Goal: Contribute content: Contribute content

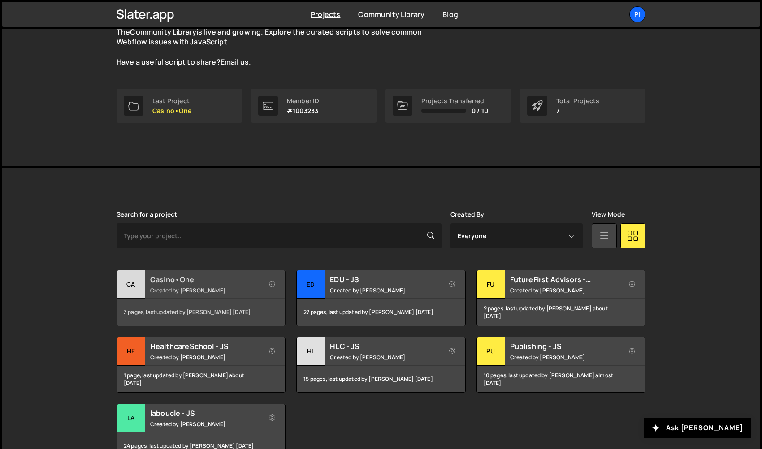
scroll to position [97, 0]
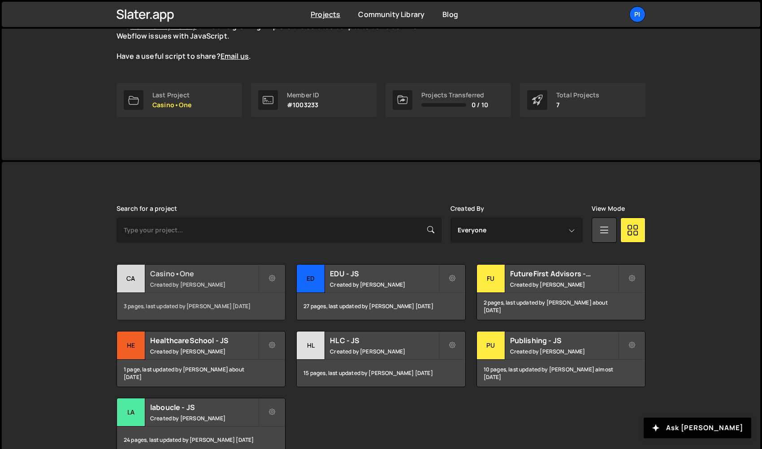
click at [141, 278] on div "Ca" at bounding box center [131, 278] width 28 height 28
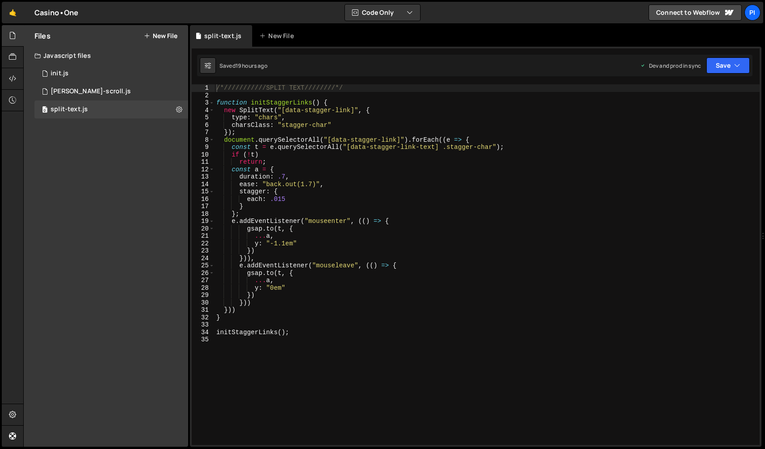
click at [157, 38] on button "New File" at bounding box center [161, 35] width 34 height 7
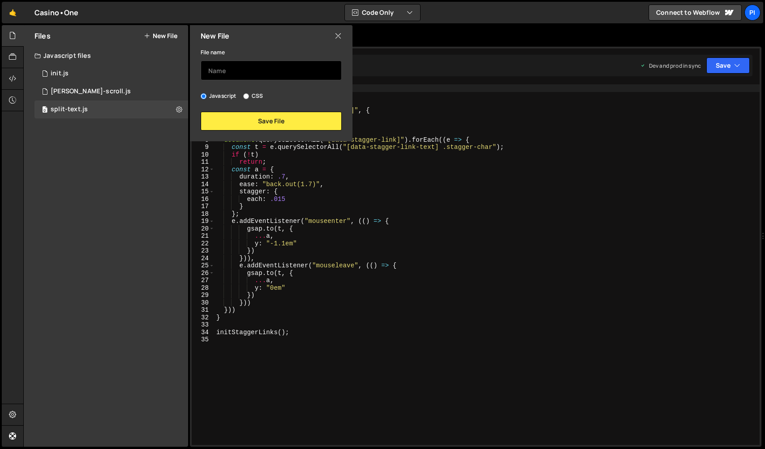
click at [234, 72] on input "text" at bounding box center [271, 71] width 141 height 20
type input "three-js"
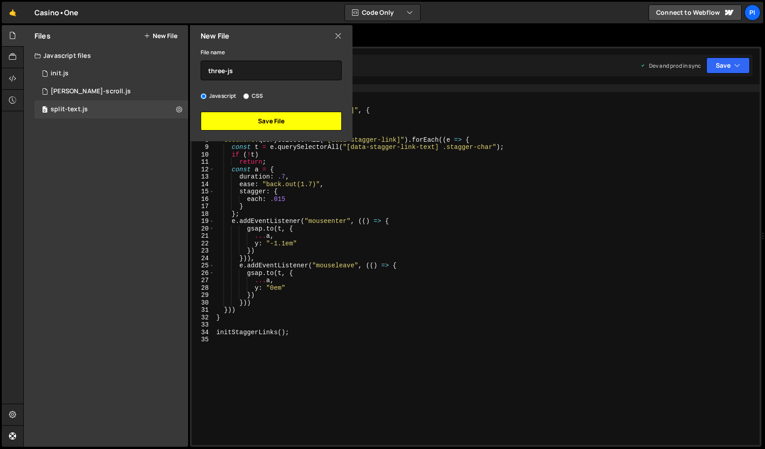
click at [310, 125] on button "Save File" at bounding box center [271, 121] width 141 height 19
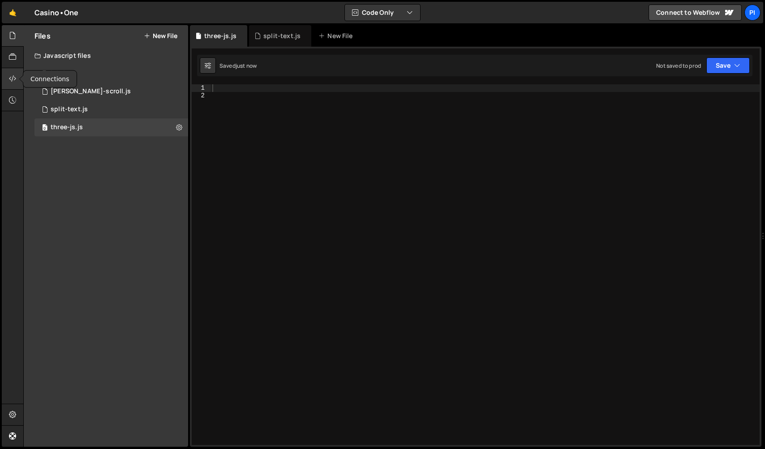
click at [7, 80] on div at bounding box center [13, 79] width 22 height 22
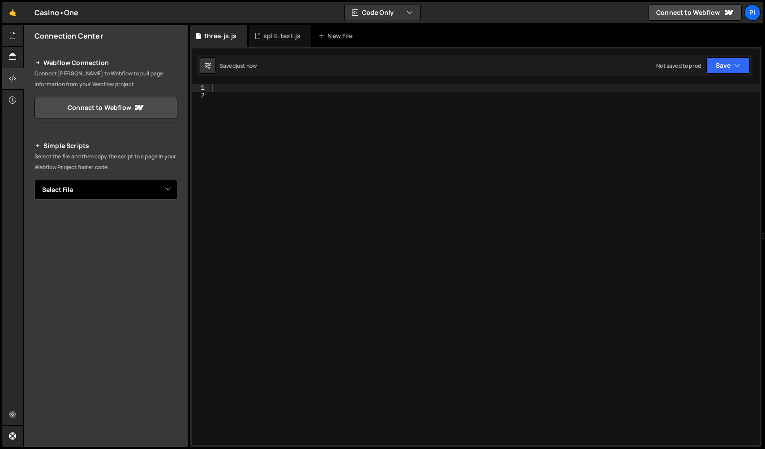
click at [86, 190] on select "Select File init.[PERSON_NAME]-scroll.js split-text.js three-js.js" at bounding box center [106, 190] width 143 height 20
select select "48358"
click at [164, 188] on select "Select File init.[PERSON_NAME]-scroll.js split-text.js three-js.js" at bounding box center [106, 190] width 143 height 20
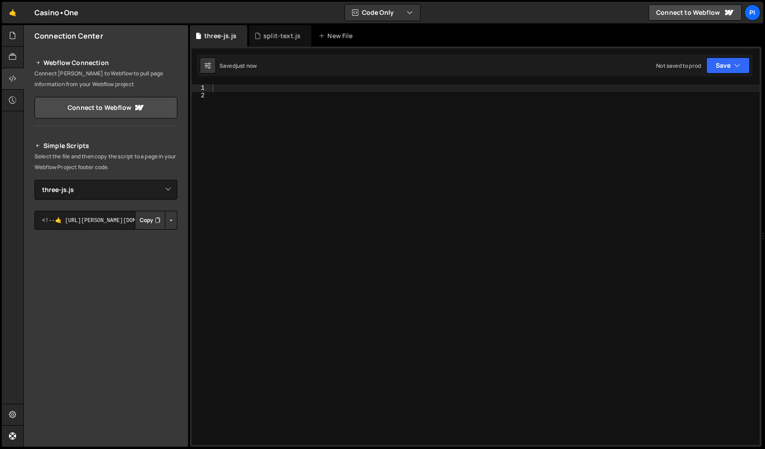
click at [171, 222] on button "Button group with nested dropdown" at bounding box center [171, 220] width 13 height 19
drag, startPoint x: 163, startPoint y: 246, endPoint x: 158, endPoint y: 242, distance: 6.7
click at [163, 246] on link "Copy Production js" at bounding box center [140, 249] width 74 height 13
click at [16, 39] on icon at bounding box center [12, 35] width 7 height 10
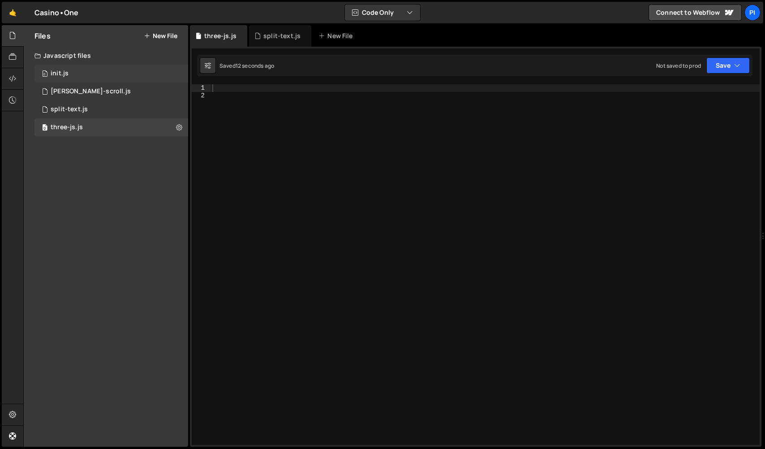
click at [83, 78] on div "0 init.js 0" at bounding box center [112, 74] width 154 height 18
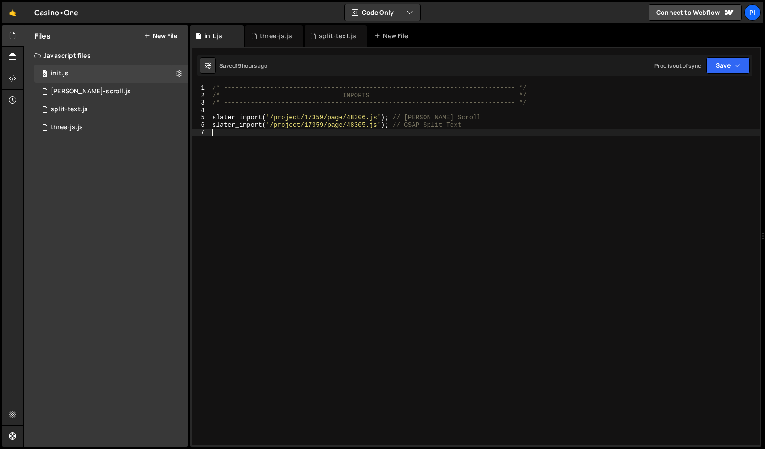
click at [541, 130] on div "/* ----------------------------------------------------------------------------…" at bounding box center [485, 271] width 549 height 375
paste textarea "<script src="[URL][DOMAIN_NAME][PERSON_NAME][PERSON_NAME]"></script>"
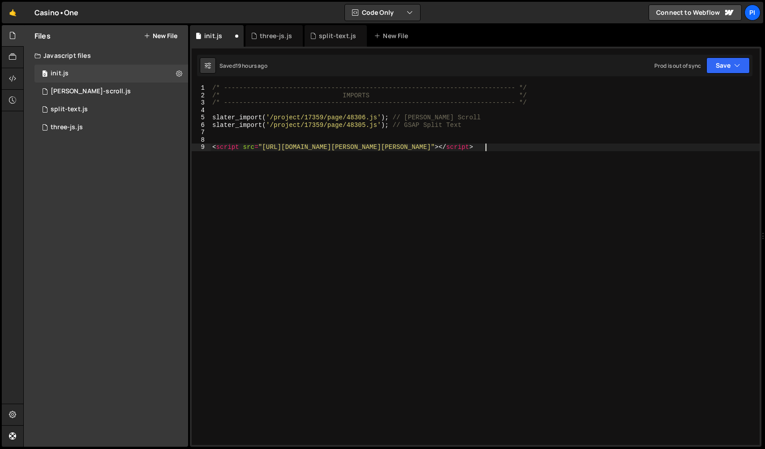
click at [458, 128] on div "/* ----------------------------------------------------------------------------…" at bounding box center [485, 271] width 549 height 375
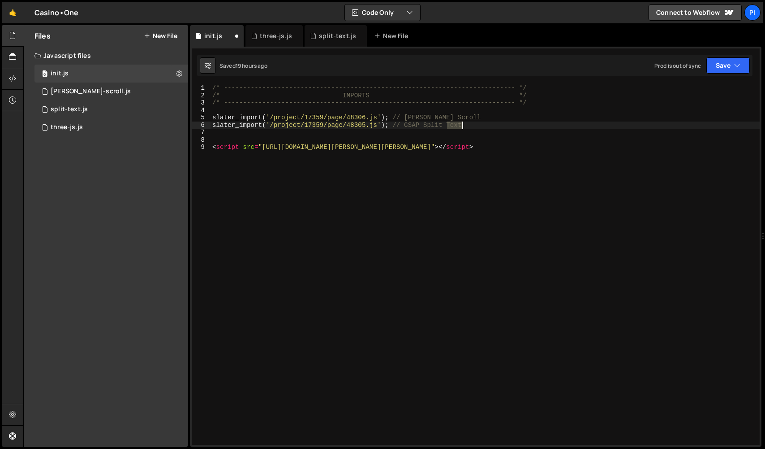
click at [458, 128] on div "/* ----------------------------------------------------------------------------…" at bounding box center [485, 271] width 549 height 375
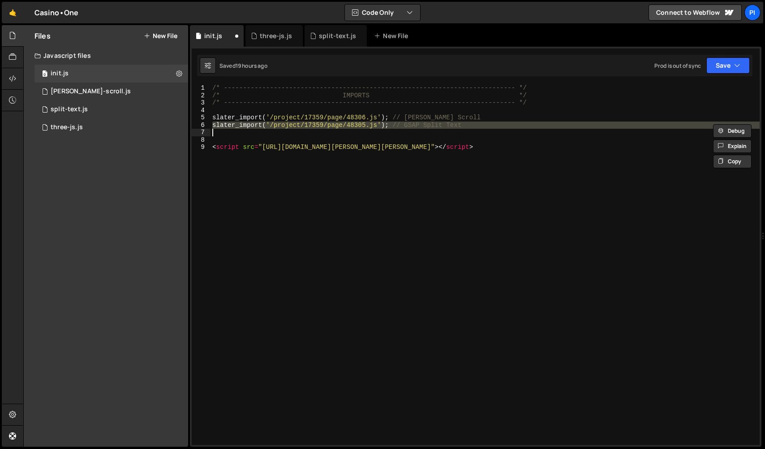
click at [486, 125] on div "/* ----------------------------------------------------------------------------…" at bounding box center [485, 264] width 549 height 360
type textarea "slater_import('/project/17359/page/48305.js'); // GSAP Split Text"
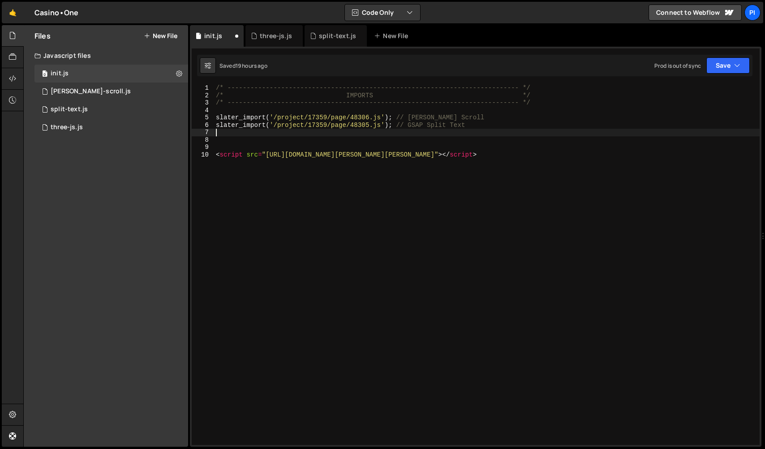
paste textarea "slater_import('/project/17359/page/48305.js'); // GSAP Split Text"
drag, startPoint x: 445, startPoint y: 134, endPoint x: 409, endPoint y: 135, distance: 35.9
click at [409, 135] on div "/* ----------------------------------------------------------------------------…" at bounding box center [487, 271] width 546 height 375
drag, startPoint x: 312, startPoint y: 129, endPoint x: 360, endPoint y: 138, distance: 49.3
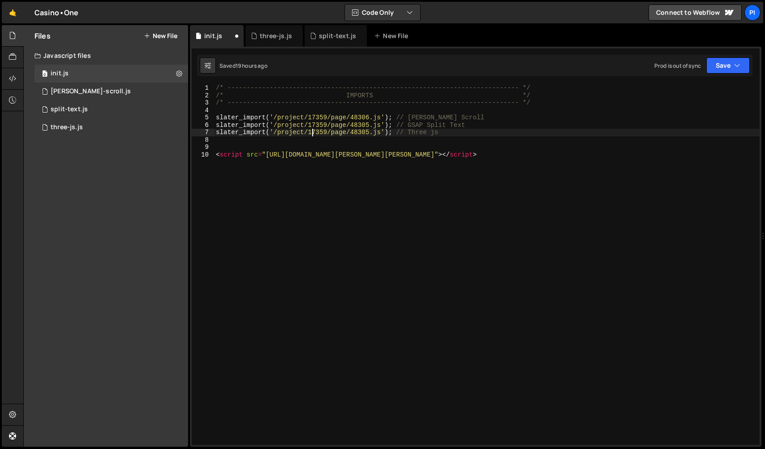
click at [312, 129] on div "/* ----------------------------------------------------------------------------…" at bounding box center [487, 271] width 546 height 375
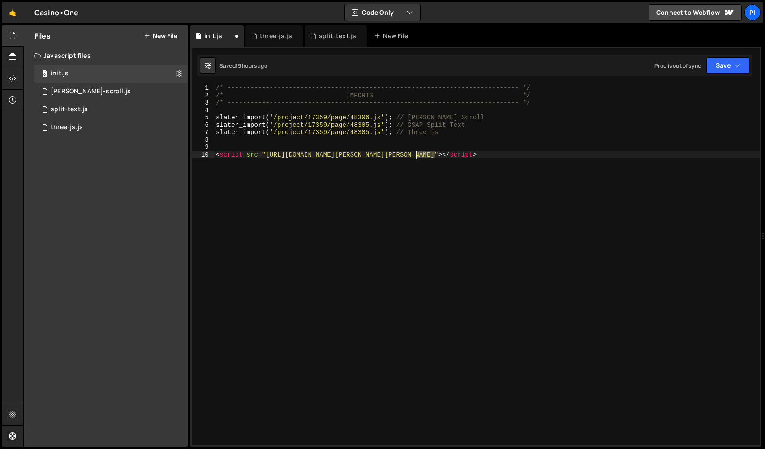
drag, startPoint x: 435, startPoint y: 155, endPoint x: 358, endPoint y: 135, distance: 80.1
click at [418, 157] on div "/* ----------------------------------------------------------------------------…" at bounding box center [487, 271] width 546 height 375
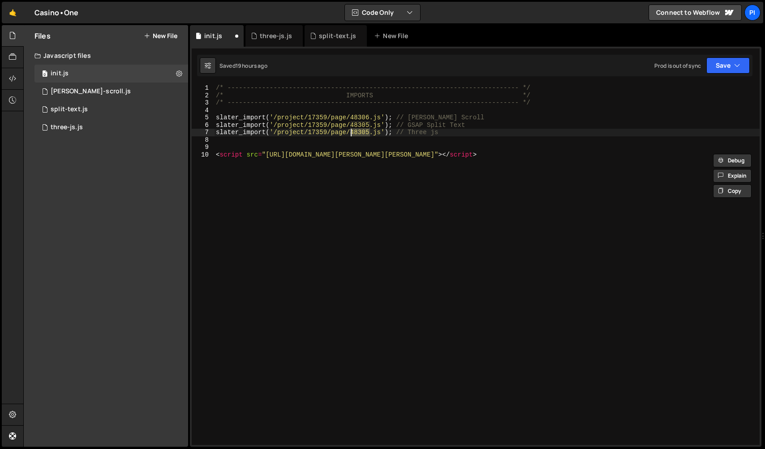
drag, startPoint x: 362, startPoint y: 133, endPoint x: 352, endPoint y: 134, distance: 10.0
click at [352, 134] on div "/* ----------------------------------------------------------------------------…" at bounding box center [487, 271] width 546 height 375
paste textarea "58"
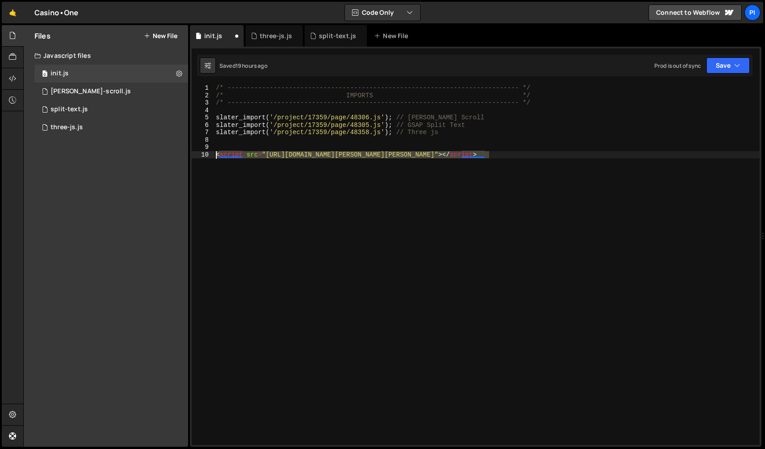
drag, startPoint x: 300, startPoint y: 157, endPoint x: 199, endPoint y: 155, distance: 100.4
click at [199, 155] on div "slater_import('/project/17359/page/48358.js'); // Three js 1 2 3 4 5 6 7 8 9 10…" at bounding box center [476, 264] width 568 height 360
type textarea "<script src="[URL][DOMAIN_NAME][PERSON_NAME][PERSON_NAME]"></script>"
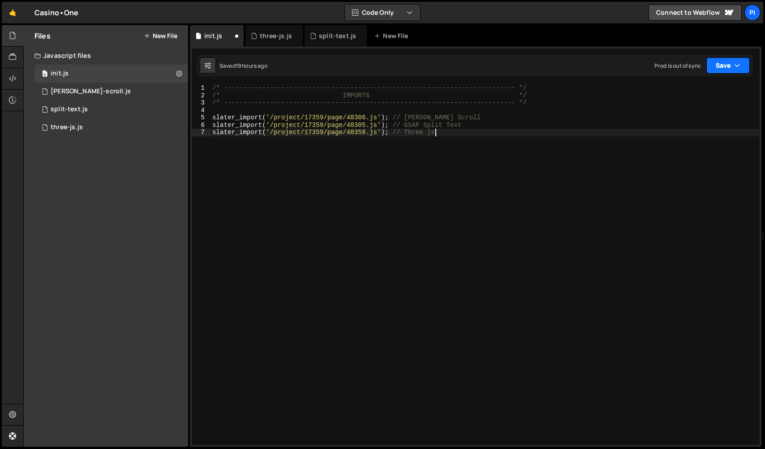
type textarea "slater_import('/project/17359/page/48358.js'); // Three js"
click at [708, 66] on button "Save" at bounding box center [728, 65] width 43 height 16
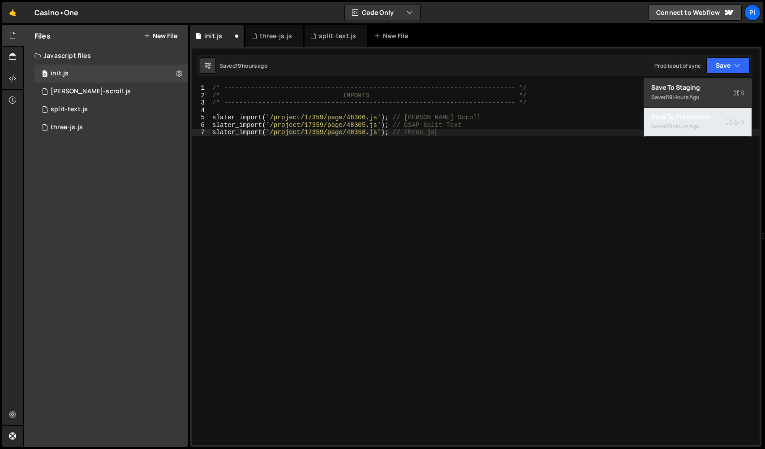
drag, startPoint x: 678, startPoint y: 127, endPoint x: 644, endPoint y: 125, distance: 34.1
click at [678, 127] on div "19 hours ago" at bounding box center [683, 126] width 32 height 8
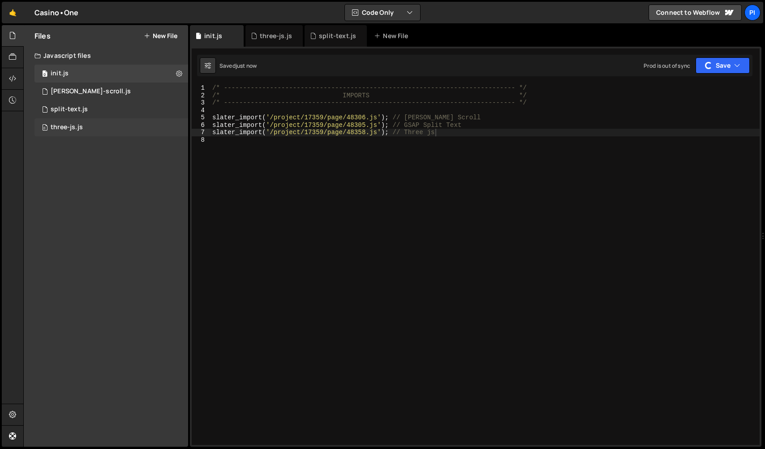
click at [93, 132] on div "0 three-js.js 0" at bounding box center [112, 127] width 154 height 18
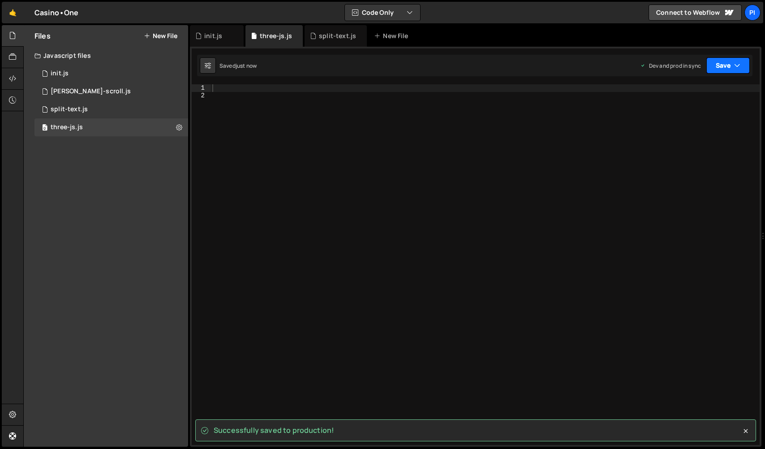
drag, startPoint x: 731, startPoint y: 62, endPoint x: 721, endPoint y: 70, distance: 13.4
click at [731, 62] on button "Save" at bounding box center [728, 65] width 43 height 16
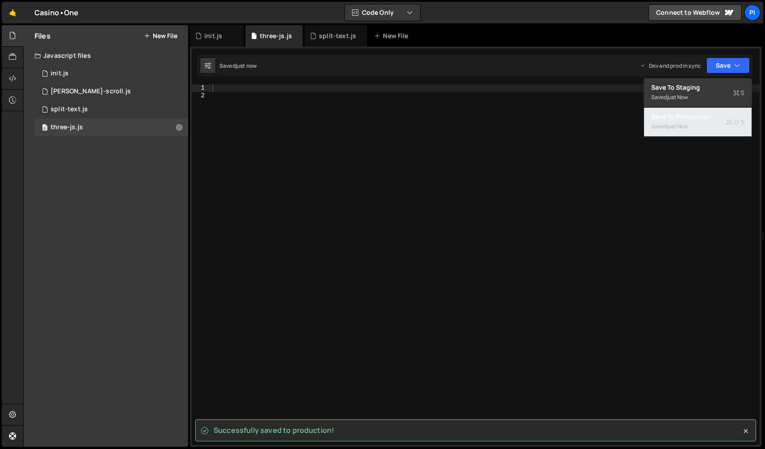
drag, startPoint x: 693, startPoint y: 126, endPoint x: 587, endPoint y: 122, distance: 105.8
click at [693, 126] on button "Save to Production S Saved just now" at bounding box center [698, 122] width 108 height 29
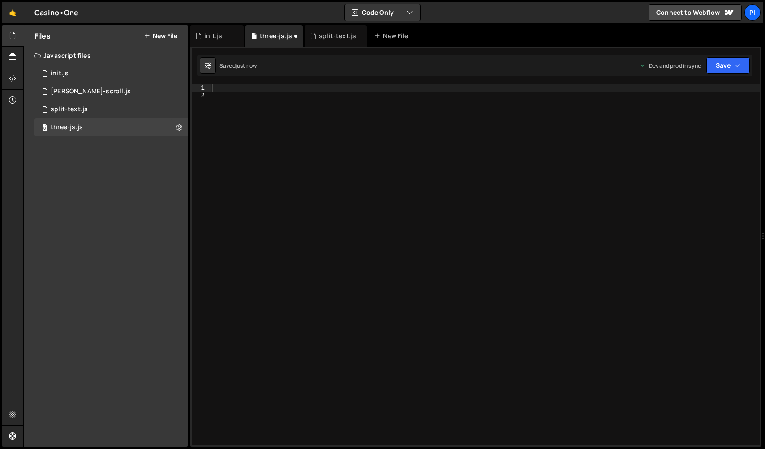
click at [425, 120] on div at bounding box center [485, 271] width 549 height 375
click at [377, 218] on div at bounding box center [485, 271] width 549 height 375
paste textarea "}"
type textarea "}"
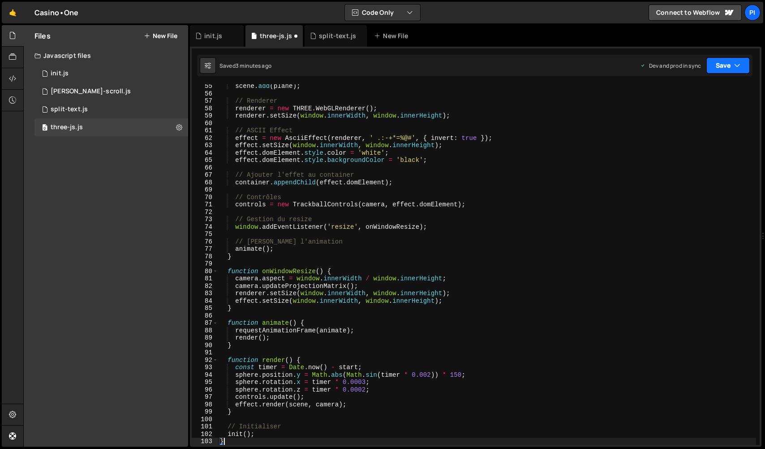
click at [715, 69] on button "Save" at bounding box center [728, 65] width 43 height 16
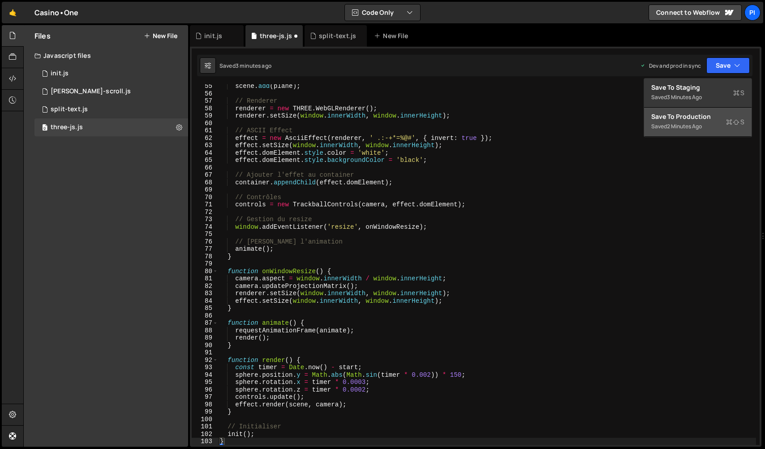
click at [688, 124] on div "2 minutes ago" at bounding box center [684, 126] width 35 height 8
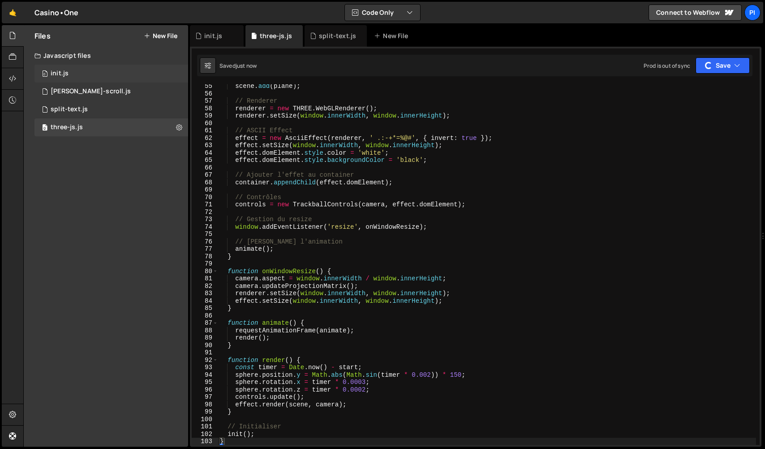
click at [75, 69] on div "0 init.js 0" at bounding box center [112, 74] width 154 height 18
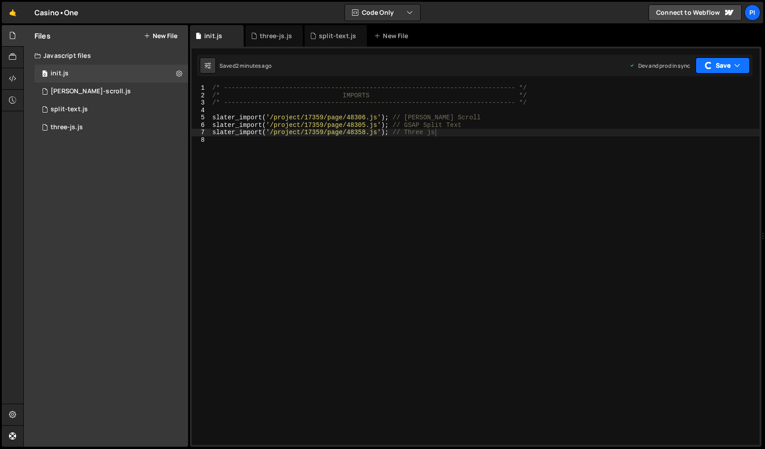
click at [718, 66] on button "Save" at bounding box center [723, 65] width 54 height 16
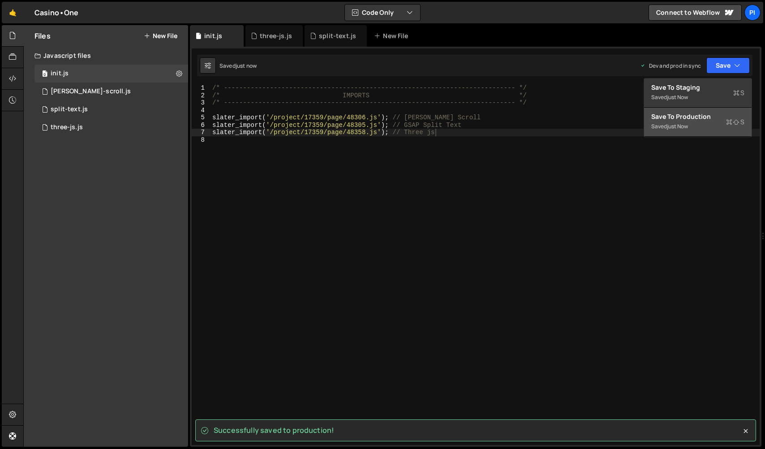
click at [682, 126] on div "just now" at bounding box center [677, 126] width 21 height 8
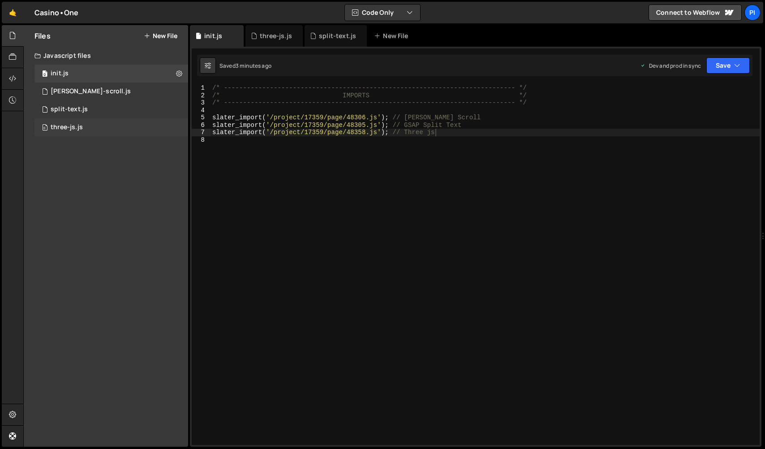
click at [77, 130] on div "three-js.js" at bounding box center [67, 127] width 32 height 8
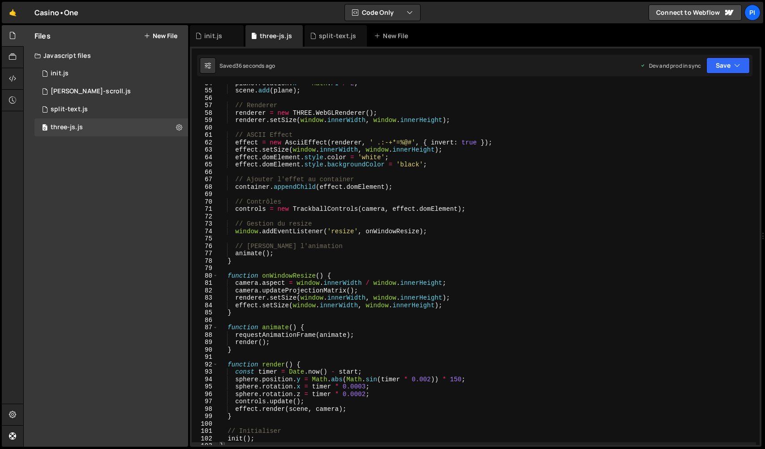
scroll to position [0, 0]
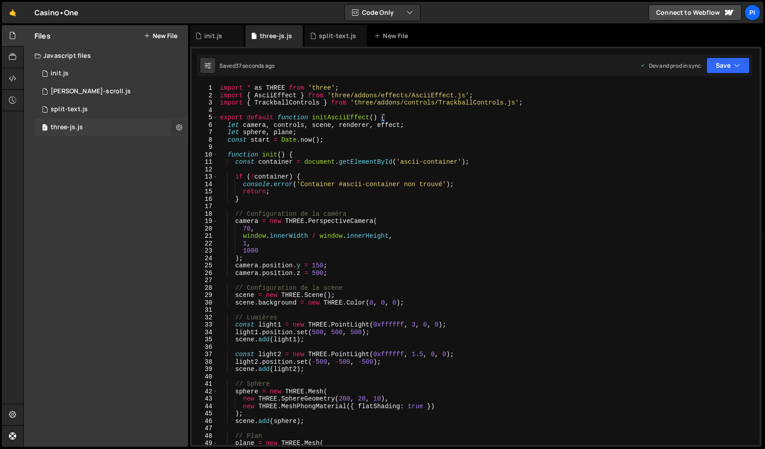
click at [178, 130] on icon at bounding box center [179, 127] width 6 height 9
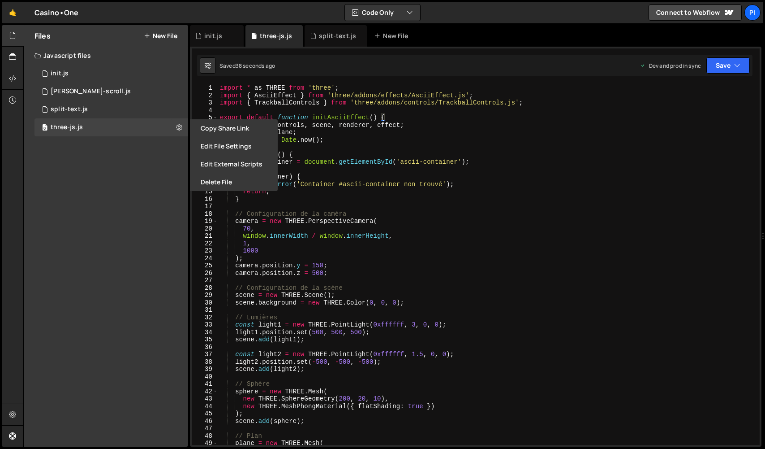
click at [227, 152] on button "Edit File Settings" at bounding box center [234, 146] width 88 height 18
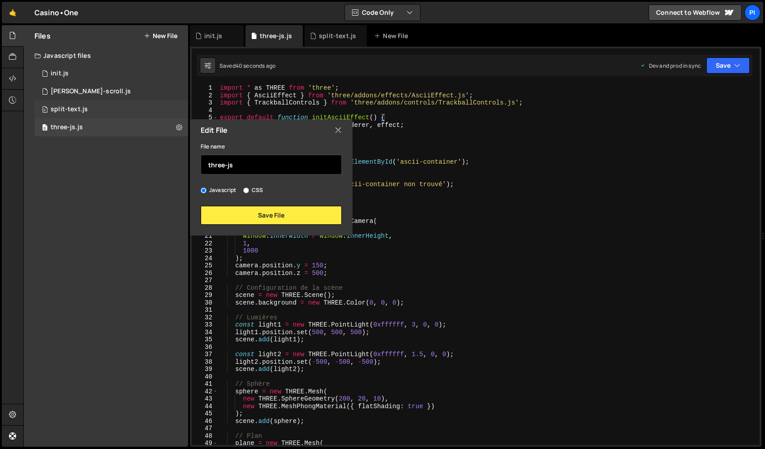
drag, startPoint x: 205, startPoint y: 157, endPoint x: 101, endPoint y: 115, distance: 112.2
click at [105, 117] on div "Files New File Javascript files 0 init.js 0 0 [PERSON_NAME]-scroll.js 0 0 split…" at bounding box center [106, 235] width 164 height 421
type input "ascii-scene"
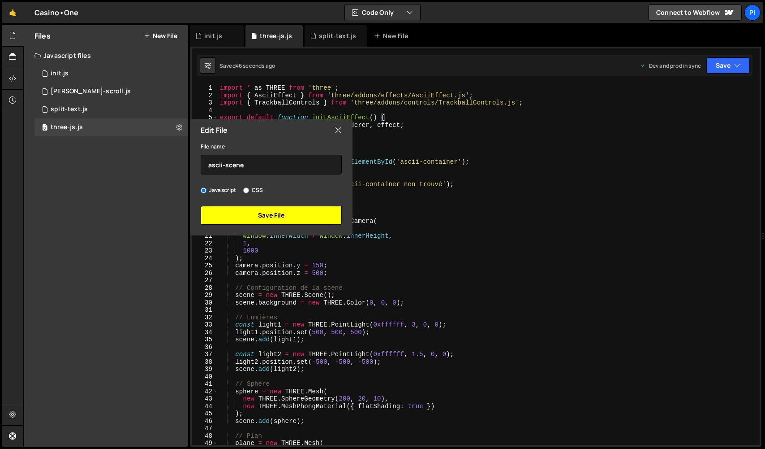
click at [253, 212] on button "Save File" at bounding box center [271, 215] width 141 height 19
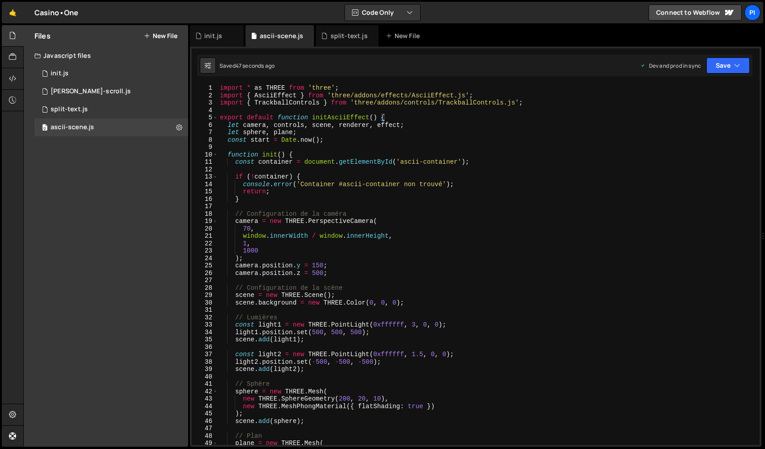
click at [168, 35] on button "New File" at bounding box center [161, 35] width 34 height 7
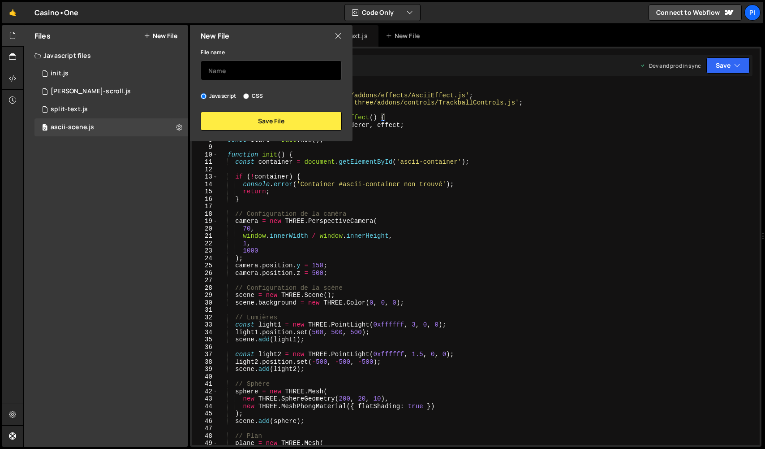
click at [225, 75] on input "text" at bounding box center [271, 71] width 141 height 20
type input "three-js-index"
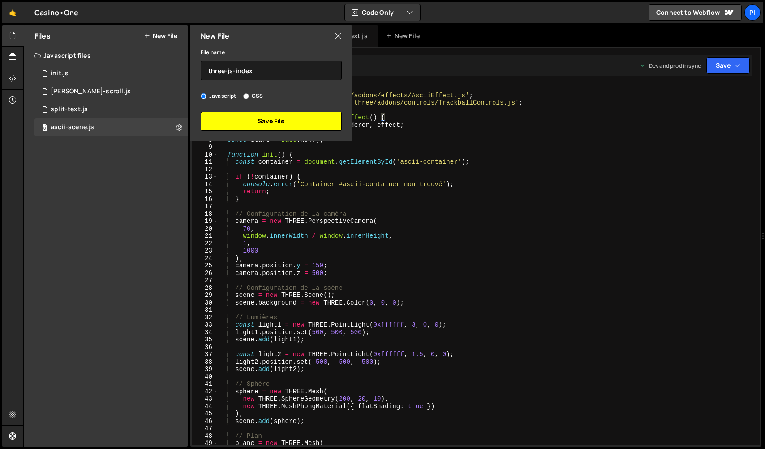
click at [279, 124] on button "Save File" at bounding box center [271, 121] width 141 height 19
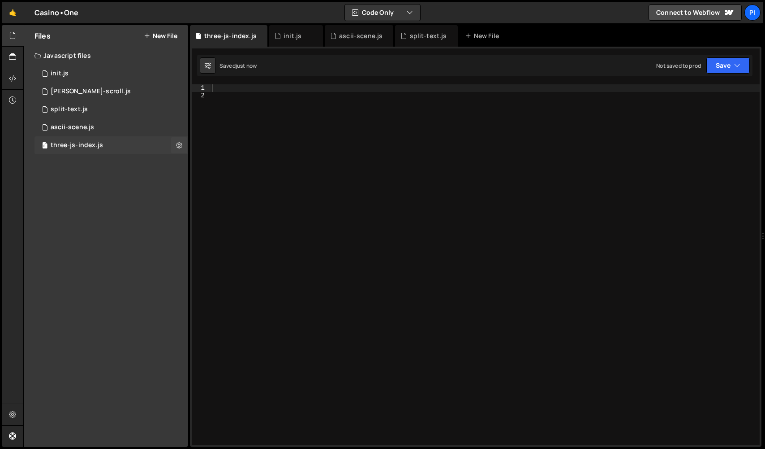
click at [105, 147] on div "0 three-js-index.js 0" at bounding box center [112, 145] width 154 height 18
click at [347, 184] on div at bounding box center [485, 271] width 549 height 375
paste textarea "});"
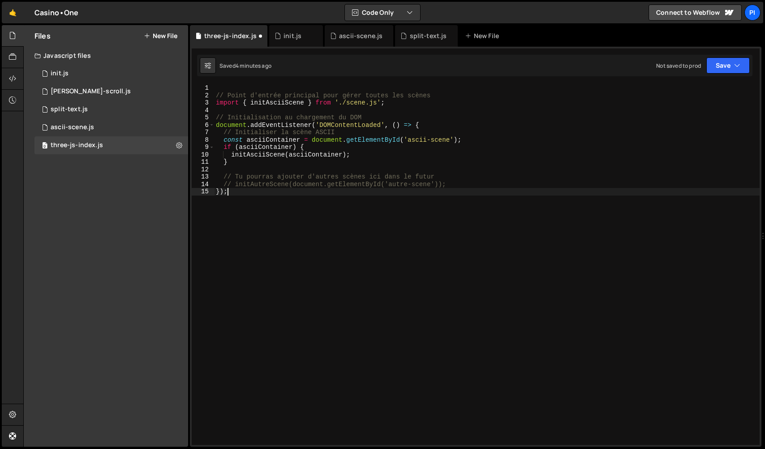
click at [216, 97] on div "// Point d'entrée principal pour gérer toutes les scènes import { initAsciiScen…" at bounding box center [487, 271] width 546 height 375
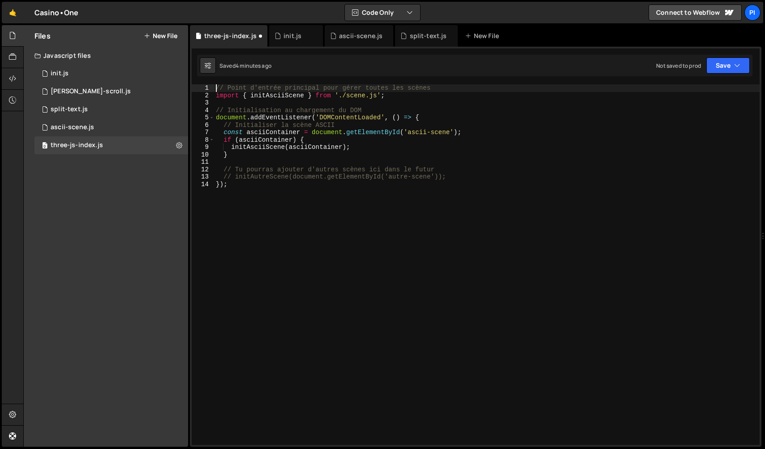
click at [406, 258] on div "// Point d'entrée principal pour gérer toutes les scènes import { initAsciiScen…" at bounding box center [487, 271] width 546 height 375
type textarea "});"
click at [95, 78] on div "0 init.js 0" at bounding box center [112, 74] width 154 height 18
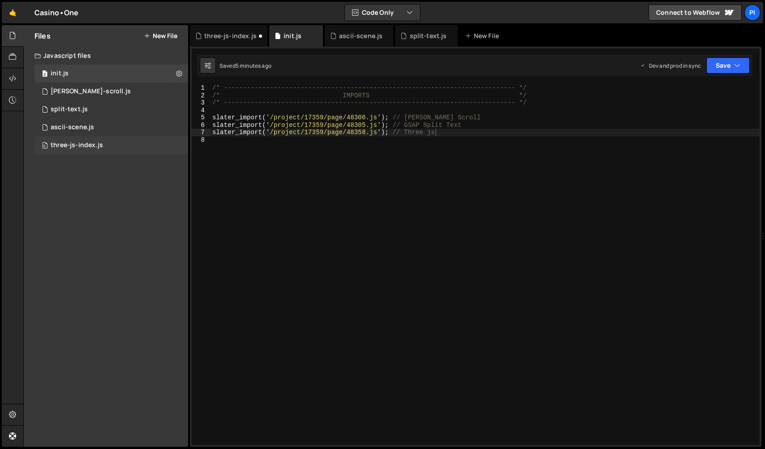
click at [75, 145] on div "three-js-index.js" at bounding box center [77, 145] width 52 height 8
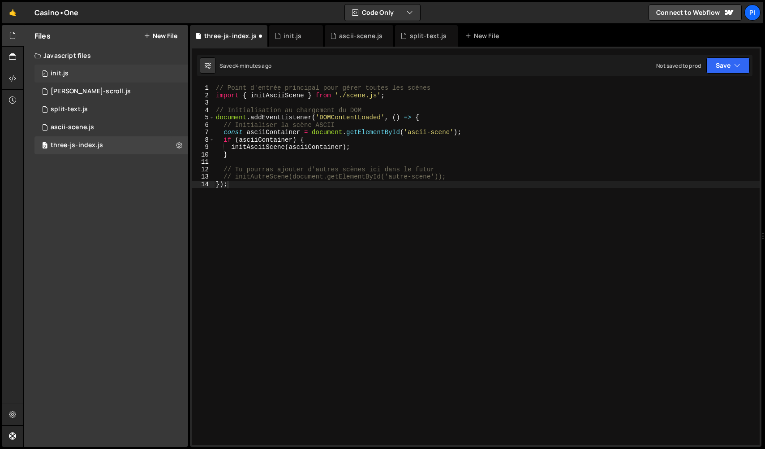
click at [76, 78] on div "0 init.js 0" at bounding box center [112, 74] width 154 height 18
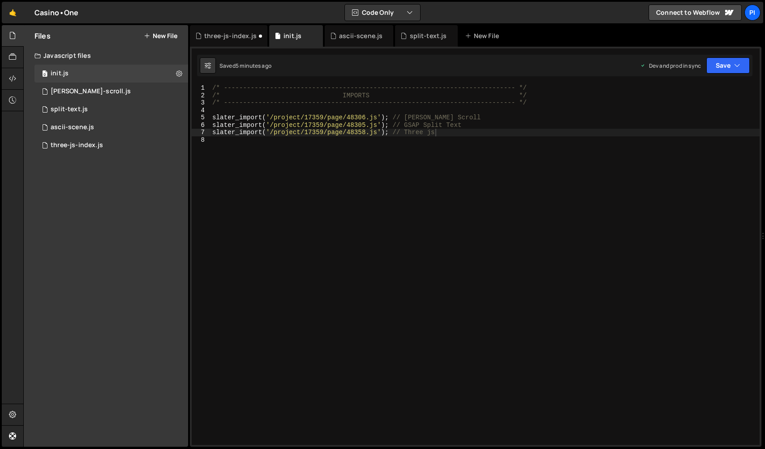
click at [354, 115] on div "/* ----------------------------------------------------------------------------…" at bounding box center [485, 271] width 549 height 375
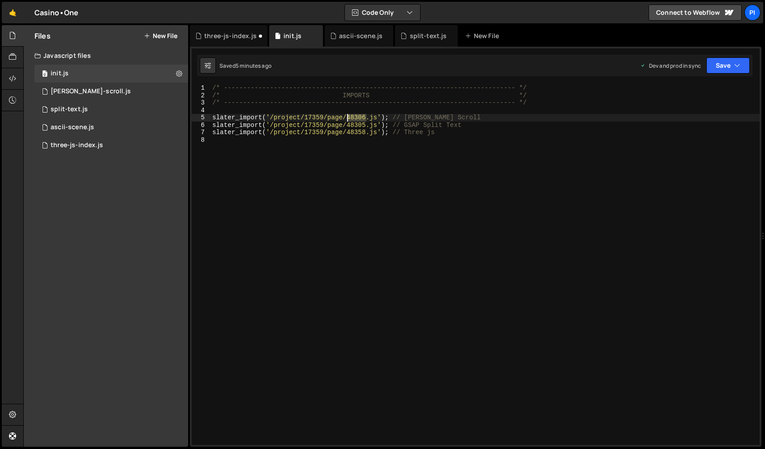
click at [354, 115] on div "/* ----------------------------------------------------------------------------…" at bounding box center [485, 271] width 549 height 375
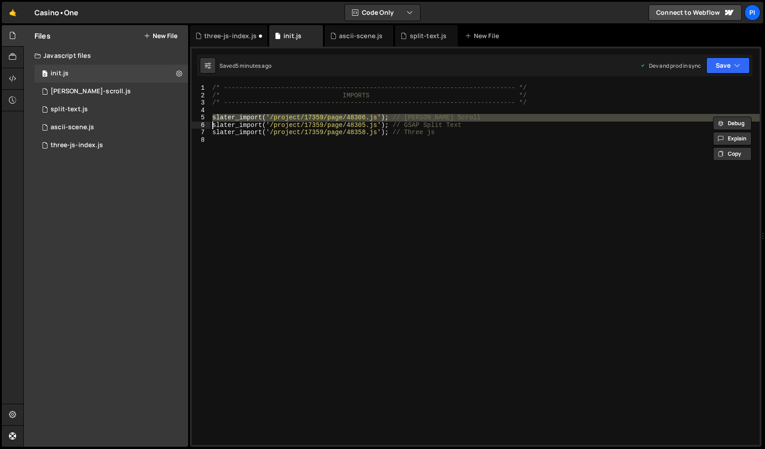
click at [354, 115] on div "/* ----------------------------------------------------------------------------…" at bounding box center [485, 271] width 549 height 375
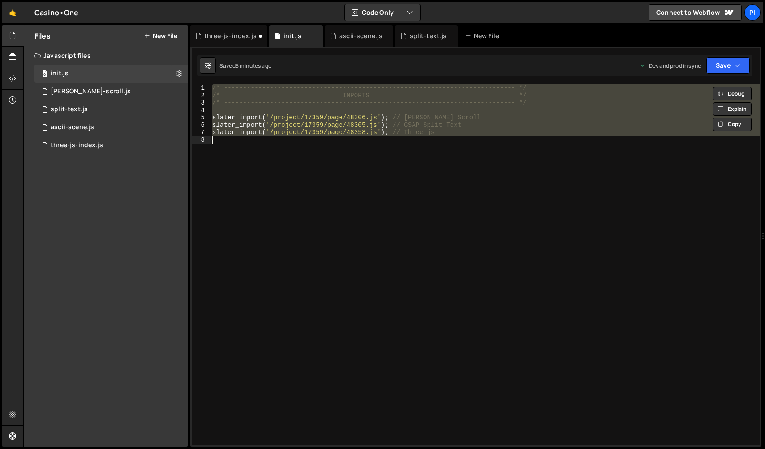
drag, startPoint x: 351, startPoint y: 118, endPoint x: 475, endPoint y: 134, distance: 124.3
click at [352, 118] on div "/* ----------------------------------------------------------------------------…" at bounding box center [485, 264] width 549 height 360
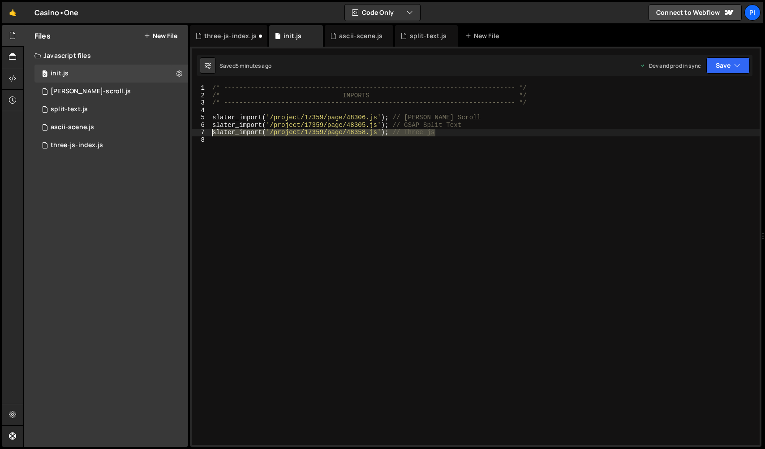
drag, startPoint x: 382, startPoint y: 130, endPoint x: 193, endPoint y: 130, distance: 188.7
click at [194, 130] on div "slater_import('/project/17359/page/48358.js'); // Three js 1 2 3 4 5 6 7 8 /* -…" at bounding box center [476, 264] width 568 height 360
drag, startPoint x: 460, startPoint y: 157, endPoint x: 158, endPoint y: 135, distance: 302.9
click at [192, 131] on div "slater_import('/project/17359/page/48358.js'); // Three js 1 2 3 4 5 6 7 8 /* -…" at bounding box center [476, 264] width 568 height 360
type textarea "slater_import('/project/17359/page/48358.js'); // Three js"
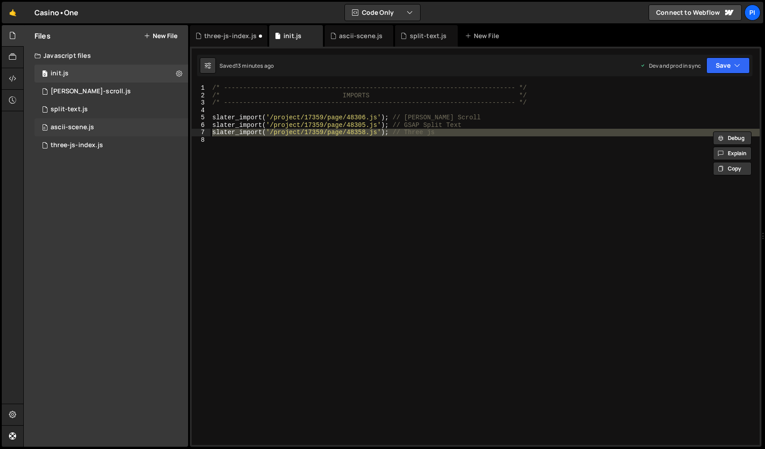
click at [94, 128] on div "0 ascii-scene.js 0" at bounding box center [112, 127] width 154 height 18
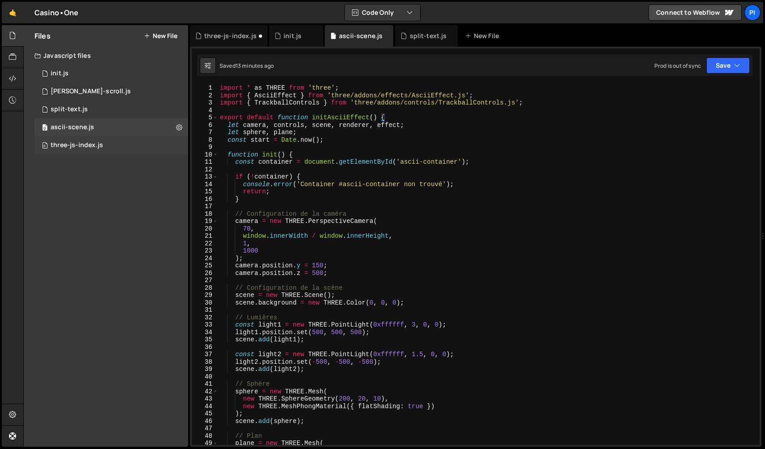
click at [79, 151] on div "0 three-js-index.js 0" at bounding box center [112, 145] width 154 height 18
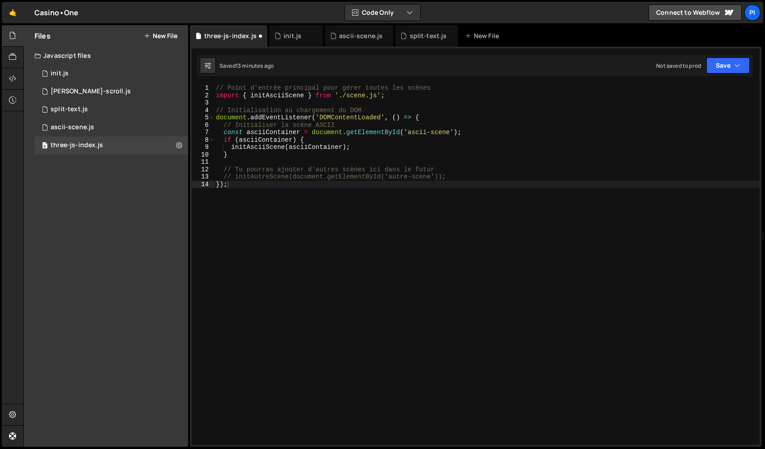
click at [325, 258] on div "// Point d'entrée principal pour gérer toutes les scènes import { initAsciiScen…" at bounding box center [487, 271] width 546 height 375
paste textarea "// initAutreScene(autreContainer);"
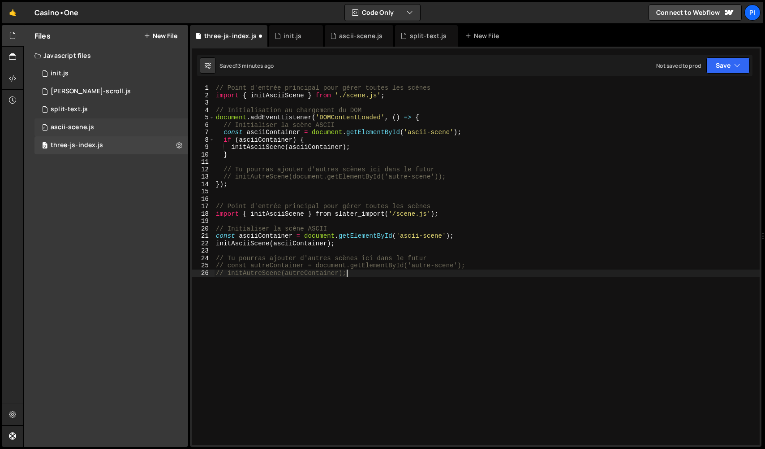
type textarea "// initAutreScene(autreContainer);"
click at [112, 132] on div "0 ascii-scene.js 0" at bounding box center [112, 127] width 154 height 18
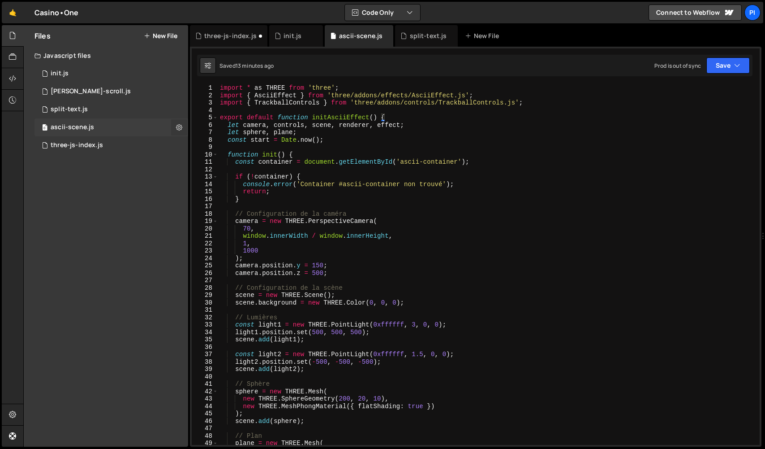
click at [180, 125] on icon at bounding box center [179, 127] width 6 height 9
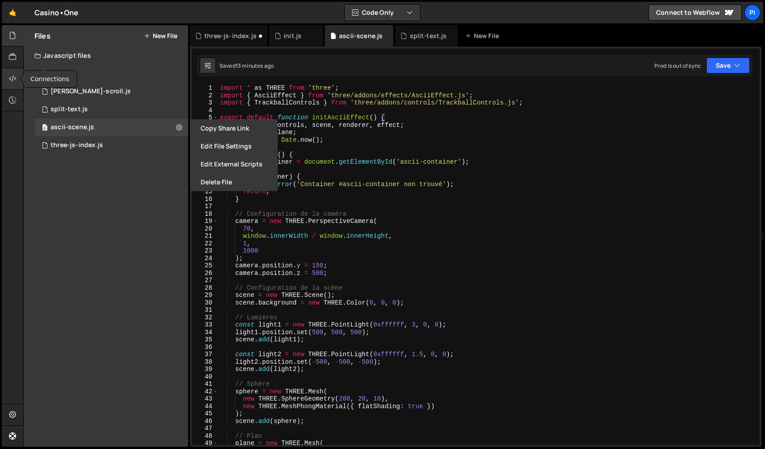
click at [11, 83] on icon at bounding box center [12, 79] width 7 height 10
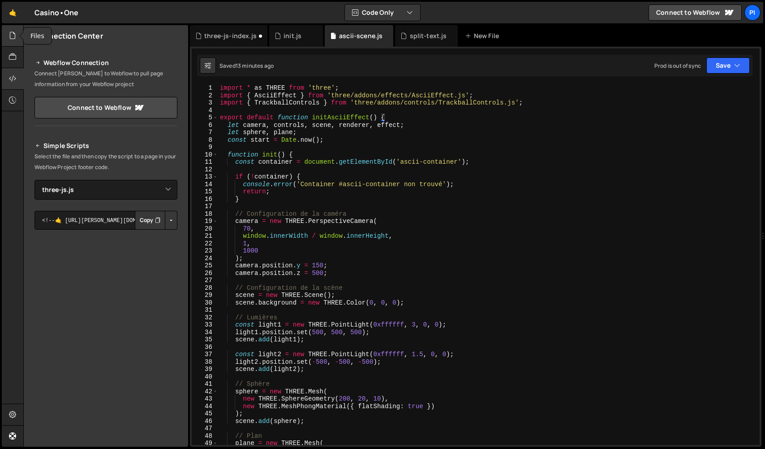
click at [13, 41] on div at bounding box center [13, 36] width 22 height 22
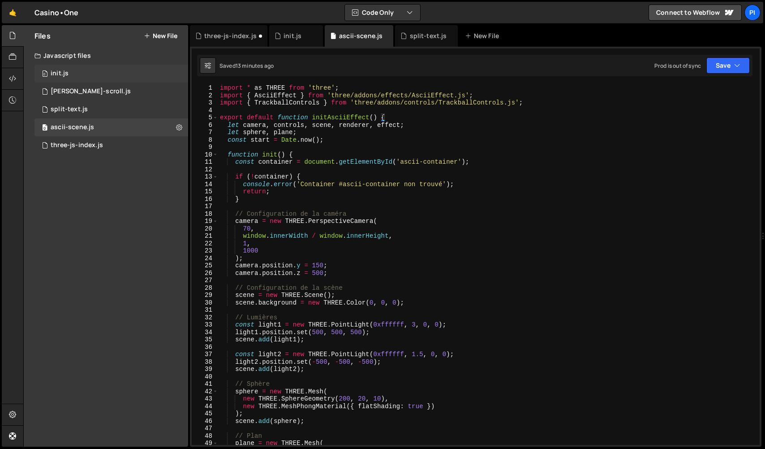
click at [112, 69] on div "0 init.js 0" at bounding box center [112, 74] width 154 height 18
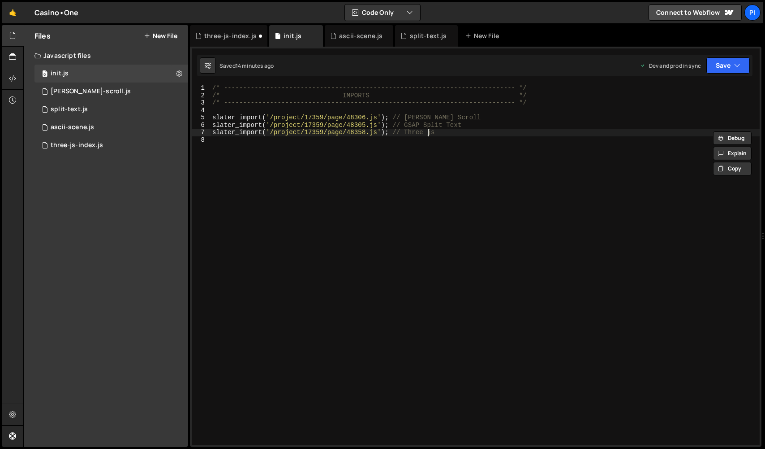
drag, startPoint x: 428, startPoint y: 134, endPoint x: 449, endPoint y: 127, distance: 21.5
click at [428, 134] on div "/* ----------------------------------------------------------------------------…" at bounding box center [485, 271] width 549 height 375
drag, startPoint x: 443, startPoint y: 132, endPoint x: 428, endPoint y: 135, distance: 16.0
click at [428, 135] on div "/* ----------------------------------------------------------------------------…" at bounding box center [485, 271] width 549 height 375
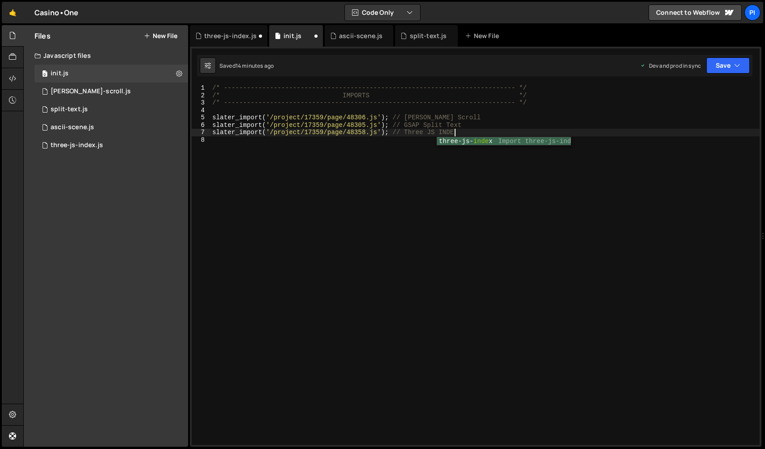
scroll to position [0, 17]
drag, startPoint x: 446, startPoint y: 127, endPoint x: 428, endPoint y: 128, distance: 17.5
click at [429, 128] on div "/* ----------------------------------------------------------------------------…" at bounding box center [485, 271] width 549 height 375
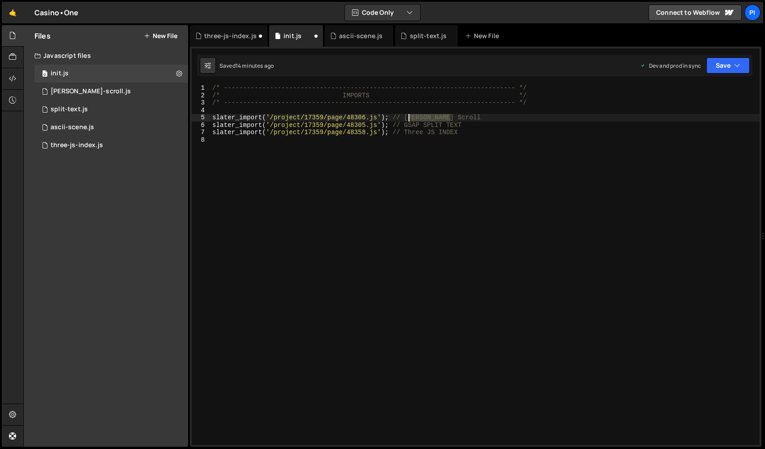
drag, startPoint x: 453, startPoint y: 117, endPoint x: 409, endPoint y: 119, distance: 44.0
click at [409, 119] on div "/* ----------------------------------------------------------------------------…" at bounding box center [485, 271] width 549 height 375
type textarea "slater_import('/project/17359/page/48306.js'); // [PERSON_NAME] SCROLL"
click at [402, 159] on div "/* ----------------------------------------------------------------------------…" at bounding box center [485, 271] width 549 height 375
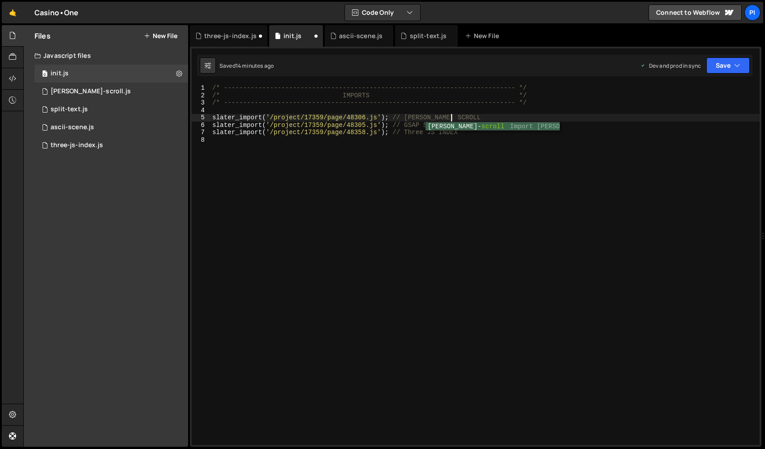
scroll to position [0, 0]
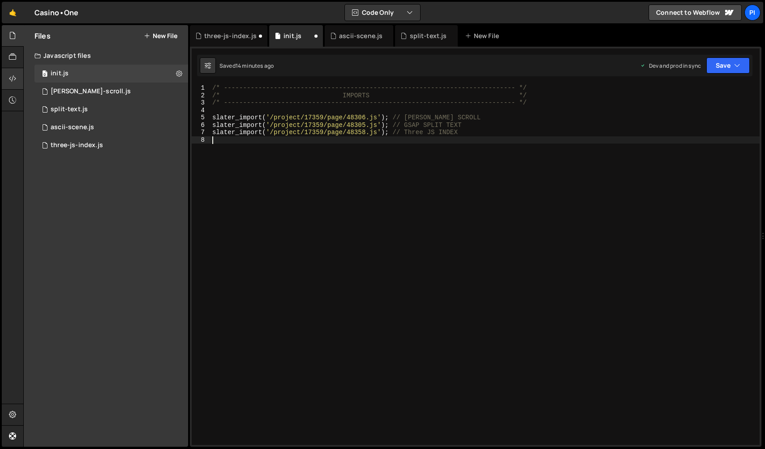
click at [15, 78] on icon at bounding box center [12, 79] width 7 height 10
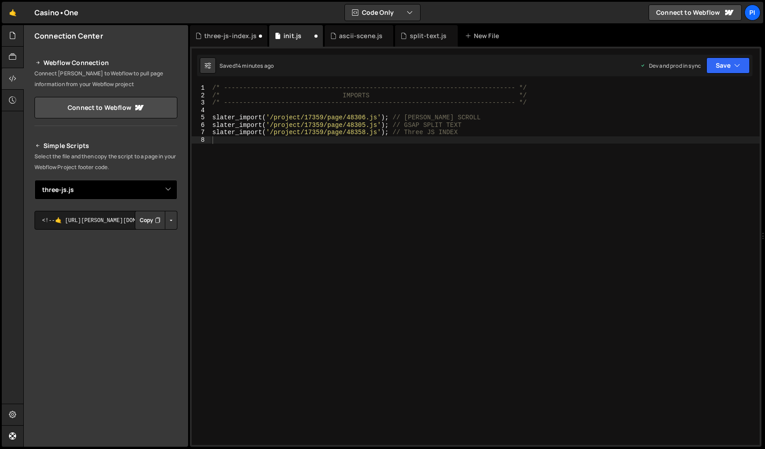
click at [85, 193] on select "Select File init.[PERSON_NAME]-scroll.js split-text.js three-js.js three-js-ind…" at bounding box center [106, 190] width 143 height 20
select select "48360"
click at [171, 223] on button "Button group with nested dropdown" at bounding box center [171, 220] width 13 height 19
drag, startPoint x: 140, startPoint y: 251, endPoint x: 284, endPoint y: 220, distance: 146.8
click at [140, 251] on link "Copy Production js" at bounding box center [140, 249] width 74 height 13
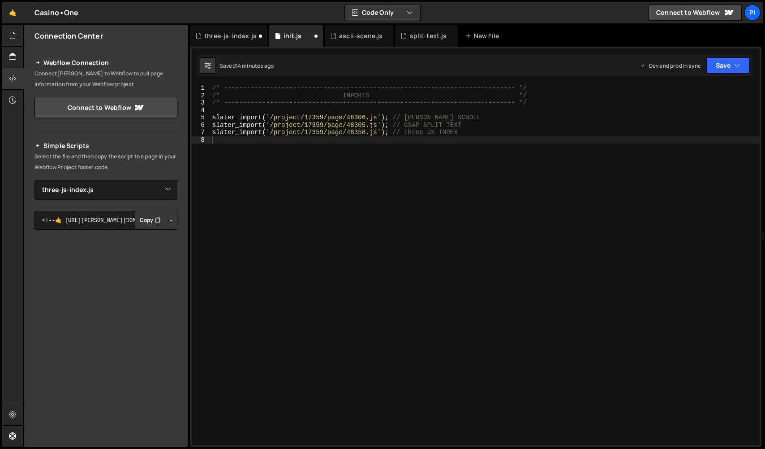
click at [516, 182] on div "/* ----------------------------------------------------------------------------…" at bounding box center [485, 271] width 549 height 375
paste textarea "<script src="[URL][DOMAIN_NAME][PERSON_NAME][PERSON_NAME]"></script>"
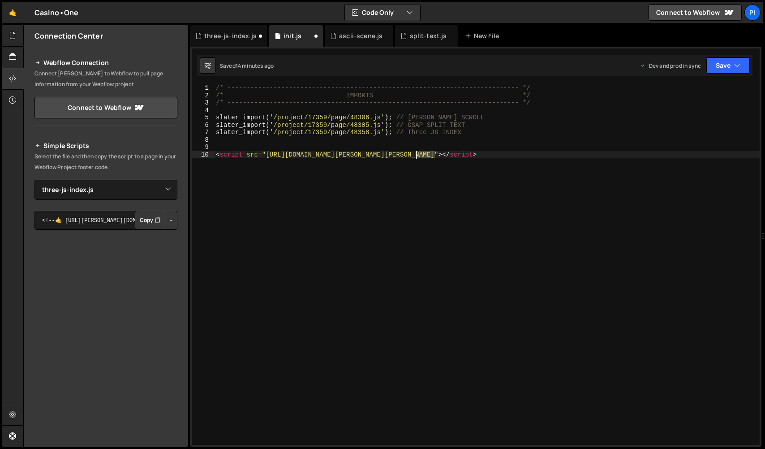
drag, startPoint x: 434, startPoint y: 156, endPoint x: 394, endPoint y: 148, distance: 40.2
click at [416, 156] on div "/* ----------------------------------------------------------------------------…" at bounding box center [487, 271] width 546 height 375
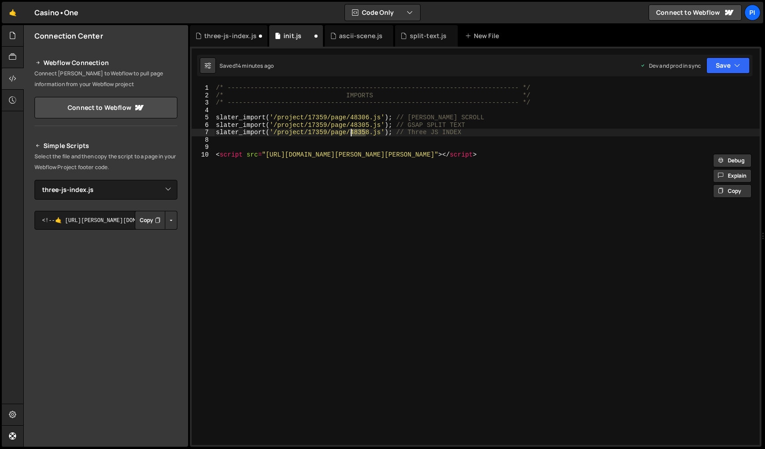
drag, startPoint x: 368, startPoint y: 134, endPoint x: 351, endPoint y: 134, distance: 17.0
click at [351, 134] on div "/* ----------------------------------------------------------------------------…" at bounding box center [487, 271] width 546 height 375
paste textarea "48360"
click at [414, 159] on div "/* ----------------------------------------------------------------------------…" at bounding box center [487, 271] width 546 height 375
type textarea "<script src="[URL][DOMAIN_NAME][PERSON_NAME][PERSON_NAME]"></script>"
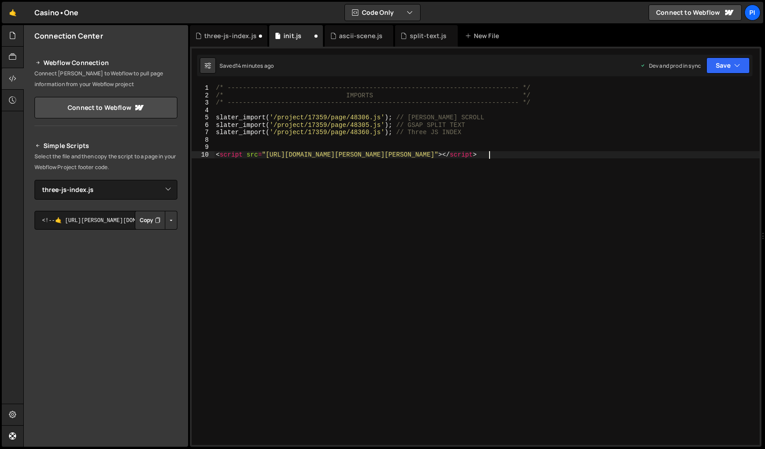
click at [415, 159] on div "/* ----------------------------------------------------------------------------…" at bounding box center [487, 271] width 546 height 375
click at [421, 155] on div "/* ----------------------------------------------------------------------------…" at bounding box center [487, 271] width 546 height 375
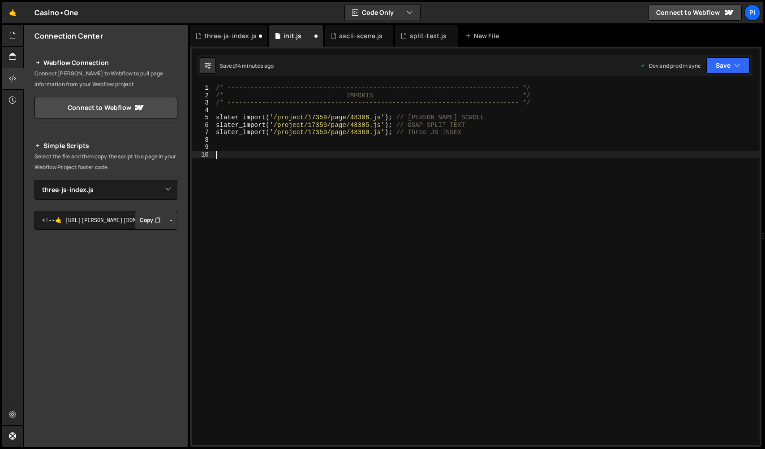
drag, startPoint x: 397, startPoint y: 186, endPoint x: 277, endPoint y: 74, distance: 164.9
click at [394, 186] on div "/* ----------------------------------------------------------------------------…" at bounding box center [487, 271] width 546 height 375
drag, startPoint x: 736, startPoint y: 66, endPoint x: 679, endPoint y: 126, distance: 83.4
click at [736, 67] on icon "button" at bounding box center [738, 65] width 6 height 9
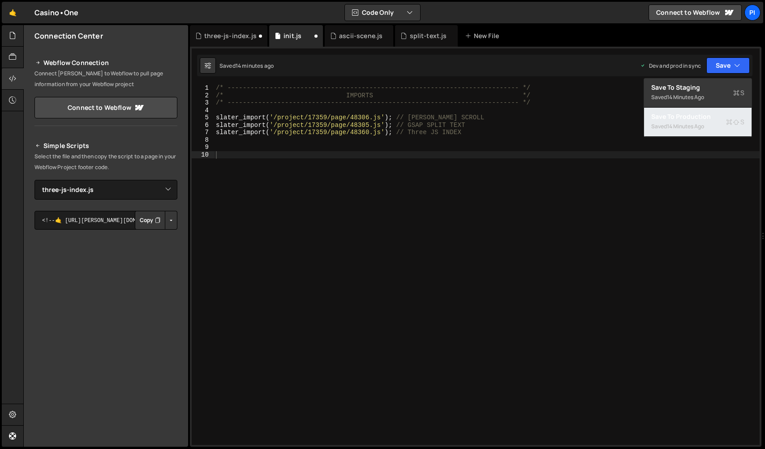
click at [678, 127] on div "14 minutes ago" at bounding box center [685, 126] width 37 height 8
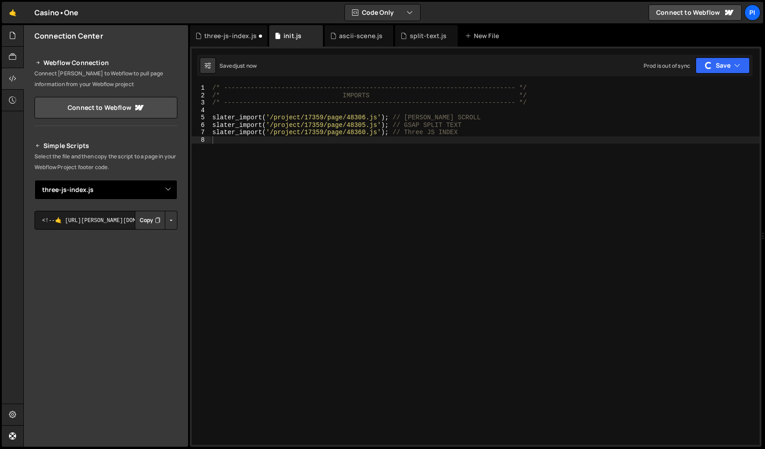
click at [130, 193] on select "Select File init.[PERSON_NAME]-scroll.js split-text.js three-js.js three-js-ind…" at bounding box center [106, 190] width 143 height 20
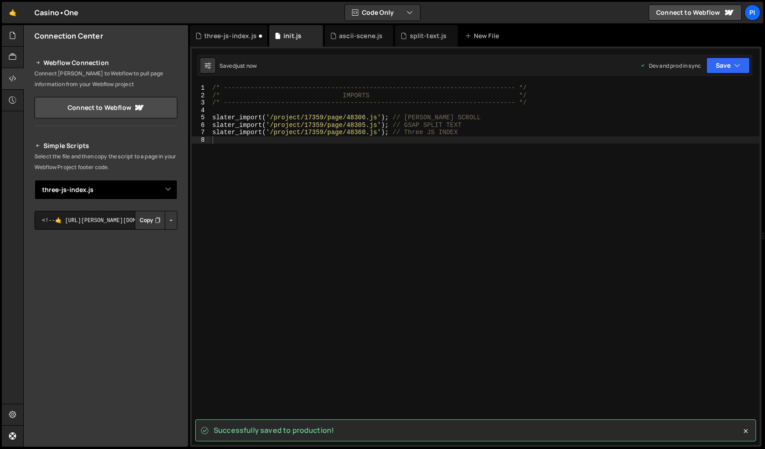
select select "48358"
click at [171, 220] on button "Button group with nested dropdown" at bounding box center [171, 220] width 13 height 19
click at [153, 251] on link "Copy Production js" at bounding box center [140, 249] width 74 height 13
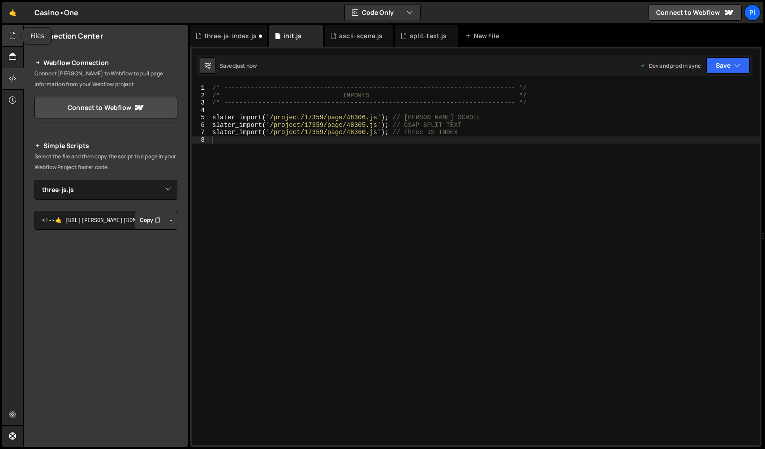
click at [12, 35] on icon at bounding box center [12, 35] width 7 height 10
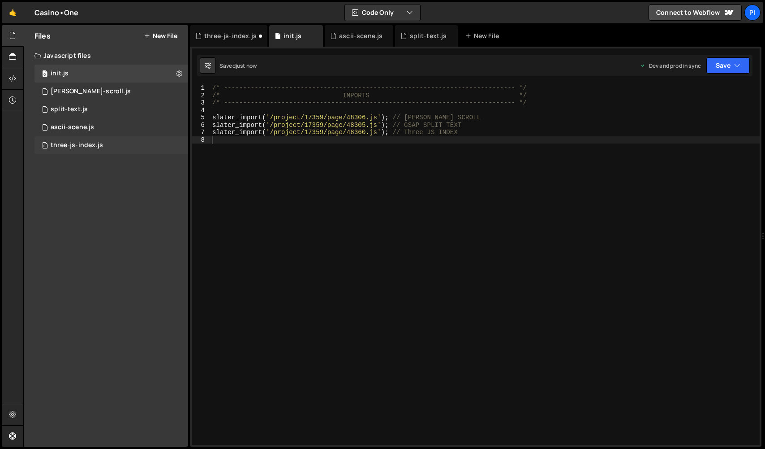
drag, startPoint x: 89, startPoint y: 145, endPoint x: 182, endPoint y: 153, distance: 94.0
click at [89, 145] on div "three-js-index.js" at bounding box center [77, 145] width 52 height 8
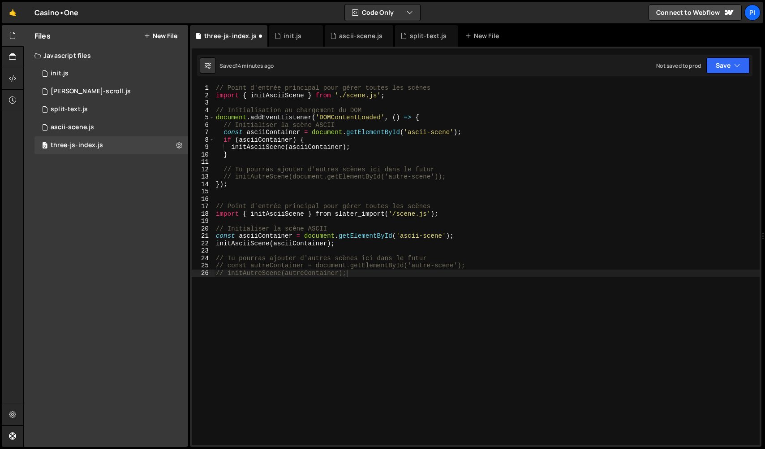
click at [402, 337] on div "// Point d'entrée principal pour gérer toutes les scènes import { initAsciiScen…" at bounding box center [487, 271] width 546 height 375
paste textarea "<script src="[URL][DOMAIN_NAME][PERSON_NAME][PERSON_NAME]"></script>"
type textarea "<script src="[URL][DOMAIN_NAME][PERSON_NAME][PERSON_NAME]"></script>"
click at [81, 129] on div "ascii-scene.js" at bounding box center [72, 127] width 43 height 8
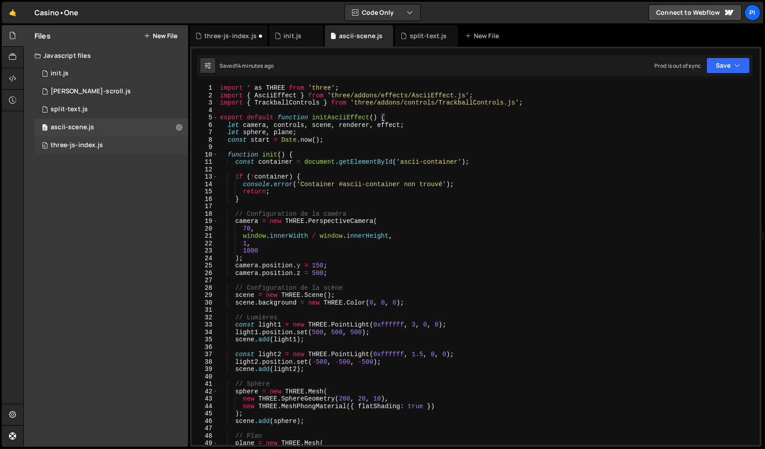
click at [80, 145] on div "three-js-index.js" at bounding box center [77, 145] width 52 height 8
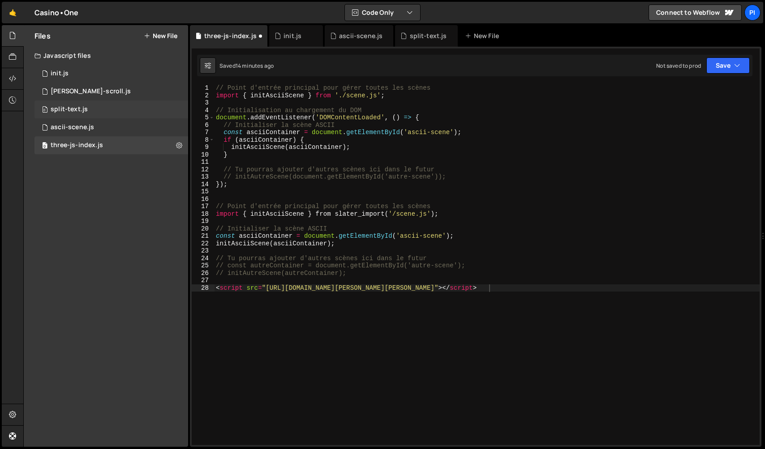
click at [85, 113] on div "0 split-text.js 0" at bounding box center [112, 109] width 154 height 18
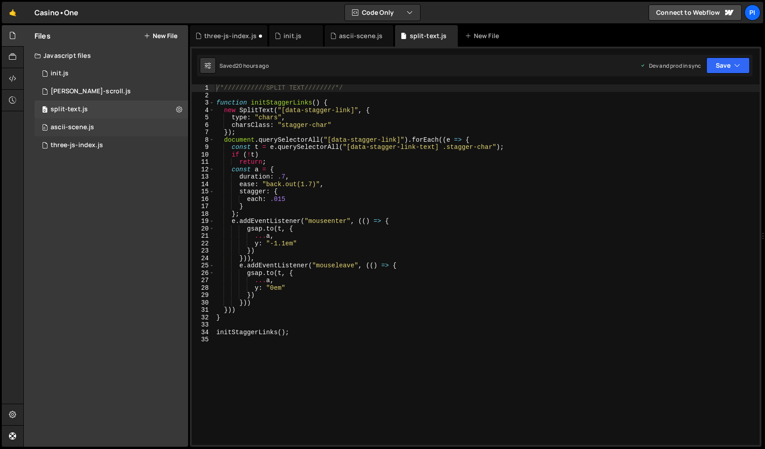
click at [76, 127] on div "ascii-scene.js" at bounding box center [72, 127] width 43 height 8
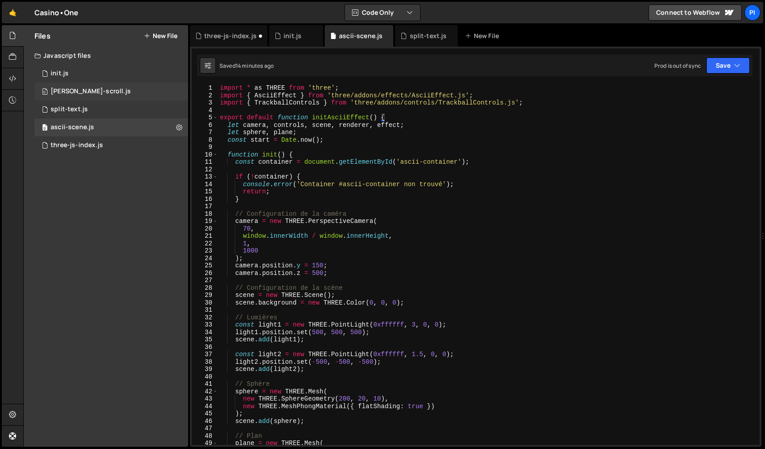
click at [93, 86] on div "0 [PERSON_NAME]-scroll.js 0" at bounding box center [112, 91] width 154 height 18
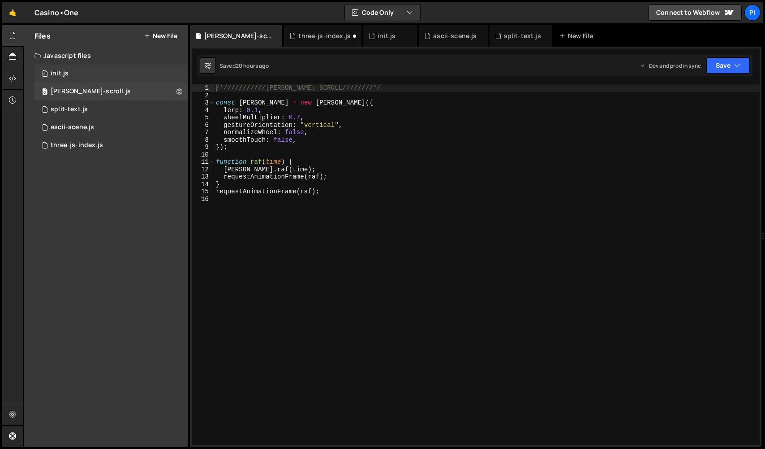
click at [96, 77] on div "0 init.js 0" at bounding box center [112, 74] width 154 height 18
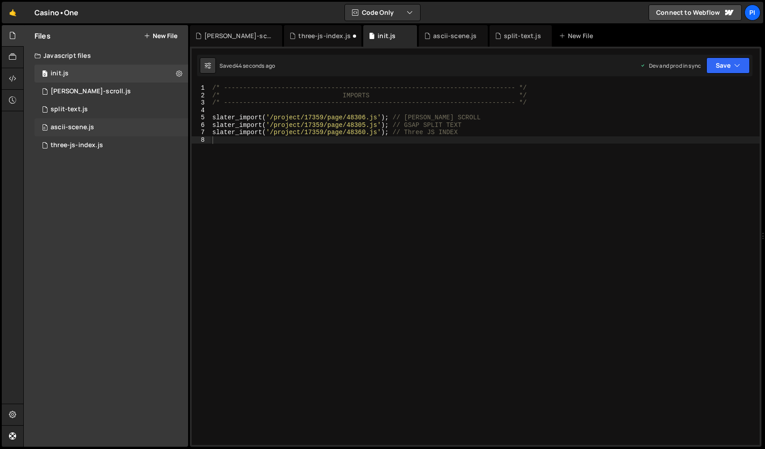
click at [82, 126] on div "ascii-scene.js" at bounding box center [72, 127] width 43 height 8
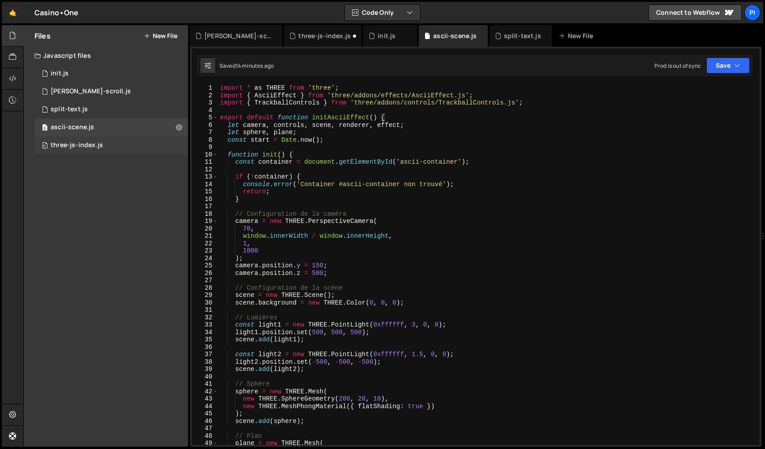
click at [70, 148] on div "three-js-index.js" at bounding box center [77, 145] width 52 height 8
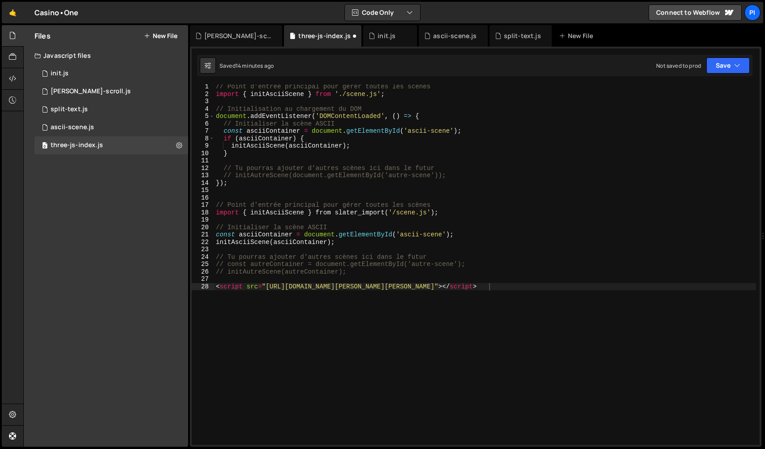
scroll to position [1, 0]
click at [56, 132] on div "0 ascii-scene.js 0" at bounding box center [112, 127] width 154 height 18
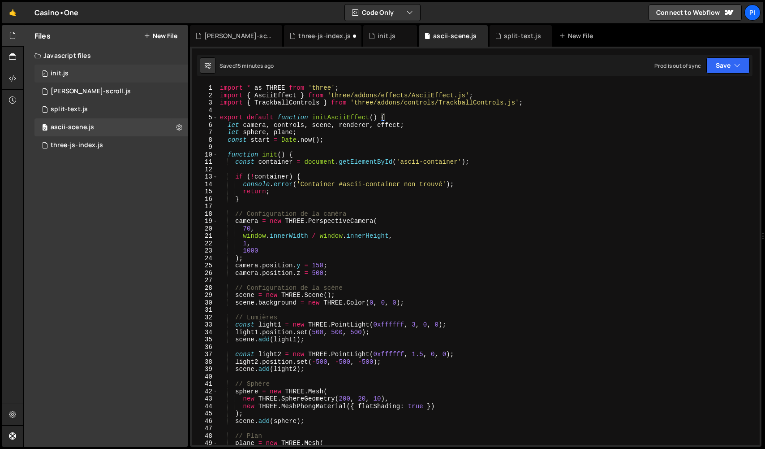
click at [82, 73] on div "0 init.js 0" at bounding box center [112, 74] width 154 height 18
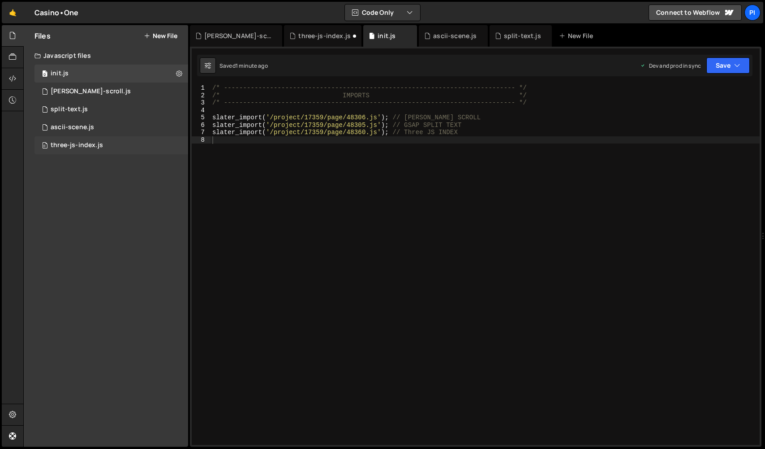
click at [71, 137] on div "0 three-js-index.js 0" at bounding box center [112, 145] width 154 height 18
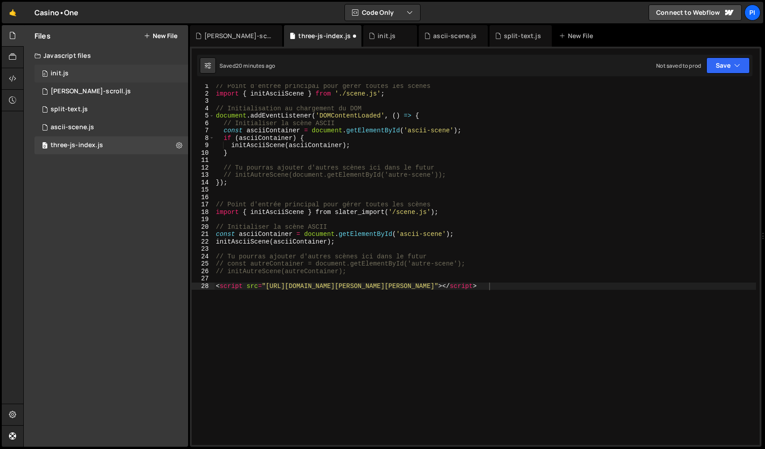
click at [77, 78] on div "0 init.js 0" at bounding box center [112, 74] width 154 height 18
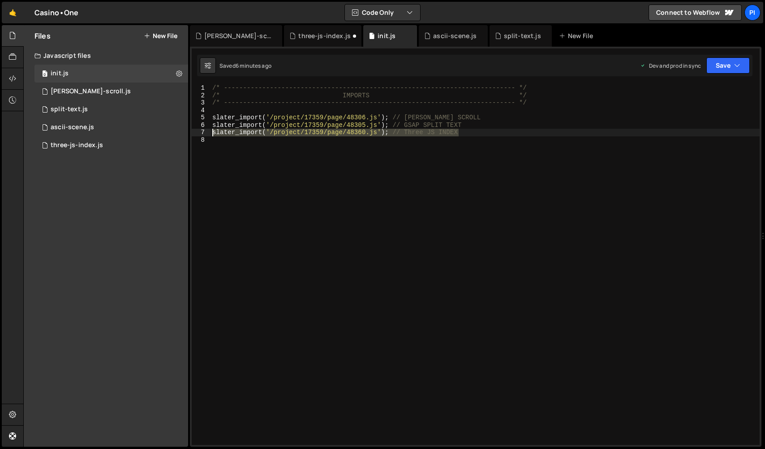
drag, startPoint x: 428, startPoint y: 127, endPoint x: 209, endPoint y: 133, distance: 218.8
click at [209, 133] on div "slater_import('/project/17359/page/48360.js'); // Three JS INDEX 1 2 3 4 5 6 7 …" at bounding box center [476, 264] width 568 height 360
click at [115, 146] on div "0 three-js-index.js 0" at bounding box center [112, 145] width 154 height 18
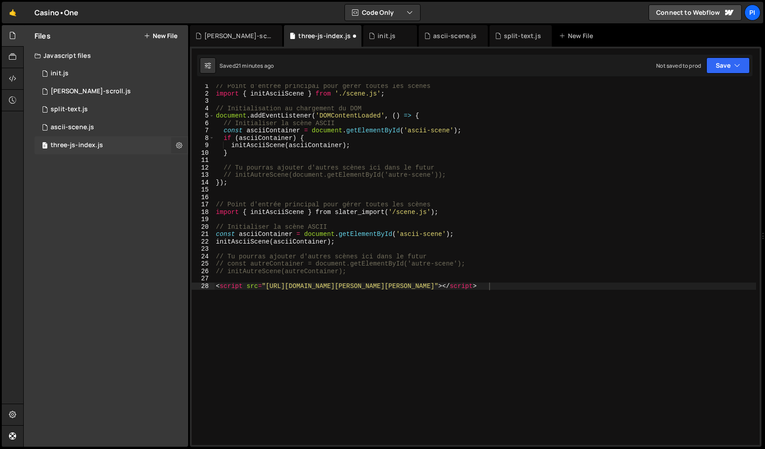
click at [183, 149] on button at bounding box center [179, 145] width 16 height 16
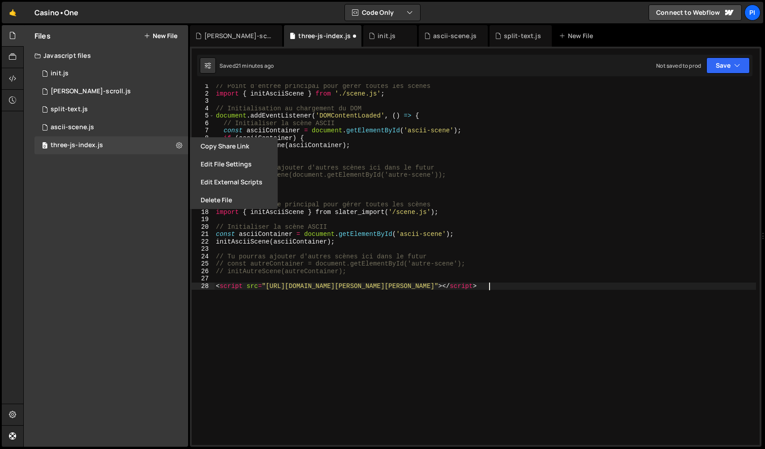
click at [441, 299] on div "// Point d'entrée principal pour gérer toutes les scènes import { initAsciiScen…" at bounding box center [485, 269] width 542 height 375
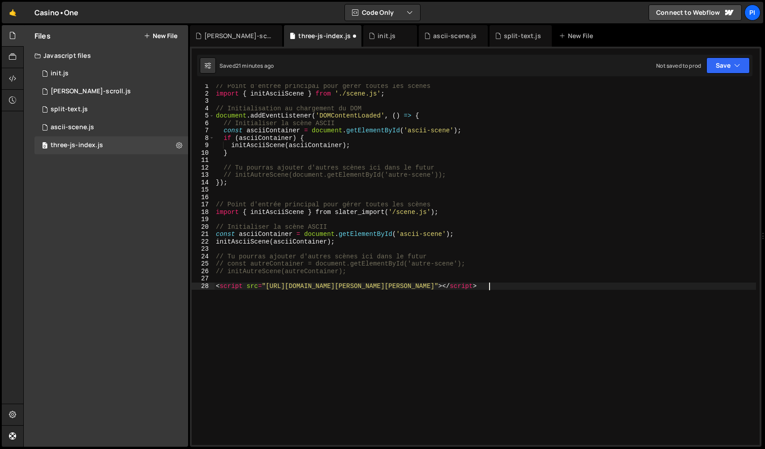
click at [453, 288] on div "// Point d'entrée principal pour gérer toutes les scènes import { initAsciiScen…" at bounding box center [485, 269] width 542 height 375
click at [434, 285] on div "// Point d'entrée principal pour gérer toutes les scènes import { initAsciiScen…" at bounding box center [485, 264] width 542 height 360
drag, startPoint x: 435, startPoint y: 285, endPoint x: 398, endPoint y: 252, distance: 49.9
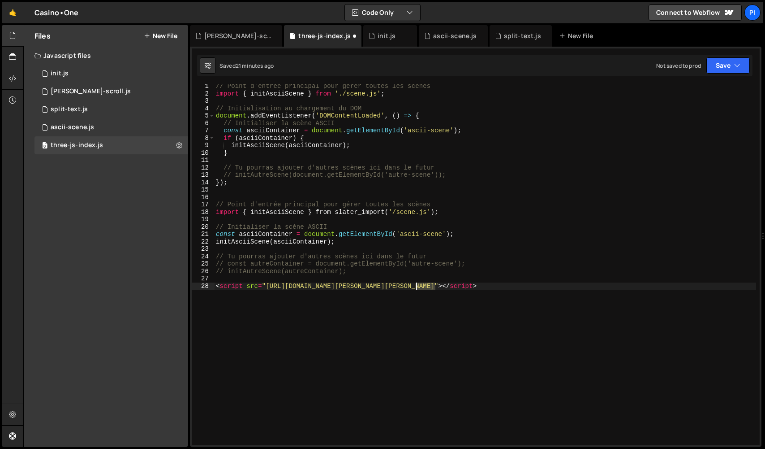
click at [415, 285] on div "// Point d'entrée principal pour gérer toutes les scènes import { initAsciiScen…" at bounding box center [485, 269] width 542 height 375
click at [174, 143] on button at bounding box center [179, 145] width 16 height 16
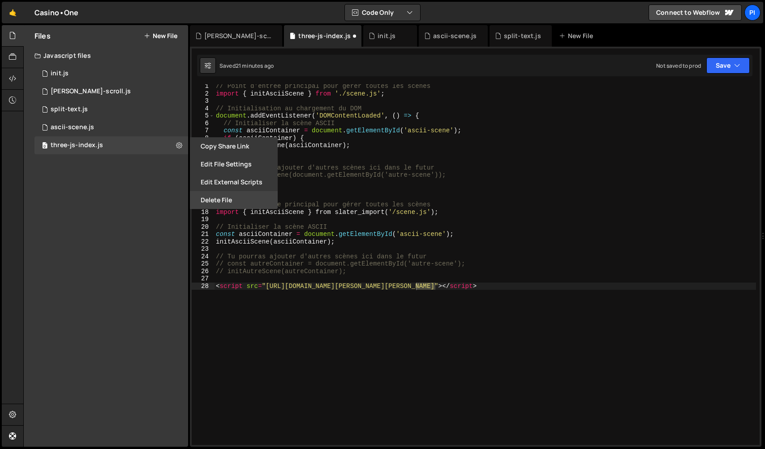
click at [213, 199] on button "Delete File" at bounding box center [234, 200] width 88 height 18
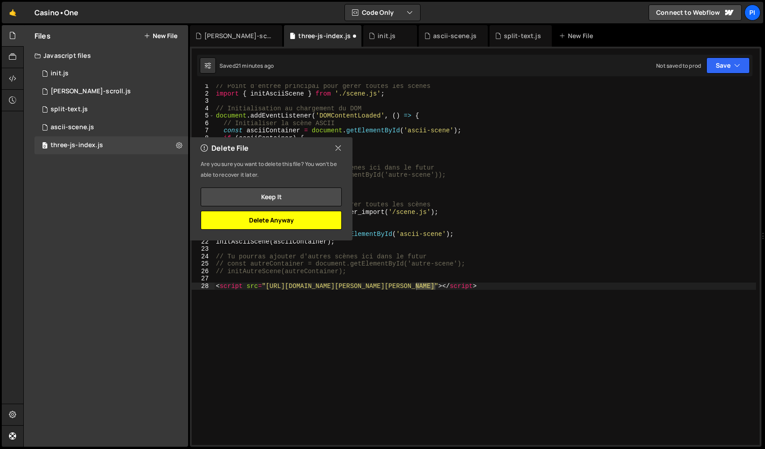
drag, startPoint x: 279, startPoint y: 222, endPoint x: 152, endPoint y: 156, distance: 142.9
click at [279, 222] on button "Delete Anyway" at bounding box center [271, 220] width 141 height 19
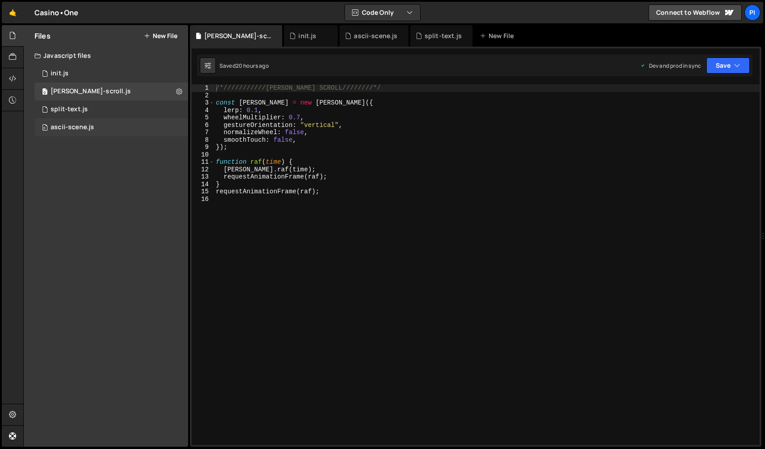
click at [92, 130] on div "ascii-scene.js" at bounding box center [72, 127] width 43 height 8
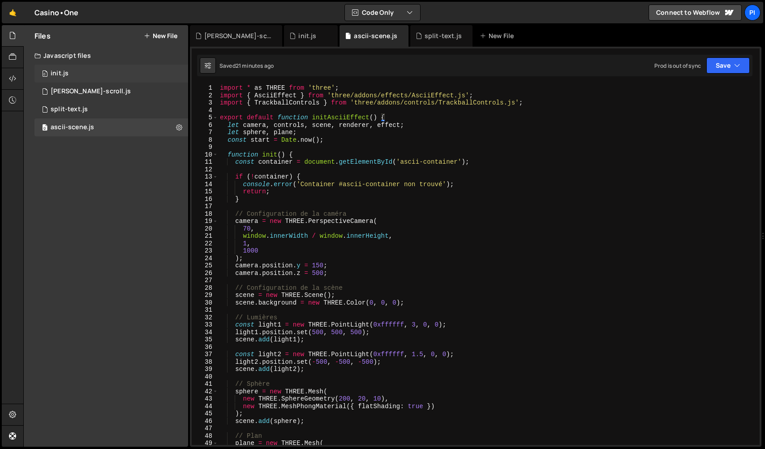
click at [87, 72] on div "0 init.js 0" at bounding box center [112, 74] width 154 height 18
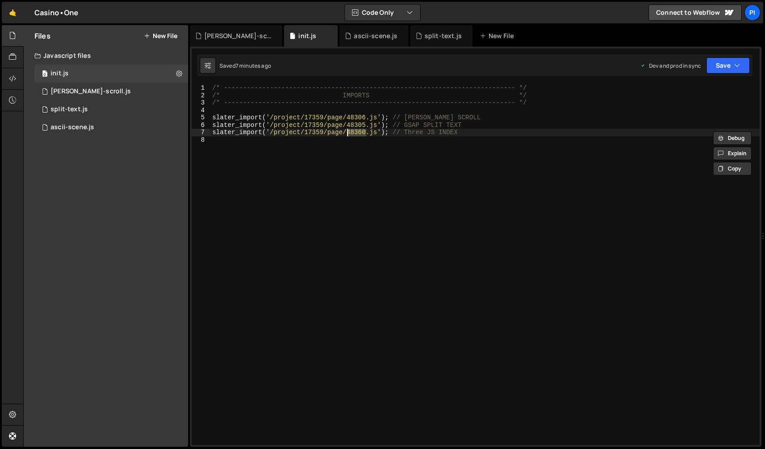
drag, startPoint x: 366, startPoint y: 134, endPoint x: 348, endPoint y: 133, distance: 18.4
click at [348, 133] on div "/* ----------------------------------------------------------------------------…" at bounding box center [485, 271] width 549 height 375
paste textarea "58"
drag, startPoint x: 476, startPoint y: 134, endPoint x: 440, endPoint y: 135, distance: 36.8
click at [440, 135] on div "/* ----------------------------------------------------------------------------…" at bounding box center [485, 271] width 549 height 375
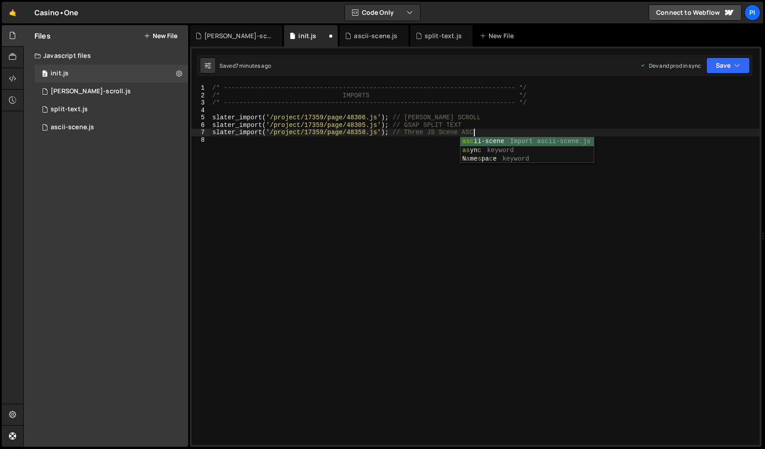
type textarea "slater_import('/project/17359/page/48358.js'); // Three JS Scene ASCII"
drag, startPoint x: 469, startPoint y: 191, endPoint x: 627, endPoint y: 106, distance: 179.9
click at [468, 191] on div "/* ----------------------------------------------------------------------------…" at bounding box center [485, 271] width 549 height 375
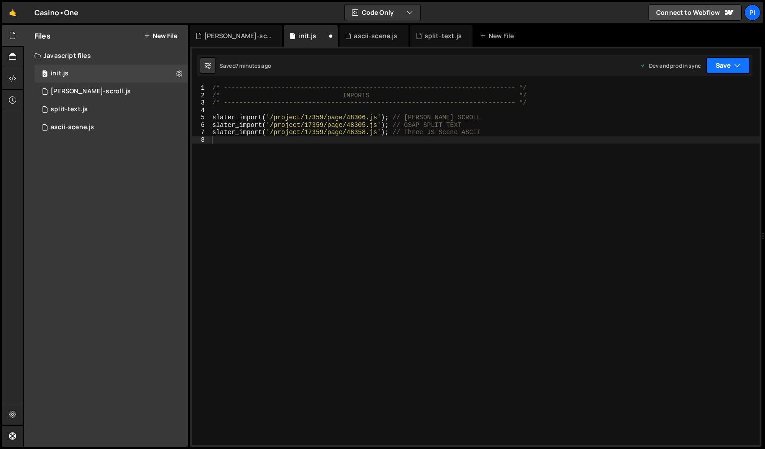
drag, startPoint x: 743, startPoint y: 71, endPoint x: 732, endPoint y: 75, distance: 11.7
click at [741, 70] on button "Save" at bounding box center [728, 65] width 43 height 16
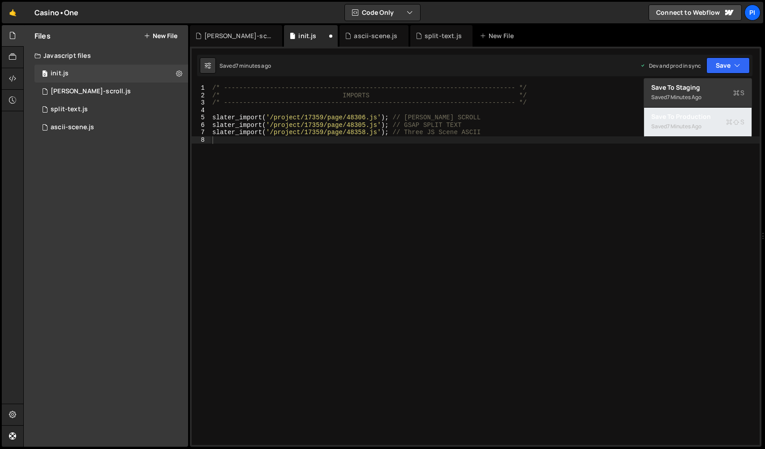
drag, startPoint x: 710, startPoint y: 117, endPoint x: 398, endPoint y: 119, distance: 312.4
click at [710, 117] on div "Save to Production S" at bounding box center [698, 116] width 93 height 9
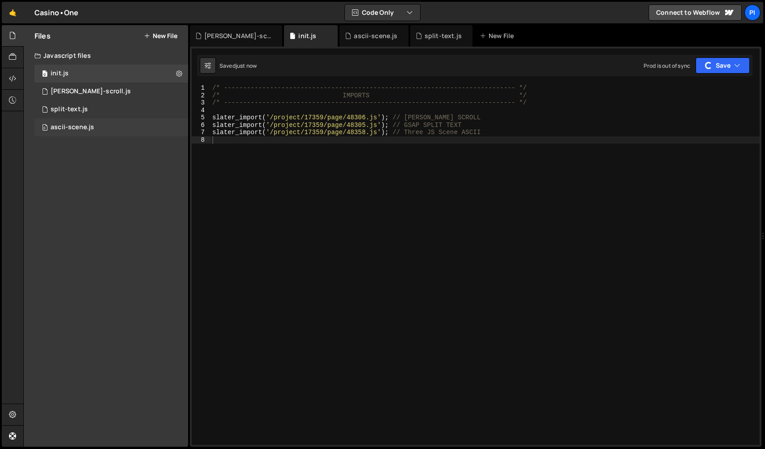
click at [96, 131] on div "0 ascii-scene.js 0" at bounding box center [112, 127] width 154 height 18
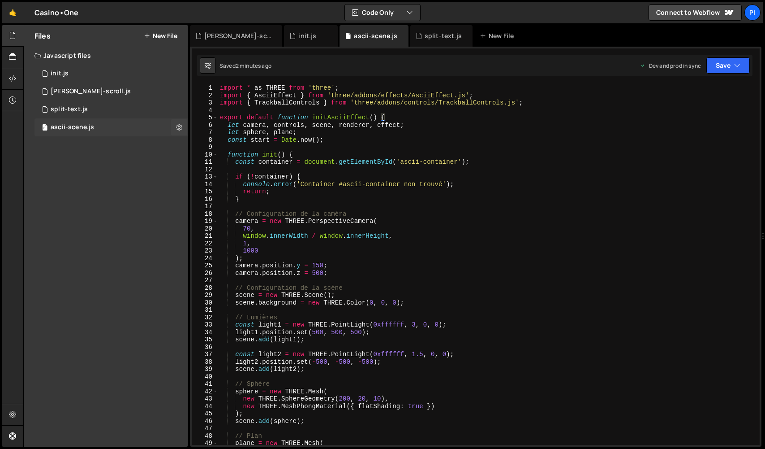
click at [92, 124] on div "ascii-scene.js" at bounding box center [72, 127] width 43 height 8
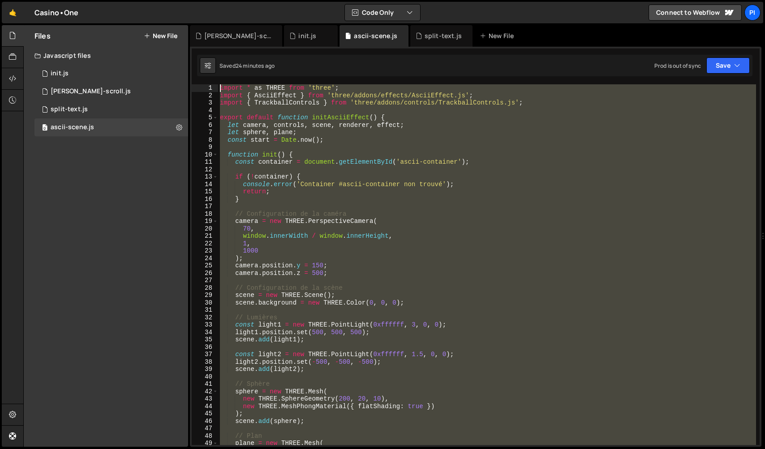
drag, startPoint x: 333, startPoint y: 317, endPoint x: 187, endPoint y: -22, distance: 368.4
click at [187, 0] on html "Projects [GEOGRAPHIC_DATA] Blog Pi Projects Your Teams Invite team member Accou…" at bounding box center [382, 224] width 765 height 449
paste textarea "}"
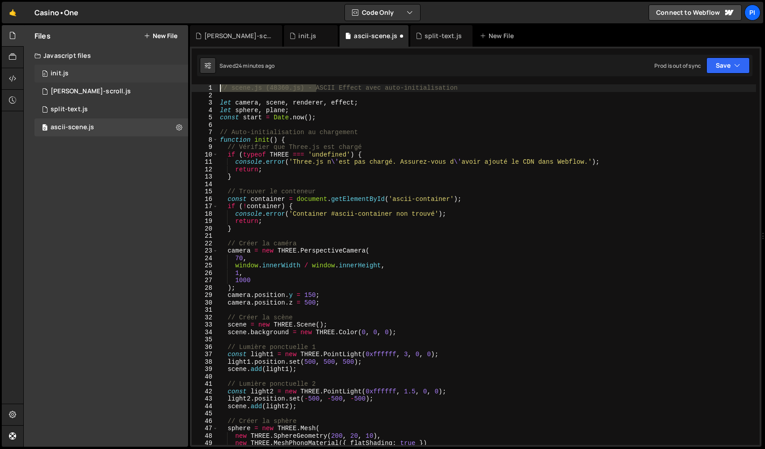
drag, startPoint x: 315, startPoint y: 88, endPoint x: 145, endPoint y: 74, distance: 170.9
click at [145, 74] on div "Files New File Javascript files 0 init.js 0 0 [PERSON_NAME]-scroll.js 0 0 split…" at bounding box center [394, 236] width 742 height 422
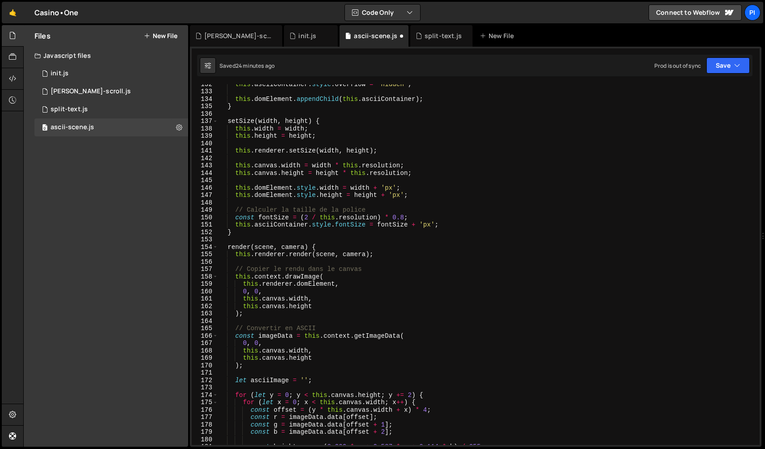
scroll to position [1302, 0]
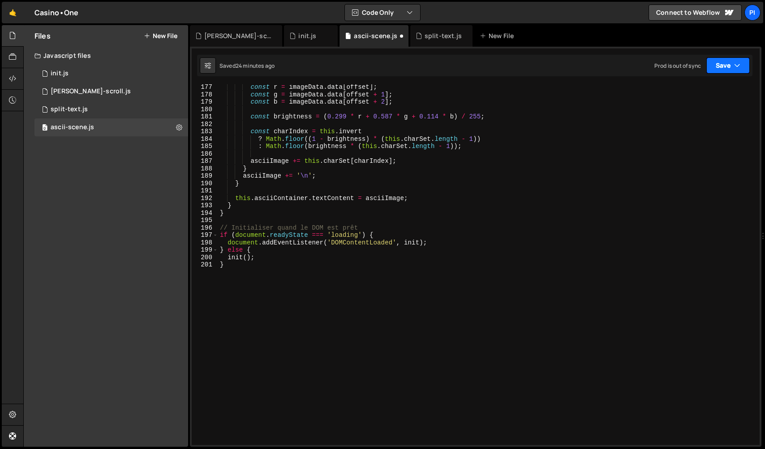
click at [731, 70] on button "Save" at bounding box center [728, 65] width 43 height 16
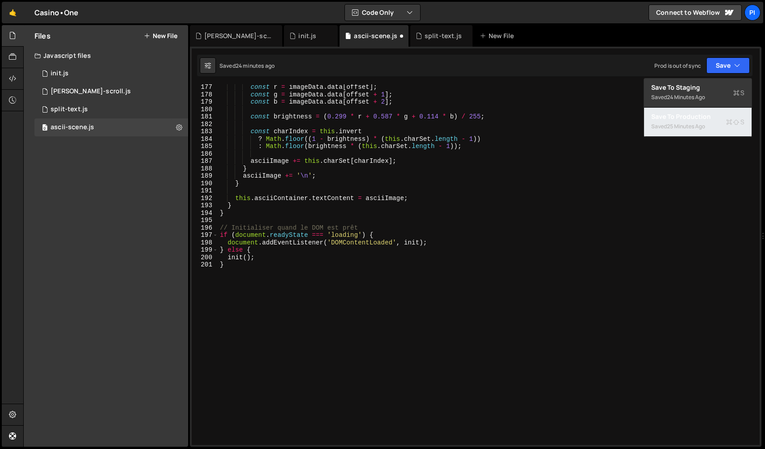
click at [679, 128] on div "25 minutes ago" at bounding box center [686, 126] width 38 height 8
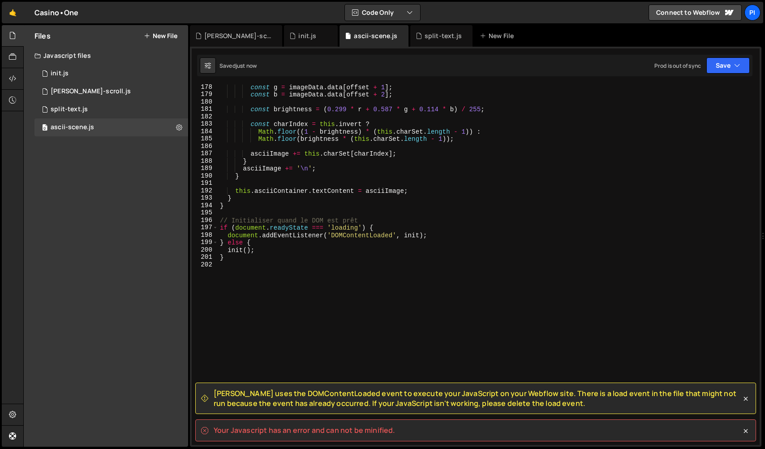
scroll to position [1310, 0]
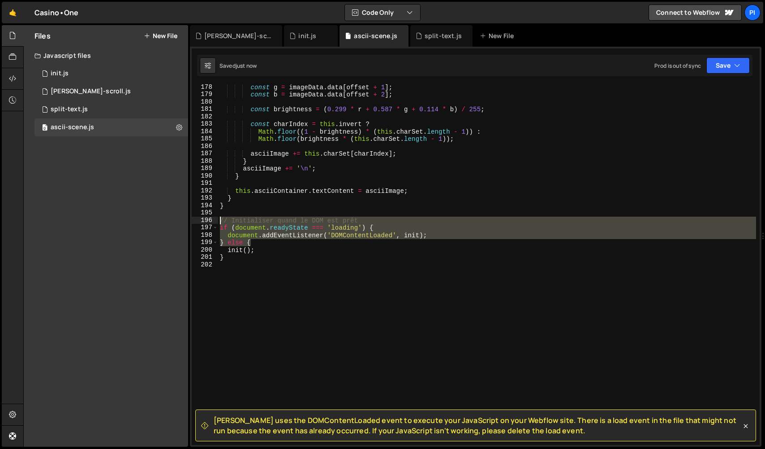
drag, startPoint x: 294, startPoint y: 243, endPoint x: 217, endPoint y: 221, distance: 79.8
click at [217, 221] on div "} else { 178 179 180 181 182 183 184 185 186 187 188 189 190 191 192 193 194 19…" at bounding box center [476, 264] width 568 height 360
type textarea "// Initialiser quand le DOM est prêt if (document.readyState === 'loading') {"
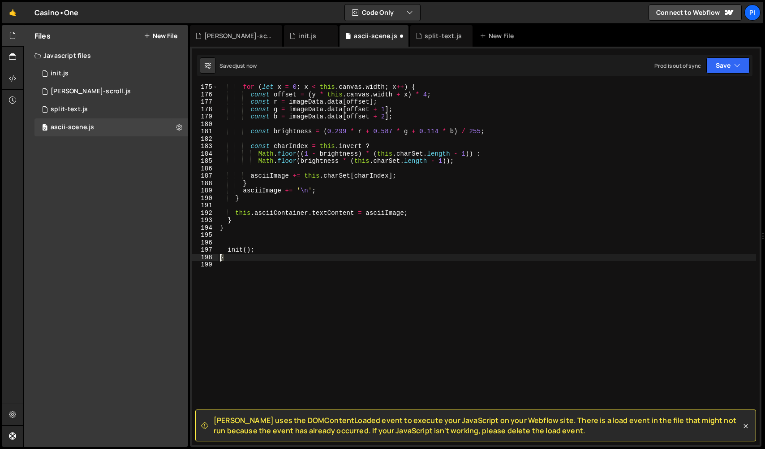
drag, startPoint x: 241, startPoint y: 260, endPoint x: 216, endPoint y: 256, distance: 24.5
click at [205, 256] on div "175 176 177 178 179 180 181 182 183 184 185 186 187 188 189 190 191 192 193 194…" at bounding box center [476, 264] width 568 height 360
type textarea "}"
click at [431, 242] on div "for ( let x = 0 ; x < this . canvas . width ; x ++ ) { const offset = ( y * thi…" at bounding box center [487, 270] width 538 height 375
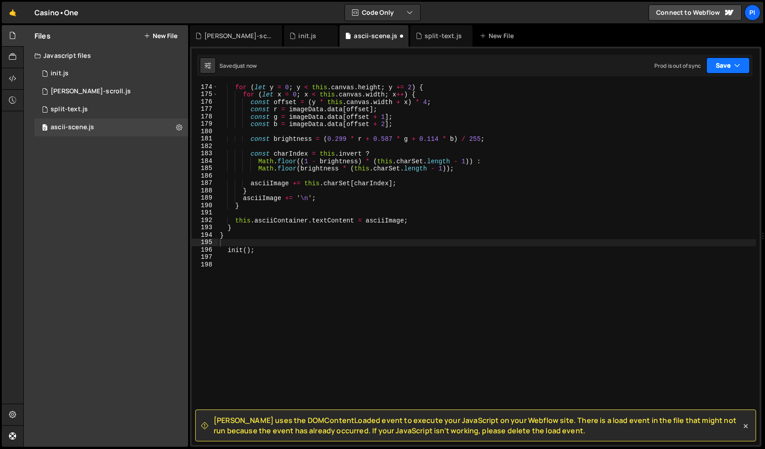
click at [727, 69] on button "Save" at bounding box center [728, 65] width 43 height 16
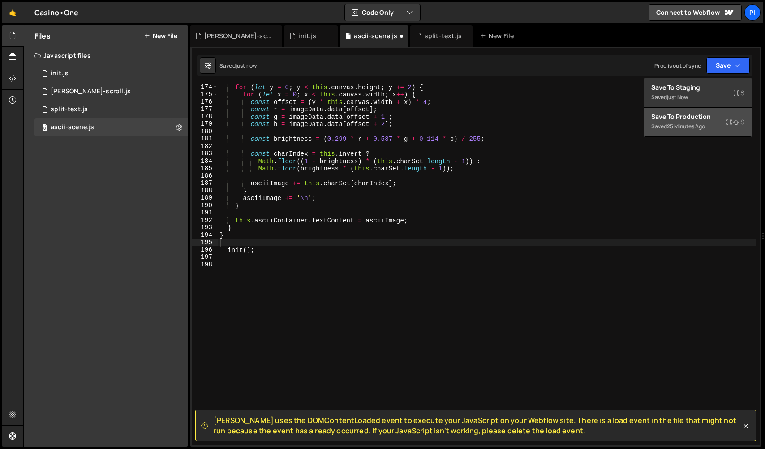
click at [713, 118] on div "Save to Production S" at bounding box center [698, 116] width 93 height 9
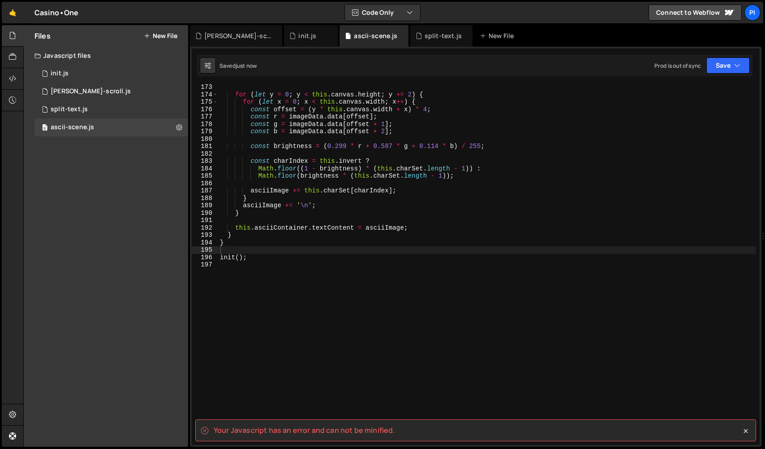
click at [290, 244] on div "for ( let y = 0 ; y < this . canvas . height ; y += 2 ) { for ( let x = 0 ; x <…" at bounding box center [487, 270] width 538 height 375
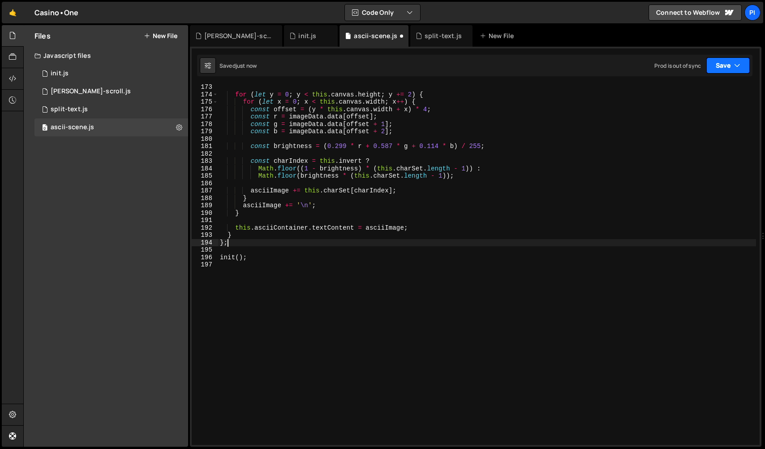
type textarea "};"
click at [744, 66] on button "Save" at bounding box center [728, 65] width 43 height 16
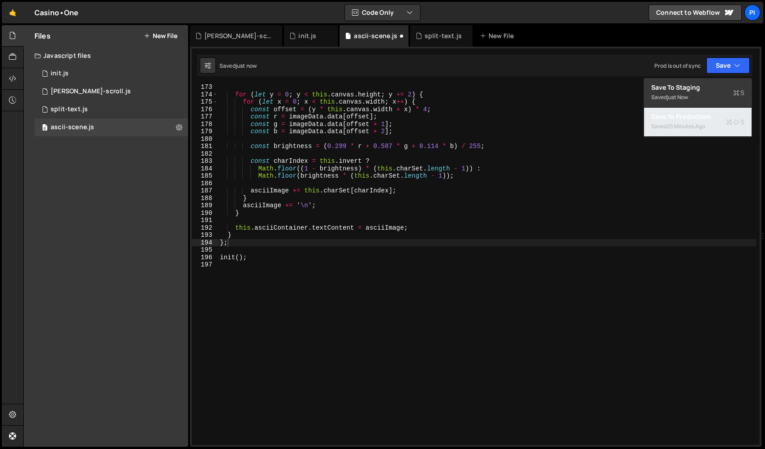
drag, startPoint x: 683, startPoint y: 116, endPoint x: 531, endPoint y: 145, distance: 154.6
click at [683, 116] on div "Save to Production S" at bounding box center [698, 116] width 93 height 9
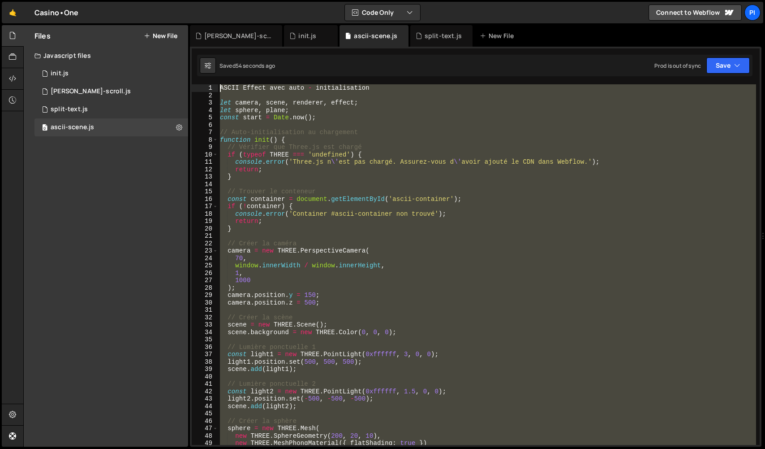
scroll to position [0, 0]
drag, startPoint x: 317, startPoint y: 285, endPoint x: 75, endPoint y: -22, distance: 390.6
click at [75, 0] on html "Projects [GEOGRAPHIC_DATA] Blog Pi Projects Your Teams Invite team member Accou…" at bounding box center [382, 224] width 765 height 449
paste textarea "init();"
type textarea "init();"
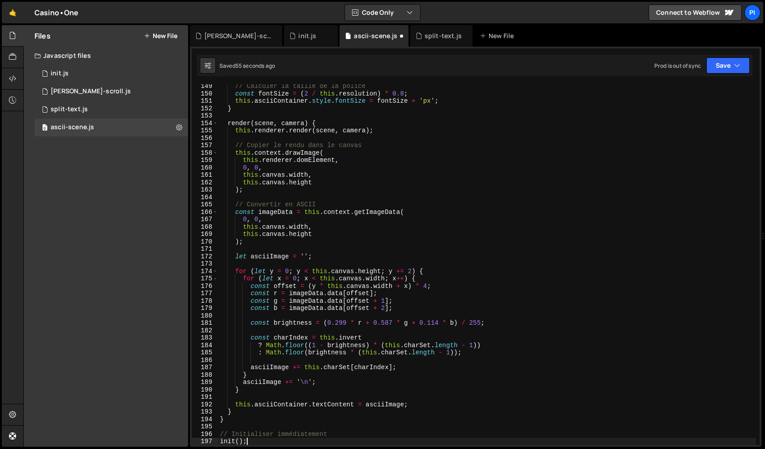
scroll to position [1096, 0]
click at [723, 70] on button "Save" at bounding box center [728, 65] width 43 height 16
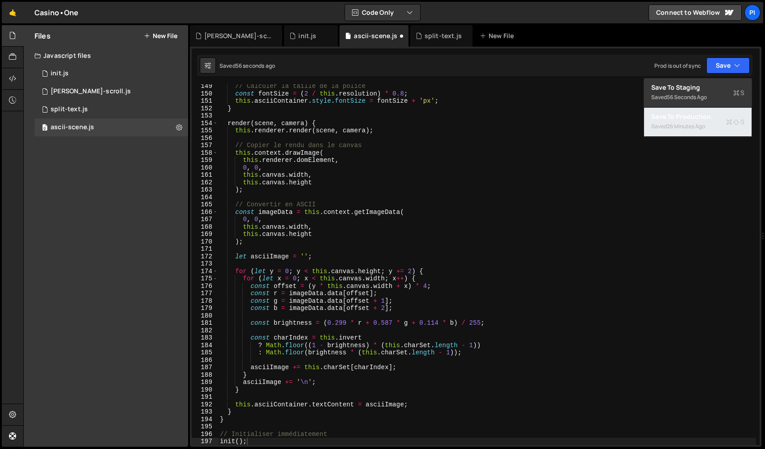
click at [701, 117] on div "Save to Production S" at bounding box center [698, 116] width 93 height 9
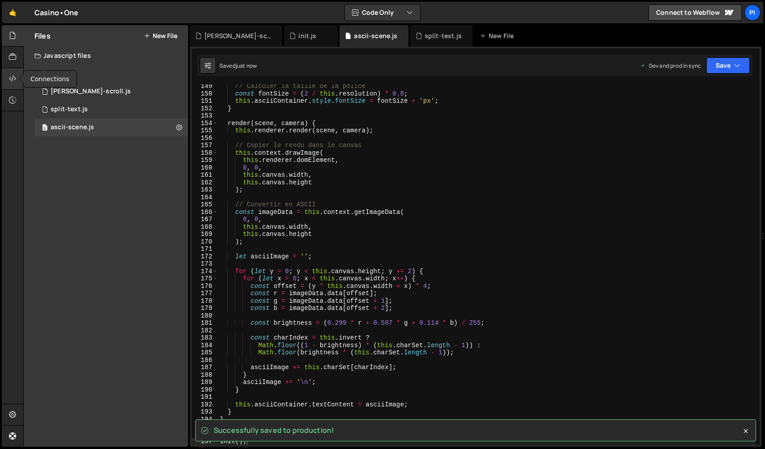
click at [12, 78] on icon at bounding box center [12, 79] width 7 height 10
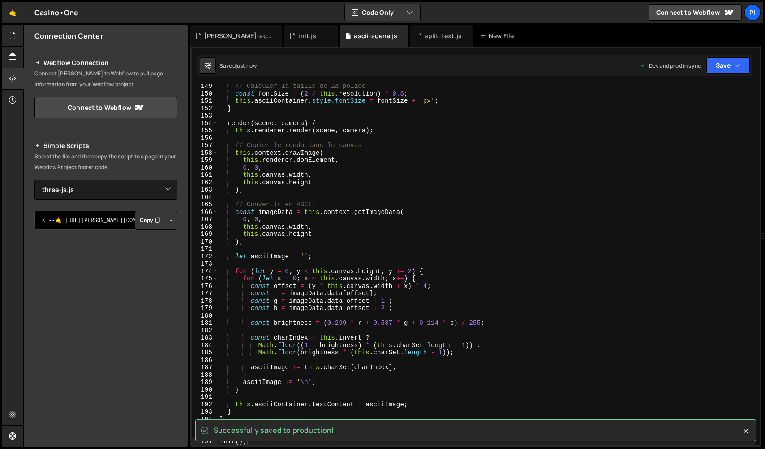
drag, startPoint x: 86, startPoint y: 214, endPoint x: 88, endPoint y: 209, distance: 5.2
click at [86, 214] on textarea "<!--🤙 [URL][PERSON_NAME][DOMAIN_NAME]> <script>document.addEventListener("DOMCo…" at bounding box center [106, 220] width 143 height 19
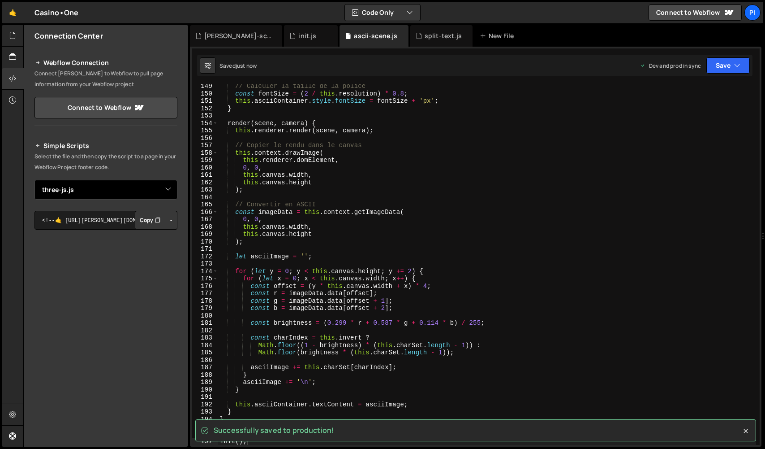
click at [88, 194] on select "Select File init.[PERSON_NAME]-scroll.js split-text.js three-js.js three-js-ind…" at bounding box center [106, 190] width 143 height 20
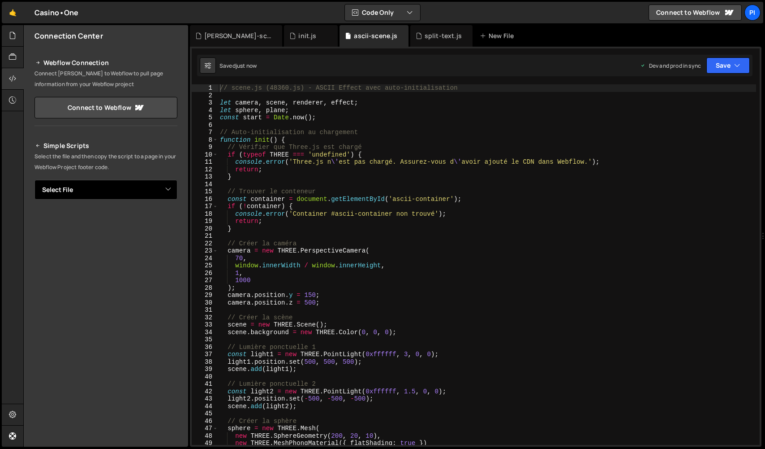
click at [91, 183] on select "Select File ascii-scene.js init.js lenis-scroll.js split-text.js" at bounding box center [106, 190] width 143 height 20
select select "48358"
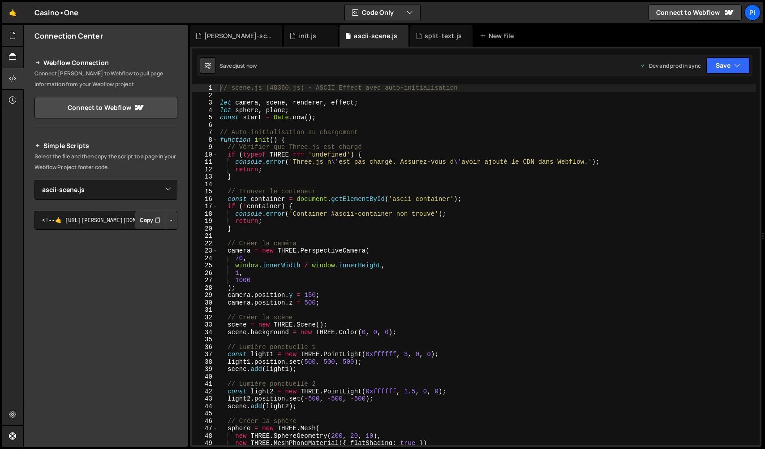
click at [170, 220] on button "Button group with nested dropdown" at bounding box center [171, 220] width 13 height 19
drag, startPoint x: 163, startPoint y: 252, endPoint x: 52, endPoint y: 98, distance: 190.7
click at [163, 252] on link "Copy Production Script" at bounding box center [133, 249] width 88 height 13
click at [16, 39] on icon at bounding box center [12, 35] width 7 height 10
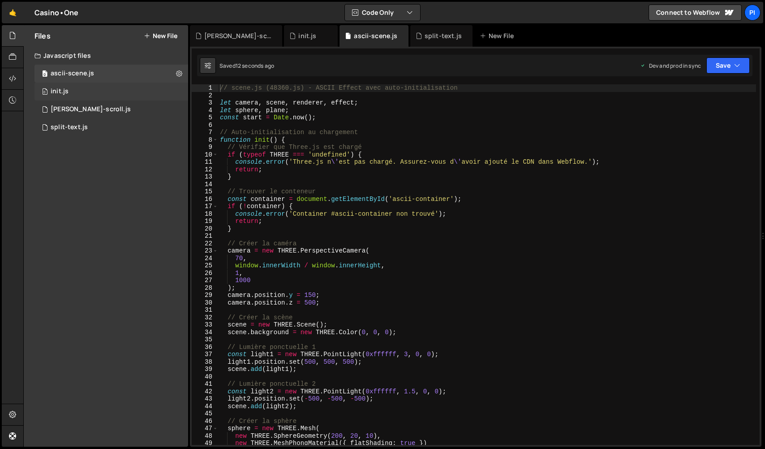
click at [66, 94] on div "init.js" at bounding box center [60, 91] width 18 height 8
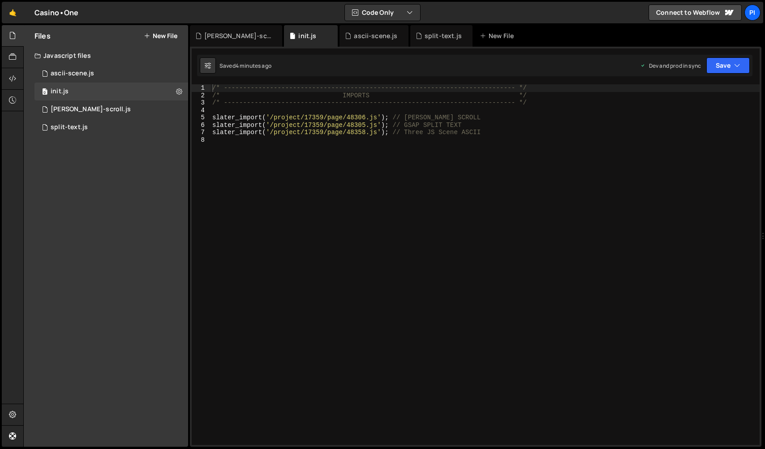
click at [528, 180] on div "/* ----------------------------------------------------------------------------…" at bounding box center [485, 271] width 549 height 375
paste textarea "<script src="[URL][DOMAIN_NAME][PERSON_NAME][PERSON_NAME]"></script>"
type textarea "<script src="[URL][DOMAIN_NAME][PERSON_NAME][PERSON_NAME]"></script>"
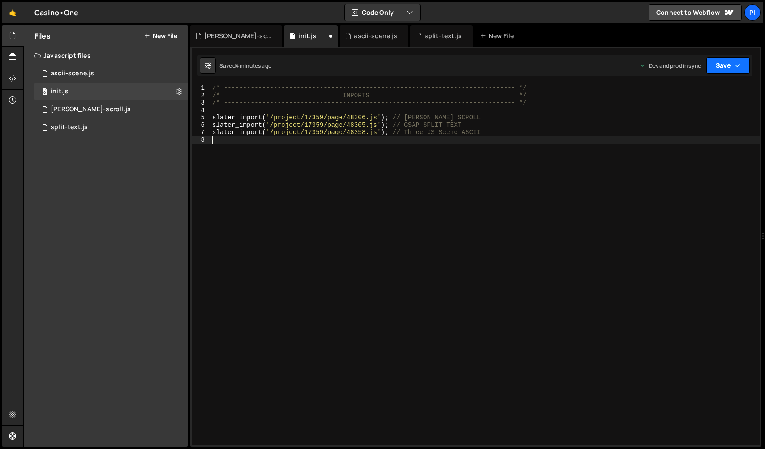
click at [731, 73] on button "Save" at bounding box center [728, 65] width 43 height 16
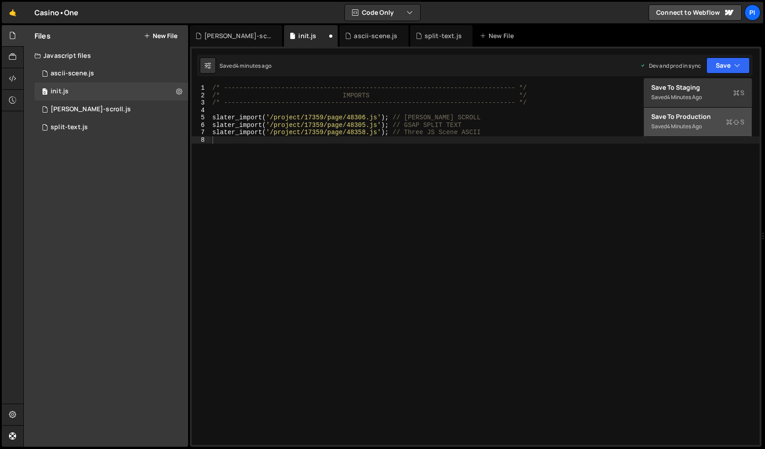
click at [693, 134] on button "Save to Production S Saved 4 minutes ago" at bounding box center [698, 122] width 108 height 29
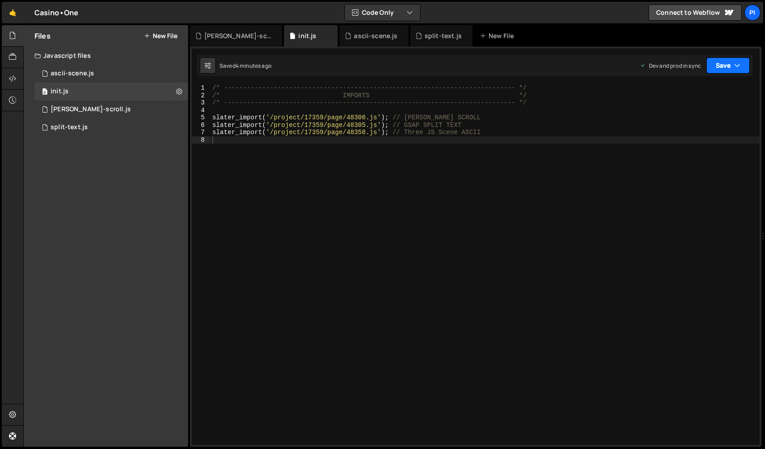
drag, startPoint x: 716, startPoint y: 66, endPoint x: 703, endPoint y: 95, distance: 31.1
click at [717, 67] on button "Save" at bounding box center [728, 65] width 43 height 16
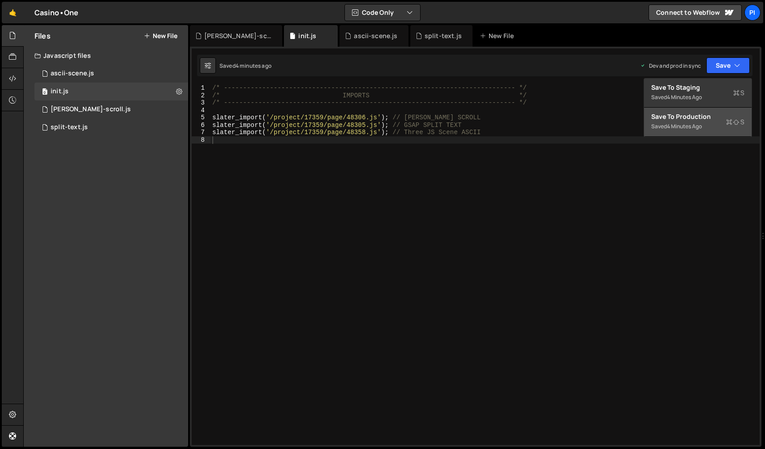
click at [690, 125] on div "4 minutes ago" at bounding box center [684, 126] width 35 height 8
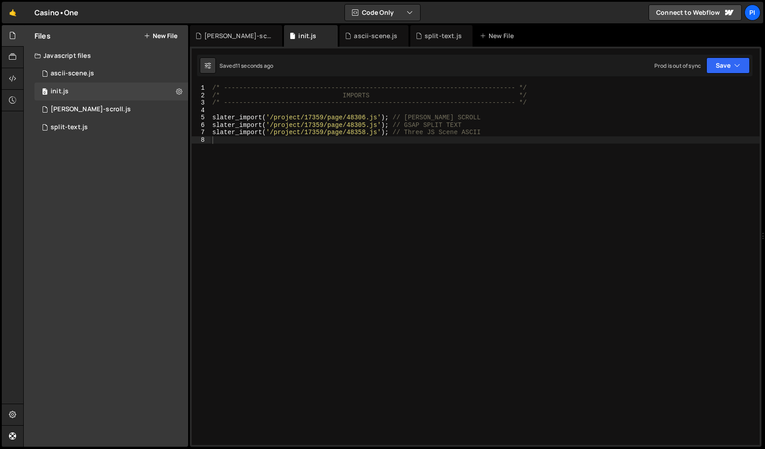
click at [297, 162] on div "/* ----------------------------------------------------------------------------…" at bounding box center [485, 271] width 549 height 375
click at [58, 120] on div "0 split-text.js 0" at bounding box center [112, 127] width 154 height 18
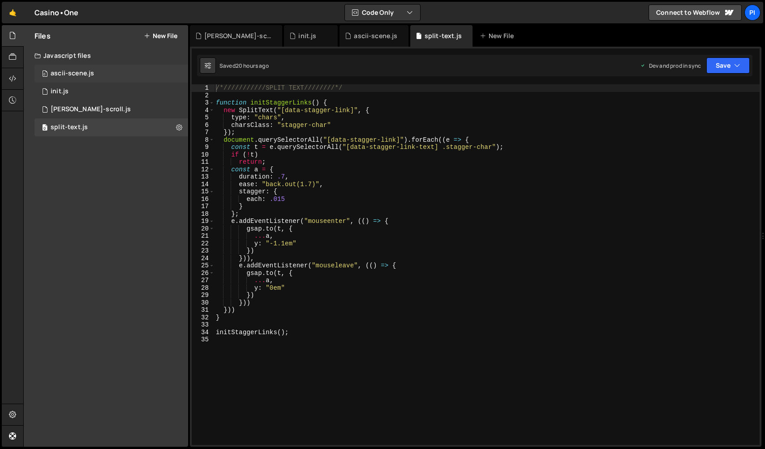
click at [74, 70] on div "ascii-scene.js" at bounding box center [72, 73] width 43 height 8
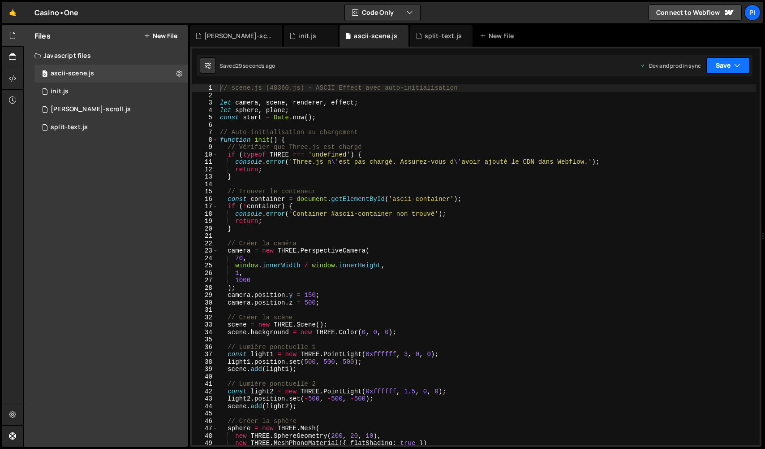
drag, startPoint x: 721, startPoint y: 62, endPoint x: 701, endPoint y: 99, distance: 42.1
click at [721, 62] on button "Save" at bounding box center [728, 65] width 43 height 16
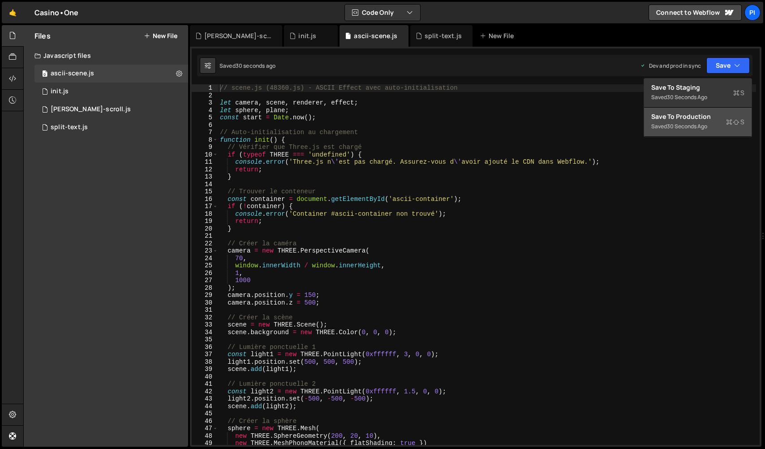
click at [692, 118] on div "Save to Production S" at bounding box center [698, 116] width 93 height 9
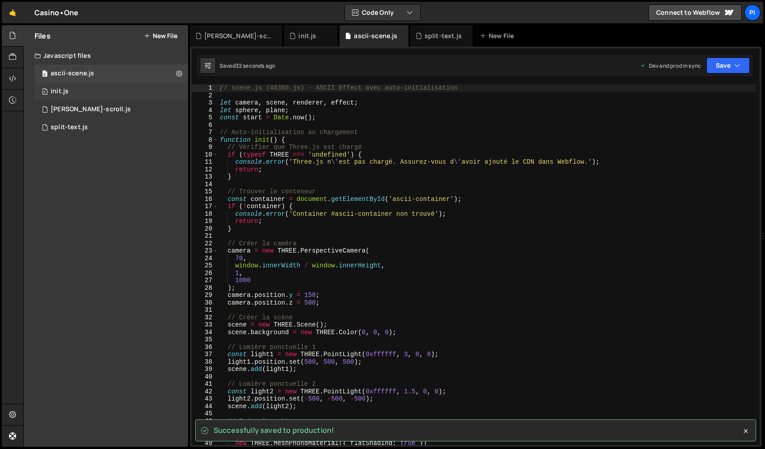
click at [97, 90] on div "0 init.js 0" at bounding box center [112, 91] width 154 height 18
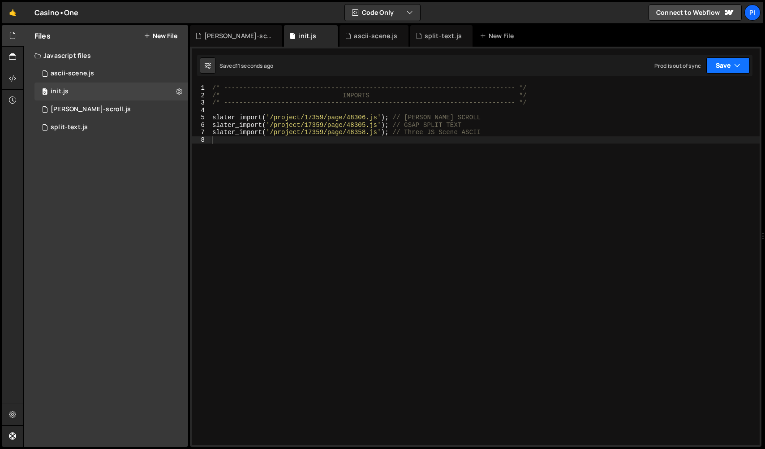
click at [718, 64] on button "Save" at bounding box center [728, 65] width 43 height 16
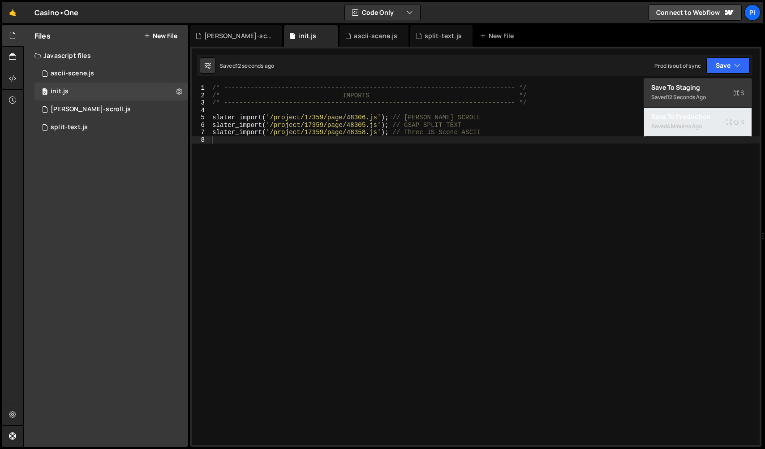
click at [670, 120] on div "Save to Production S" at bounding box center [698, 116] width 93 height 9
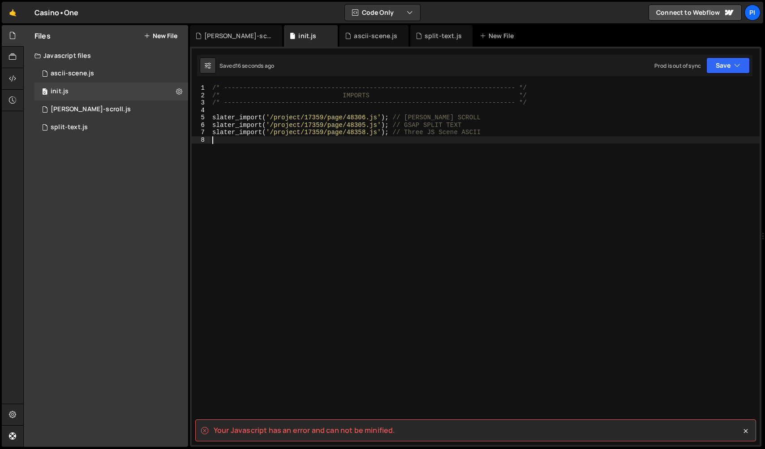
click at [446, 137] on div "/* ----------------------------------------------------------------------------…" at bounding box center [485, 271] width 549 height 375
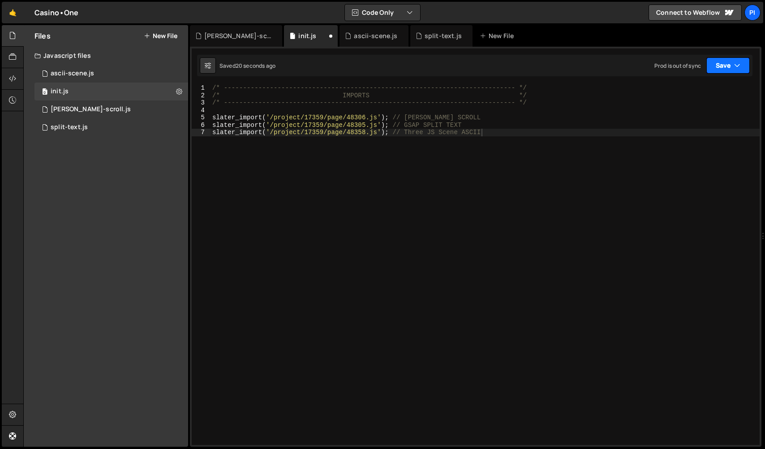
click at [719, 64] on button "Save" at bounding box center [728, 65] width 43 height 16
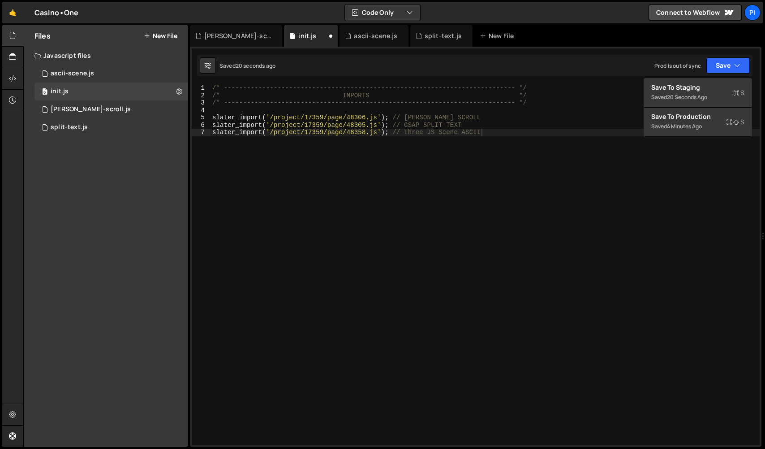
click at [659, 145] on div "/* ----------------------------------------------------------------------------…" at bounding box center [485, 271] width 549 height 375
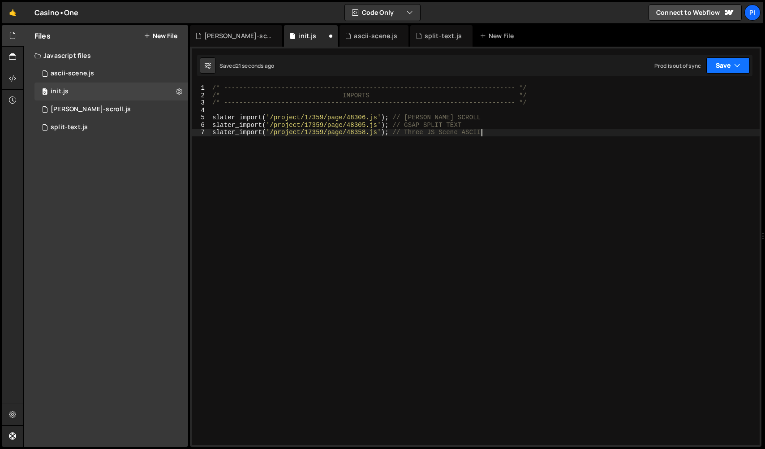
click at [709, 65] on button "Save" at bounding box center [728, 65] width 43 height 16
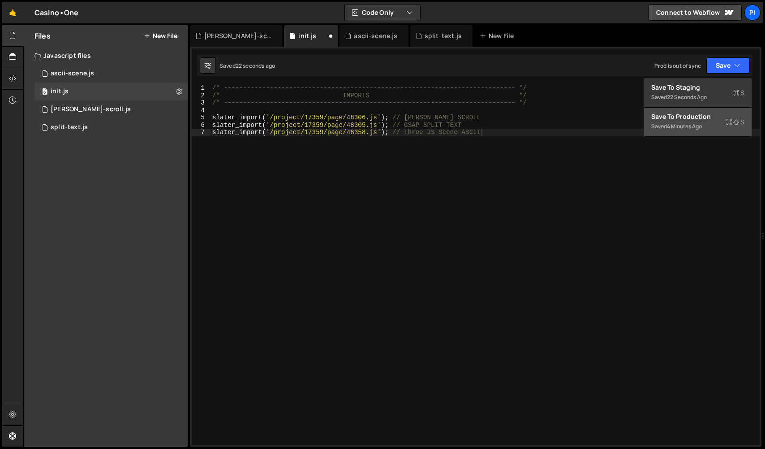
click at [692, 118] on div "Save to Production S" at bounding box center [698, 116] width 93 height 9
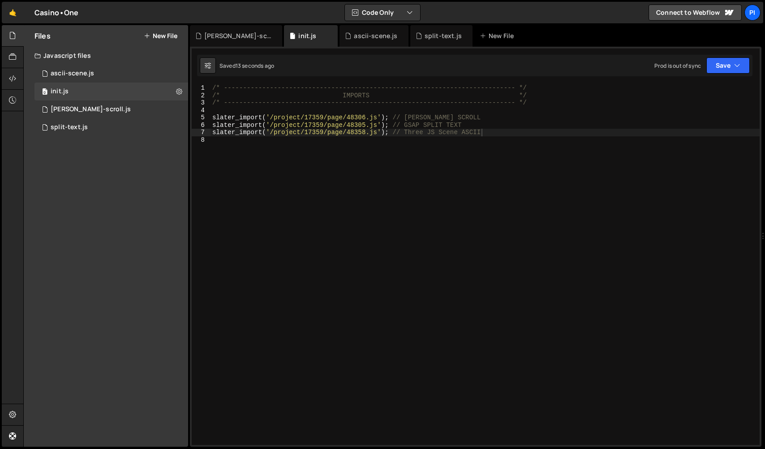
click at [272, 131] on div "/* ----------------------------------------------------------------------------…" at bounding box center [485, 271] width 549 height 375
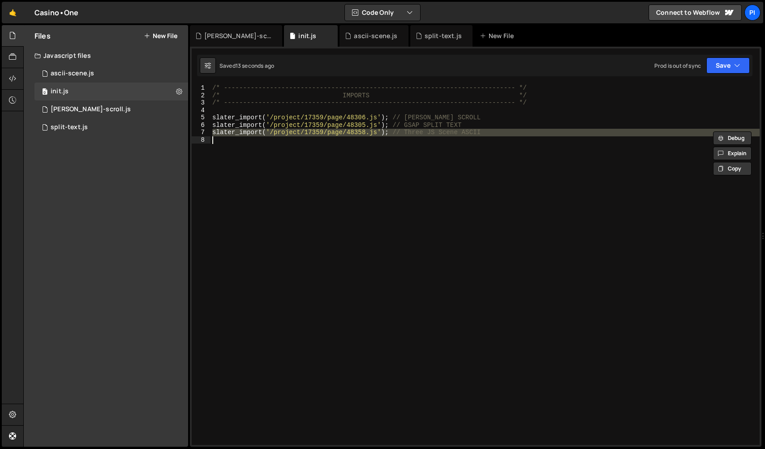
click at [272, 131] on div "/* ----------------------------------------------------------------------------…" at bounding box center [485, 271] width 549 height 375
type textarea "slater_import('/project/17359/page/48358.js'); // Three JS Scene ASCII"
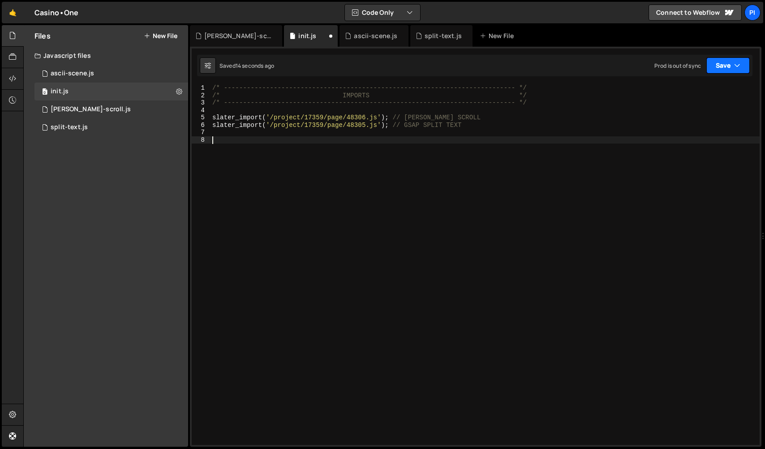
click at [721, 67] on button "Save" at bounding box center [728, 65] width 43 height 16
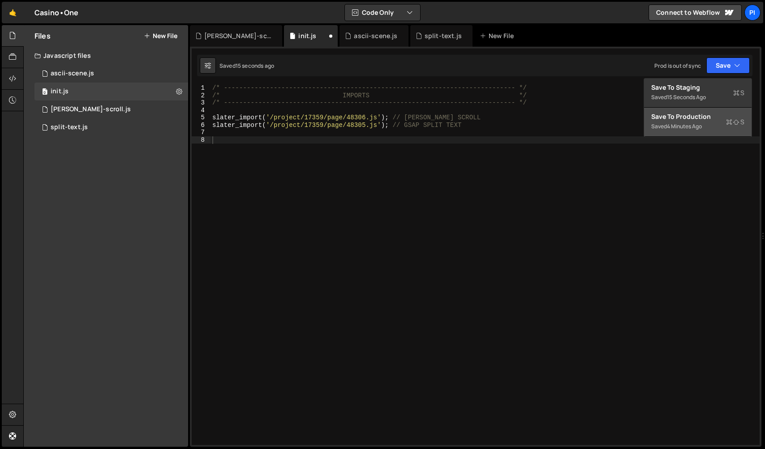
click at [711, 118] on div "Save to Production S" at bounding box center [698, 116] width 93 height 9
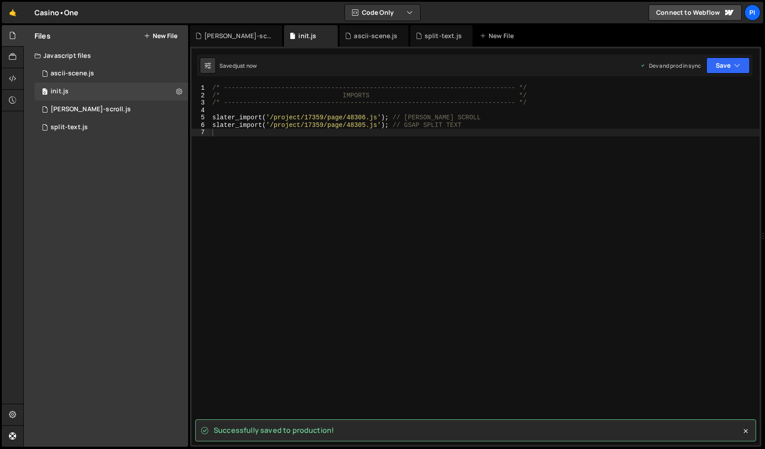
type textarea "slater_import('/project/17359/page/48305.js'); // GSAP SPLIT TEXT"
click at [643, 126] on div "/* ----------------------------------------------------------------------------…" at bounding box center [485, 271] width 549 height 375
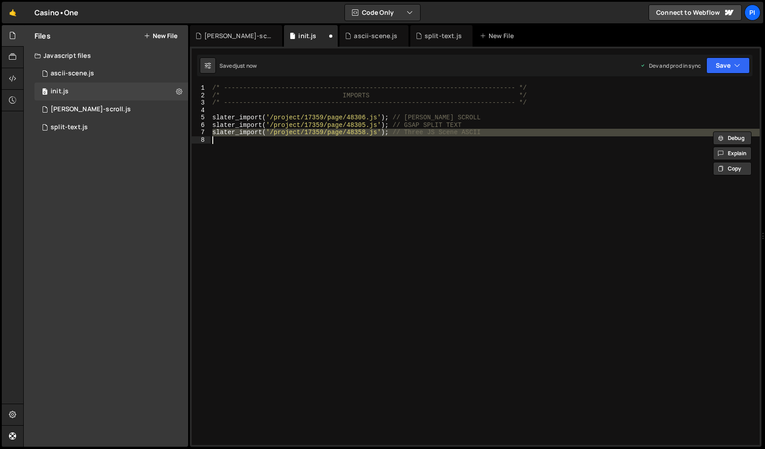
click at [522, 131] on div "/* ----------------------------------------------------------------------------…" at bounding box center [485, 264] width 549 height 360
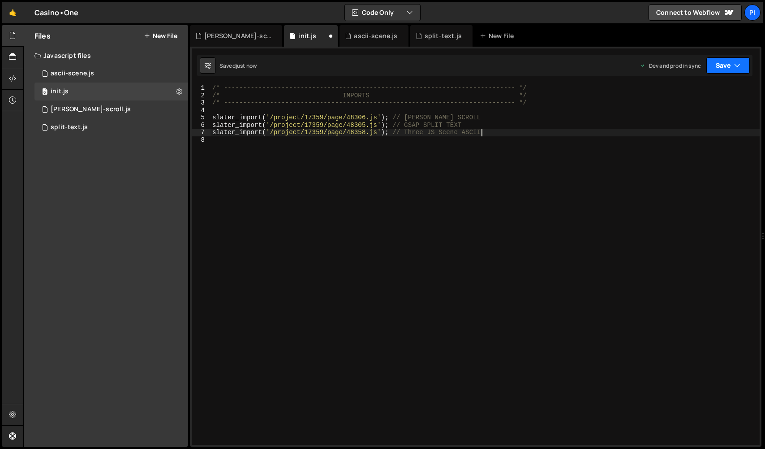
click at [720, 62] on button "Save" at bounding box center [728, 65] width 43 height 16
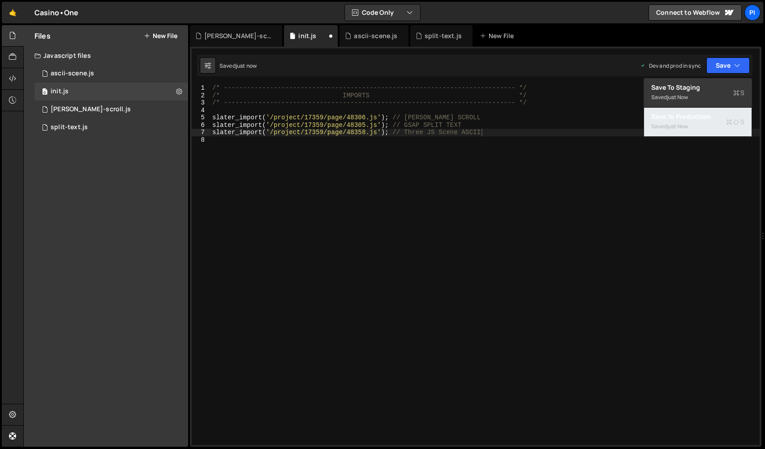
click at [702, 121] on div "Save to Production S" at bounding box center [698, 116] width 93 height 9
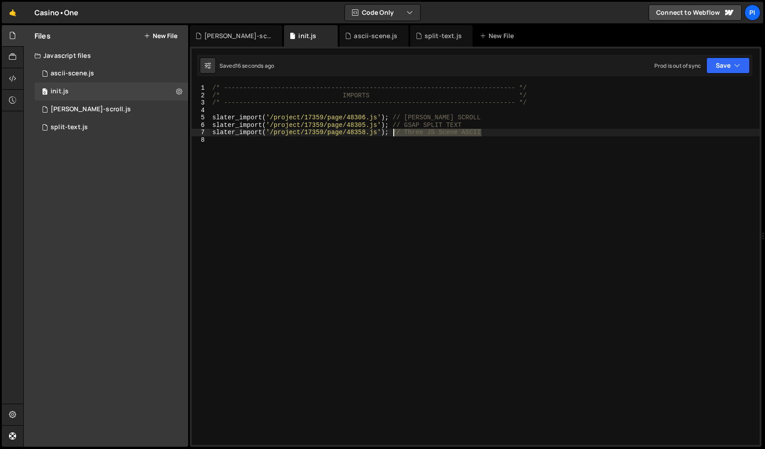
drag, startPoint x: 467, startPoint y: 132, endPoint x: 410, endPoint y: 130, distance: 57.4
click at [393, 134] on div "/* ----------------------------------------------------------------------------…" at bounding box center [485, 271] width 549 height 375
drag, startPoint x: 718, startPoint y: 61, endPoint x: 706, endPoint y: 103, distance: 43.3
click at [718, 61] on button "Save" at bounding box center [728, 65] width 43 height 16
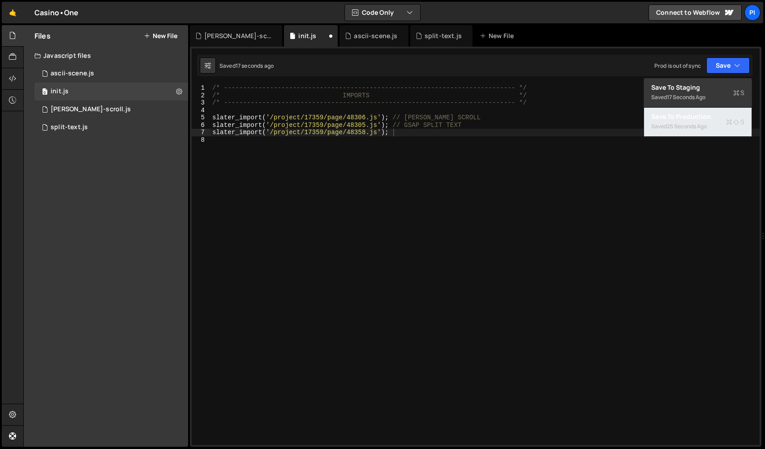
click at [696, 122] on div "Saved 25 seconds ago" at bounding box center [698, 126] width 93 height 11
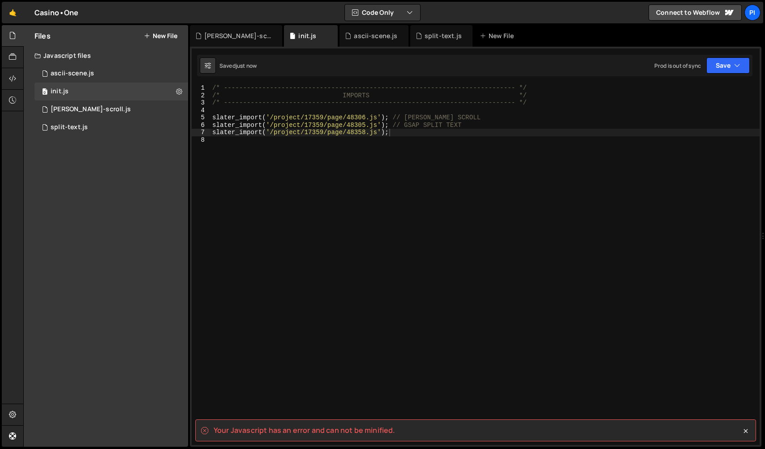
click at [398, 126] on div "/* ----------------------------------------------------------------------------…" at bounding box center [485, 271] width 549 height 375
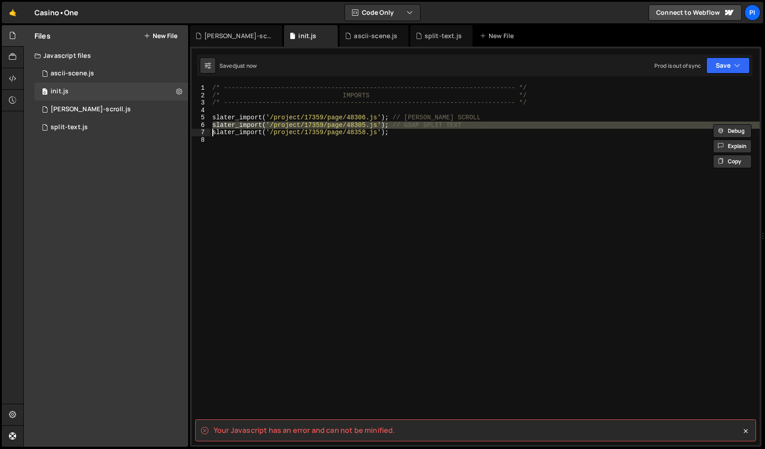
click at [398, 126] on div "/* ----------------------------------------------------------------------------…" at bounding box center [485, 271] width 549 height 375
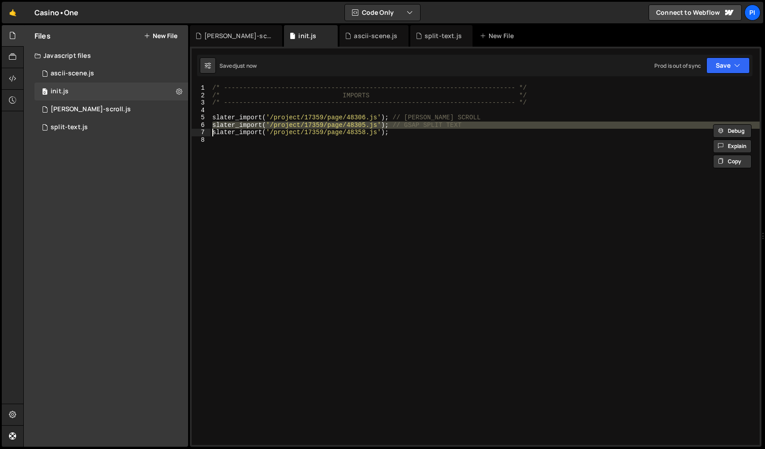
click at [404, 131] on div "/* ----------------------------------------------------------------------------…" at bounding box center [485, 271] width 549 height 375
type textarea "slater_import('/project/17359/page/48358.js');"
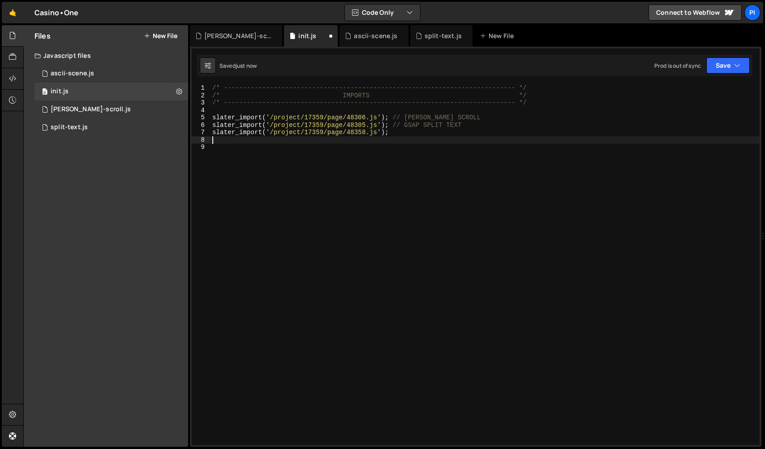
paste textarea "slater_import('/project/17359/page/48358.js');"
drag, startPoint x: 370, startPoint y: 132, endPoint x: 369, endPoint y: 138, distance: 5.5
click at [352, 134] on div "/* ----------------------------------------------------------------------------…" at bounding box center [487, 271] width 546 height 375
drag, startPoint x: 370, startPoint y: 139, endPoint x: 352, endPoint y: 141, distance: 17.6
click at [352, 141] on div "/* ----------------------------------------------------------------------------…" at bounding box center [487, 271] width 546 height 375
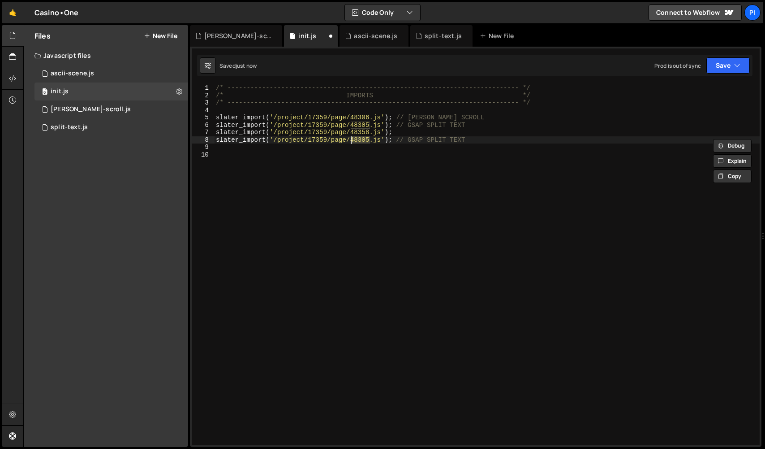
paste textarea "58"
click at [385, 133] on div "/* ----------------------------------------------------------------------------…" at bounding box center [487, 271] width 546 height 375
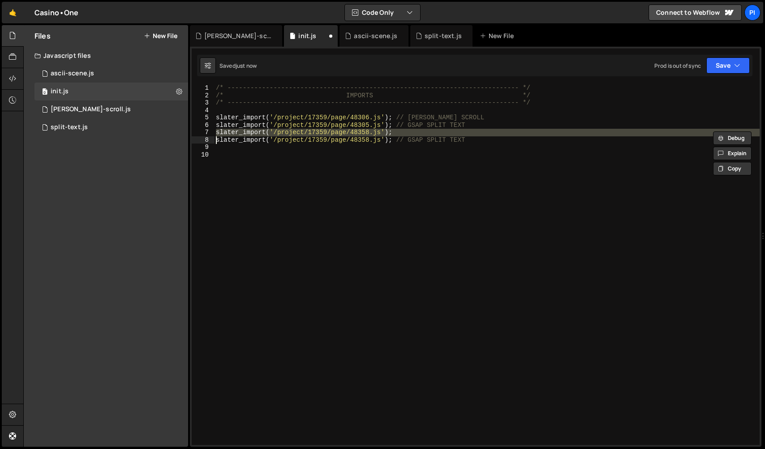
click at [385, 133] on div "/* ----------------------------------------------------------------------------…" at bounding box center [487, 271] width 546 height 375
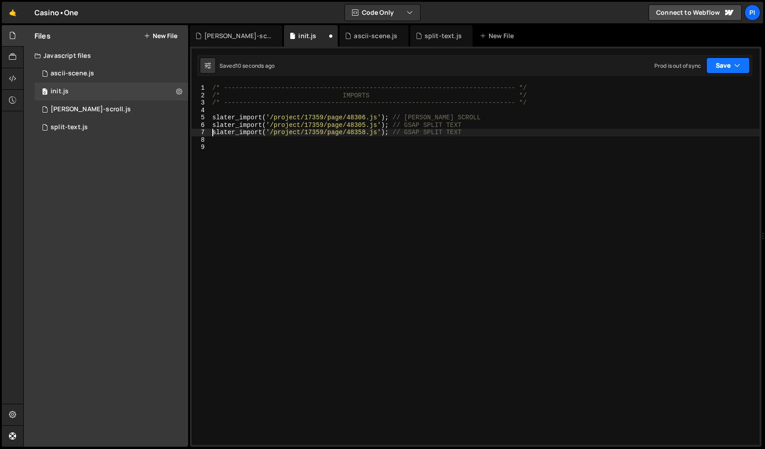
type textarea "slater_import('/project/17359/page/48358.js'); // GSAP SPLIT TEXT"
drag, startPoint x: 720, startPoint y: 62, endPoint x: 714, endPoint y: 69, distance: 9.6
click at [720, 62] on button "Save" at bounding box center [728, 65] width 43 height 16
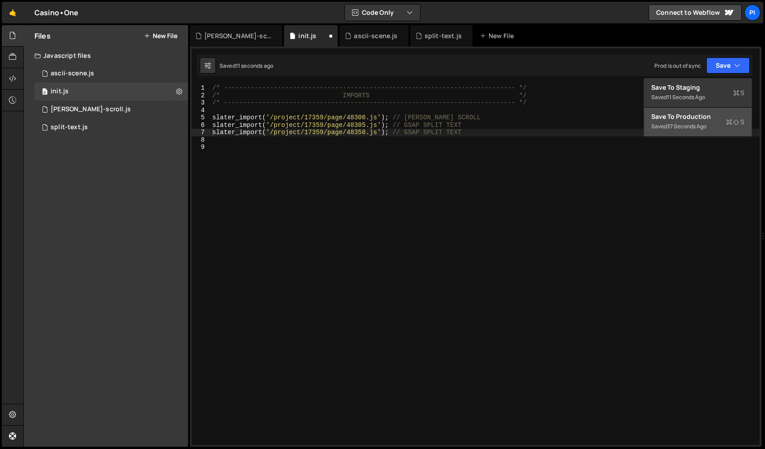
click at [679, 119] on div "Save to Production S" at bounding box center [698, 116] width 93 height 9
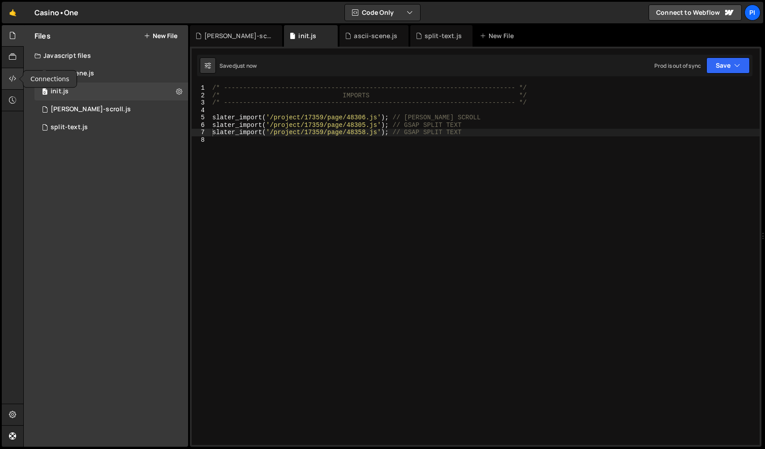
click at [15, 80] on icon at bounding box center [12, 79] width 7 height 10
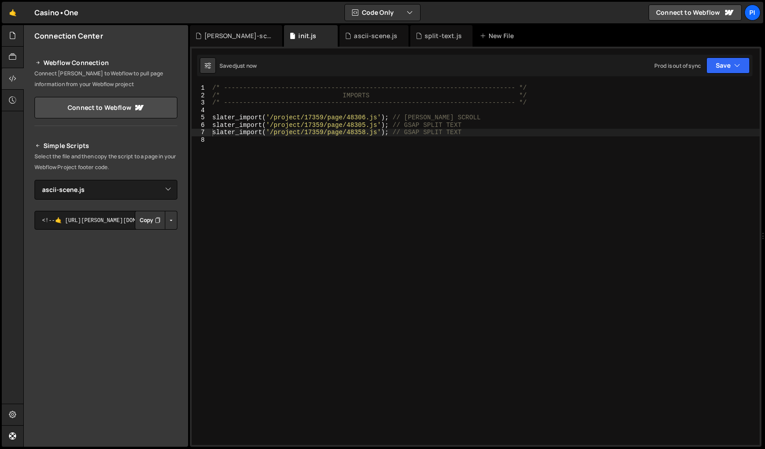
click at [171, 225] on button "Button group with nested dropdown" at bounding box center [171, 220] width 13 height 19
click at [134, 246] on link "Copy Production Script" at bounding box center [133, 249] width 88 height 13
click at [458, 188] on div "/* ----------------------------------------------------------------------------…" at bounding box center [485, 271] width 549 height 375
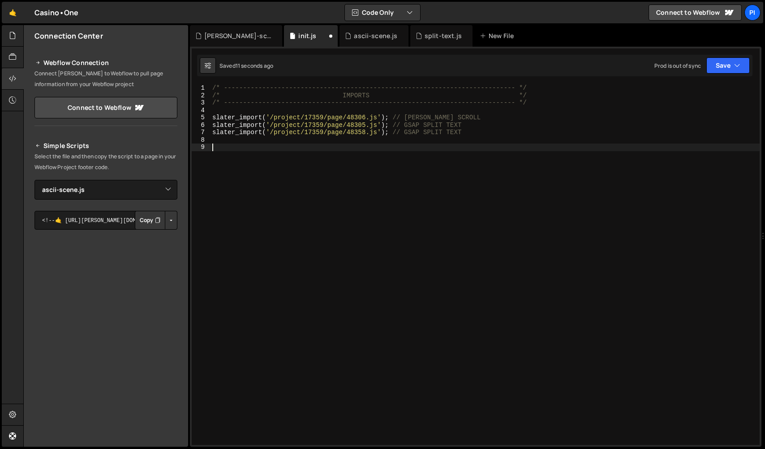
paste textarea "<script src="[URL][DOMAIN_NAME][PERSON_NAME][PERSON_NAME]"></script>"
click at [499, 161] on div "/* ----------------------------------------------------------------------------…" at bounding box center [485, 271] width 549 height 375
type textarea "<script src="[URL][DOMAIN_NAME][PERSON_NAME][PERSON_NAME]"></script>"
click at [10, 39] on icon at bounding box center [12, 35] width 7 height 10
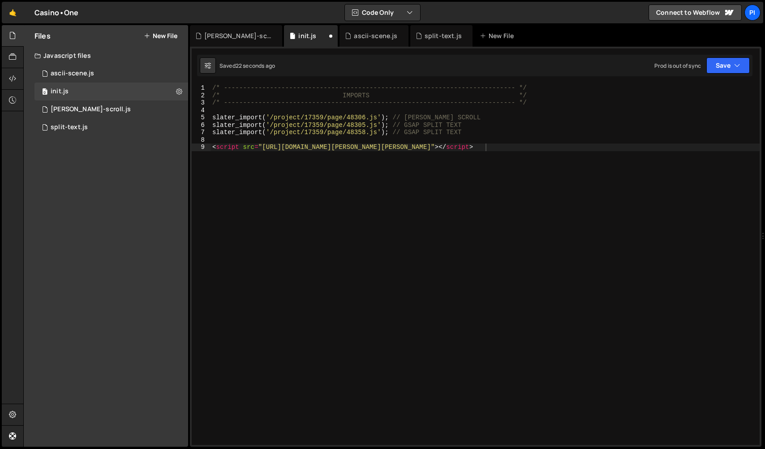
click at [166, 36] on button "New File" at bounding box center [161, 35] width 34 height 7
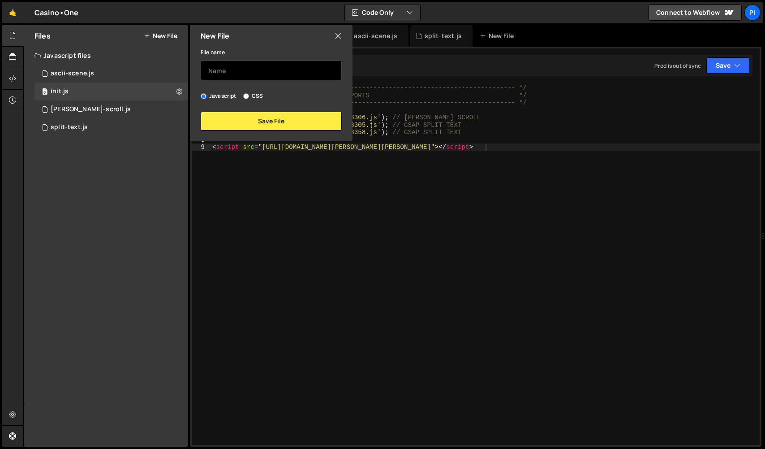
click at [233, 69] on input "text" at bounding box center [271, 71] width 141 height 20
type input "3d-scene"
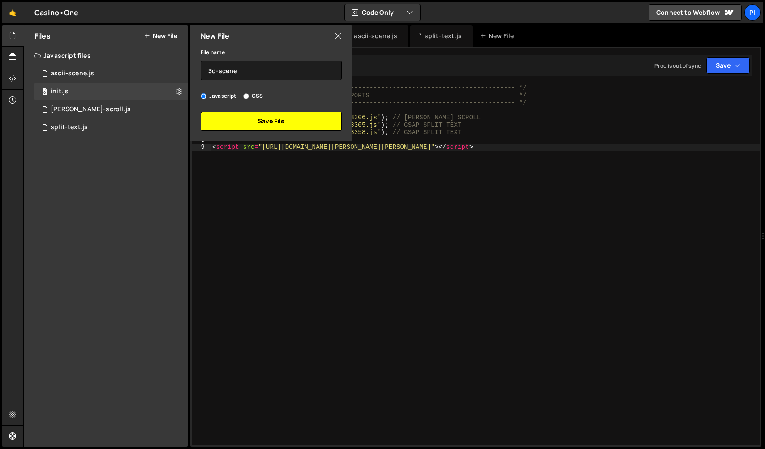
click at [253, 122] on button "Save File" at bounding box center [271, 121] width 141 height 19
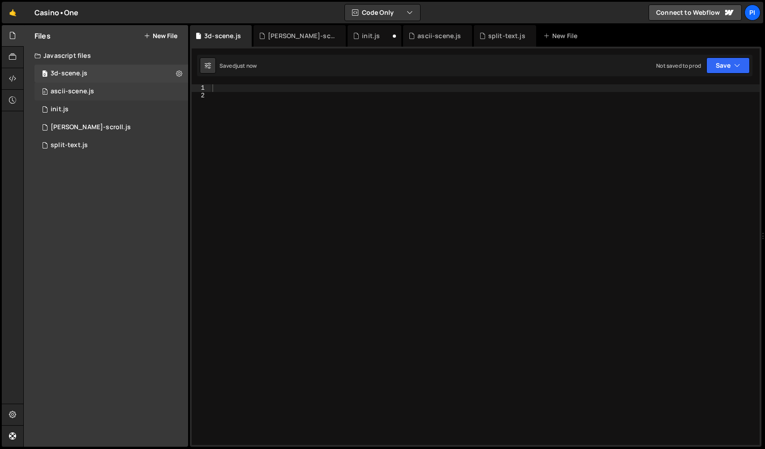
click at [125, 94] on div "0 ascii-scene.js 0" at bounding box center [112, 91] width 154 height 18
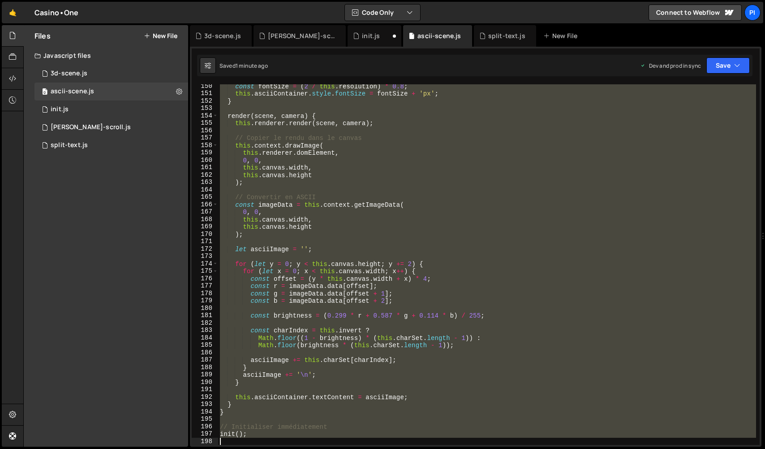
scroll to position [1104, 0]
drag, startPoint x: 220, startPoint y: 88, endPoint x: 404, endPoint y: 479, distance: 431.5
click at [404, 448] on html "Projects [GEOGRAPHIC_DATA] Blog Pi Projects Your Teams Invite team member Accou…" at bounding box center [382, 224] width 765 height 449
type textarea "init();"
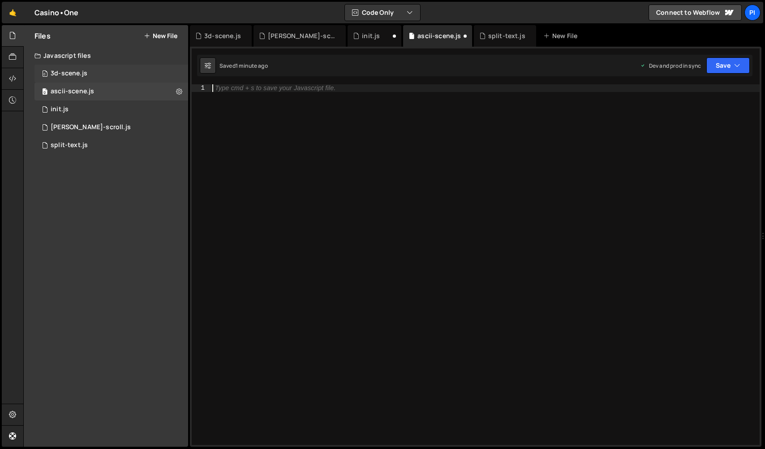
click at [122, 70] on div "0 3d-scene.js 0" at bounding box center [112, 74] width 154 height 18
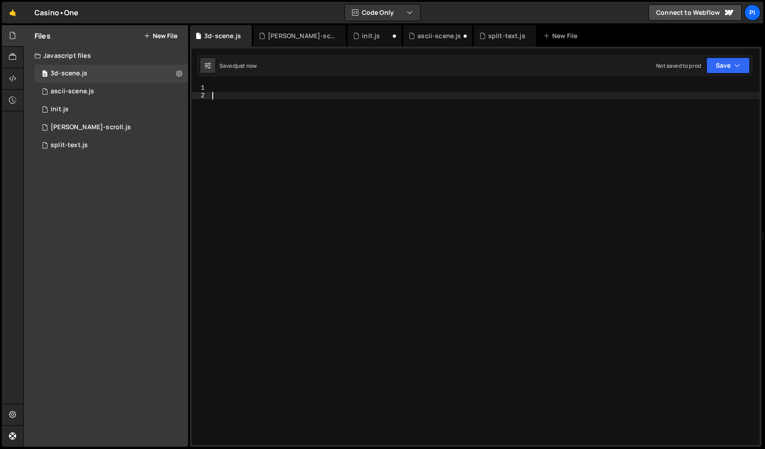
click at [235, 101] on div at bounding box center [485, 271] width 549 height 375
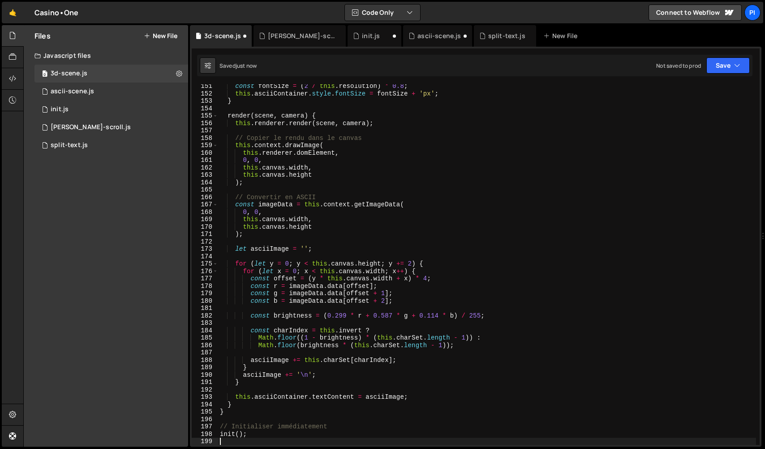
scroll to position [1111, 0]
click at [15, 76] on icon at bounding box center [12, 79] width 7 height 10
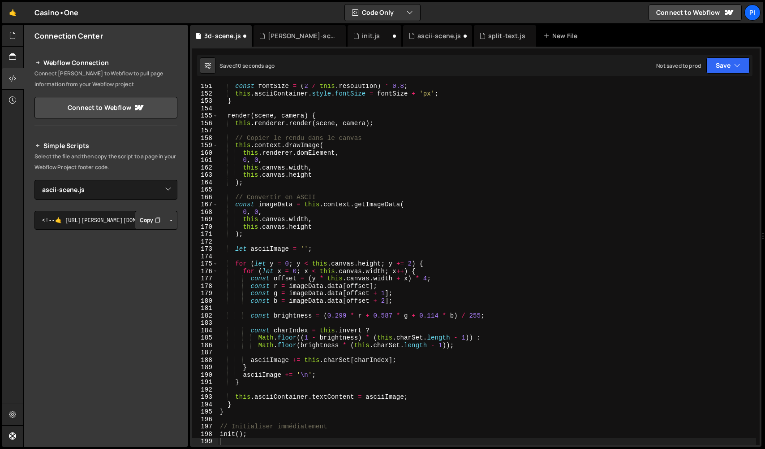
click at [169, 222] on button "Button group with nested dropdown" at bounding box center [171, 220] width 13 height 19
click at [132, 189] on select "Select File ascii-scene.js init.js lenis-scroll.js split-text.js 3d-scene.js" at bounding box center [106, 190] width 143 height 20
select select "48366"
click at [171, 228] on button "Button group with nested dropdown" at bounding box center [171, 220] width 13 height 19
drag, startPoint x: 165, startPoint y: 247, endPoint x: 144, endPoint y: 207, distance: 45.5
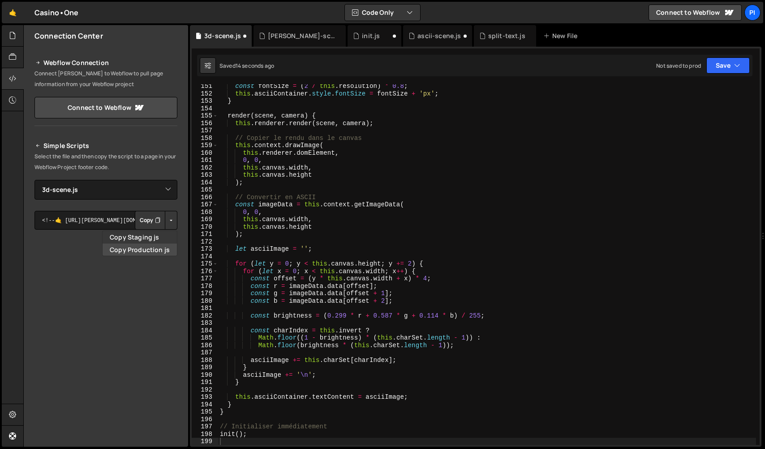
click at [165, 247] on link "Copy Production js" at bounding box center [140, 249] width 74 height 13
click at [13, 33] on icon at bounding box center [12, 35] width 7 height 10
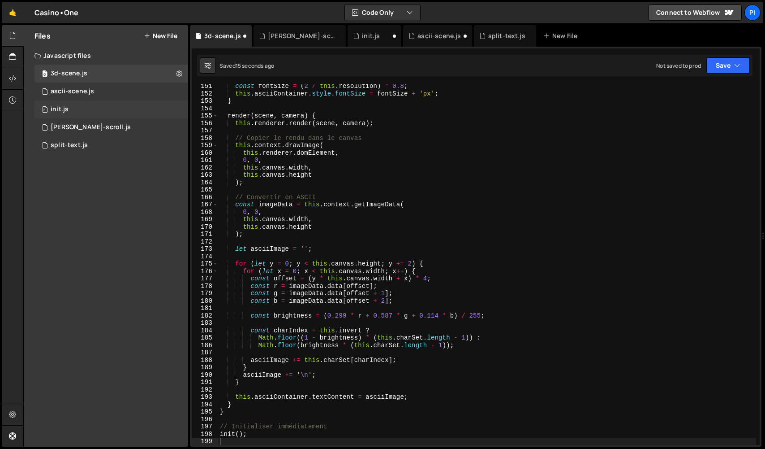
click at [74, 108] on div "0 init.js 0" at bounding box center [112, 109] width 154 height 18
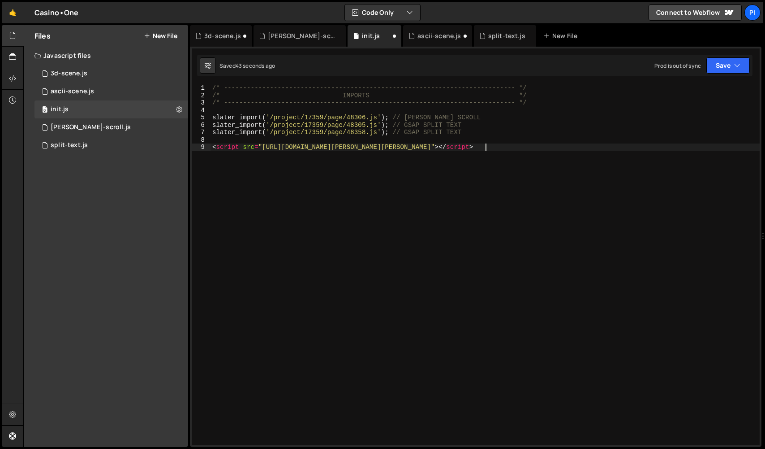
click at [513, 180] on div "/* ----------------------------------------------------------------------------…" at bounding box center [485, 271] width 549 height 375
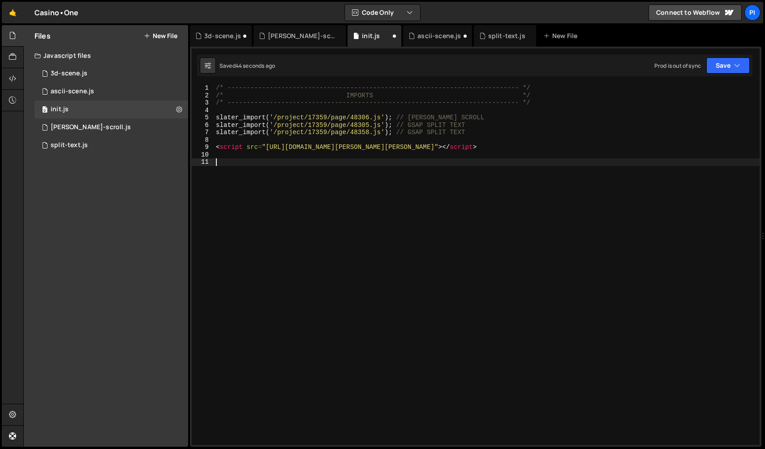
paste textarea "<script src="https://assets.slater.app/slater/17359/48366.js"></script>"
drag, startPoint x: 436, startPoint y: 164, endPoint x: 418, endPoint y: 165, distance: 18.0
click at [417, 165] on div "/* ----------------------------------------------------------------------------…" at bounding box center [487, 271] width 546 height 375
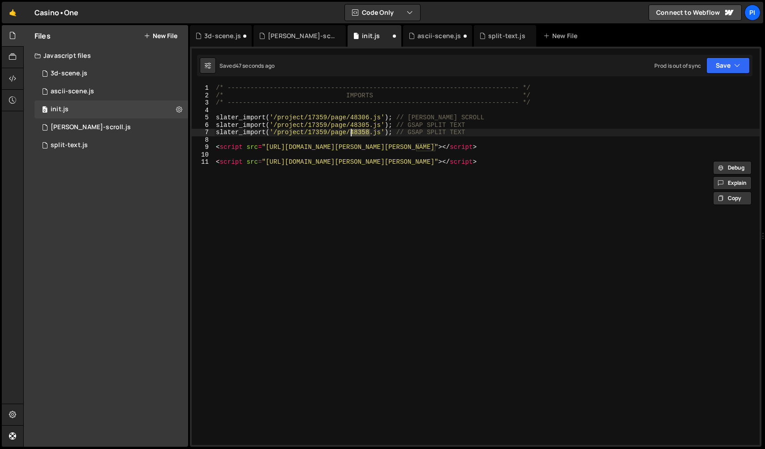
drag, startPoint x: 369, startPoint y: 134, endPoint x: 352, endPoint y: 136, distance: 17.1
click at [352, 136] on div "/* ----------------------------------------------------------------------------…" at bounding box center [487, 271] width 546 height 375
paste textarea "66"
drag, startPoint x: 476, startPoint y: 133, endPoint x: 410, endPoint y: 134, distance: 65.5
click at [410, 134] on div "/* ----------------------------------------------------------------------------…" at bounding box center [487, 271] width 546 height 375
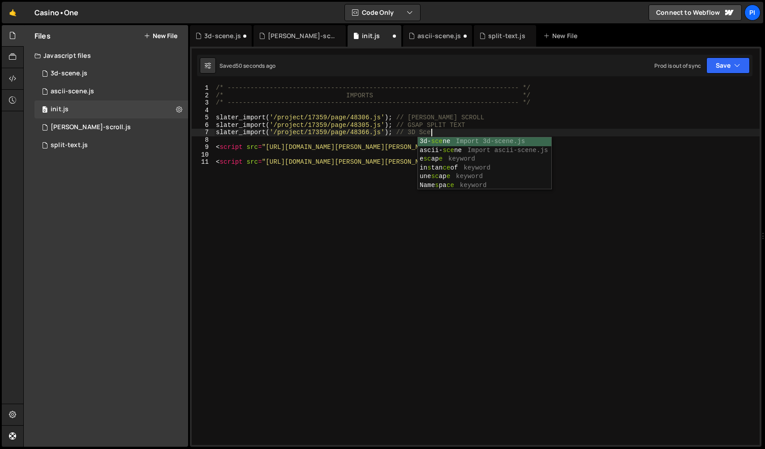
scroll to position [0, 15]
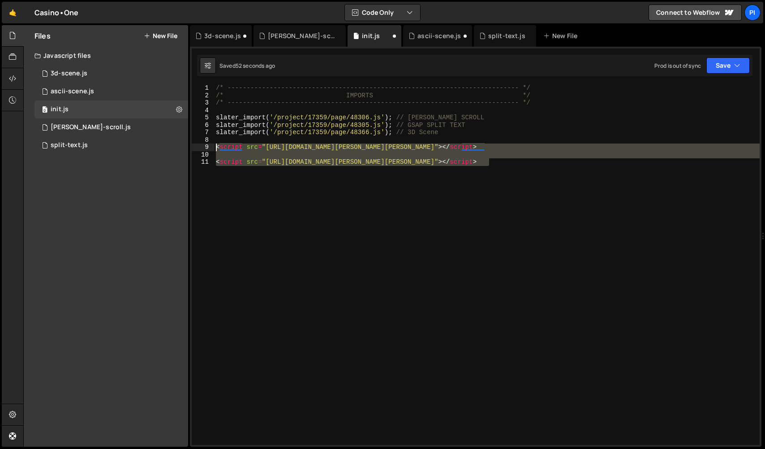
drag, startPoint x: 235, startPoint y: 169, endPoint x: 230, endPoint y: 145, distance: 24.6
click at [201, 145] on div "slater_import('/project/17359/page/48366.js'); // 3D Scene 1 2 3 4 5 6 7 8 9 10…" at bounding box center [476, 264] width 568 height 360
type textarea "<script src="[URL][DOMAIN_NAME][PERSON_NAME][PERSON_NAME]"></script>"
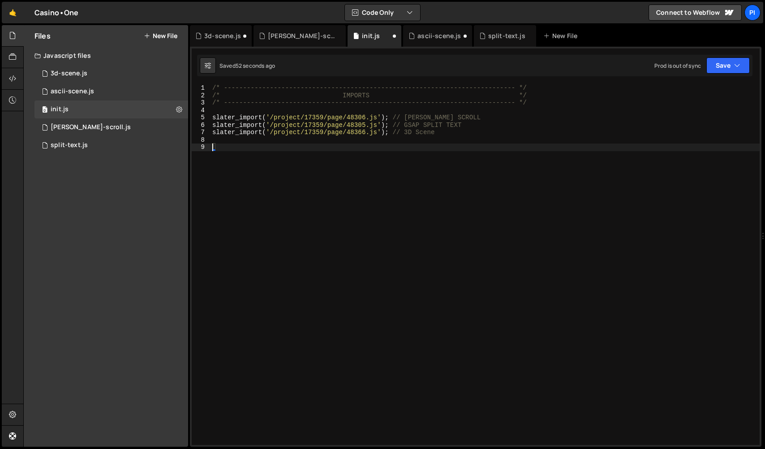
scroll to position [0, 0]
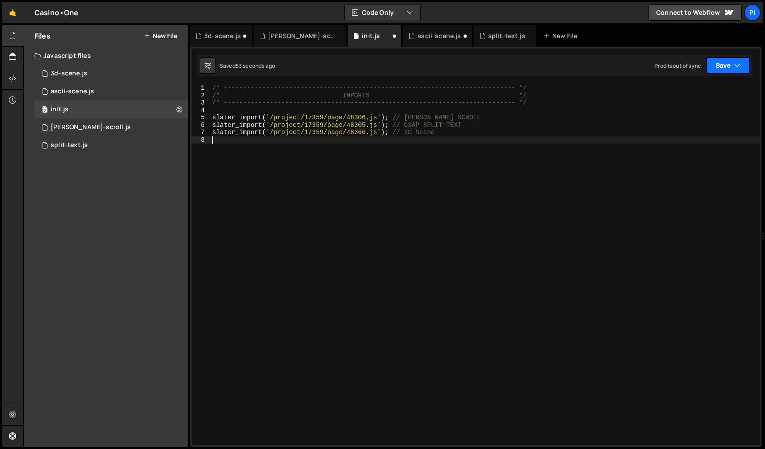
click at [717, 69] on button "Save" at bounding box center [728, 65] width 43 height 16
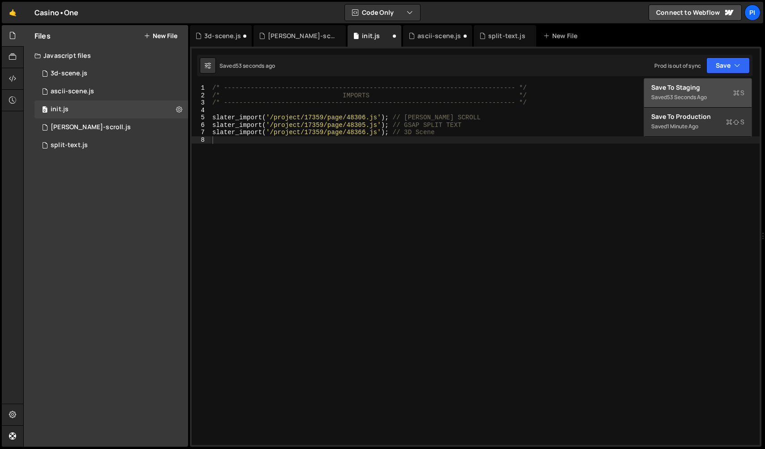
click at [706, 104] on button "Save to Staging S Saved 53 seconds ago" at bounding box center [698, 92] width 108 height 29
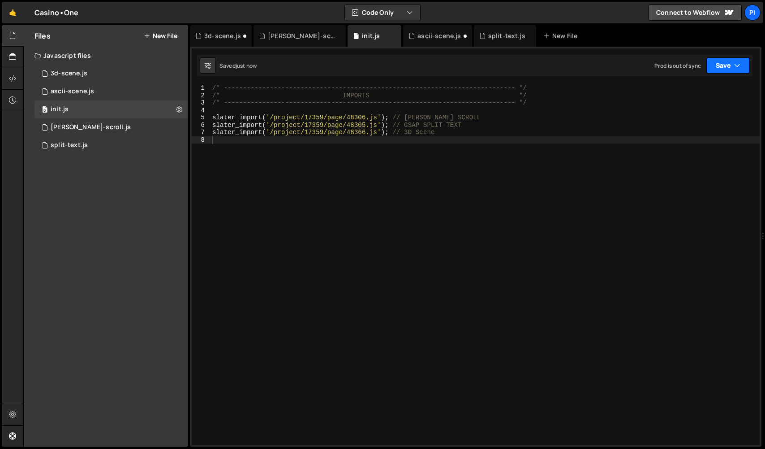
click at [731, 61] on button "Save" at bounding box center [728, 65] width 43 height 16
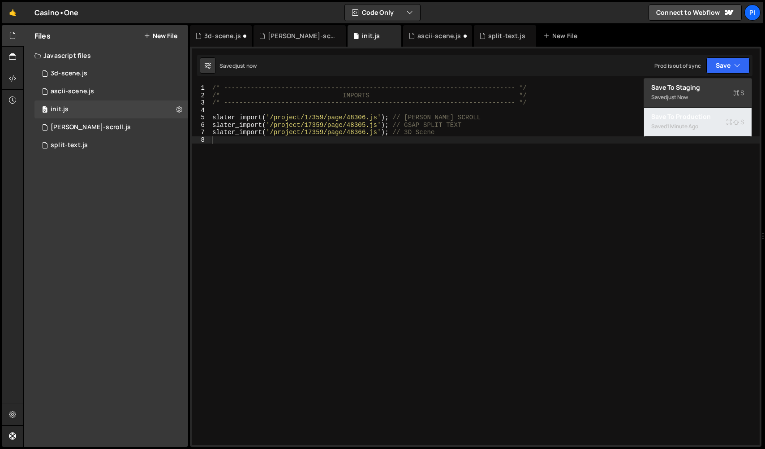
click at [696, 124] on div "1 minute ago" at bounding box center [682, 126] width 31 height 8
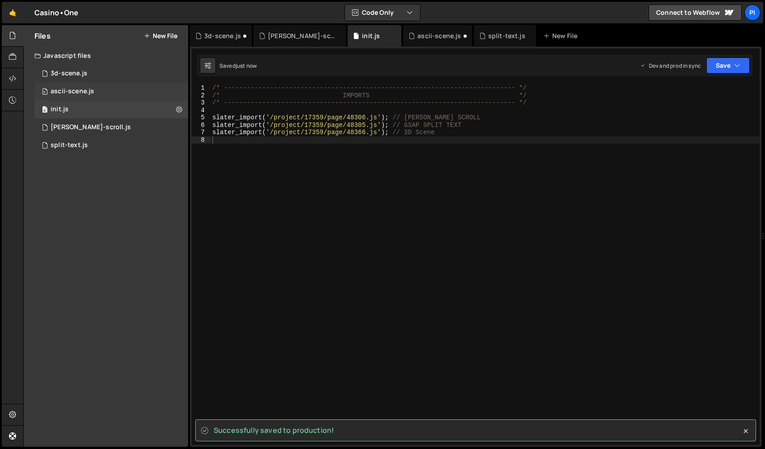
drag, startPoint x: 89, startPoint y: 86, endPoint x: 111, endPoint y: 90, distance: 22.2
click at [89, 86] on div "0 ascii-scene.js 0" at bounding box center [112, 91] width 154 height 18
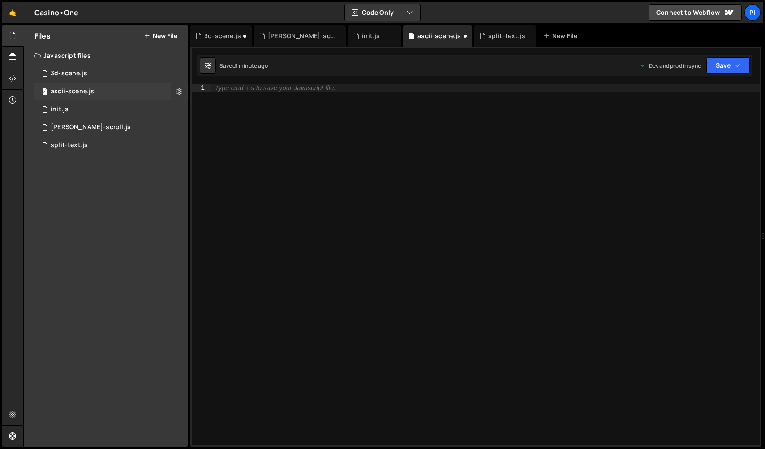
click at [174, 91] on button at bounding box center [179, 91] width 16 height 16
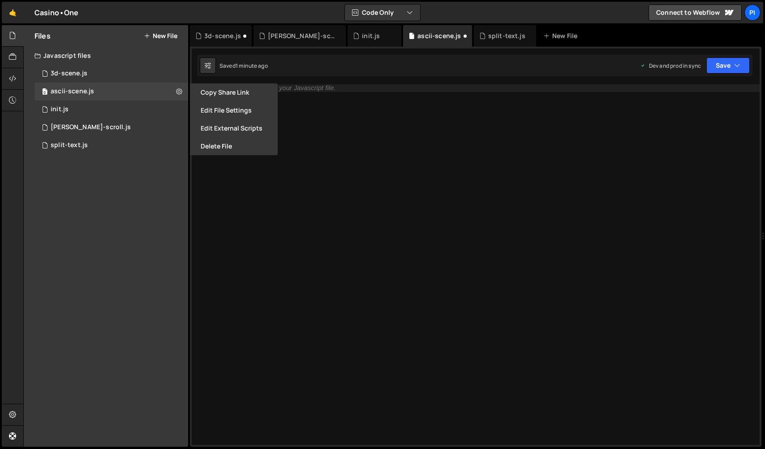
click at [209, 148] on button "Delete File" at bounding box center [234, 146] width 88 height 18
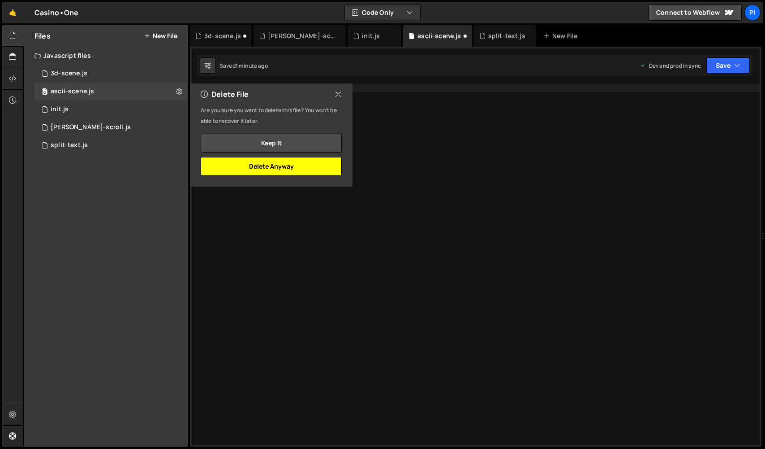
drag, startPoint x: 304, startPoint y: 159, endPoint x: 220, endPoint y: 122, distance: 91.7
click at [303, 159] on button "Delete Anyway" at bounding box center [271, 166] width 141 height 19
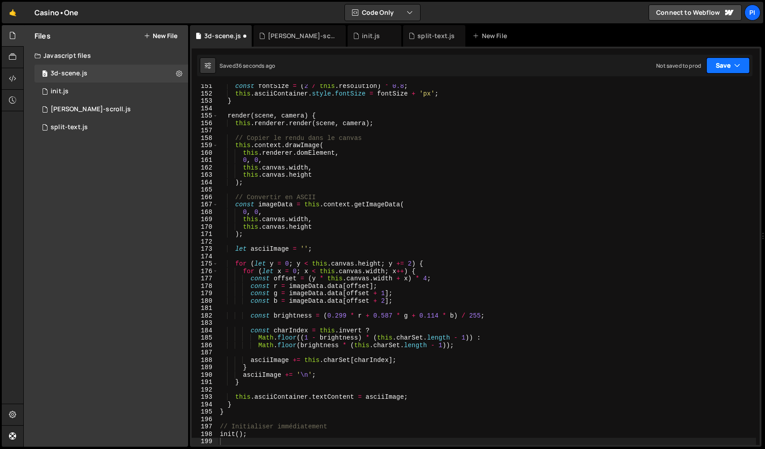
click at [716, 65] on button "Save" at bounding box center [728, 65] width 43 height 16
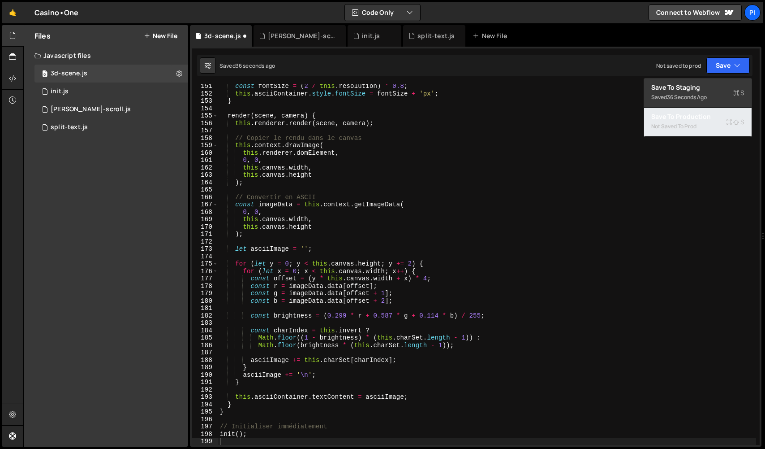
click at [705, 118] on div "Save to Production S" at bounding box center [698, 116] width 93 height 9
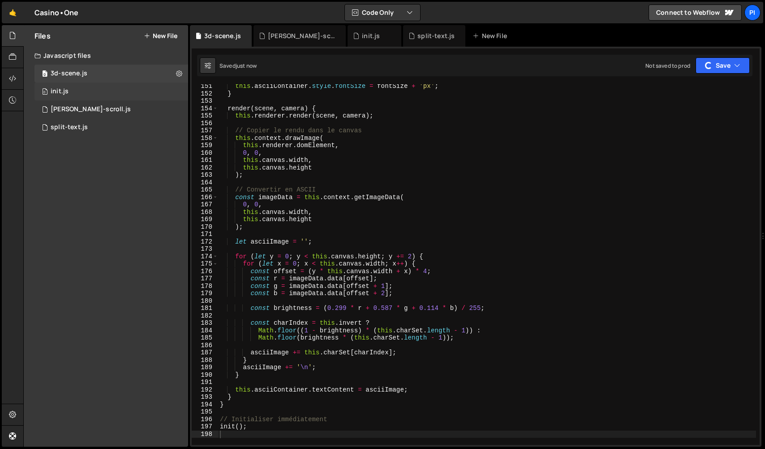
click at [78, 91] on div "0 init.js 0" at bounding box center [112, 91] width 154 height 18
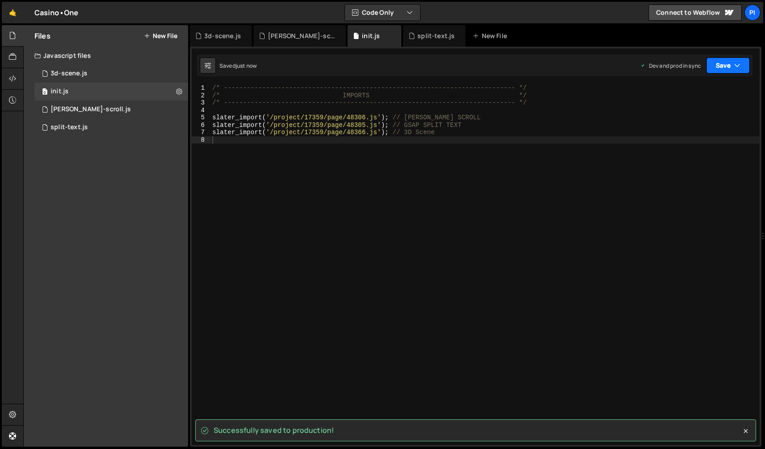
drag, startPoint x: 730, startPoint y: 64, endPoint x: 690, endPoint y: 128, distance: 75.1
click at [730, 64] on button "Save" at bounding box center [728, 65] width 43 height 16
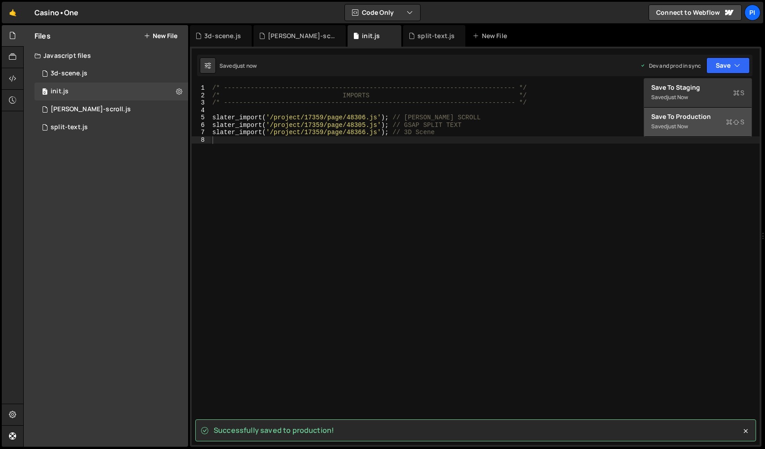
click at [685, 128] on div "just now" at bounding box center [677, 126] width 21 height 8
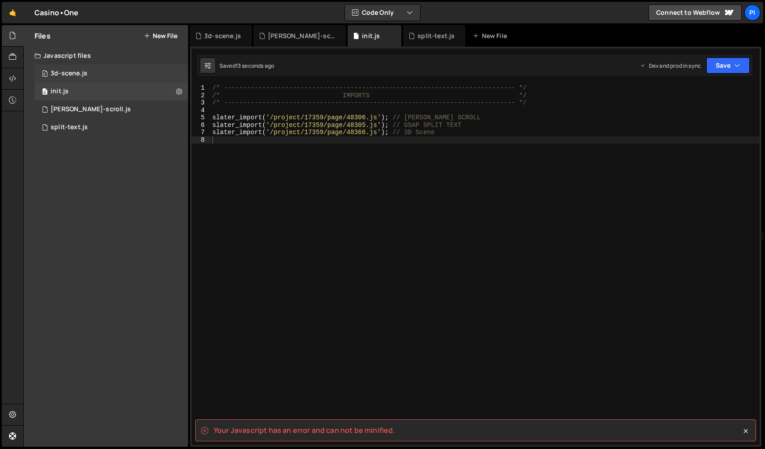
click at [61, 76] on div "3d-scene.js" at bounding box center [69, 73] width 37 height 8
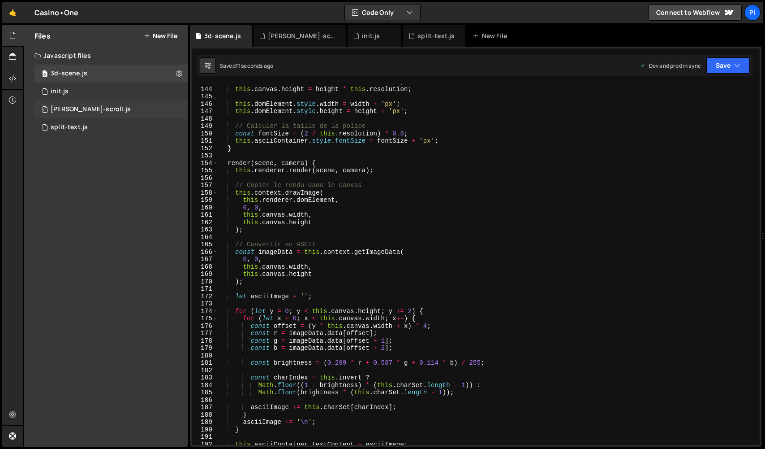
scroll to position [1056, 0]
click at [103, 98] on div "0 init.js 0" at bounding box center [112, 91] width 154 height 18
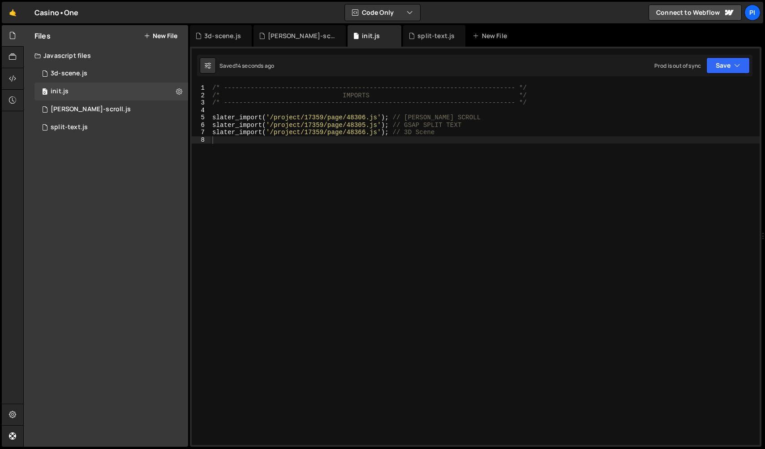
click at [714, 78] on div "1 2 3 4 5 6 7 8 9 10 11 12 13 14 15 16 17 18 19 20 21 22 23 24 25 26 27 28 29 3…" at bounding box center [476, 247] width 572 height 400
drag, startPoint x: 716, startPoint y: 74, endPoint x: 712, endPoint y: 79, distance: 6.3
click at [716, 74] on div "Saved 14 seconds ago Prod is out of sync Upgrade to Edit Save Save to Staging S…" at bounding box center [475, 66] width 556 height 22
click at [719, 68] on button "Save" at bounding box center [728, 65] width 43 height 16
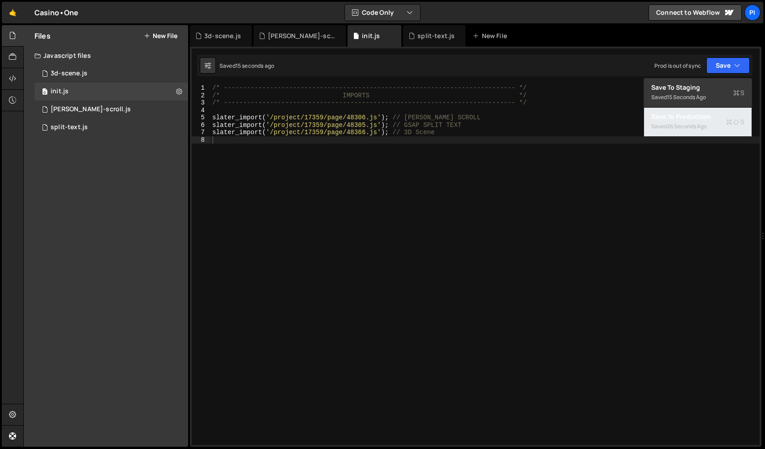
click at [677, 128] on div "26 seconds ago" at bounding box center [687, 126] width 40 height 8
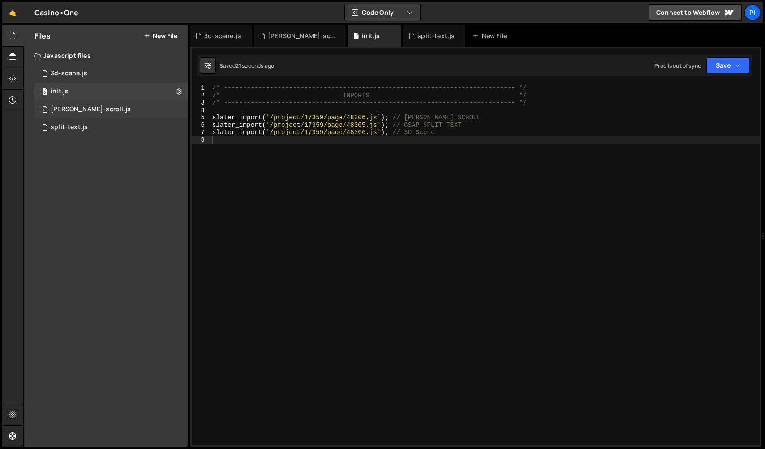
click at [100, 109] on div "0 [PERSON_NAME]-scroll.js 0" at bounding box center [112, 109] width 154 height 18
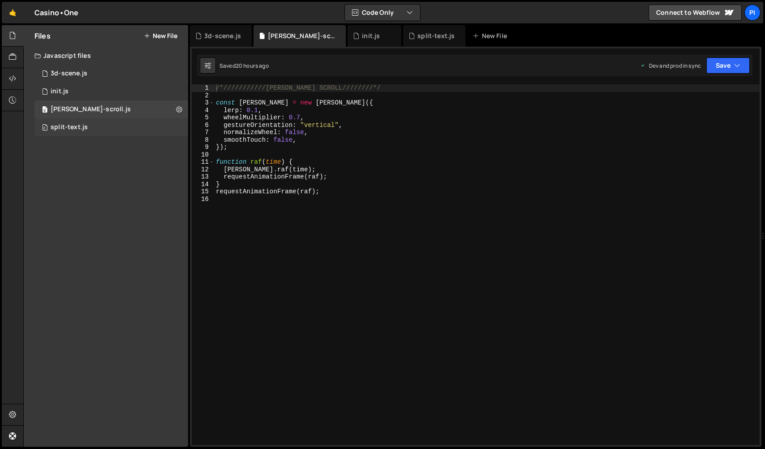
click at [93, 124] on div "0 split-text.js 0" at bounding box center [112, 127] width 154 height 18
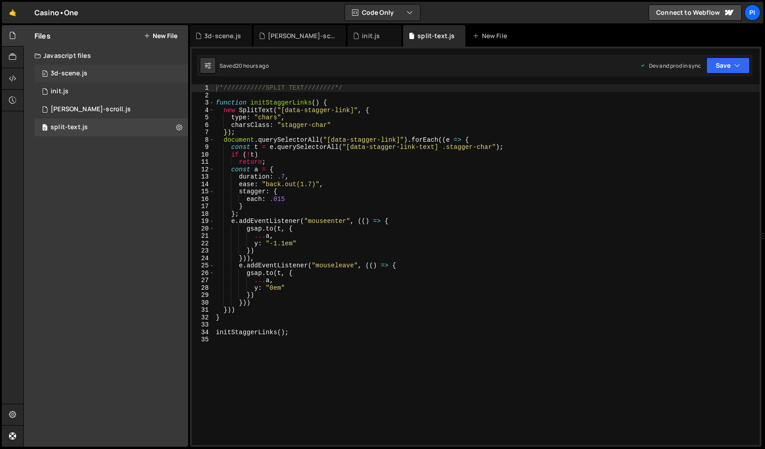
click at [108, 70] on div "0 3d-scene.js 0" at bounding box center [112, 74] width 154 height 18
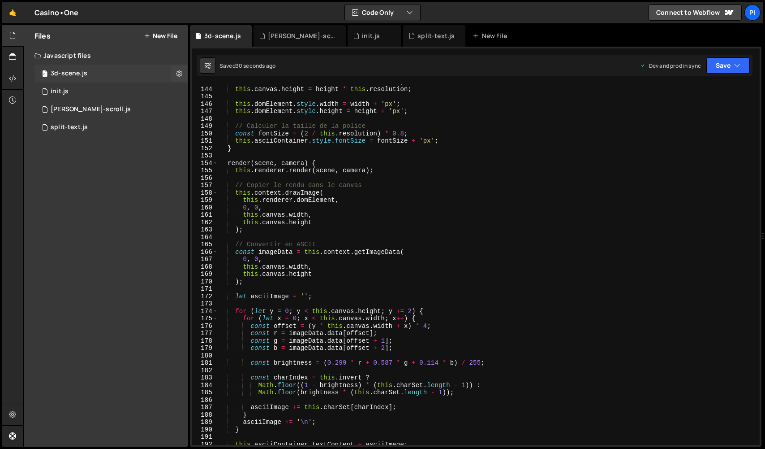
click at [105, 73] on div "0 3d-scene.js 0" at bounding box center [112, 74] width 154 height 18
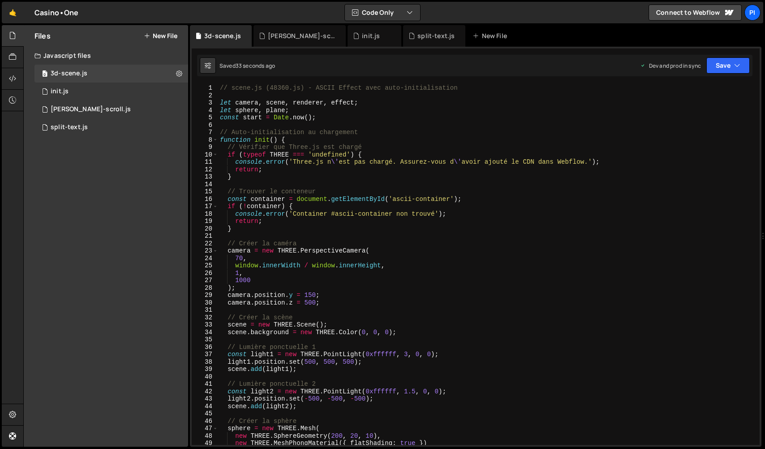
scroll to position [0, 0]
click at [269, 139] on div "// scene.js (48360.js) - ASCII Effect avec auto-initialisation let camera , sce…" at bounding box center [487, 271] width 538 height 375
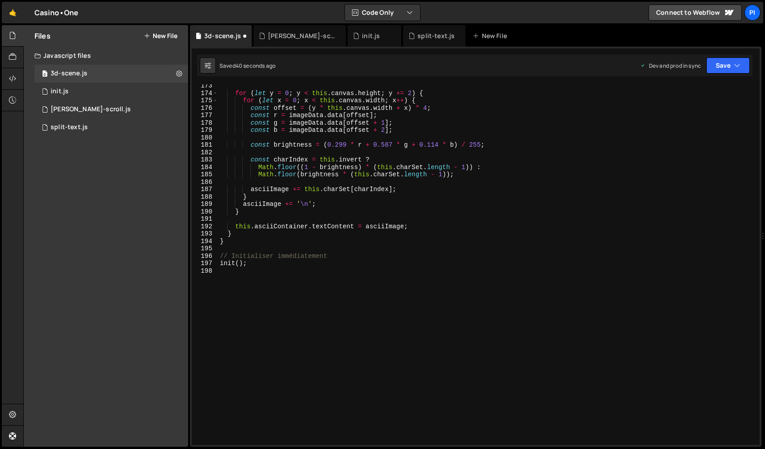
scroll to position [1280, 0]
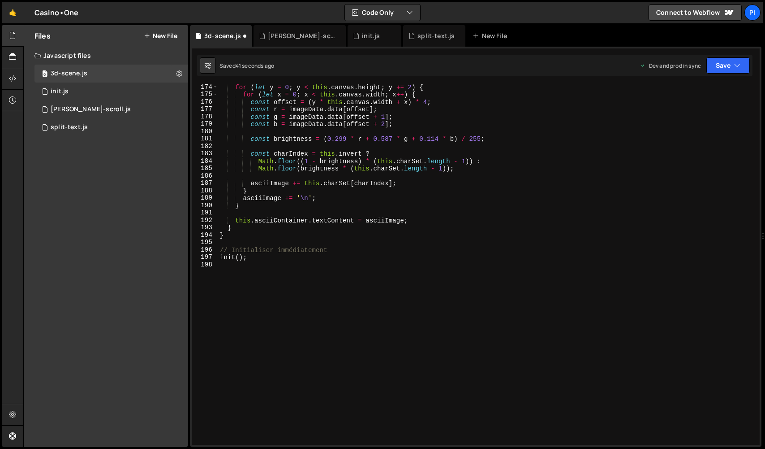
click at [236, 255] on div "for ( let y = 0 ; y < this . canvas . height ; y += 2 ) { for ( let x = 0 ; x <…" at bounding box center [487, 270] width 538 height 375
type textarea "init3D();"
drag, startPoint x: 736, startPoint y: 69, endPoint x: 708, endPoint y: 105, distance: 45.7
click at [736, 69] on icon "button" at bounding box center [738, 65] width 6 height 9
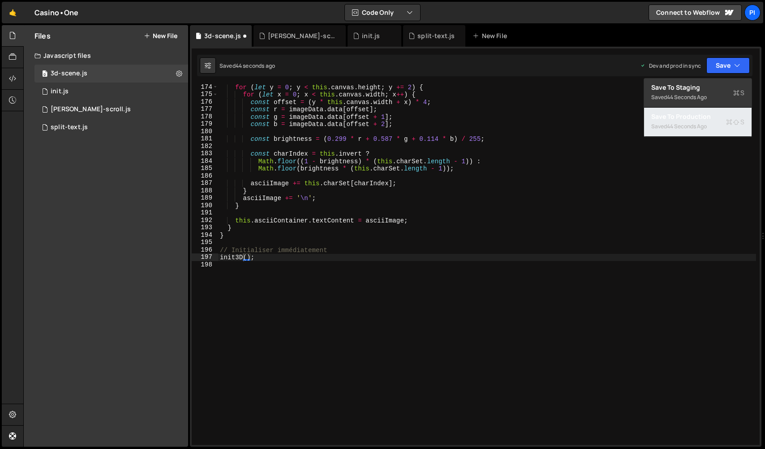
click at [704, 113] on div "Save to Production S" at bounding box center [698, 116] width 93 height 9
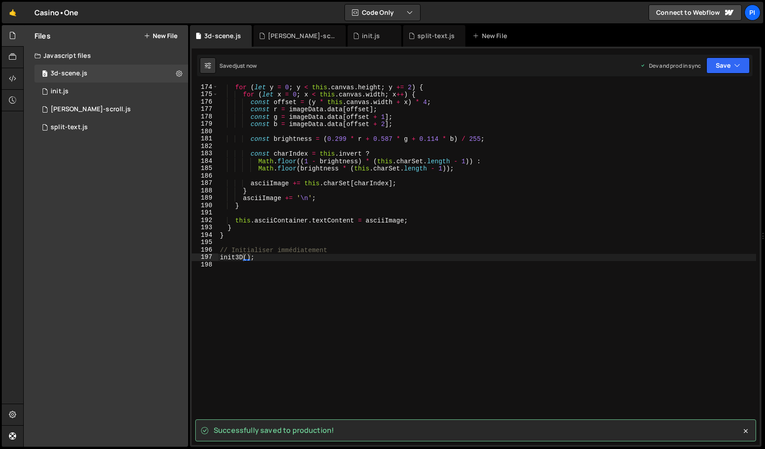
drag, startPoint x: 64, startPoint y: 92, endPoint x: 409, endPoint y: 94, distance: 344.7
click at [64, 92] on div "init.js" at bounding box center [60, 91] width 18 height 8
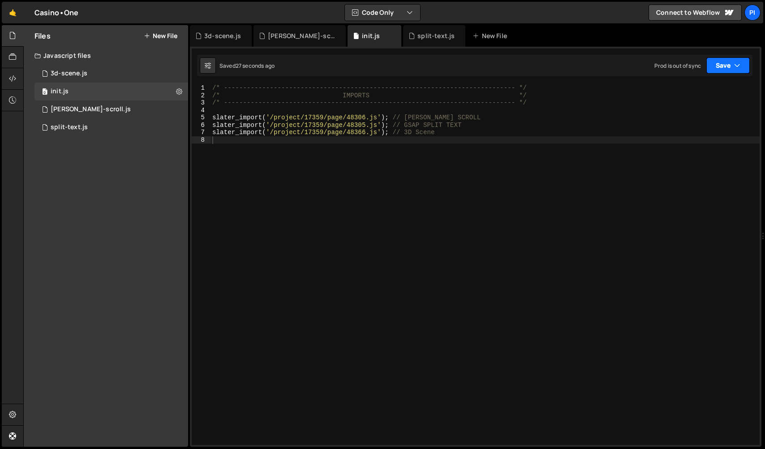
click at [739, 61] on icon "button" at bounding box center [738, 65] width 6 height 9
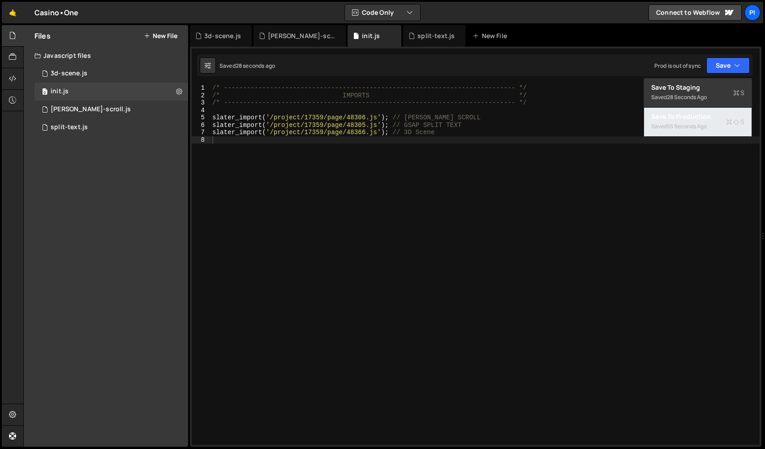
click at [672, 129] on div "55 seconds ago" at bounding box center [687, 126] width 40 height 8
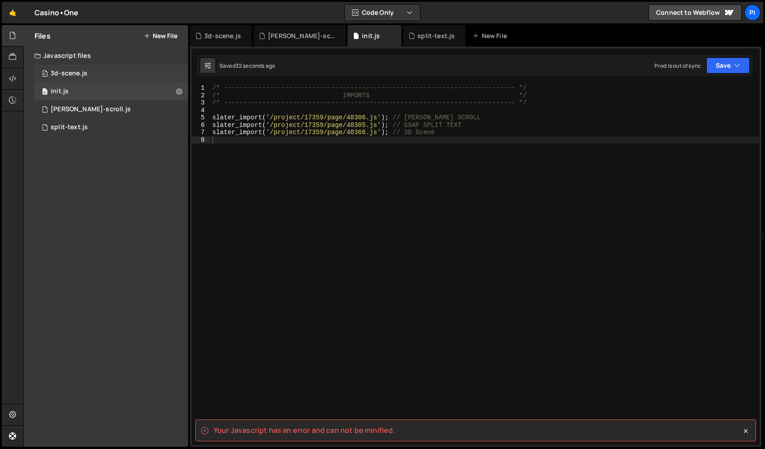
click at [61, 76] on div "3d-scene.js" at bounding box center [69, 73] width 37 height 8
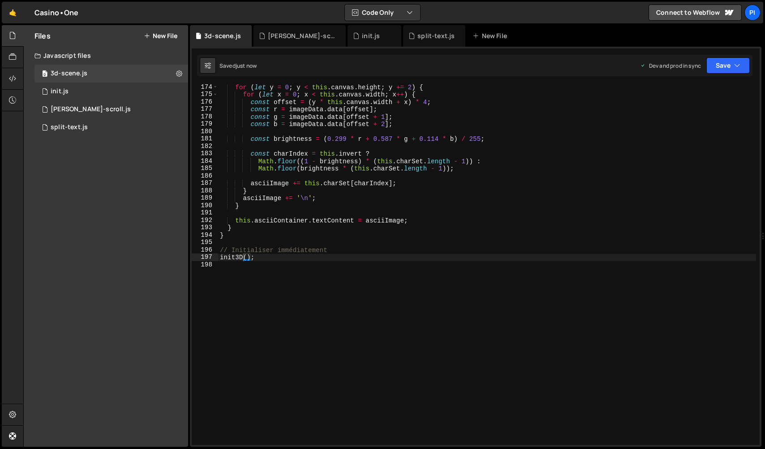
click at [587, 317] on div "for ( let y = 0 ; y < this . canvas . height ; y += 2 ) { for ( let x = 0 ; x <…" at bounding box center [487, 270] width 538 height 375
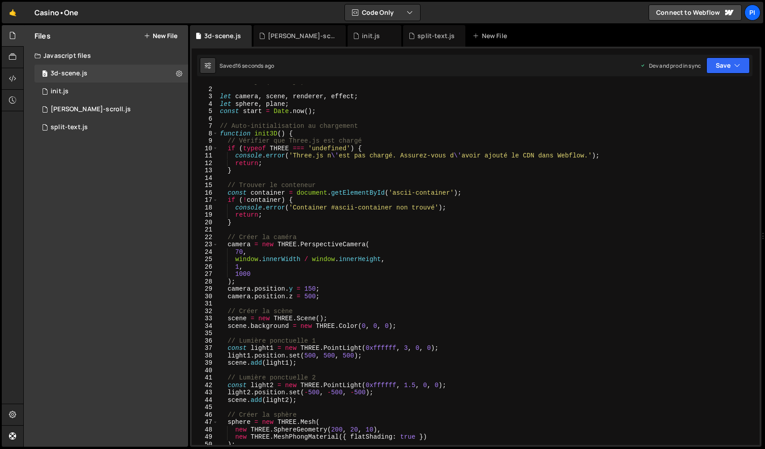
scroll to position [0, 0]
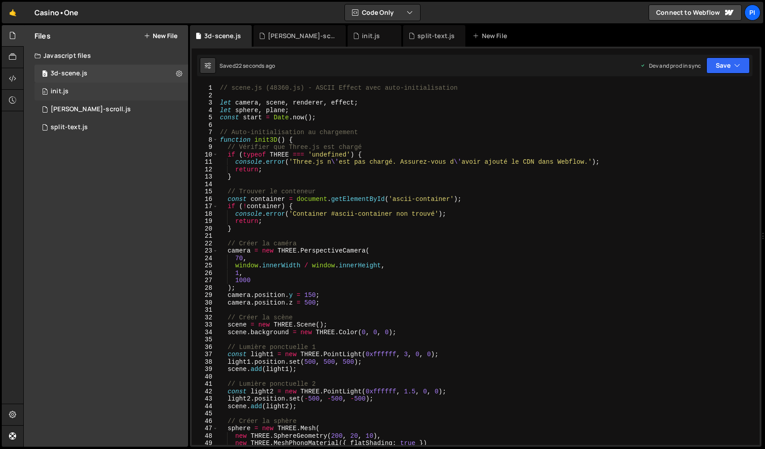
click at [161, 91] on div "0 init.js 0" at bounding box center [112, 91] width 154 height 18
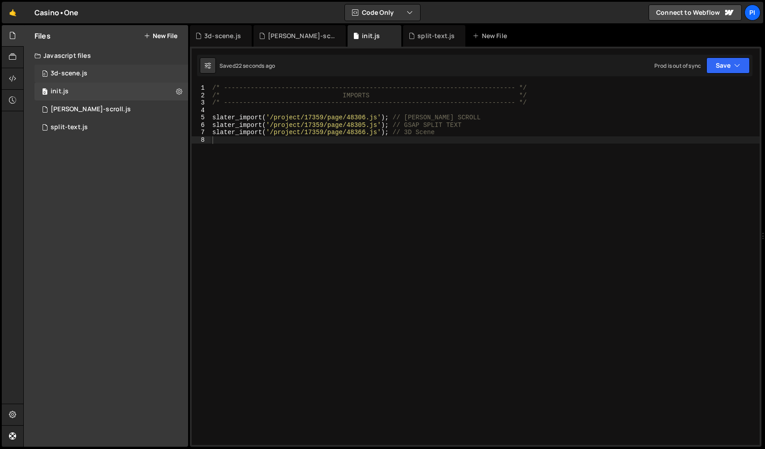
click at [143, 76] on div "0 3d-scene.js 0" at bounding box center [112, 74] width 154 height 18
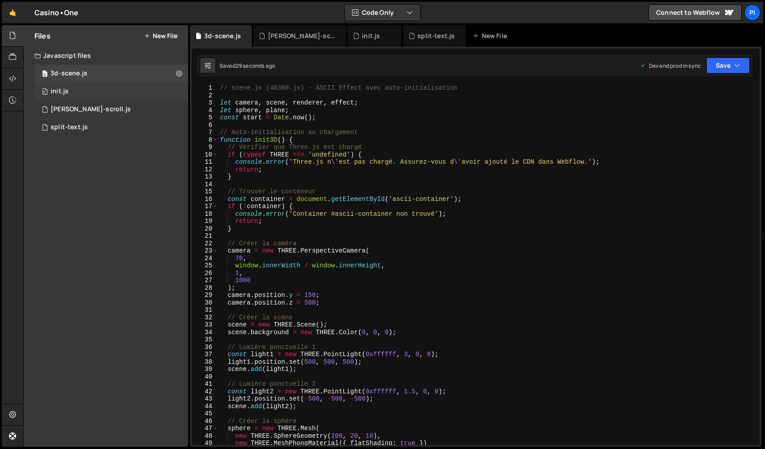
click at [180, 91] on div "0 init.js 0" at bounding box center [112, 91] width 154 height 18
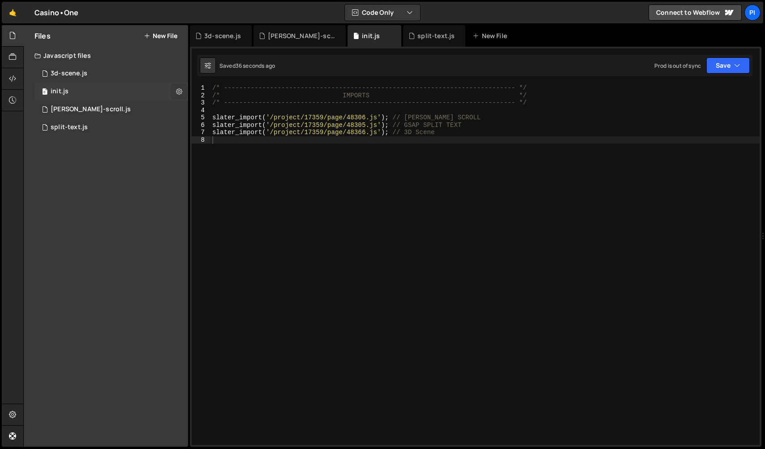
click at [178, 90] on icon at bounding box center [179, 91] width 6 height 9
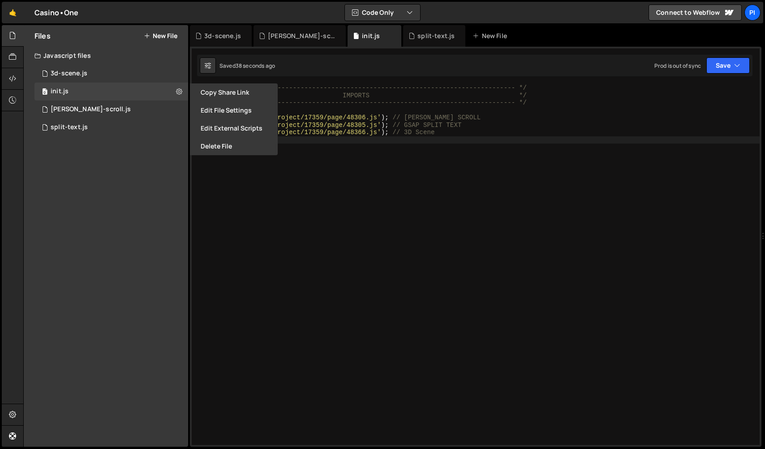
click at [245, 132] on button "Edit External Scripts" at bounding box center [234, 128] width 88 height 18
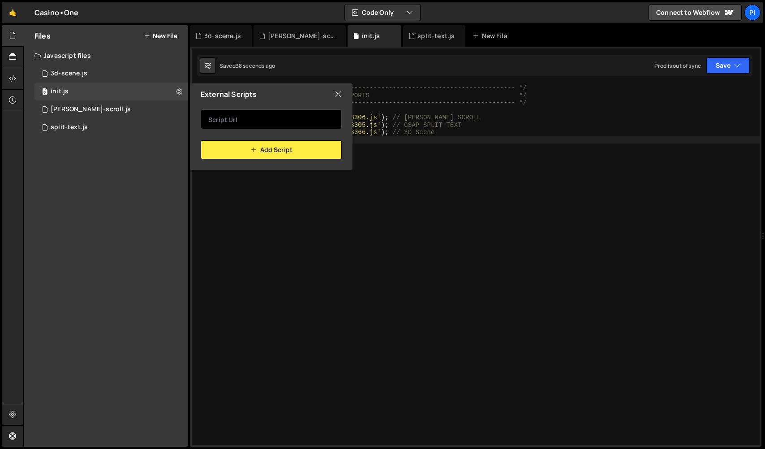
click at [255, 121] on input "text" at bounding box center [271, 119] width 141 height 20
paste input "<script src="https://cdnjs.cloudflare.com/ajax/libs/three.js/r128/three.min.js"…"
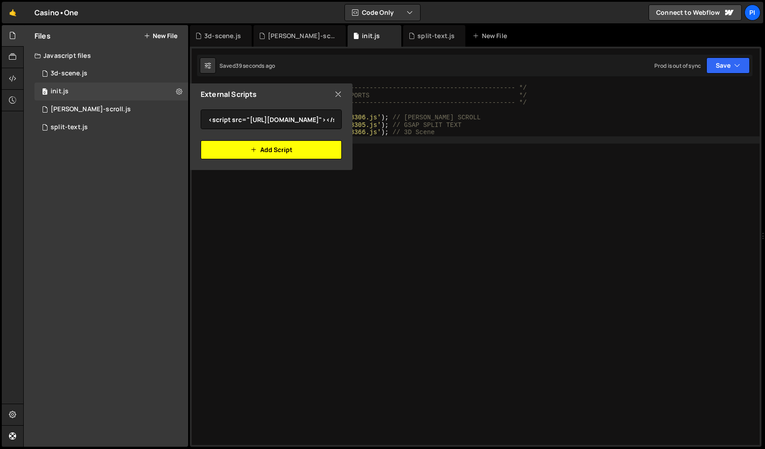
click at [271, 149] on button "Add Script" at bounding box center [271, 149] width 141 height 19
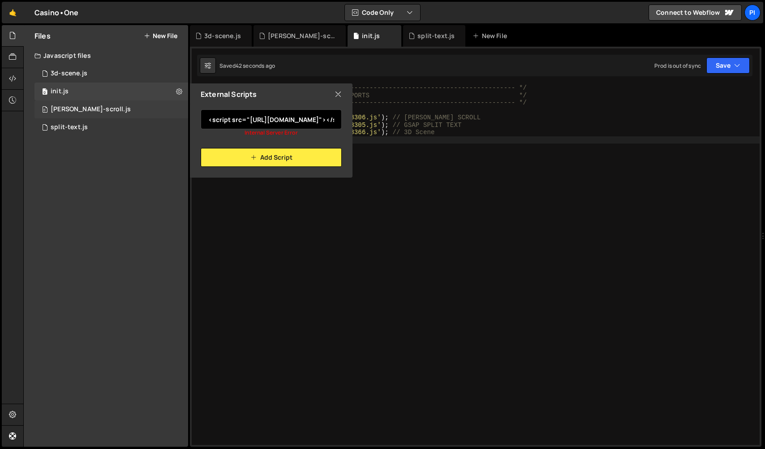
drag, startPoint x: 245, startPoint y: 118, endPoint x: 109, endPoint y: 102, distance: 137.2
click at [109, 102] on div "Files New File Javascript files 0 3d-scene.js 0 0 init.js 0 0 lenis-scroll.js 0…" at bounding box center [106, 235] width 164 height 421
drag, startPoint x: 311, startPoint y: 120, endPoint x: 379, endPoint y: 124, distance: 67.8
click at [379, 124] on div "Files New File Javascript files 0 3d-scene.js 0 0 init.js 0 0 lenis-scroll.js 0…" at bounding box center [394, 236] width 742 height 422
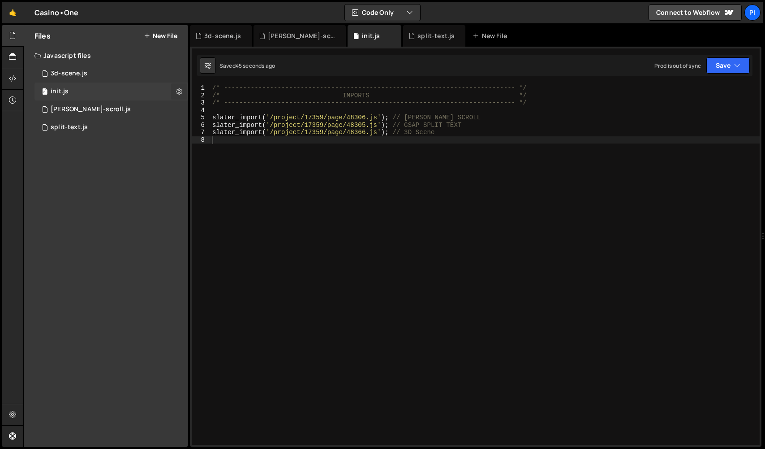
click at [178, 90] on icon at bounding box center [179, 91] width 6 height 9
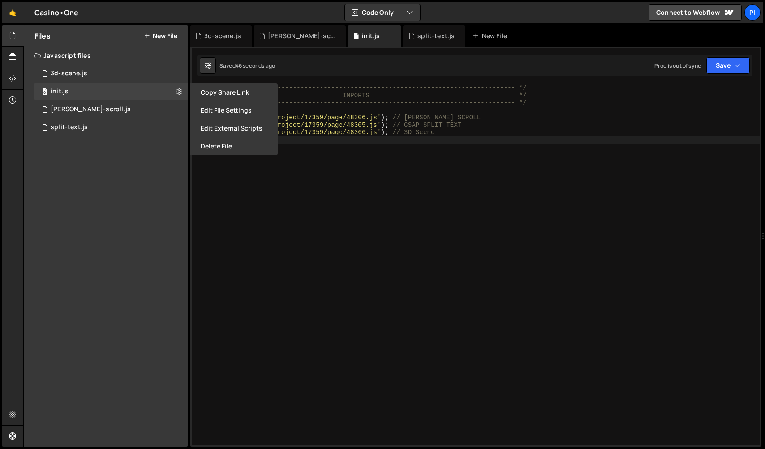
click at [227, 125] on button "Edit External Scripts" at bounding box center [234, 128] width 88 height 18
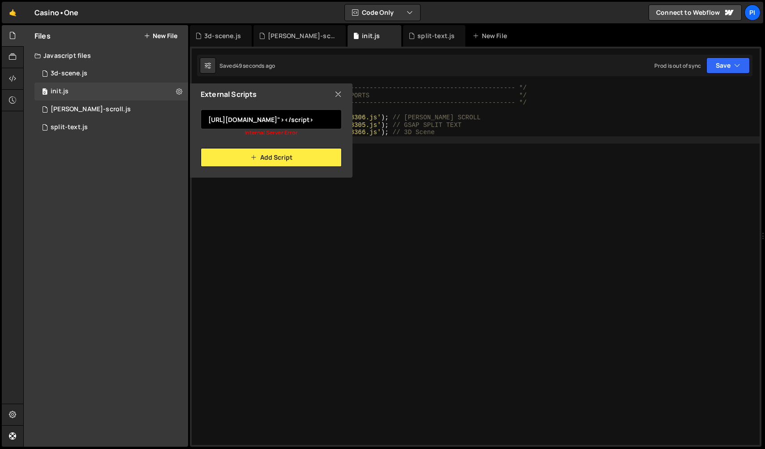
drag, startPoint x: 300, startPoint y: 121, endPoint x: 356, endPoint y: 130, distance: 57.1
click at [356, 130] on div "Files New File Javascript files 0 3d-scene.js 0 0 init.js 0 0 lenis-scroll.js 0…" at bounding box center [394, 236] width 742 height 422
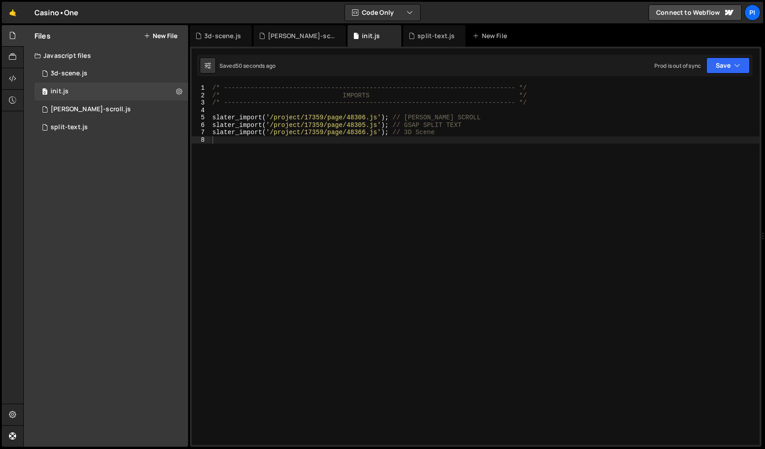
drag, startPoint x: 177, startPoint y: 91, endPoint x: 189, endPoint y: 95, distance: 12.7
click at [177, 91] on icon at bounding box center [179, 91] width 6 height 9
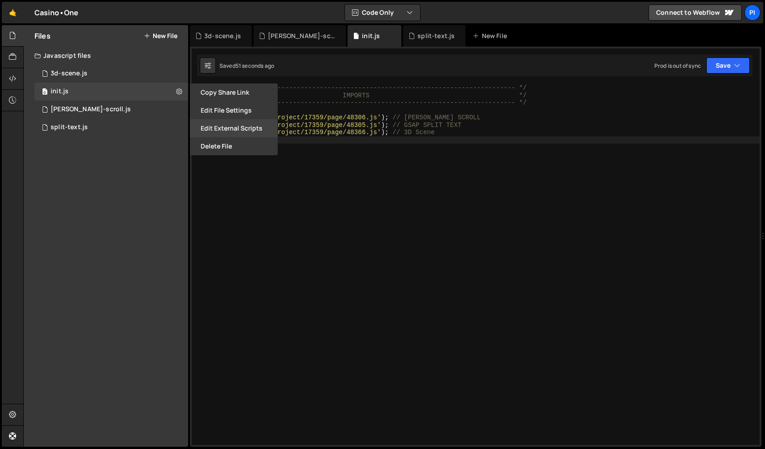
click at [229, 121] on button "Edit External Scripts" at bounding box center [234, 128] width 88 height 18
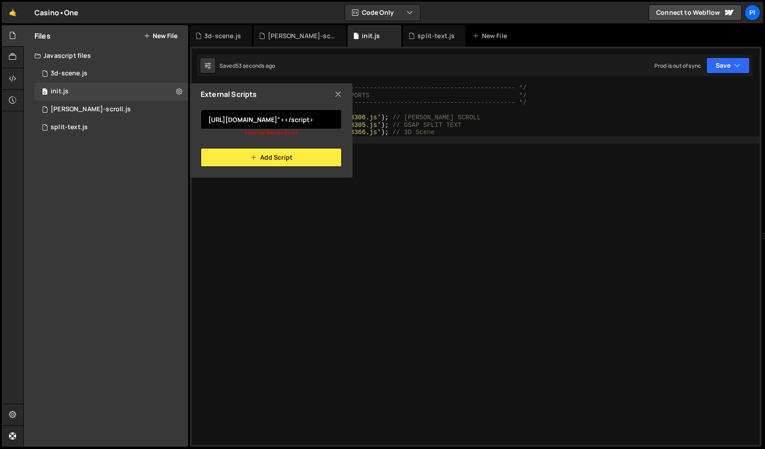
drag, startPoint x: 301, startPoint y: 120, endPoint x: 329, endPoint y: 122, distance: 27.9
click at [329, 122] on input "https://cdnjs.cloudflare.com/ajax/libs/three.js/r128/three.min.js"></script>" at bounding box center [271, 119] width 141 height 20
drag, startPoint x: 216, startPoint y: 117, endPoint x: 152, endPoint y: 115, distance: 63.2
click at [81, 108] on div "Files New File Javascript files 0 3d-scene.js 0 0 init.js 0 0 lenis-scroll.js 0…" at bounding box center [106, 235] width 164 height 421
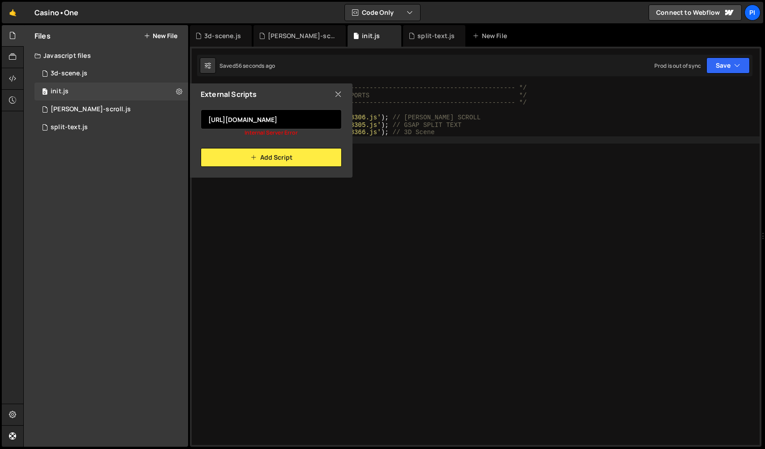
click at [213, 120] on input "https://cdnjs.cloudflare.com/ajax/libs/three.js/r128/three.min.js" at bounding box center [271, 119] width 141 height 20
type input "https://cdnjs.cloudflare.com/ajax/libs/three.js/r128/three.min.js"
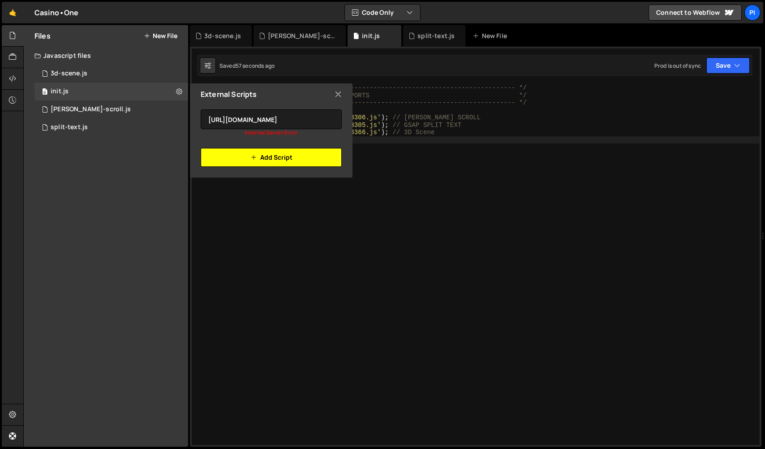
click at [239, 156] on button "Add Script" at bounding box center [271, 157] width 141 height 19
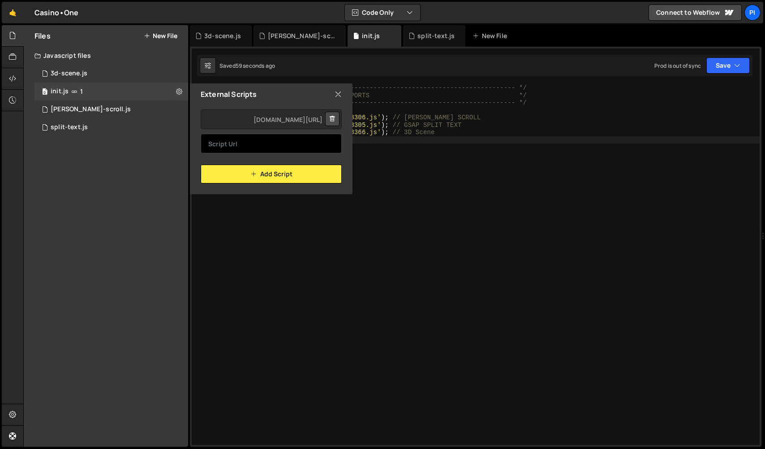
click at [256, 140] on input "text" at bounding box center [271, 144] width 141 height 20
click at [338, 95] on icon at bounding box center [338, 94] width 7 height 10
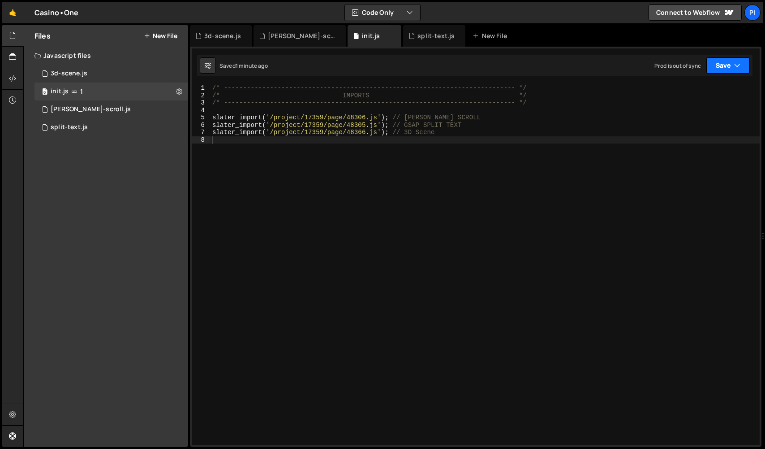
drag, startPoint x: 737, startPoint y: 67, endPoint x: 729, endPoint y: 78, distance: 13.4
click at [737, 67] on icon "button" at bounding box center [738, 65] width 6 height 9
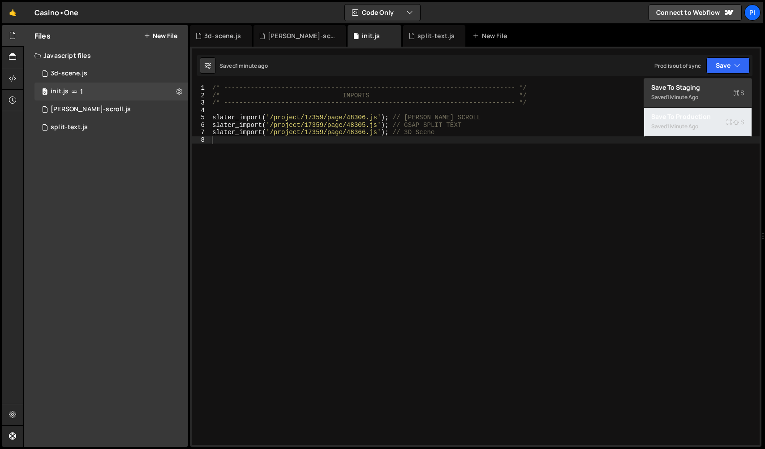
click at [686, 118] on div "Save to Production S" at bounding box center [698, 116] width 93 height 9
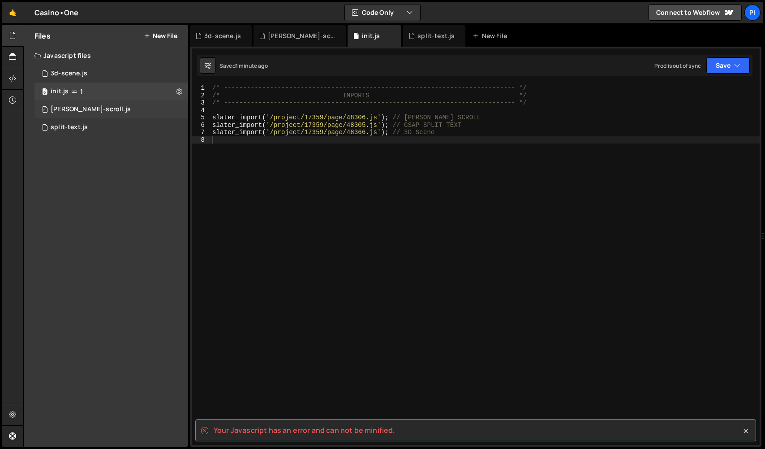
click at [113, 113] on div "0 [PERSON_NAME]-scroll.js 0" at bounding box center [112, 109] width 154 height 18
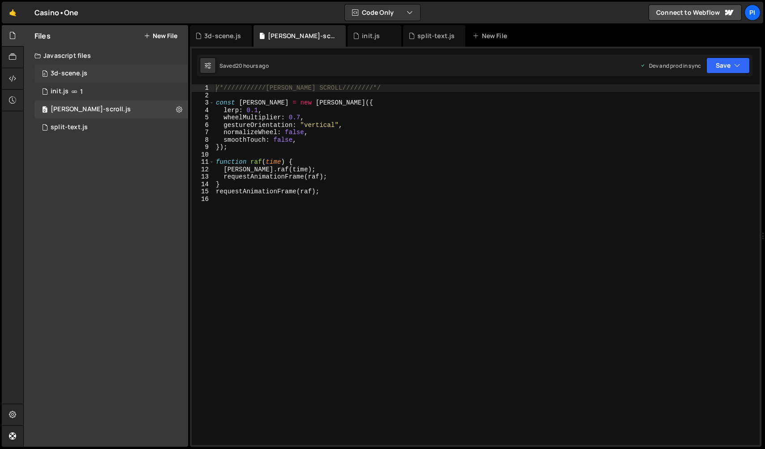
click at [112, 80] on div "0 3d-scene.js 0" at bounding box center [112, 74] width 154 height 18
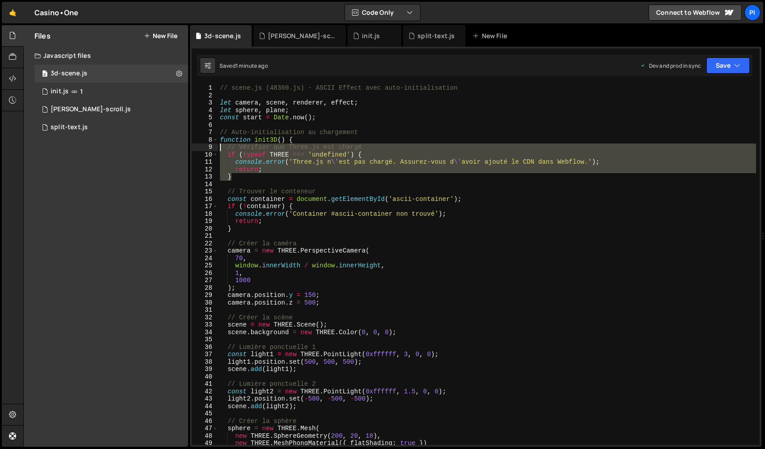
drag, startPoint x: 267, startPoint y: 178, endPoint x: 212, endPoint y: 150, distance: 61.1
click at [212, 150] on div "} 1 2 3 4 5 6 7 8 9 10 11 12 13 14 15 16 17 18 19 20 21 22 23 24 25 26 27 28 29…" at bounding box center [476, 264] width 568 height 360
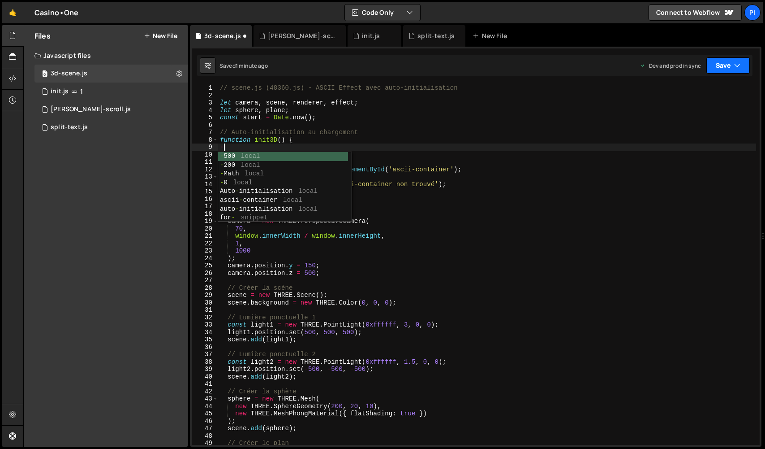
click at [733, 58] on button "Save" at bounding box center [728, 65] width 43 height 16
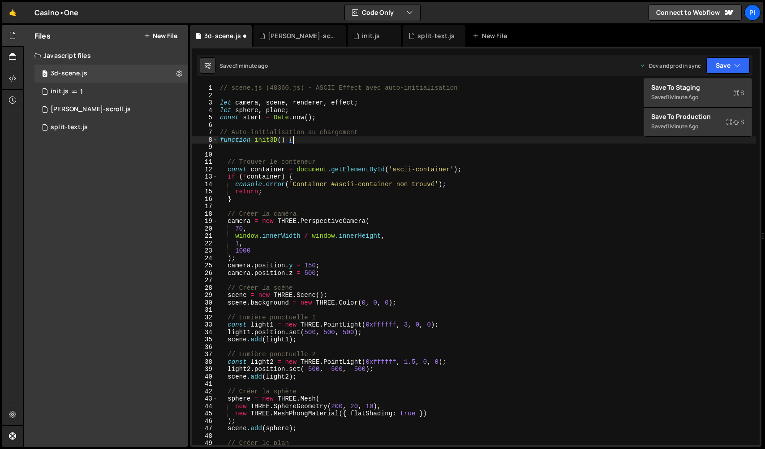
drag, startPoint x: 673, startPoint y: 141, endPoint x: 675, endPoint y: 132, distance: 9.1
click at [673, 140] on div "// scene.js (48360.js) - ASCII Effect avec auto-initialisation let camera , sce…" at bounding box center [487, 271] width 538 height 375
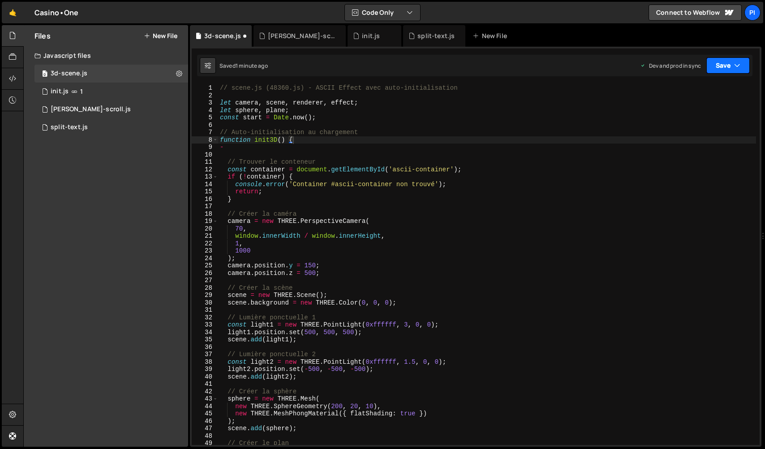
click at [709, 67] on button "Save" at bounding box center [728, 65] width 43 height 16
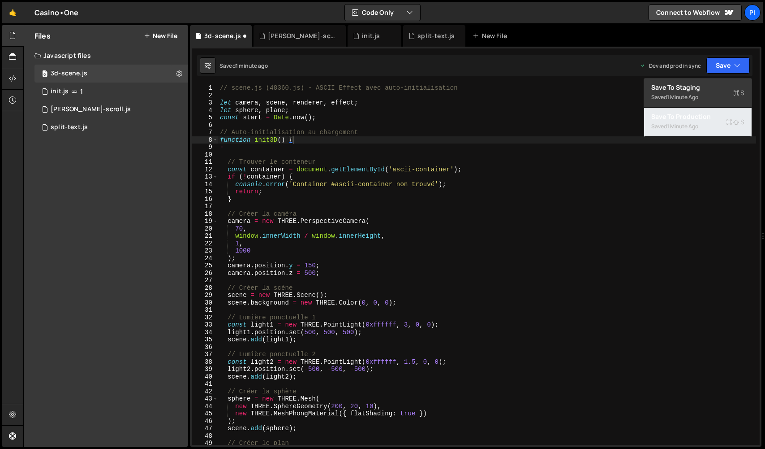
click at [695, 114] on div "Save to Production S" at bounding box center [698, 116] width 93 height 9
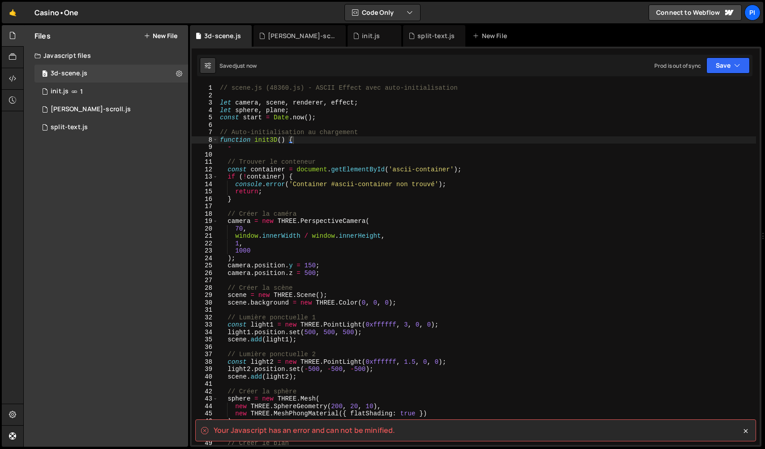
click at [324, 185] on div "// scene.js (48360.js) - ASCII Effect avec auto-initialisation let camera , sce…" at bounding box center [487, 271] width 538 height 375
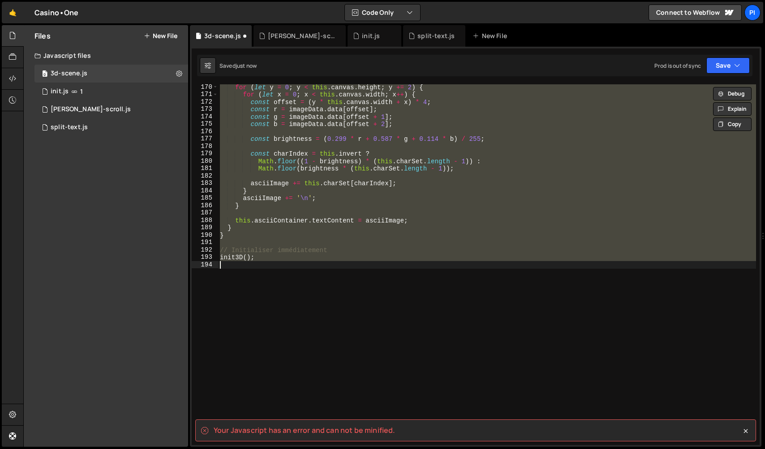
type textarea "return; }"
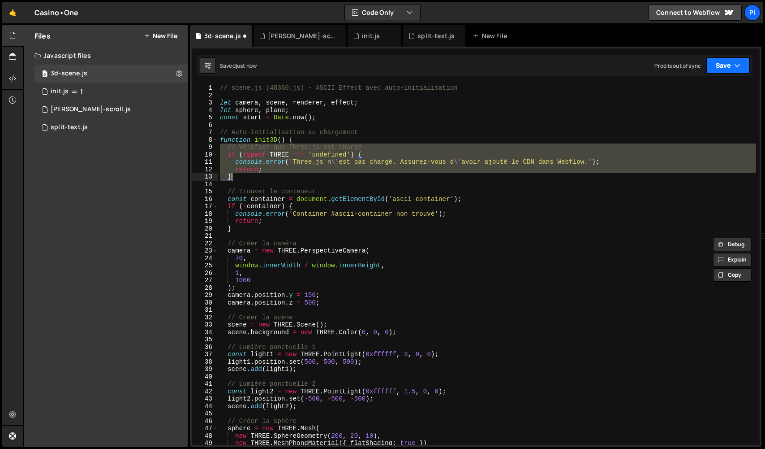
drag, startPoint x: 739, startPoint y: 56, endPoint x: 738, endPoint y: 61, distance: 5.1
click at [739, 56] on div "Saved just now Prod is out of sync Upgrade to Edit Save Save to Staging S Saved…" at bounding box center [475, 66] width 556 height 22
drag, startPoint x: 738, startPoint y: 61, endPoint x: 726, endPoint y: 91, distance: 32.4
click at [738, 61] on icon "button" at bounding box center [738, 65] width 6 height 9
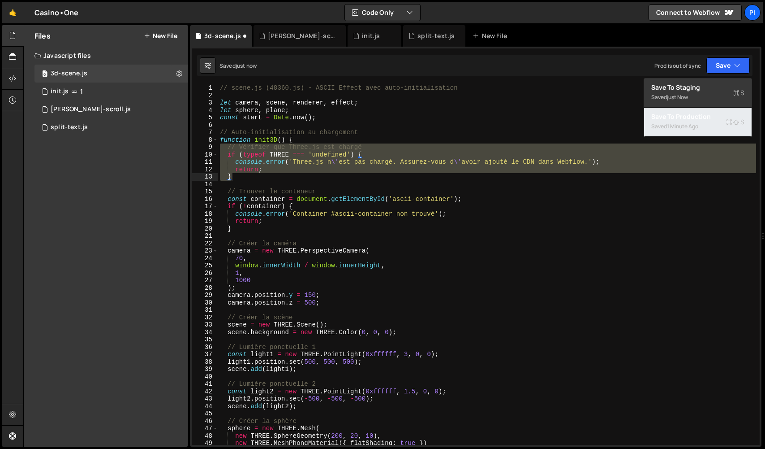
click at [709, 132] on button "Save to Production S Saved 1 minute ago" at bounding box center [698, 122] width 108 height 29
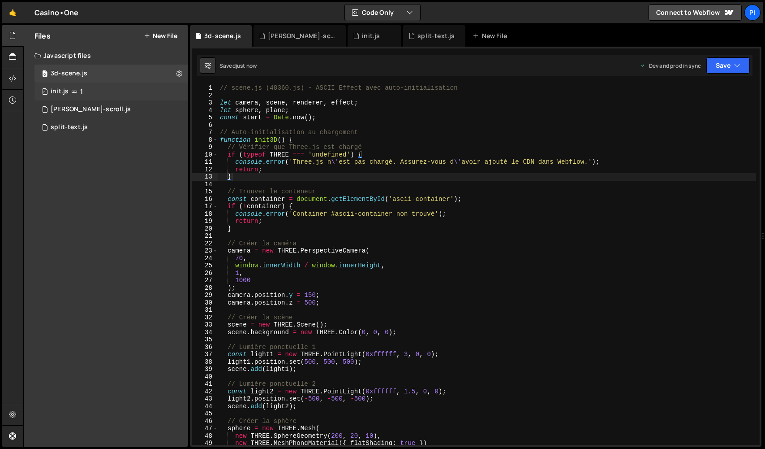
click at [115, 95] on div "0 init.js 1" at bounding box center [112, 91] width 154 height 18
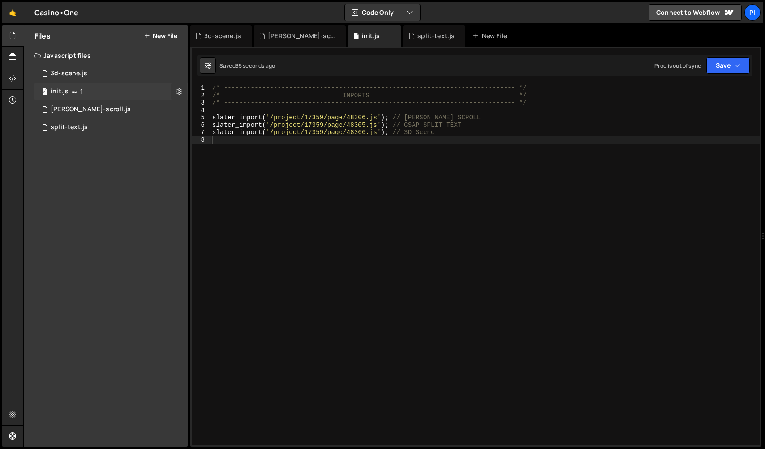
click at [177, 91] on icon at bounding box center [179, 91] width 6 height 9
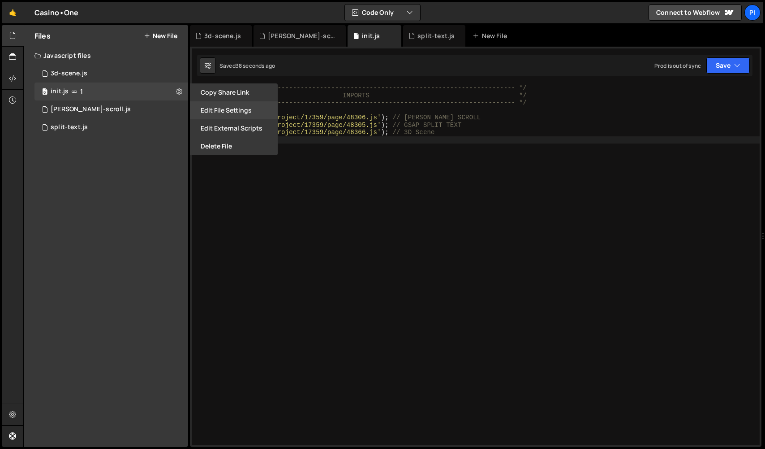
click at [243, 114] on button "Edit File Settings" at bounding box center [234, 110] width 88 height 18
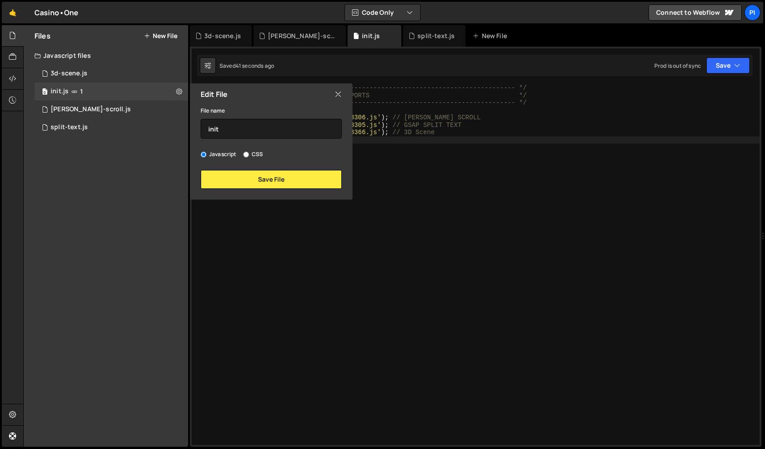
click at [344, 97] on div "Edit File" at bounding box center [271, 94] width 163 height 22
click at [342, 97] on div "Edit File" at bounding box center [271, 94] width 163 height 22
drag, startPoint x: 336, startPoint y: 94, endPoint x: 194, endPoint y: 82, distance: 142.6
click at [336, 94] on icon at bounding box center [338, 94] width 7 height 10
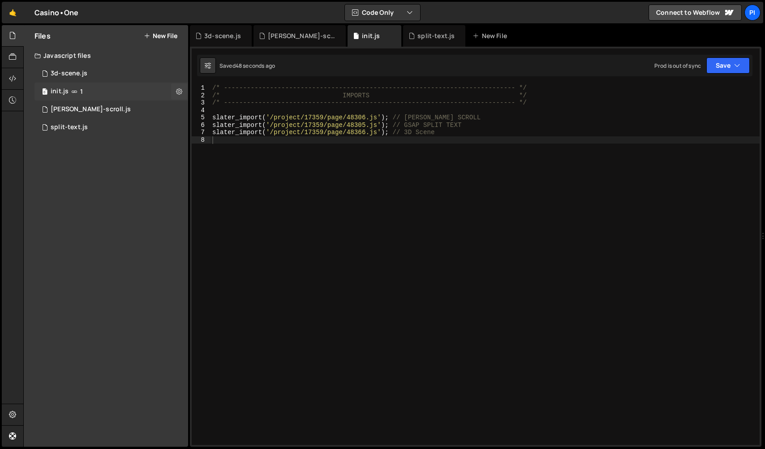
click at [81, 92] on span "1" at bounding box center [81, 91] width 3 height 7
click at [73, 91] on icon at bounding box center [74, 91] width 6 height 7
click at [178, 90] on icon at bounding box center [179, 91] width 6 height 9
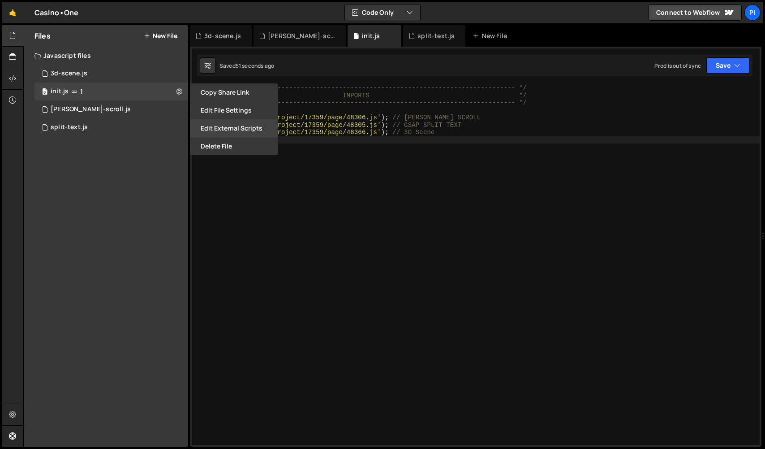
click at [212, 121] on button "Edit External Scripts" at bounding box center [234, 128] width 88 height 18
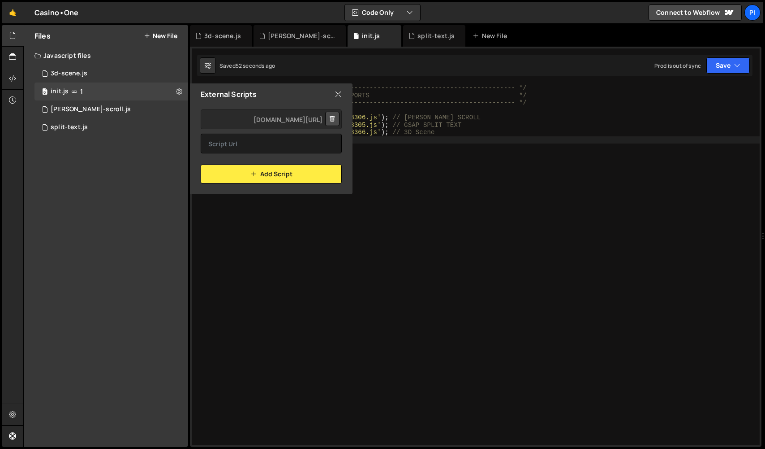
click at [334, 121] on icon at bounding box center [332, 118] width 6 height 9
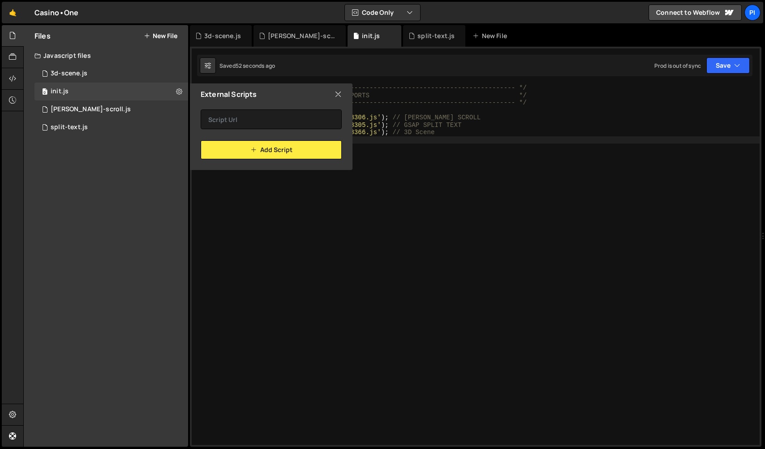
click at [339, 96] on icon at bounding box center [338, 94] width 7 height 10
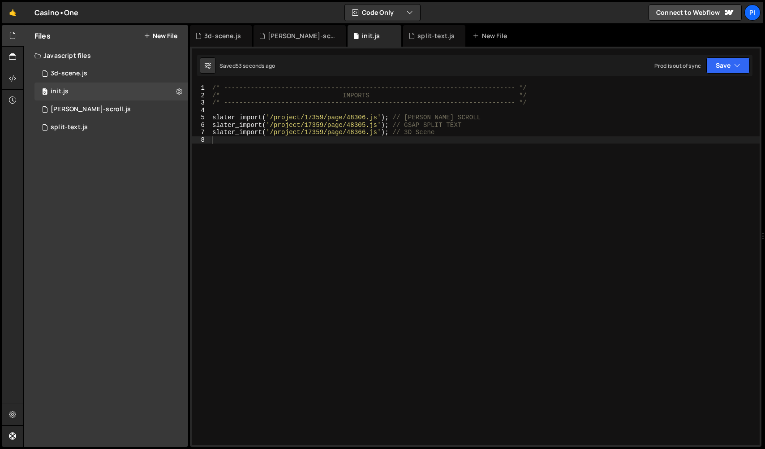
type textarea "slater_import('/project/17359/page/48306.js'); // [PERSON_NAME] SCROLL"
click at [353, 120] on div "/* ----------------------------------------------------------------------------…" at bounding box center [485, 271] width 549 height 375
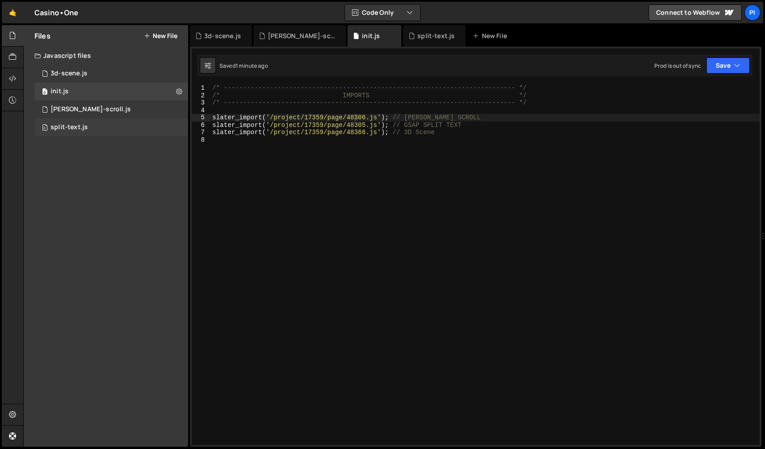
click at [102, 128] on div "0 split-text.js 0" at bounding box center [112, 127] width 154 height 18
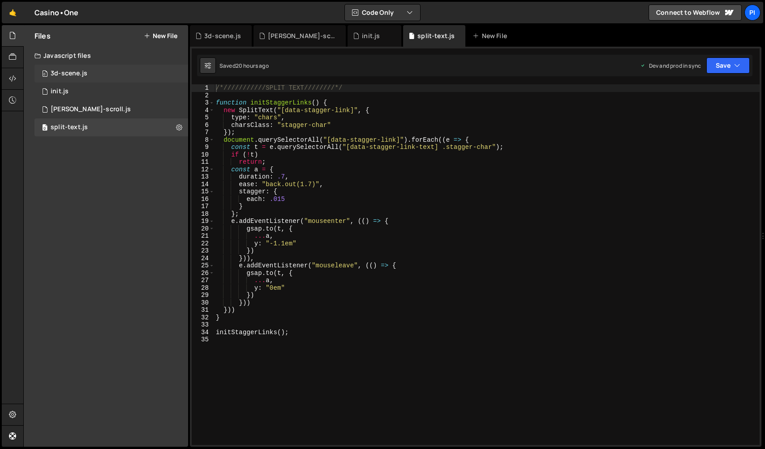
drag, startPoint x: 123, startPoint y: 74, endPoint x: 127, endPoint y: 74, distance: 4.5
click at [123, 74] on div "0 3d-scene.js 0" at bounding box center [112, 74] width 154 height 18
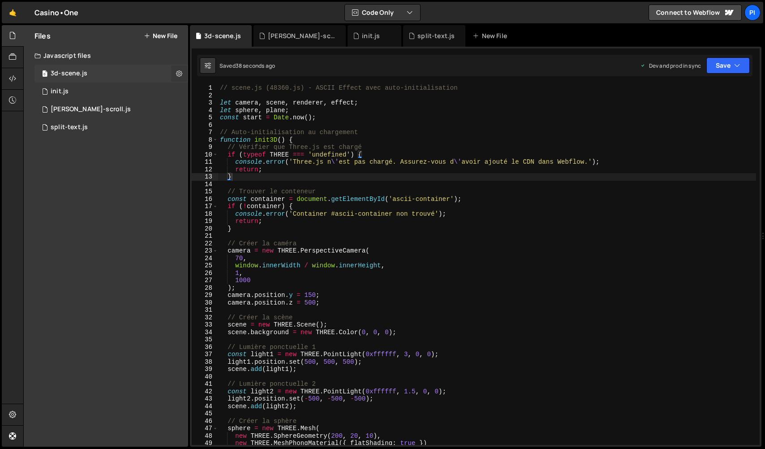
click at [178, 74] on icon at bounding box center [179, 73] width 6 height 9
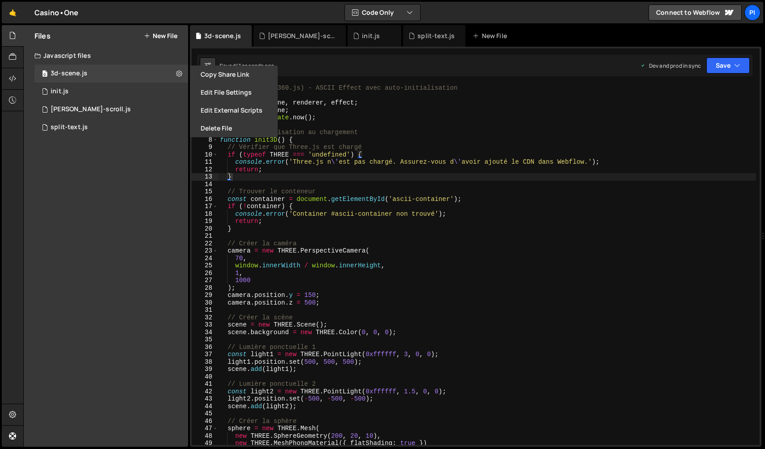
click at [229, 109] on button "Edit External Scripts" at bounding box center [234, 110] width 88 height 18
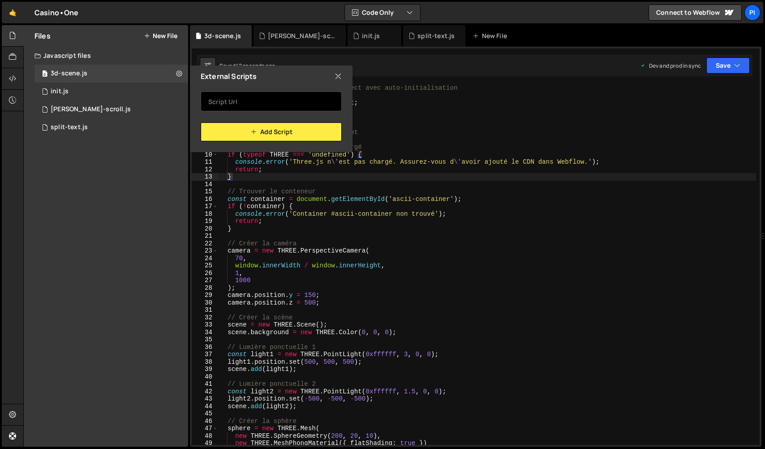
click at [238, 105] on input "text" at bounding box center [271, 101] width 141 height 20
paste input "<script src="https://cdnjs.cloudflare.com/ajax/libs/three.js/r128/three.min.js"…"
drag, startPoint x: 300, startPoint y: 102, endPoint x: 343, endPoint y: 103, distance: 43.0
click at [343, 103] on div "<script src="https://cdnjs.cloudflare.com/ajax/libs/three.js/r128/three.min.js"…" at bounding box center [271, 114] width 163 height 54
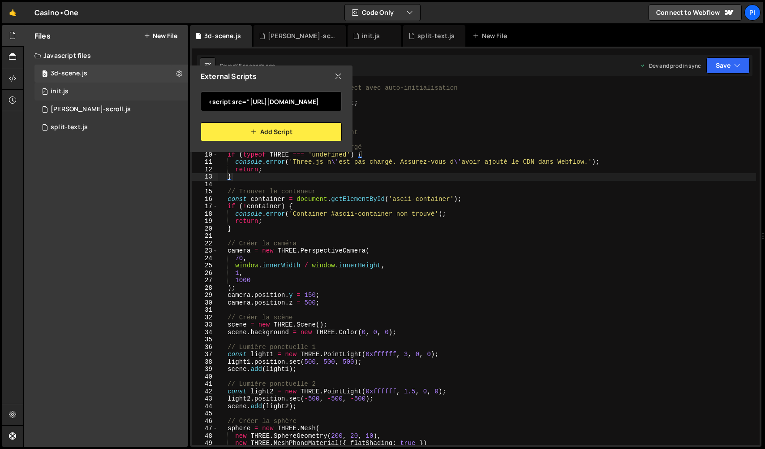
scroll to position [0, 0]
drag, startPoint x: 278, startPoint y: 101, endPoint x: 117, endPoint y: 97, distance: 160.5
click at [117, 97] on div "Files New File Javascript files 0 3d-scene.js 0 0 init.js 0 0 lenis-scroll.js 0…" at bounding box center [106, 235] width 164 height 421
click at [244, 100] on input "<script src="https://cdnjs.cloudflare.com/ajax/libs/three.js/r128/three.min.js" at bounding box center [271, 101] width 141 height 20
drag, startPoint x: 216, startPoint y: 99, endPoint x: 175, endPoint y: 97, distance: 41.3
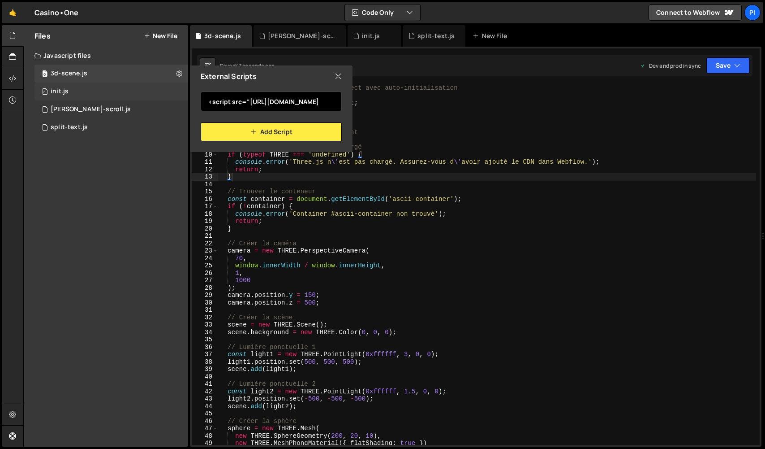
click at [175, 97] on div "Files New File Javascript files 0 3d-scene.js 0 0 init.js 0 0 lenis-scroll.js 0…" at bounding box center [106, 235] width 164 height 421
type input "https://cdnjs.cloudflare.com/ajax/libs/three.js/r128/three.min.js"
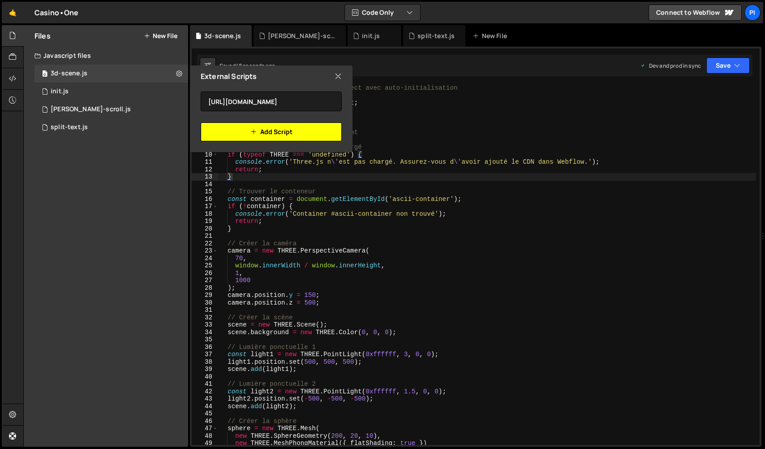
click at [302, 128] on button "Add Script" at bounding box center [271, 131] width 141 height 19
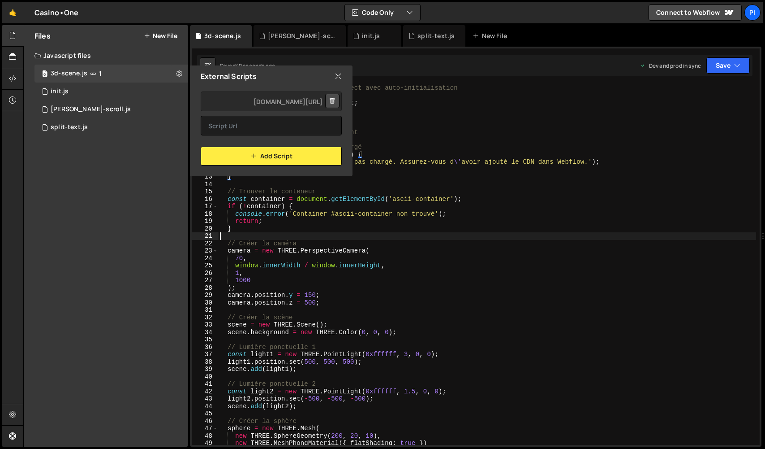
click at [446, 237] on div "// scene.js (48360.js) - ASCII Effect avec auto-initialisation let camera , sce…" at bounding box center [487, 271] width 538 height 375
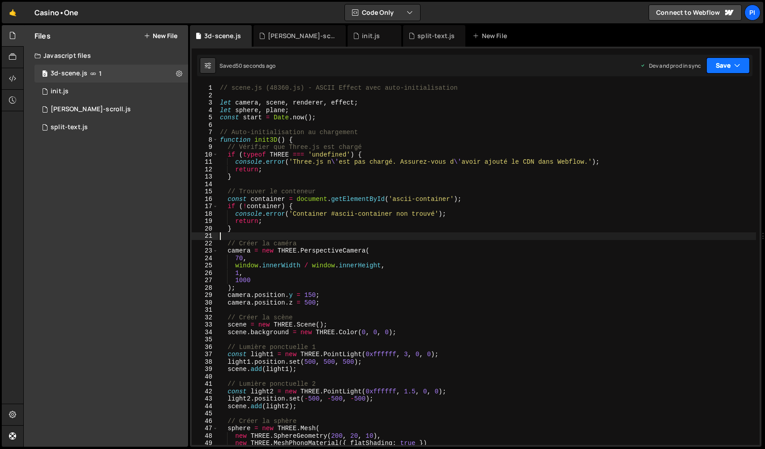
drag, startPoint x: 728, startPoint y: 68, endPoint x: 709, endPoint y: 109, distance: 45.3
click at [727, 69] on button "Save" at bounding box center [728, 65] width 43 height 16
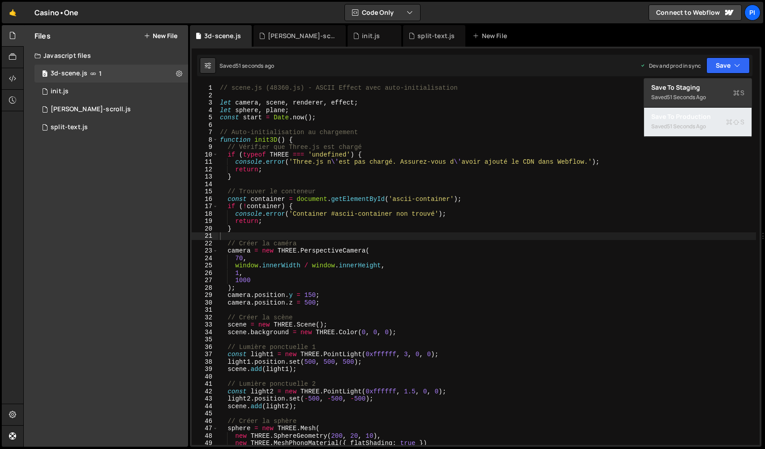
click at [696, 129] on div "51 seconds ago" at bounding box center [686, 126] width 39 height 8
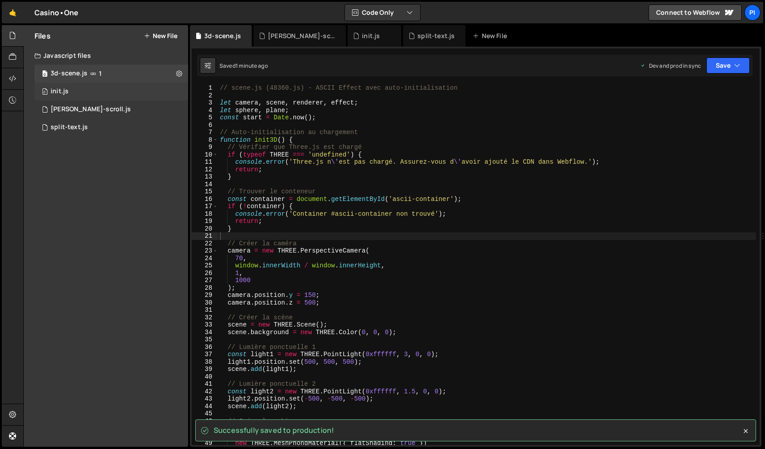
drag, startPoint x: 104, startPoint y: 87, endPoint x: 167, endPoint y: 89, distance: 62.8
click at [104, 87] on div "0 init.js 0" at bounding box center [112, 91] width 154 height 18
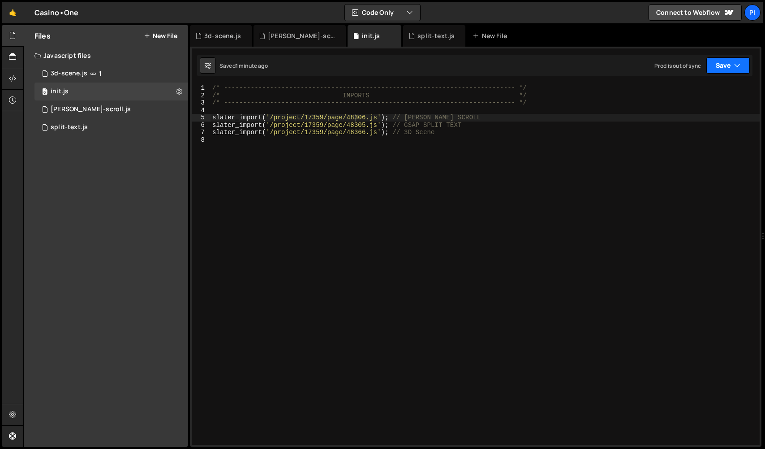
drag, startPoint x: 719, startPoint y: 60, endPoint x: 704, endPoint y: 95, distance: 37.5
click at [719, 61] on button "Save" at bounding box center [728, 65] width 43 height 16
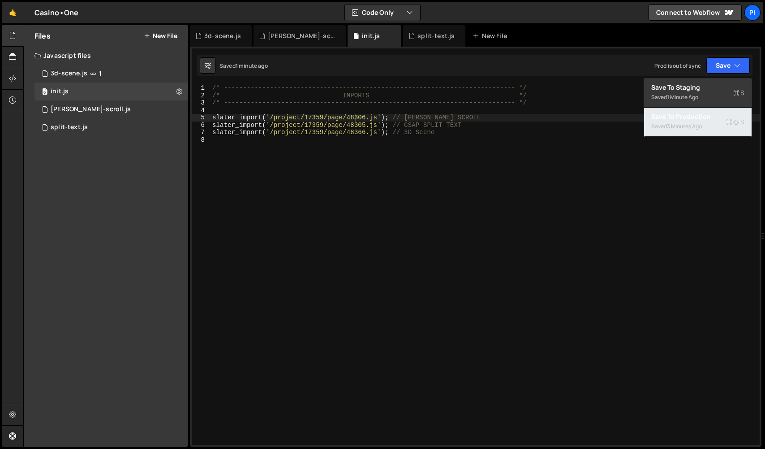
click at [693, 119] on div "Save to Production S" at bounding box center [698, 116] width 93 height 9
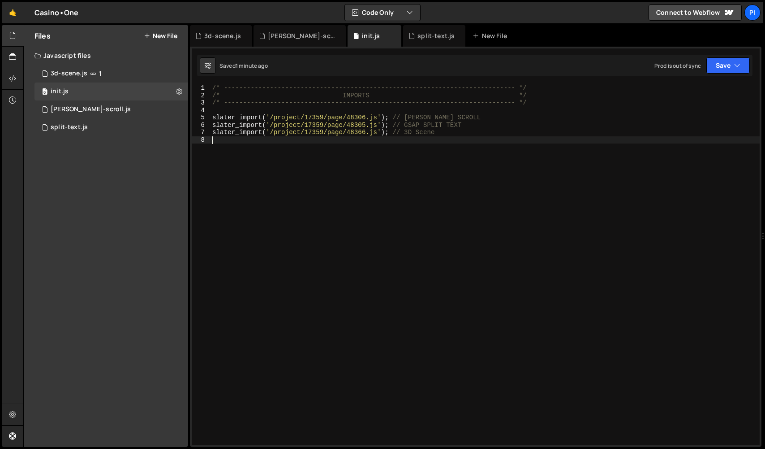
click at [519, 163] on div "/* ----------------------------------------------------------------------------…" at bounding box center [485, 271] width 549 height 375
click at [746, 70] on button "Save" at bounding box center [728, 65] width 43 height 16
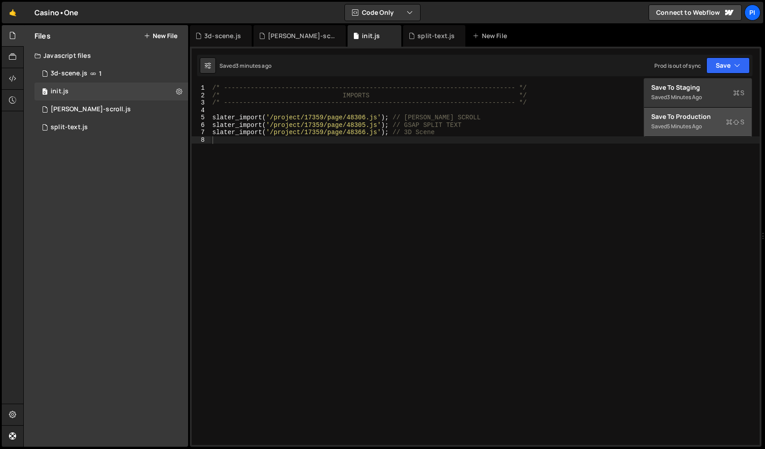
click at [690, 115] on div "Save to Production S" at bounding box center [698, 116] width 93 height 9
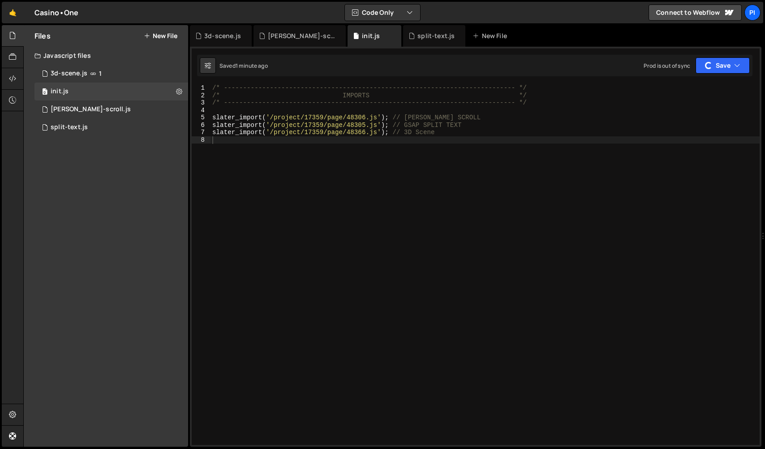
click at [343, 117] on div "/* ----------------------------------------------------------------------------…" at bounding box center [485, 271] width 549 height 375
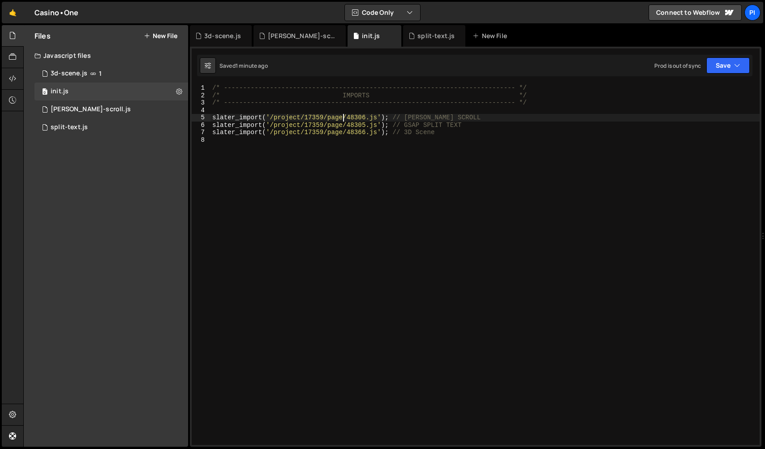
click at [341, 134] on div "/* ----------------------------------------------------------------------------…" at bounding box center [485, 271] width 549 height 375
type textarea "slater_import('/project/17359/page/48366.js'); // 3D Scene"
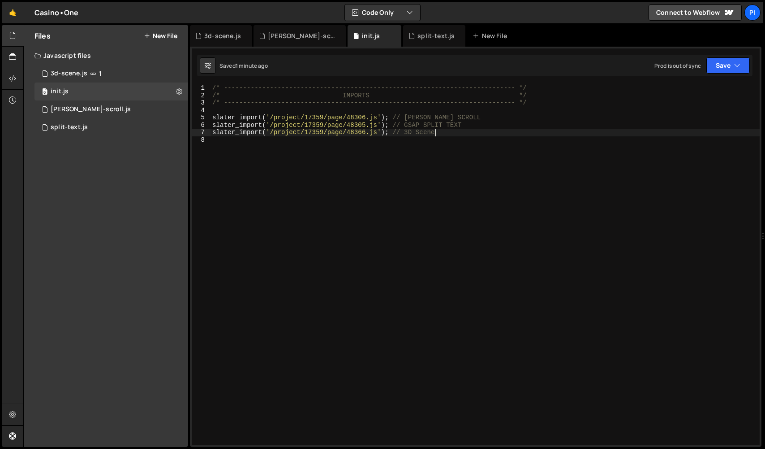
drag, startPoint x: 452, startPoint y: 136, endPoint x: 345, endPoint y: 134, distance: 107.1
click at [442, 135] on div "/* ----------------------------------------------------------------------------…" at bounding box center [485, 271] width 549 height 375
click at [69, 123] on div "split-text.js" at bounding box center [69, 127] width 37 height 8
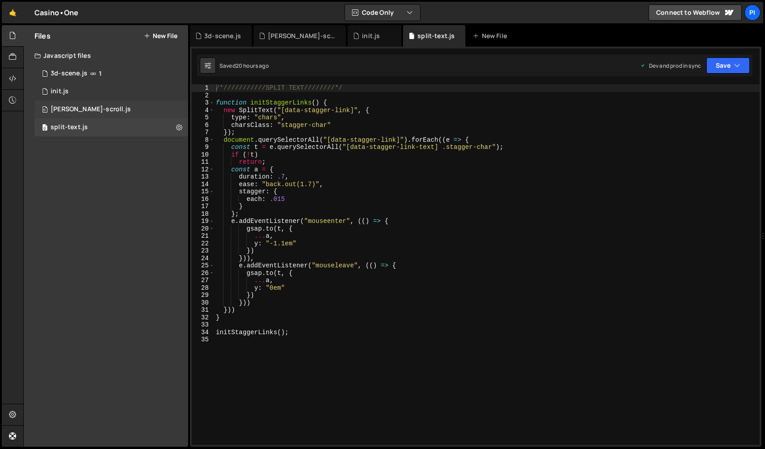
drag, startPoint x: 76, startPoint y: 114, endPoint x: 77, endPoint y: 106, distance: 7.6
click at [76, 113] on div "0 [PERSON_NAME]-scroll.js 0" at bounding box center [112, 109] width 154 height 18
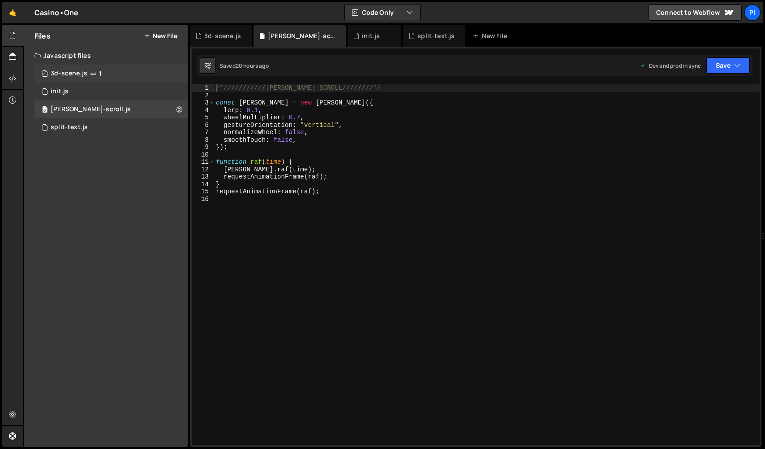
click at [79, 78] on div "0 3d-scene.js 1" at bounding box center [112, 74] width 154 height 18
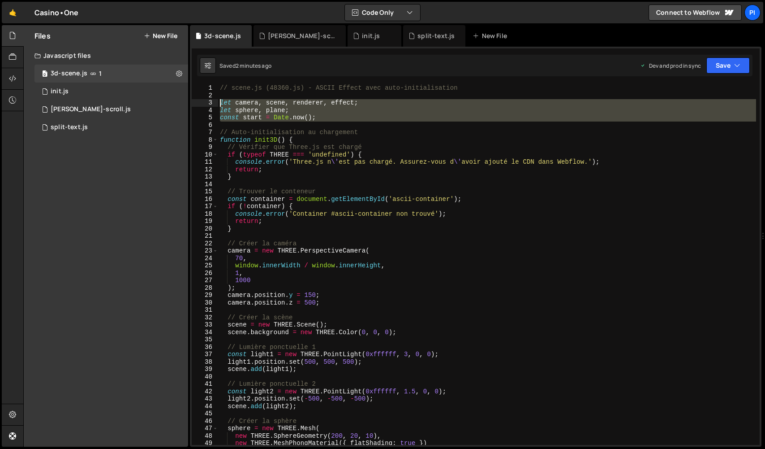
drag, startPoint x: 263, startPoint y: 117, endPoint x: 206, endPoint y: 106, distance: 58.0
click at [206, 106] on div "1 2 3 4 5 6 7 8 9 10 11 12 13 14 15 16 17 18 19 20 21 22 23 24 25 26 27 28 29 3…" at bounding box center [476, 264] width 568 height 360
click at [273, 138] on div "// scene.js (48360.js) - ASCII Effect avec auto-initialisation let camera , sce…" at bounding box center [487, 271] width 538 height 375
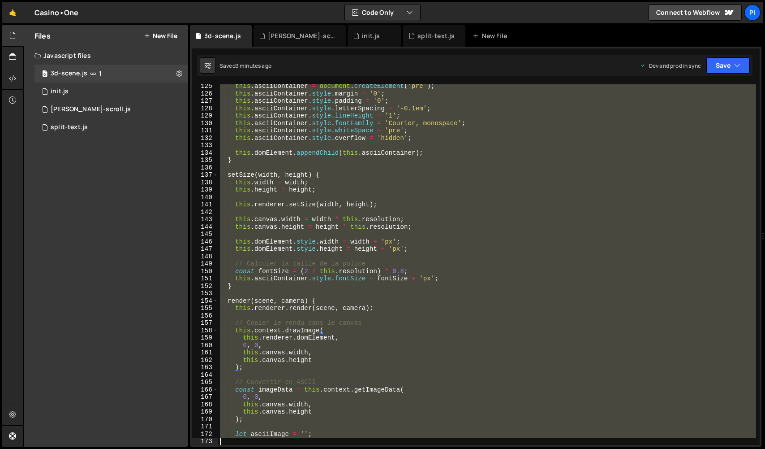
scroll to position [1104, 0]
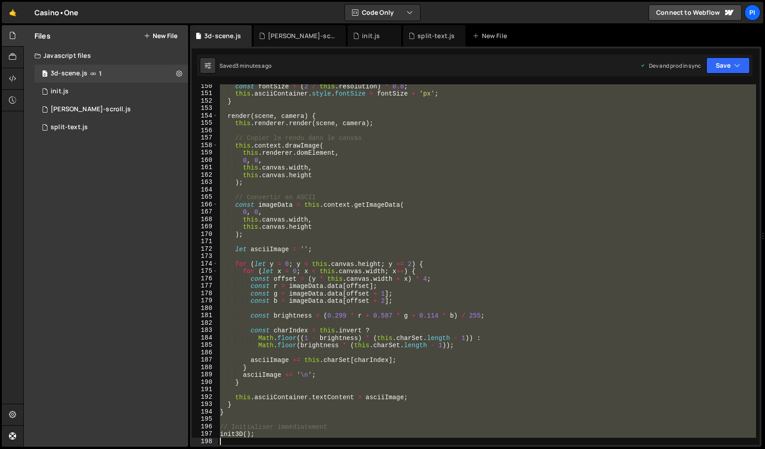
drag, startPoint x: 220, startPoint y: 87, endPoint x: 446, endPoint y: 479, distance: 452.2
click at [446, 448] on html "Projects [GEOGRAPHIC_DATA] Blog Pi Projects Your Teams Invite team member Accou…" at bounding box center [382, 224] width 765 height 449
paste textarea "();"
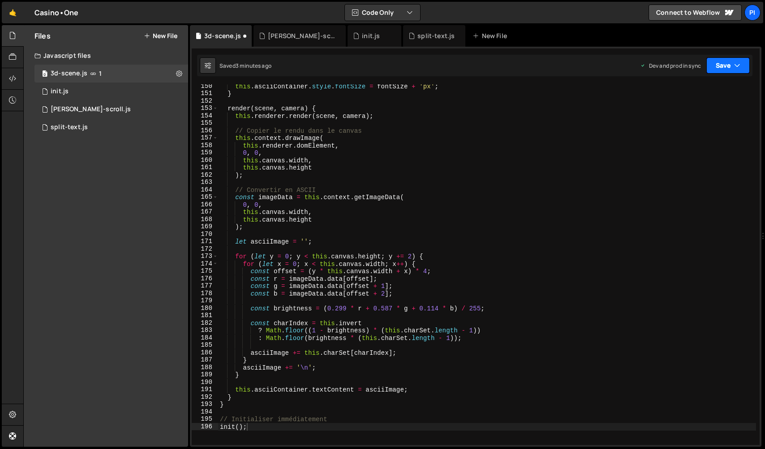
drag, startPoint x: 712, startPoint y: 60, endPoint x: 686, endPoint y: 133, distance: 77.5
click at [712, 60] on button "Save" at bounding box center [728, 65] width 43 height 16
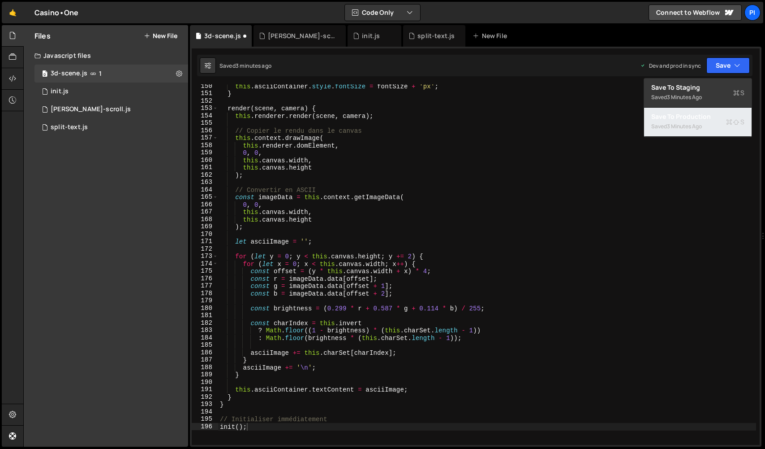
drag, startPoint x: 685, startPoint y: 123, endPoint x: 668, endPoint y: 120, distance: 17.8
click at [685, 123] on div "3 minutes ago" at bounding box center [684, 126] width 35 height 8
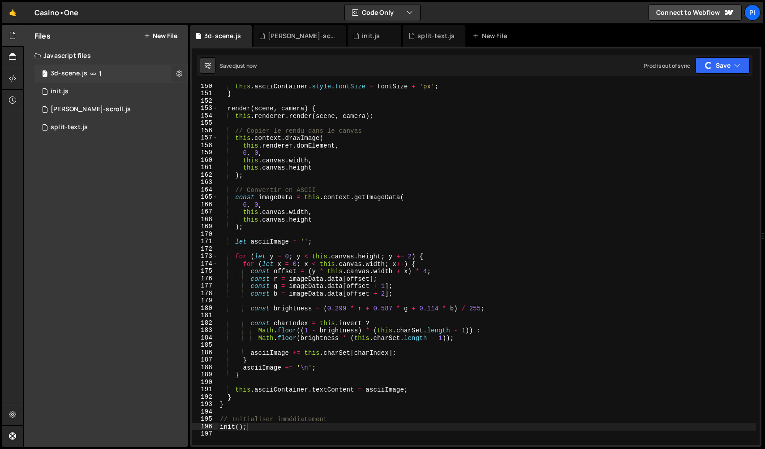
click at [181, 74] on icon at bounding box center [179, 73] width 6 height 9
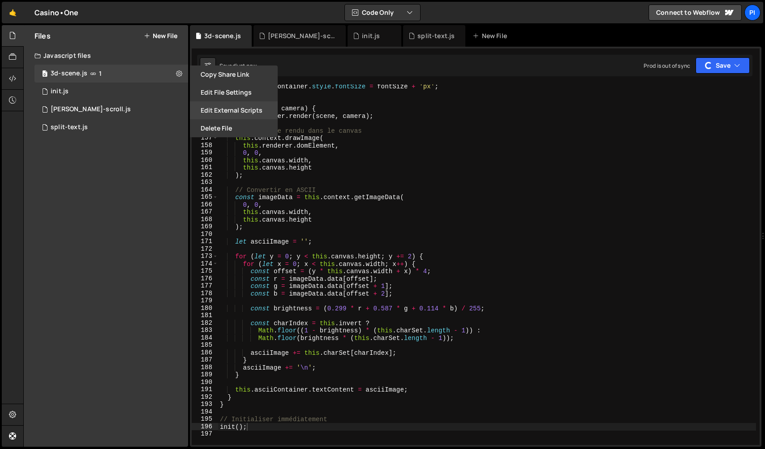
click at [231, 113] on button "Edit External Scripts" at bounding box center [234, 110] width 88 height 18
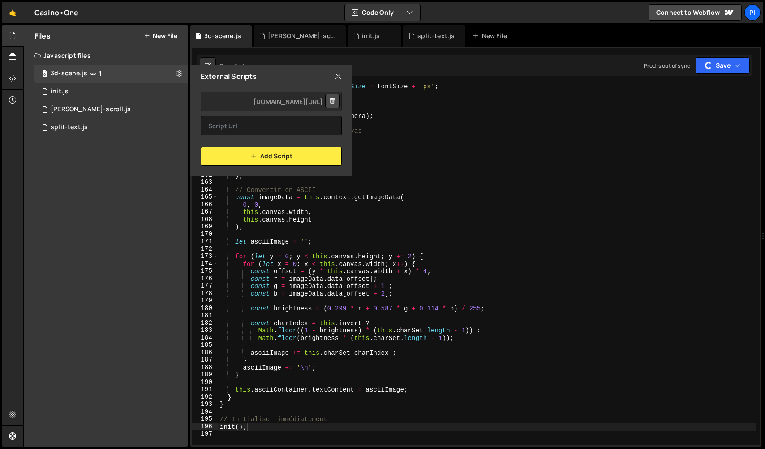
drag, startPoint x: 334, startPoint y: 100, endPoint x: 335, endPoint y: 88, distance: 12.1
click at [334, 99] on icon at bounding box center [332, 100] width 6 height 9
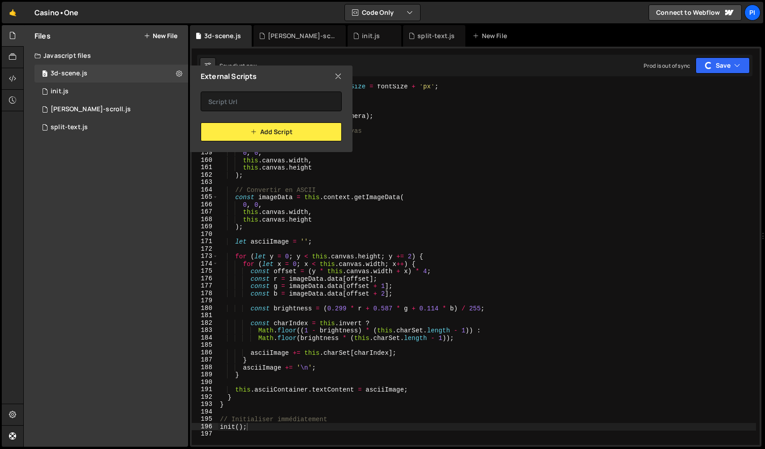
click at [338, 74] on icon at bounding box center [338, 76] width 7 height 10
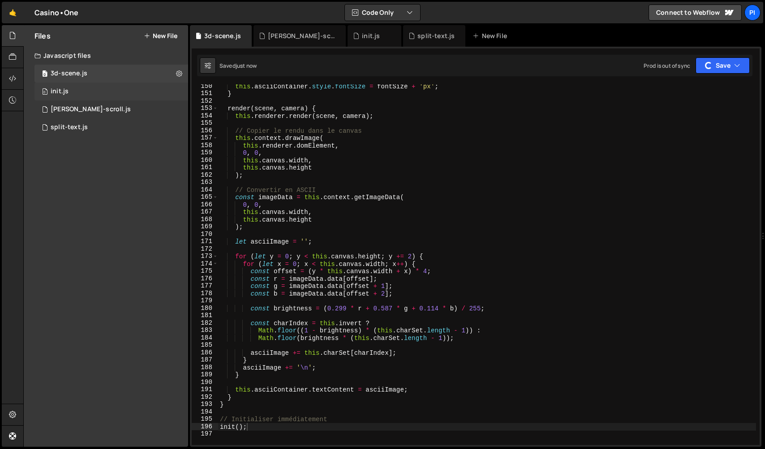
click at [75, 87] on div "0 init.js 0" at bounding box center [112, 91] width 154 height 18
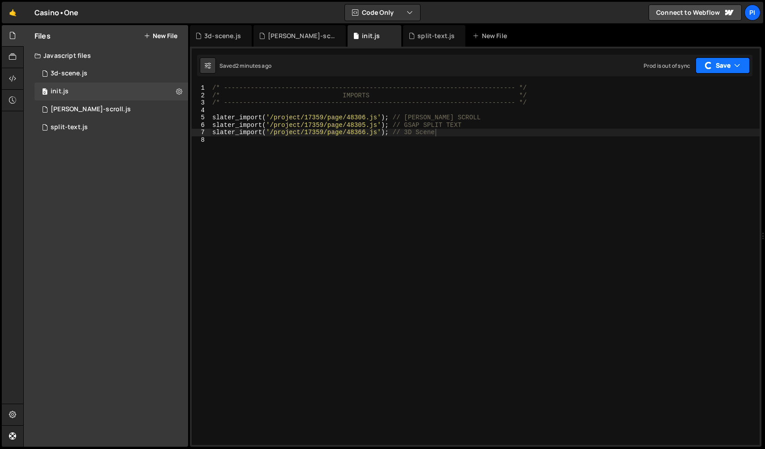
click at [744, 70] on button "Save" at bounding box center [723, 65] width 54 height 16
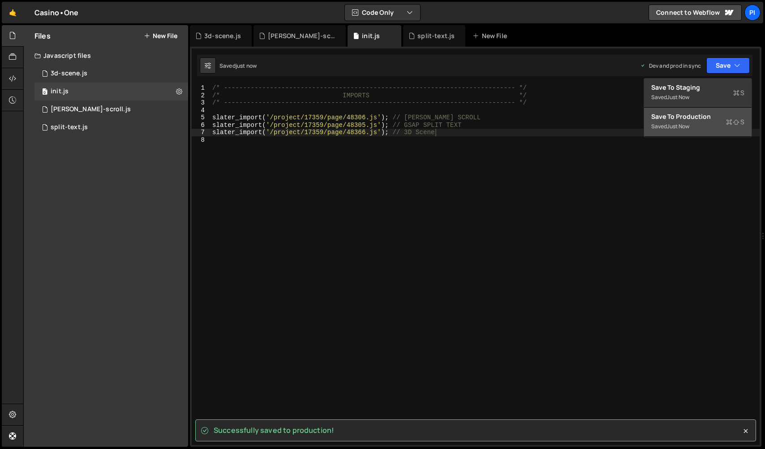
click at [721, 116] on div "Save to Production S" at bounding box center [698, 116] width 93 height 9
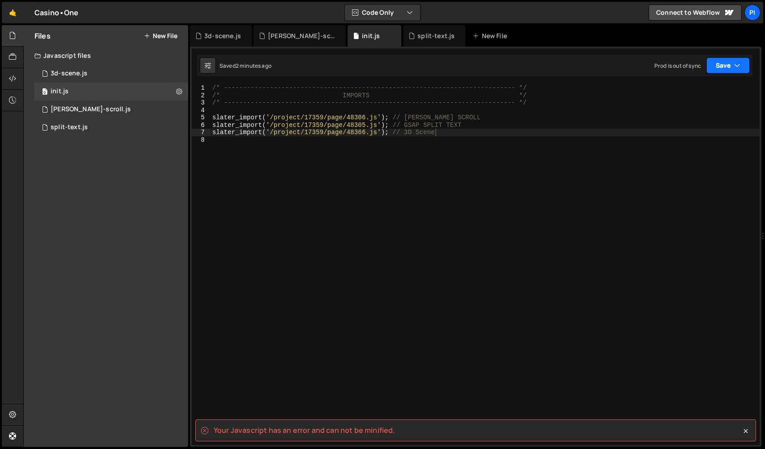
click at [718, 72] on button "Save" at bounding box center [728, 65] width 43 height 16
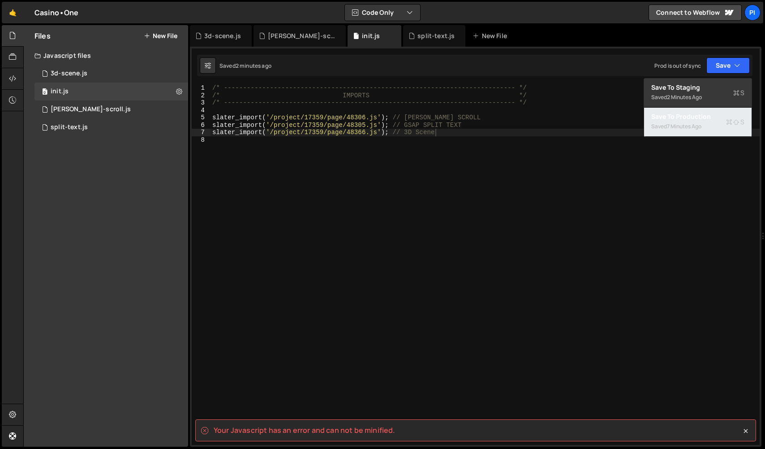
click at [720, 111] on button "Save to Production S Saved 7 minutes ago" at bounding box center [698, 122] width 108 height 29
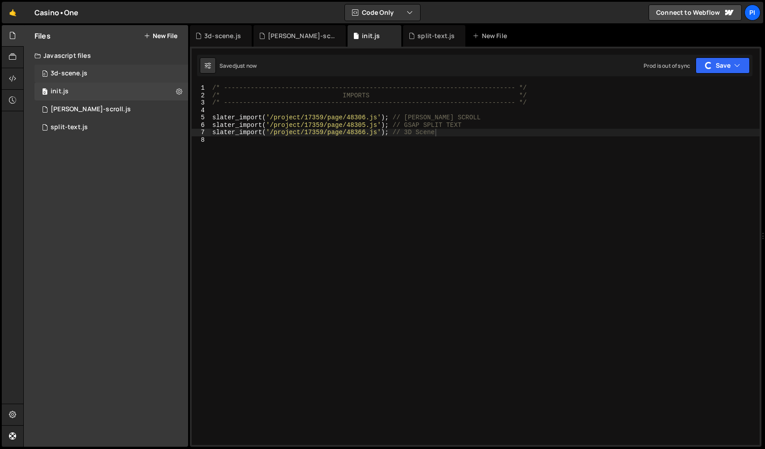
click at [90, 75] on div "0 3d-scene.js 0" at bounding box center [112, 74] width 154 height 18
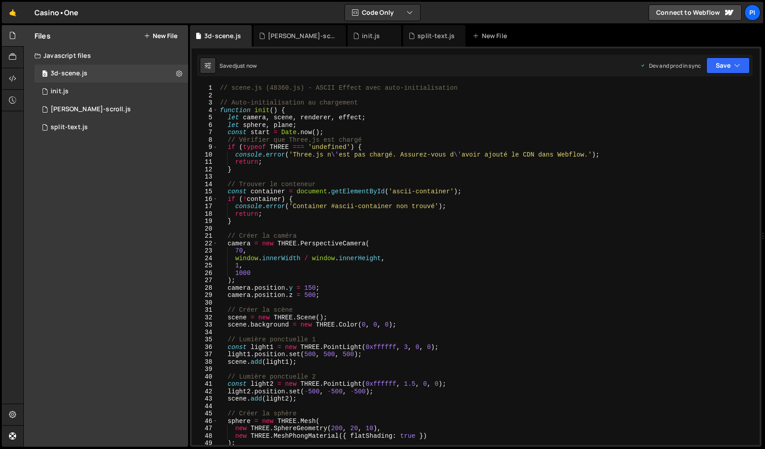
scroll to position [0, 0]
click at [735, 63] on icon "button" at bounding box center [738, 65] width 6 height 9
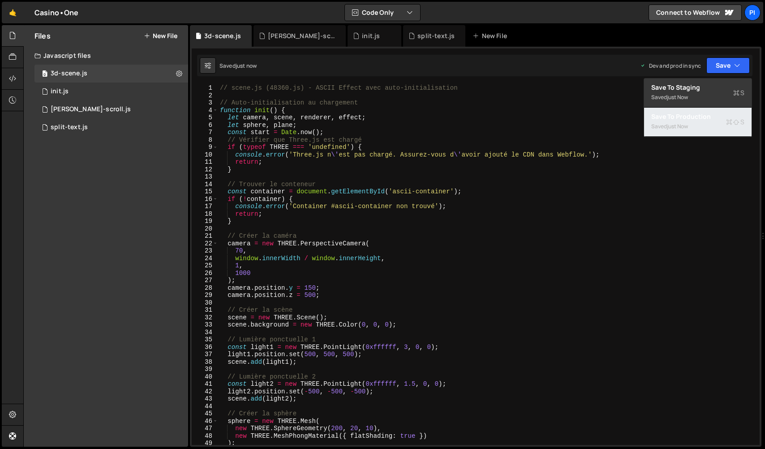
click at [719, 117] on div "Save to Production S" at bounding box center [698, 116] width 93 height 9
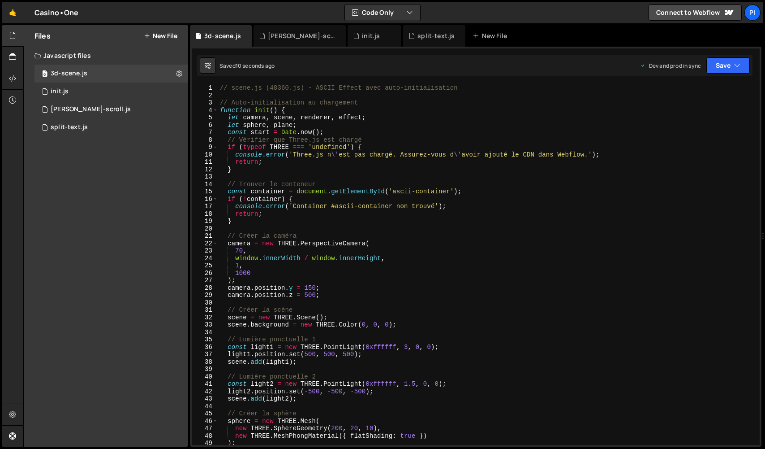
click at [270, 109] on div "// scene.js (48360.js) - ASCII Effect avec auto-initialisation // Auto-initiali…" at bounding box center [487, 271] width 538 height 375
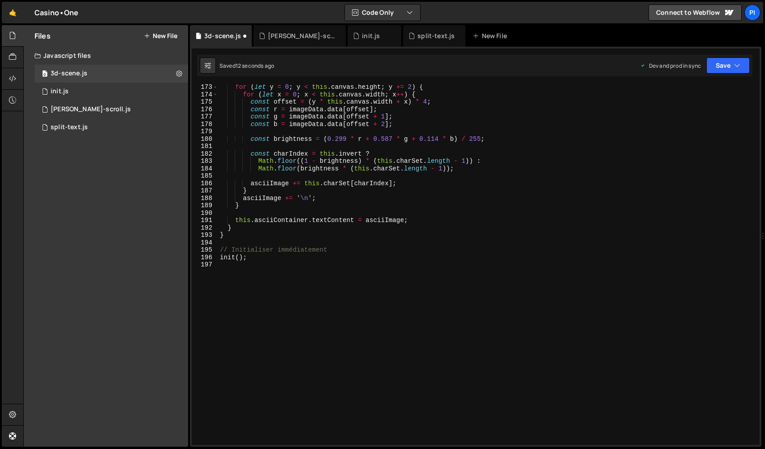
scroll to position [1273, 0]
click at [237, 257] on div "for ( let y = 0 ; y < this . canvas . height ; y += 2 ) { for ( let x = 0 ; x <…" at bounding box center [487, 270] width 538 height 375
type textarea "init3D();"
drag, startPoint x: 742, startPoint y: 72, endPoint x: 735, endPoint y: 82, distance: 12.2
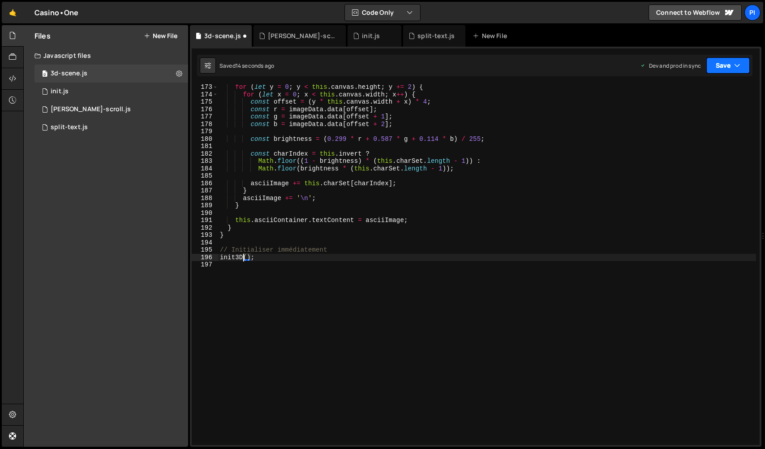
click at [742, 72] on button "Save" at bounding box center [728, 65] width 43 height 16
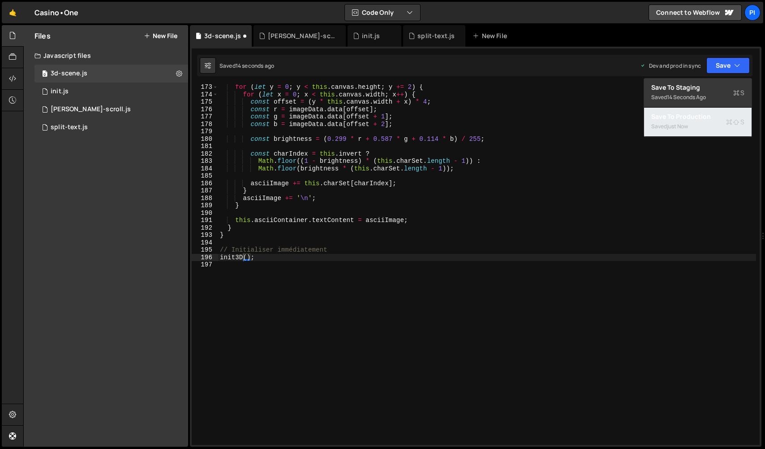
click at [720, 118] on div "Save to Production S" at bounding box center [698, 116] width 93 height 9
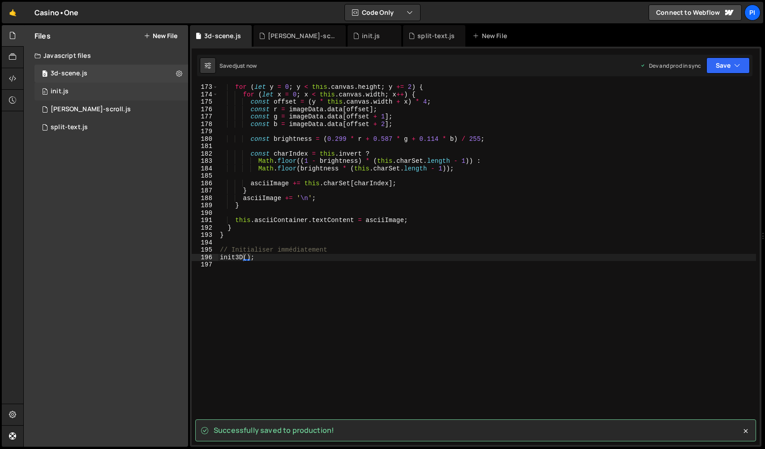
click at [112, 100] on div "0 init.js 0" at bounding box center [112, 91] width 154 height 18
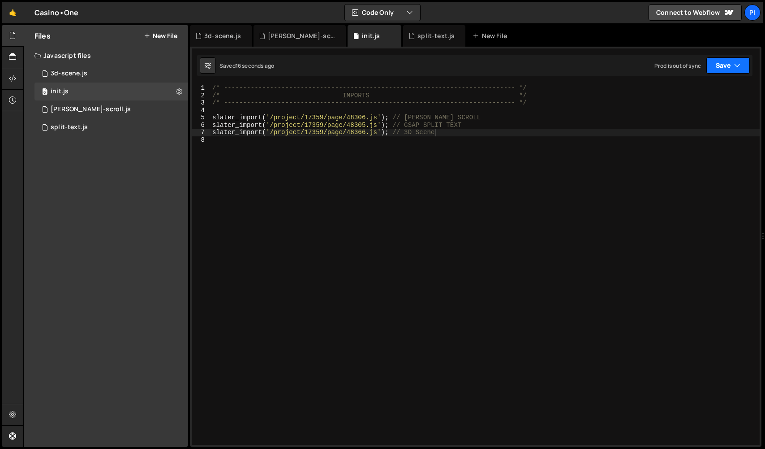
drag, startPoint x: 722, startPoint y: 65, endPoint x: 705, endPoint y: 106, distance: 44.2
click at [722, 65] on button "Save" at bounding box center [728, 65] width 43 height 16
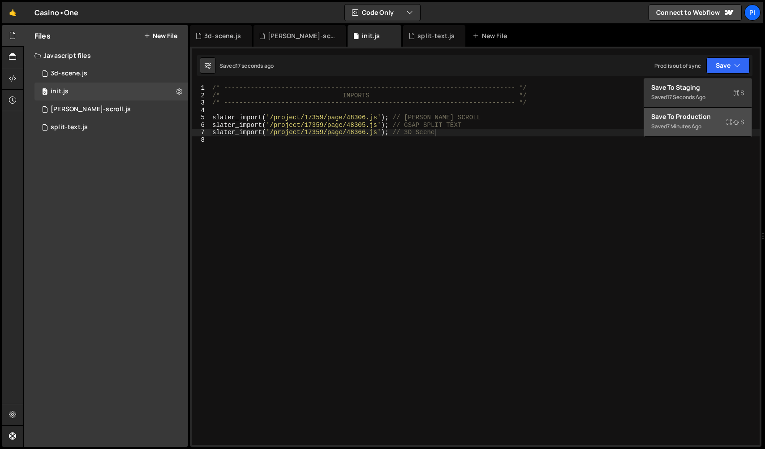
click at [699, 123] on div "7 minutes ago" at bounding box center [684, 126] width 35 height 8
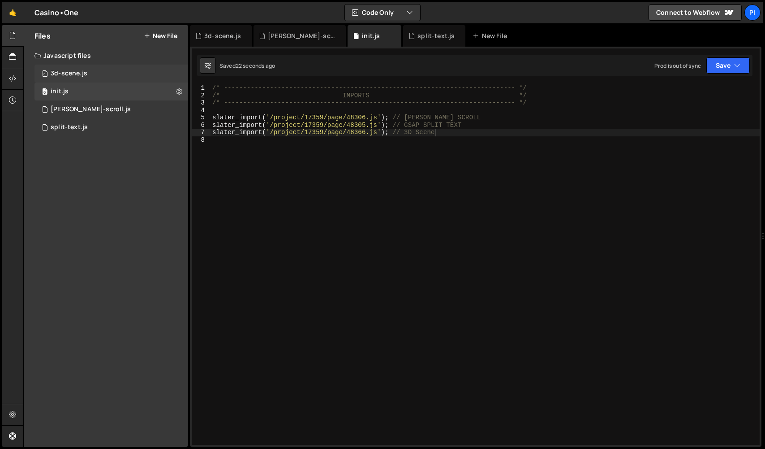
click at [62, 71] on div "3d-scene.js" at bounding box center [69, 73] width 37 height 8
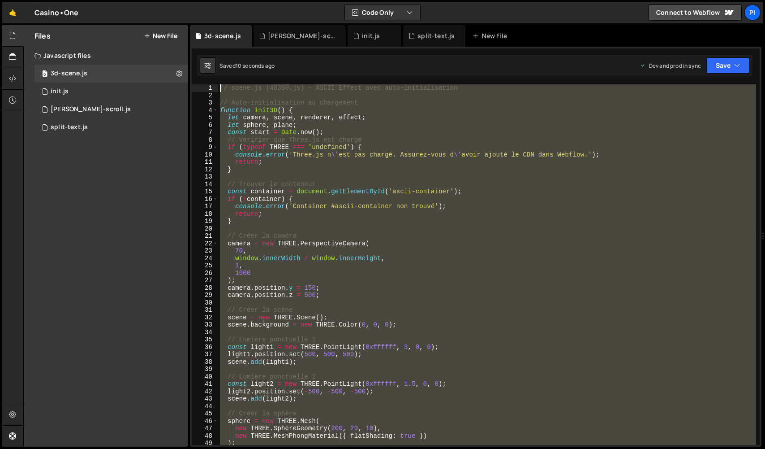
scroll to position [0, 0]
drag, startPoint x: 229, startPoint y: 104, endPoint x: 355, endPoint y: 2, distance: 161.9
click at [54, 0] on html "Projects [GEOGRAPHIC_DATA] Blog Pi Projects Your Teams Invite team member Accou…" at bounding box center [382, 224] width 765 height 449
type textarea "// scene.js (48360.js) - ASCII Effect avec auto-initialisation"
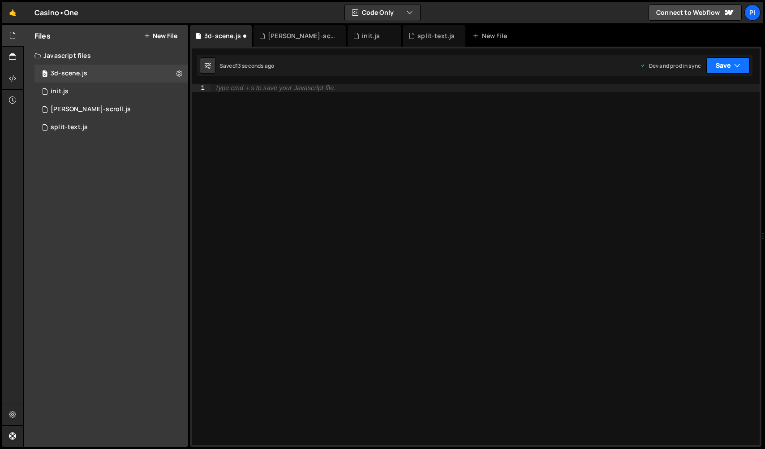
click at [721, 64] on button "Save" at bounding box center [728, 65] width 43 height 16
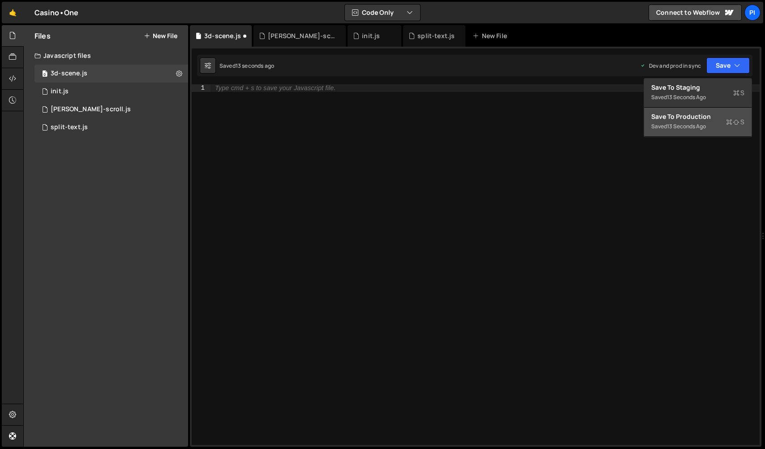
click at [699, 110] on button "Save to Production S Saved 13 seconds ago" at bounding box center [698, 122] width 108 height 29
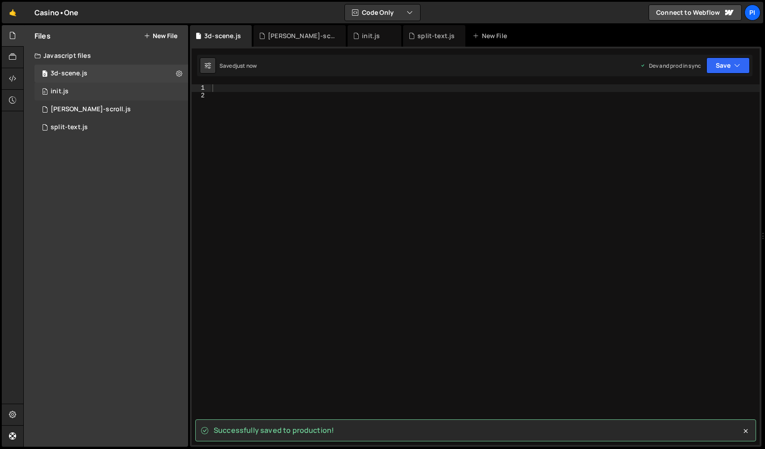
click at [61, 93] on div "init.js" at bounding box center [60, 91] width 18 height 8
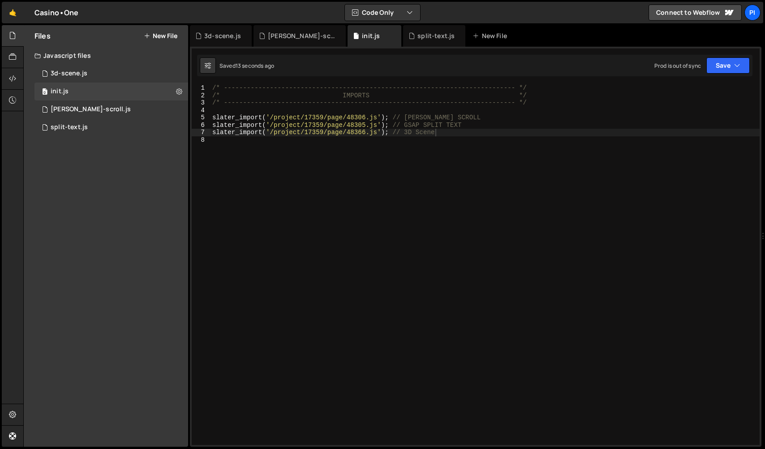
click at [705, 65] on div "Prod is out of sync Upgrade to Edit Save Save to Staging S Saved 13 seconds ago…" at bounding box center [702, 65] width 95 height 16
drag, startPoint x: 721, startPoint y: 69, endPoint x: 714, endPoint y: 86, distance: 18.5
click at [721, 69] on button "Save" at bounding box center [728, 65] width 43 height 16
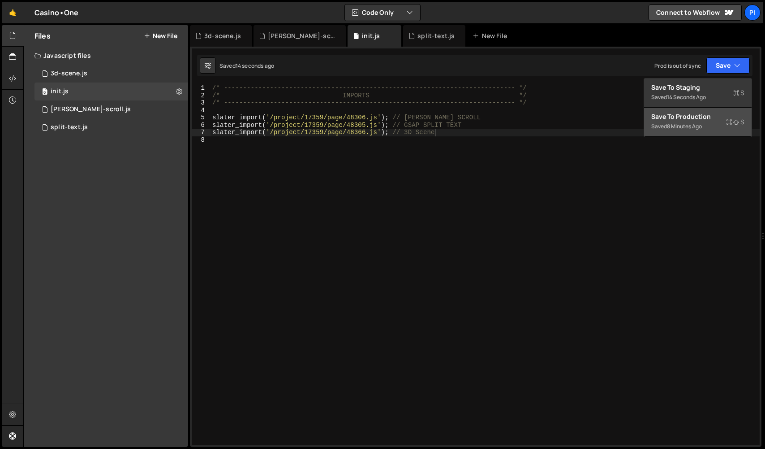
click at [707, 108] on button "Save to Production S Saved 8 minutes ago" at bounding box center [698, 122] width 108 height 29
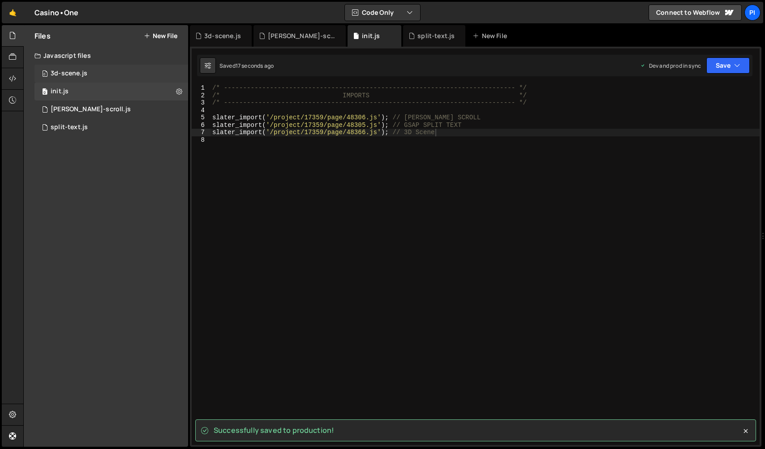
click at [79, 70] on div "3d-scene.js" at bounding box center [69, 73] width 37 height 8
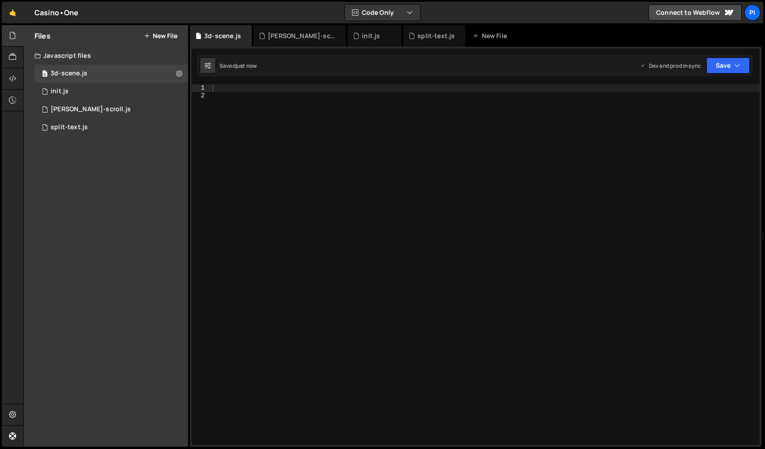
click at [705, 109] on div at bounding box center [485, 271] width 549 height 375
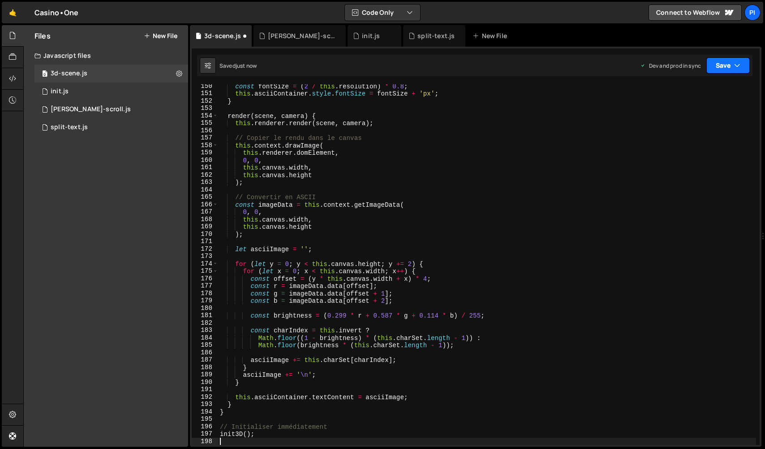
click at [717, 71] on button "Save" at bounding box center [728, 65] width 43 height 16
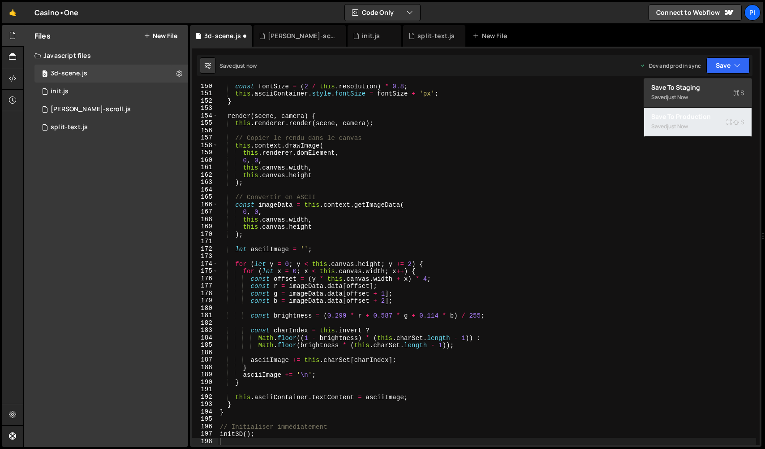
drag, startPoint x: 714, startPoint y: 121, endPoint x: 225, endPoint y: 152, distance: 490.4
click at [714, 121] on button "Save to Production S Saved just now" at bounding box center [698, 122] width 108 height 29
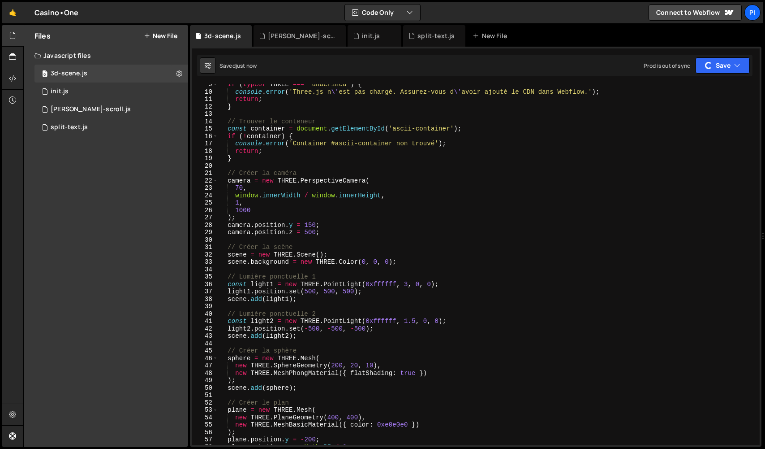
scroll to position [0, 0]
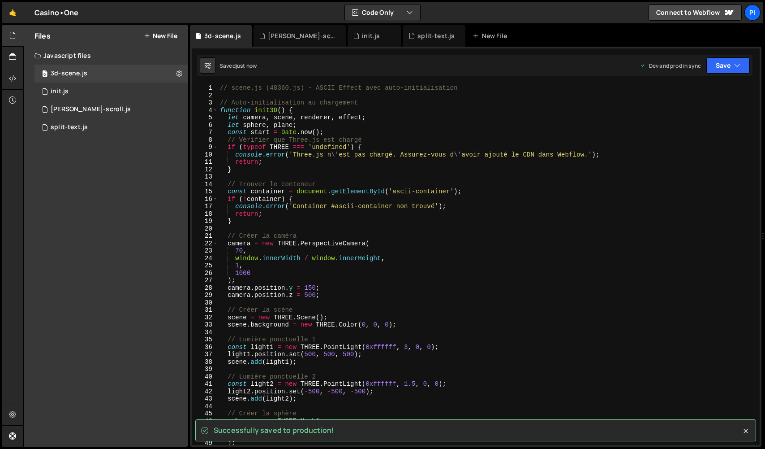
click at [616, 120] on div "// scene.js (48360.js) - ASCII Effect avec auto-initialisation // Auto-initiali…" at bounding box center [487, 271] width 538 height 375
click at [728, 68] on button "Save" at bounding box center [728, 65] width 43 height 16
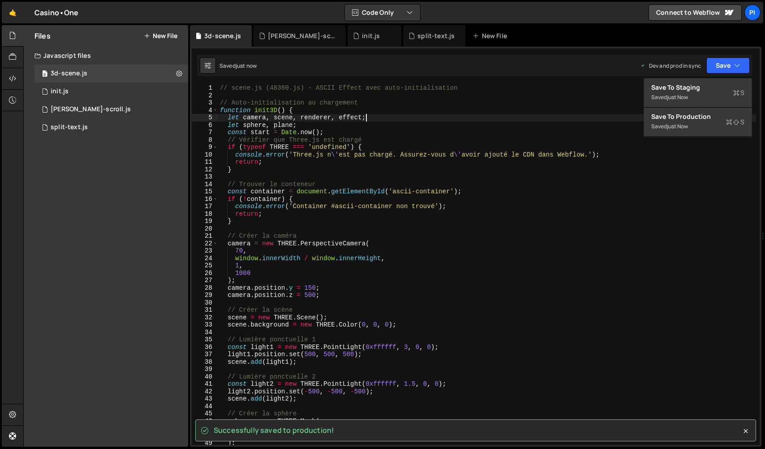
drag, startPoint x: 282, startPoint y: 121, endPoint x: 282, endPoint y: 105, distance: 15.7
click at [282, 121] on div "// scene.js (48360.js) - ASCII Effect avec auto-initialisation // Auto-initiali…" at bounding box center [487, 271] width 538 height 375
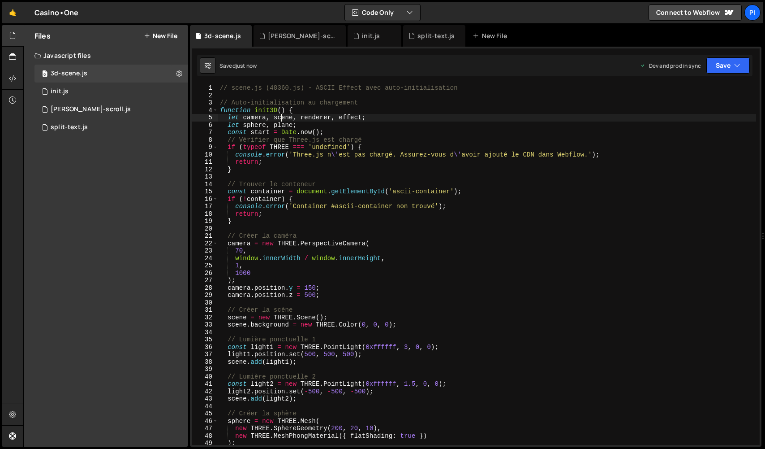
click at [402, 165] on div "// scene.js (48360.js) - ASCII Effect avec auto-initialisation // Auto-initiali…" at bounding box center [487, 271] width 538 height 375
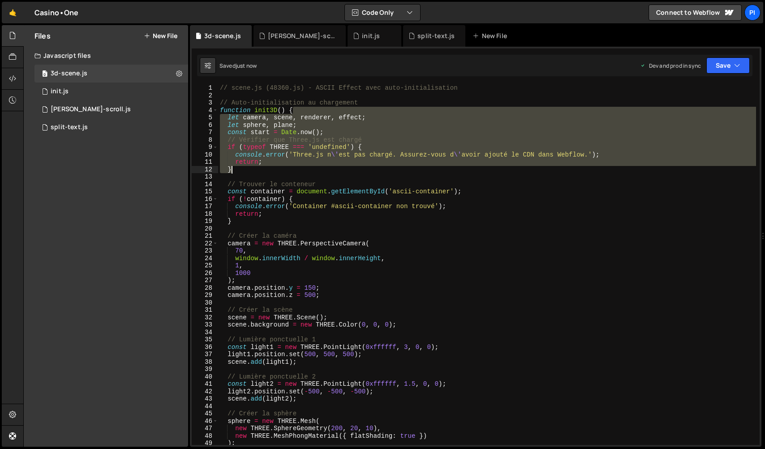
drag, startPoint x: 397, startPoint y: 237, endPoint x: 406, endPoint y: 268, distance: 32.3
click at [406, 268] on div "// scene.js (48360.js) - ASCII Effect avec auto-initialisation // Auto-initiali…" at bounding box center [487, 271] width 538 height 375
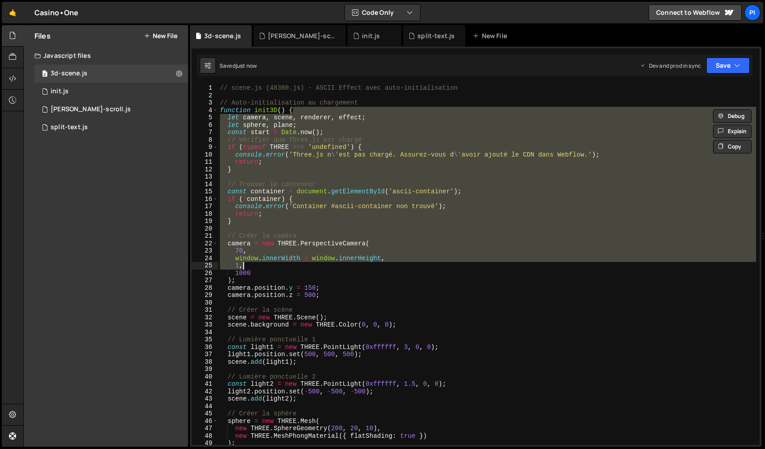
click at [211, 179] on div "13" at bounding box center [205, 177] width 26 height 8
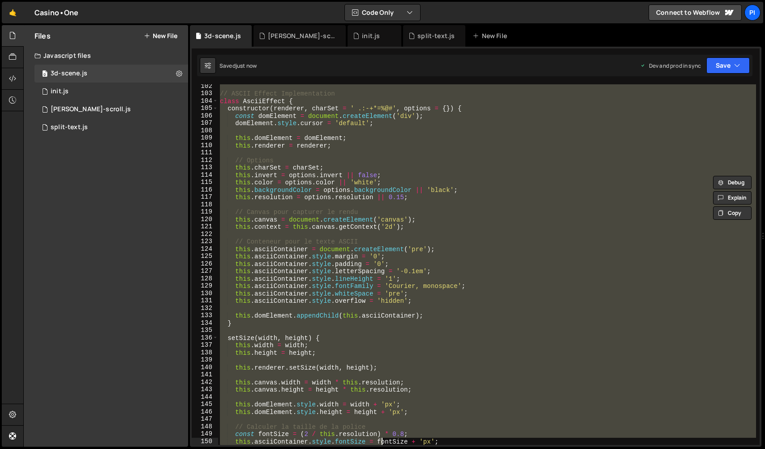
scroll to position [1096, 0]
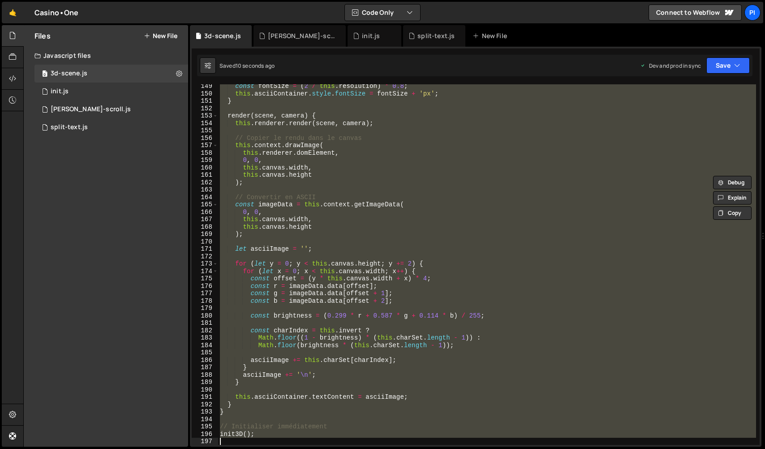
drag, startPoint x: 222, startPoint y: 86, endPoint x: 590, endPoint y: 327, distance: 439.9
click at [381, 448] on html "Projects [GEOGRAPHIC_DATA] Blog Pi Projects Your Teams Invite team member Accou…" at bounding box center [382, 224] width 765 height 449
click at [739, 97] on button "Debug" at bounding box center [733, 93] width 39 height 13
click at [576, 146] on div "const fontSize = ( 2 / this . resolution ) * 0.8 ; this . asciiContainer . styl…" at bounding box center [487, 264] width 538 height 360
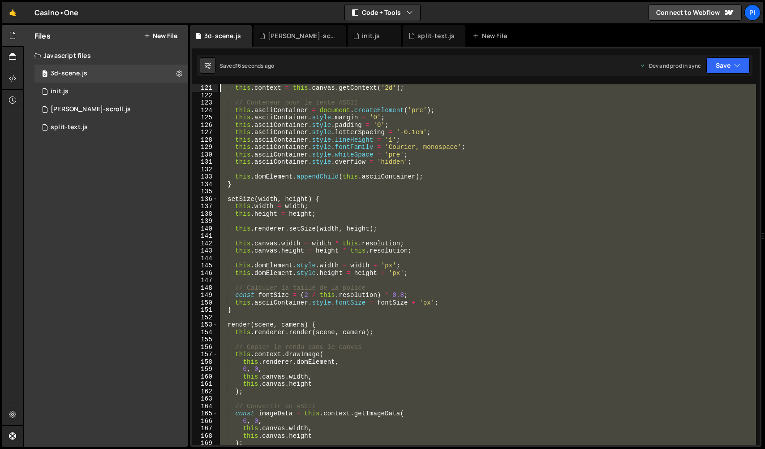
scroll to position [0, 0]
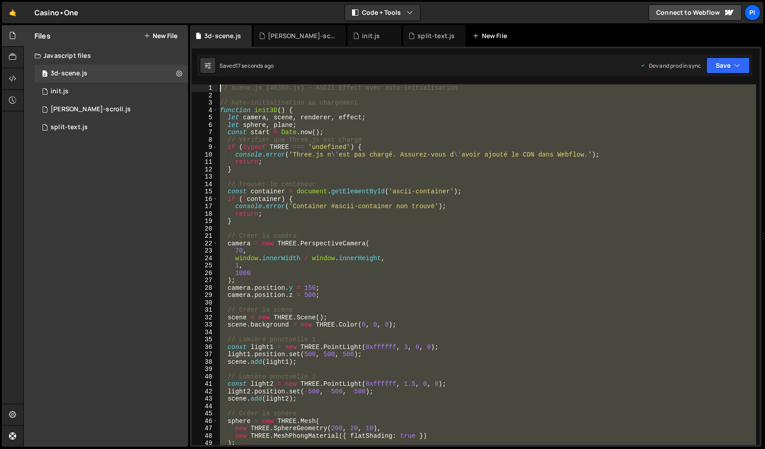
drag, startPoint x: 297, startPoint y: 438, endPoint x: 475, endPoint y: 37, distance: 438.6
click at [190, 0] on html "Projects [GEOGRAPHIC_DATA] Blog Pi Projects Your Teams Invite team member Accou…" at bounding box center [382, 224] width 765 height 449
click at [748, 92] on button "Debug" at bounding box center [733, 93] width 39 height 13
click at [726, 62] on button "Save" at bounding box center [728, 65] width 43 height 16
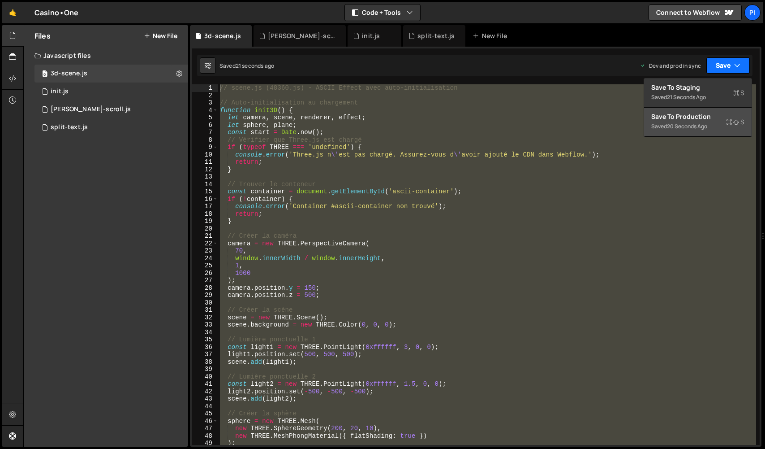
scroll to position [6142, 0]
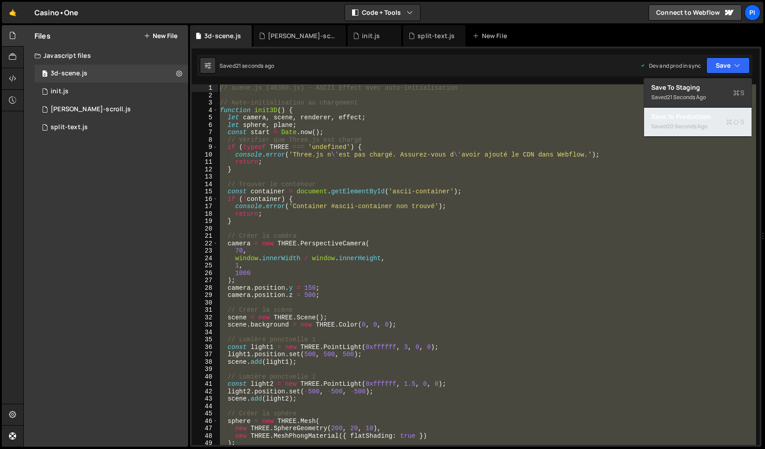
click at [703, 114] on div "Save to Production S" at bounding box center [698, 116] width 93 height 9
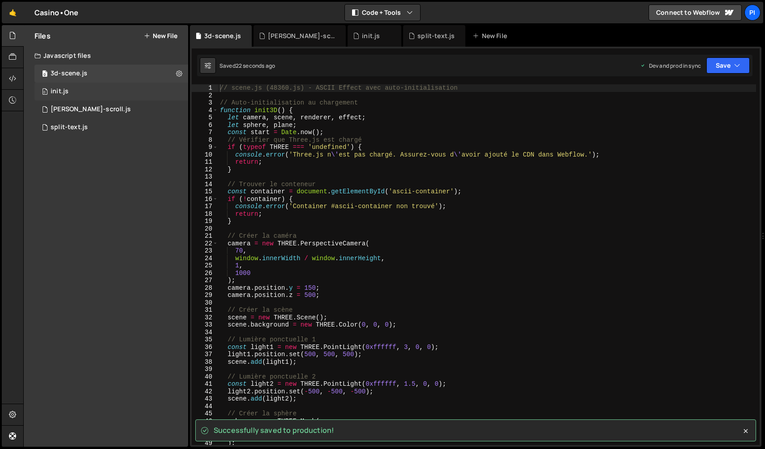
click at [117, 87] on div "0 init.js 0" at bounding box center [112, 91] width 154 height 18
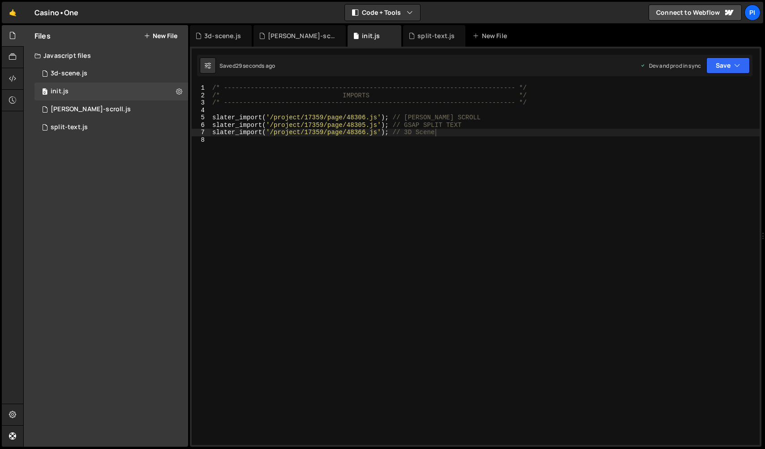
scroll to position [0, 0]
click at [719, 56] on div "Saved 29 seconds ago Dev and prod in sync Upgrade to Edit Save Save to Staging …" at bounding box center [475, 66] width 556 height 22
click at [720, 61] on button "Save" at bounding box center [728, 65] width 43 height 16
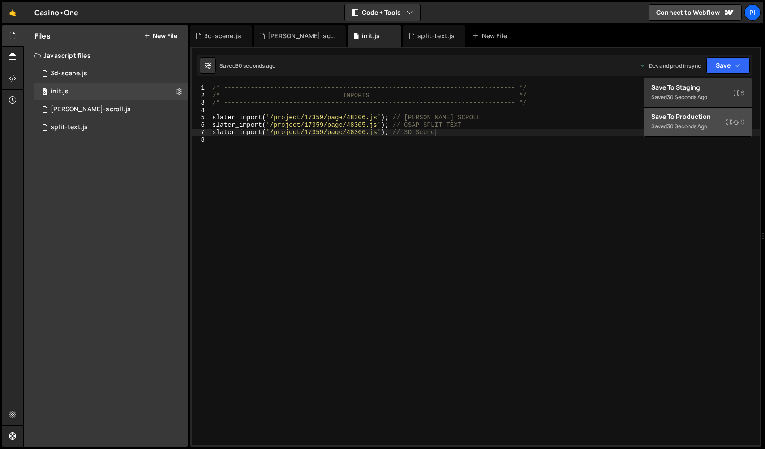
click at [705, 117] on div "Save to Production S" at bounding box center [698, 116] width 93 height 9
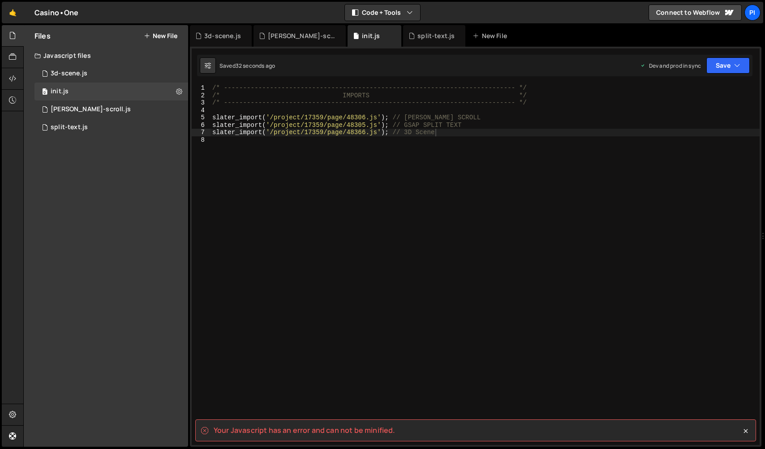
click at [278, 428] on spa "Your Javascript has an error and can not be minified." at bounding box center [305, 430] width 182 height 10
drag, startPoint x: 278, startPoint y: 428, endPoint x: 531, endPoint y: 444, distance: 252.8
click at [463, 48] on div "Your Javascript has an error and can not be minified. 1 2 3 4 5 6 7 8 9 10 11 1…" at bounding box center [476, 48] width 568 height 0
click at [749, 431] on icon at bounding box center [746, 430] width 9 height 9
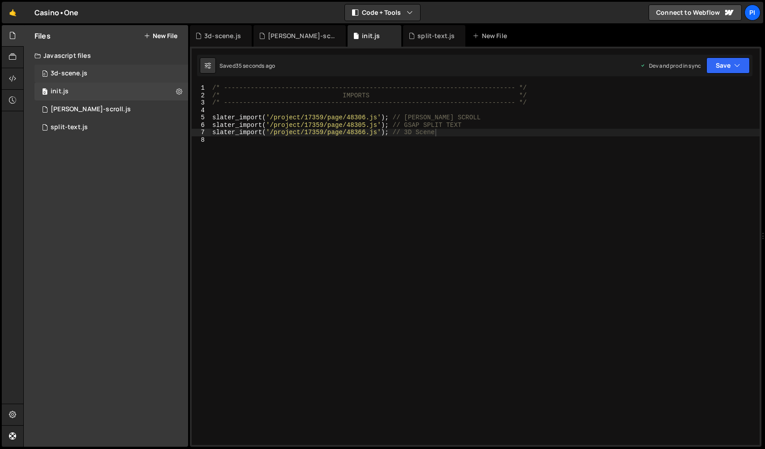
click at [103, 78] on div "0 3d-scene.js 0" at bounding box center [112, 74] width 154 height 18
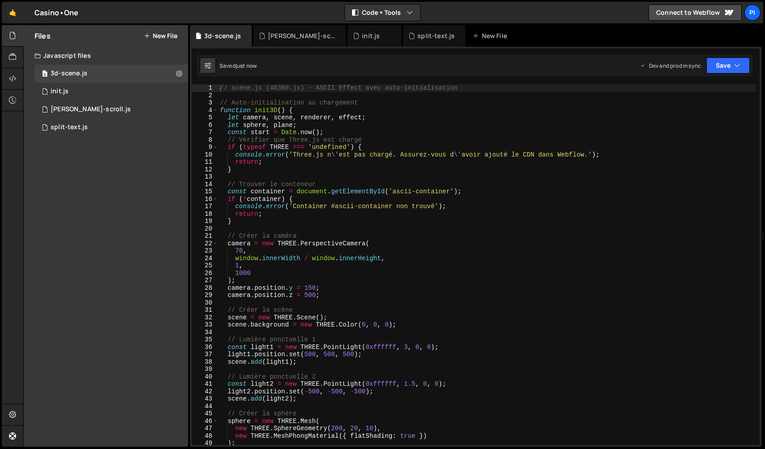
scroll to position [6142, 0]
click at [97, 92] on div "0 init.js 0" at bounding box center [112, 91] width 154 height 18
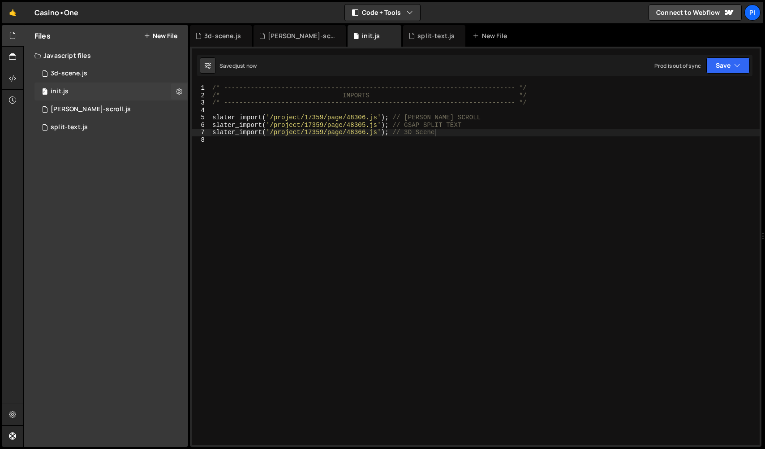
scroll to position [0, 0]
click at [738, 72] on button "Save" at bounding box center [728, 65] width 43 height 16
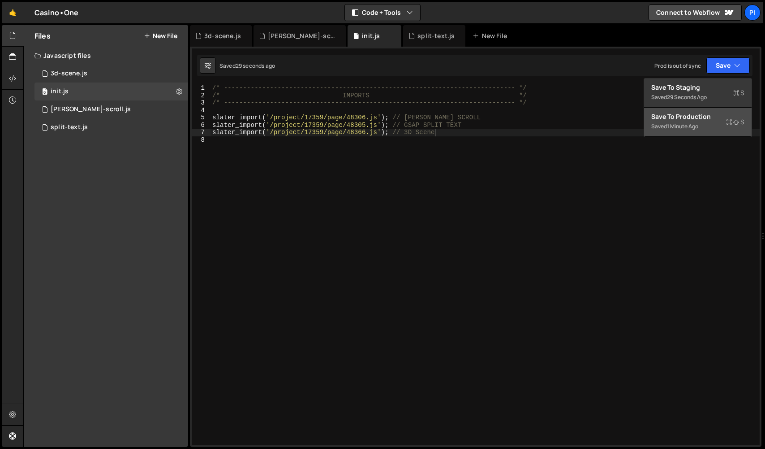
click at [722, 124] on button "Save to Production S Saved 1 minute ago" at bounding box center [698, 122] width 108 height 29
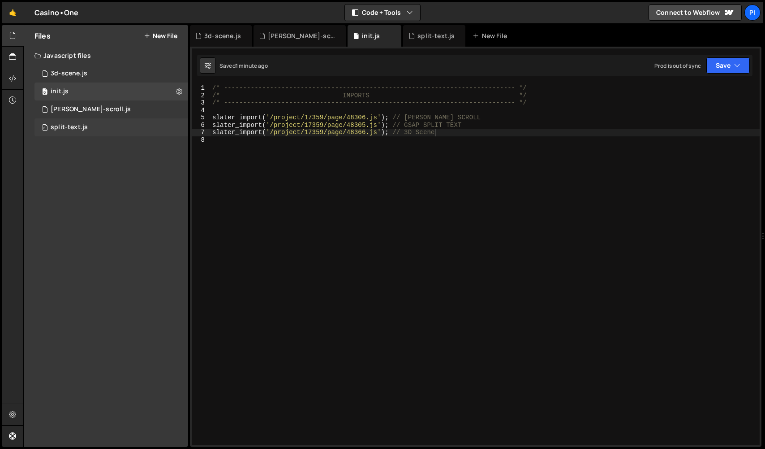
click at [53, 130] on div "split-text.js" at bounding box center [69, 127] width 37 height 8
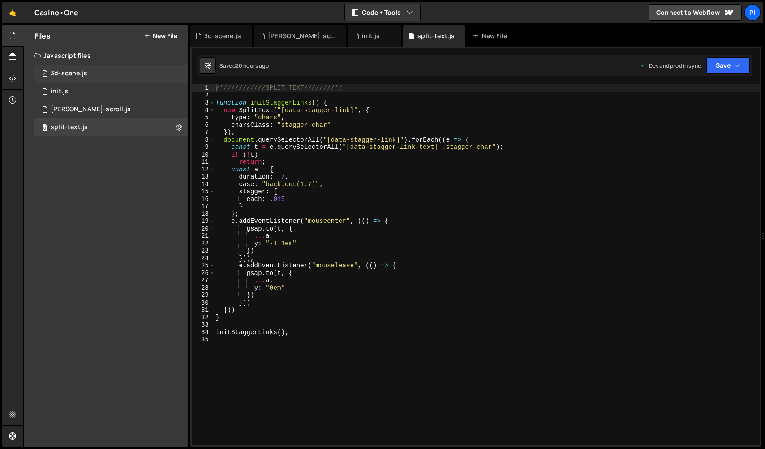
click at [87, 74] on div "0 3d-scene.js 0" at bounding box center [112, 74] width 154 height 18
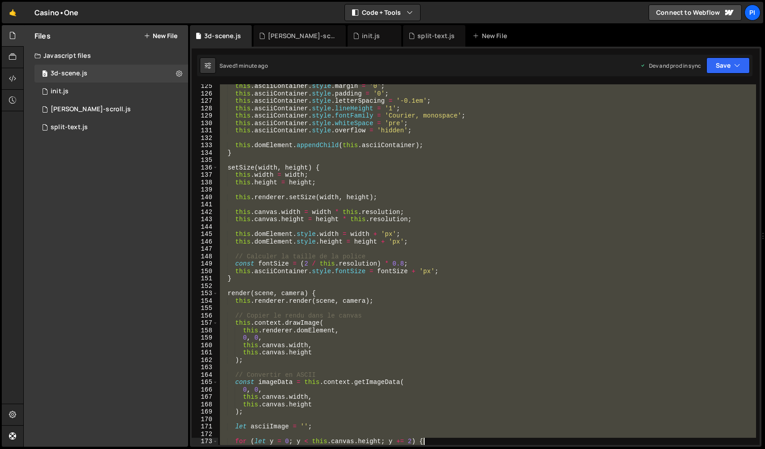
scroll to position [1096, 0]
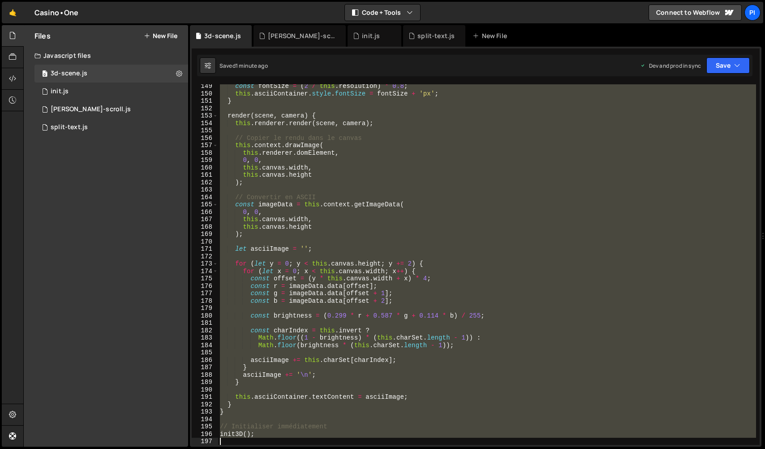
drag, startPoint x: 220, startPoint y: 87, endPoint x: 584, endPoint y: 479, distance: 534.7
click at [584, 448] on html "Projects [GEOGRAPHIC_DATA] Blog Pi Projects Your Teams Invite team member Accou…" at bounding box center [382, 224] width 765 height 449
paste textarea "();"
type textarea "init();"
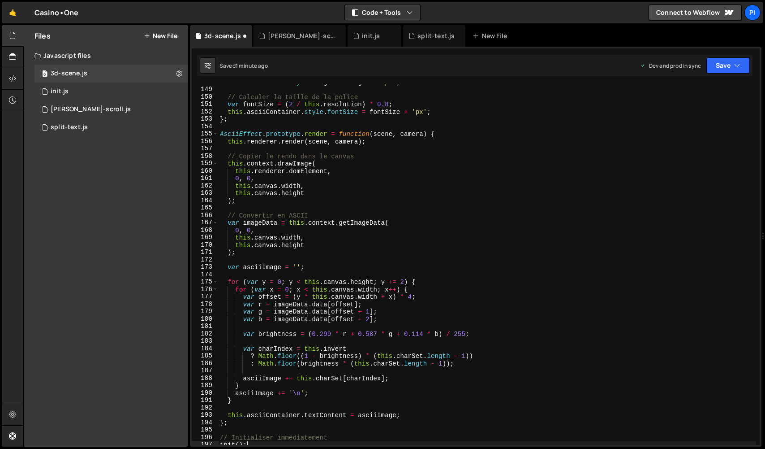
scroll to position [715, 0]
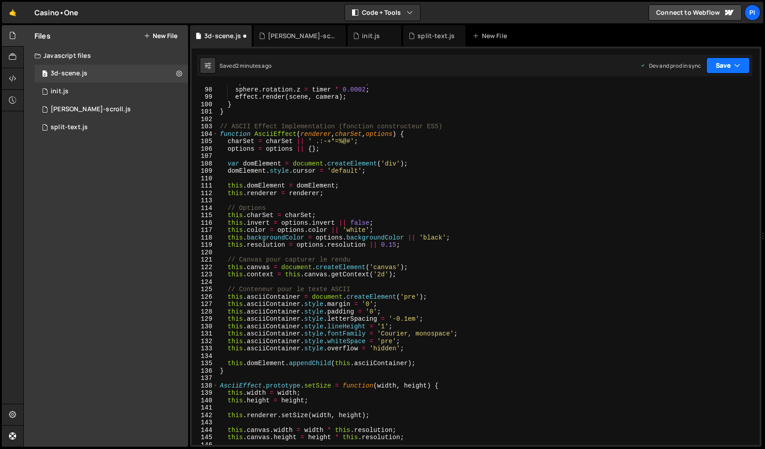
click at [730, 70] on button "Save" at bounding box center [728, 65] width 43 height 16
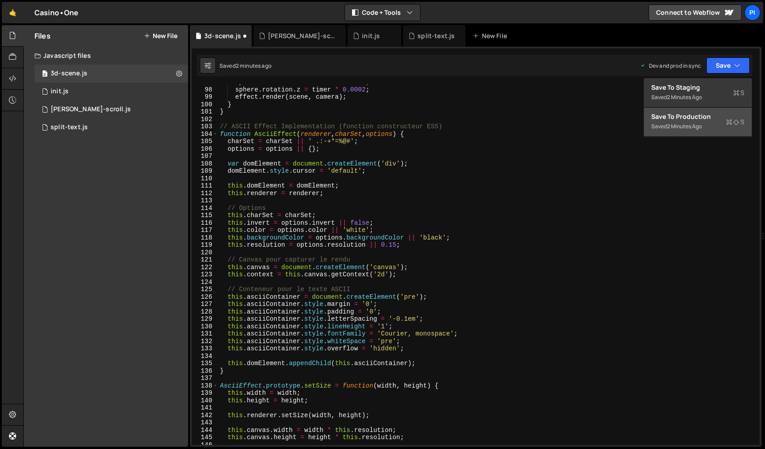
click at [696, 117] on div "Save to Production S" at bounding box center [698, 116] width 93 height 9
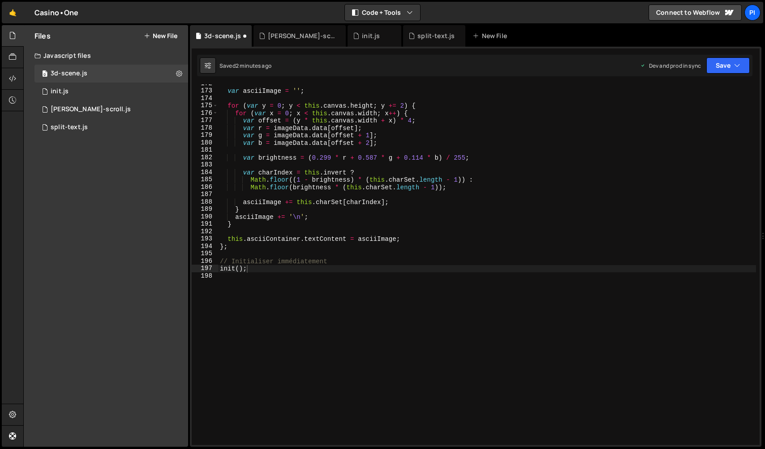
scroll to position [1269, 0]
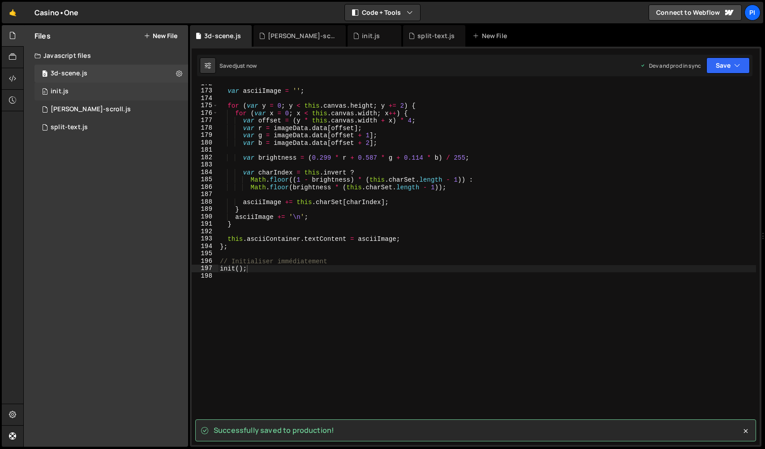
click at [59, 87] on div "0 init.js 0" at bounding box center [112, 91] width 154 height 18
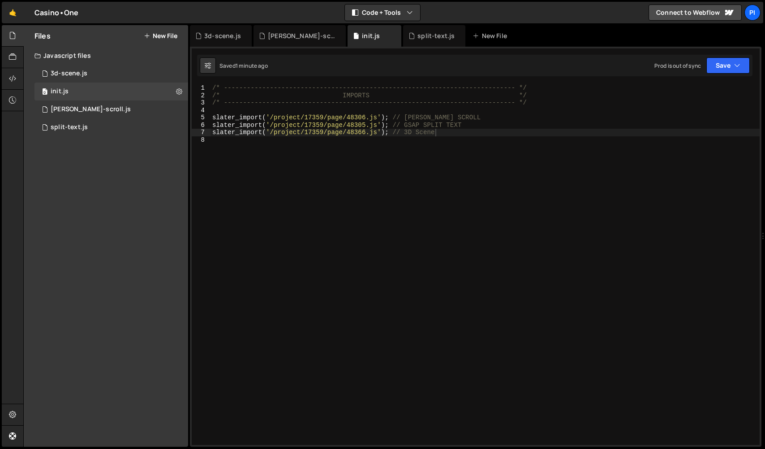
scroll to position [0, 0]
click at [715, 60] on button "Save" at bounding box center [728, 65] width 43 height 16
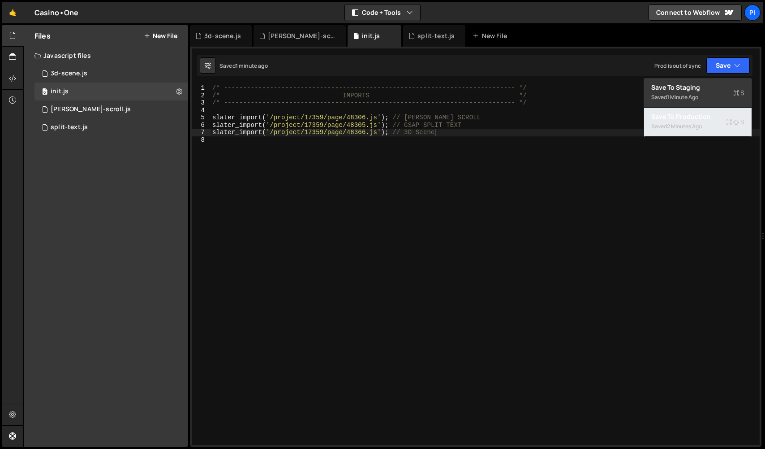
click at [674, 125] on div "2 minutes ago" at bounding box center [684, 126] width 35 height 8
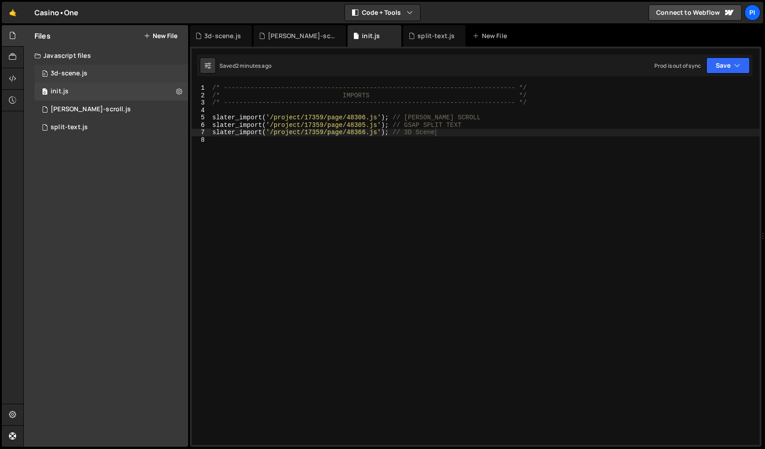
click at [69, 77] on div "3d-scene.js" at bounding box center [69, 73] width 37 height 8
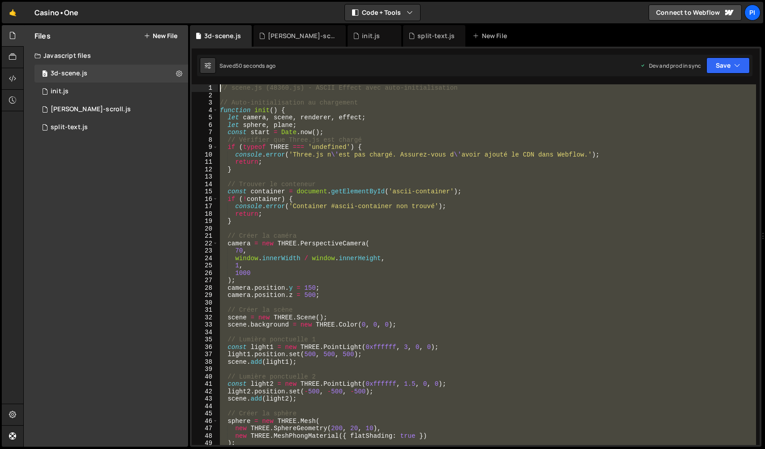
drag, startPoint x: 360, startPoint y: 362, endPoint x: 17, endPoint y: -22, distance: 514.5
click at [17, 0] on html "Projects [GEOGRAPHIC_DATA] Blog Pi Projects Your Teams Invite team member Accou…" at bounding box center [382, 224] width 765 height 449
paste textarea "})();"
type textarea "})();"
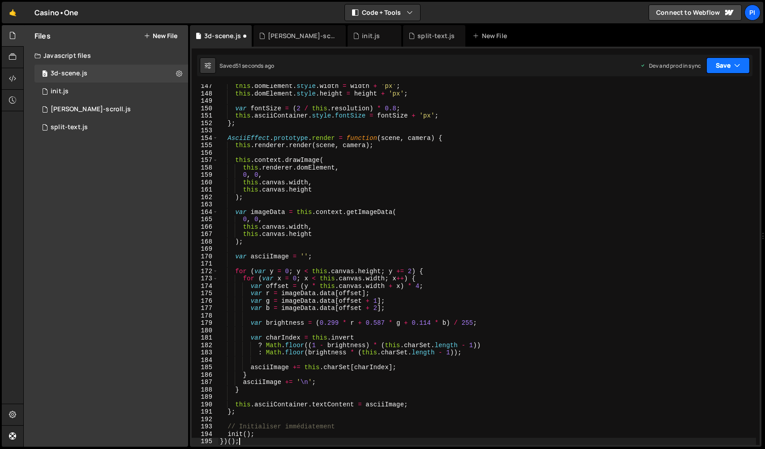
drag, startPoint x: 736, startPoint y: 67, endPoint x: 736, endPoint y: 73, distance: 5.8
click at [736, 67] on icon "button" at bounding box center [738, 65] width 6 height 9
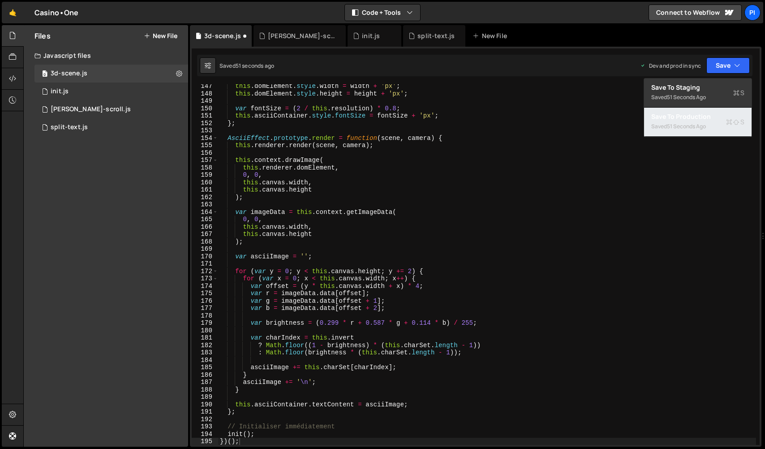
click at [713, 112] on div "Save to Production S" at bounding box center [698, 116] width 93 height 9
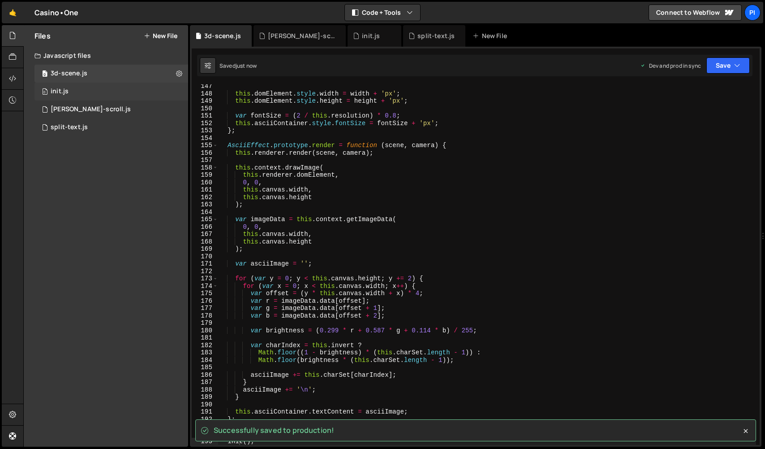
click at [65, 86] on div "0 init.js 0" at bounding box center [112, 91] width 154 height 18
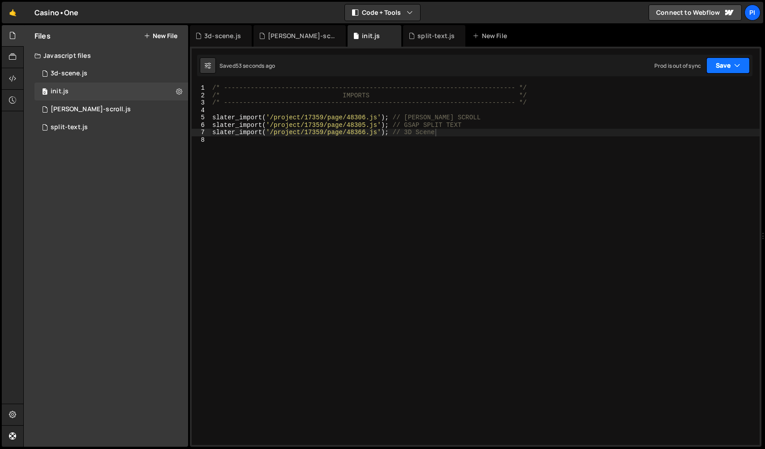
drag, startPoint x: 733, startPoint y: 65, endPoint x: 705, endPoint y: 105, distance: 48.9
click at [733, 65] on button "Save" at bounding box center [728, 65] width 43 height 16
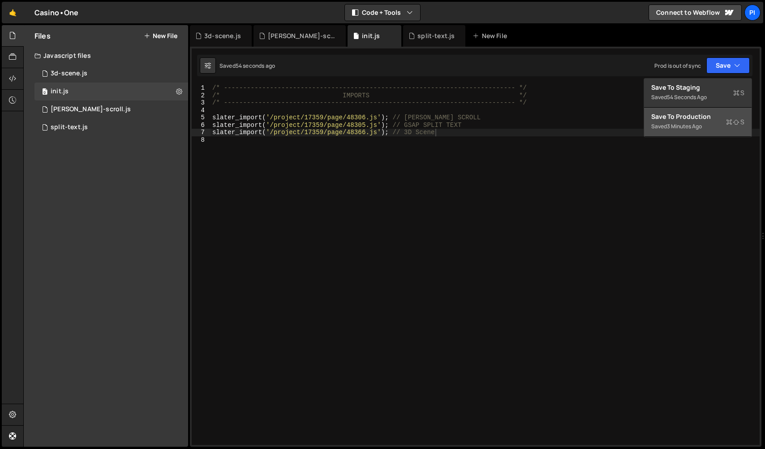
click at [696, 115] on div "Save to Production S" at bounding box center [698, 116] width 93 height 9
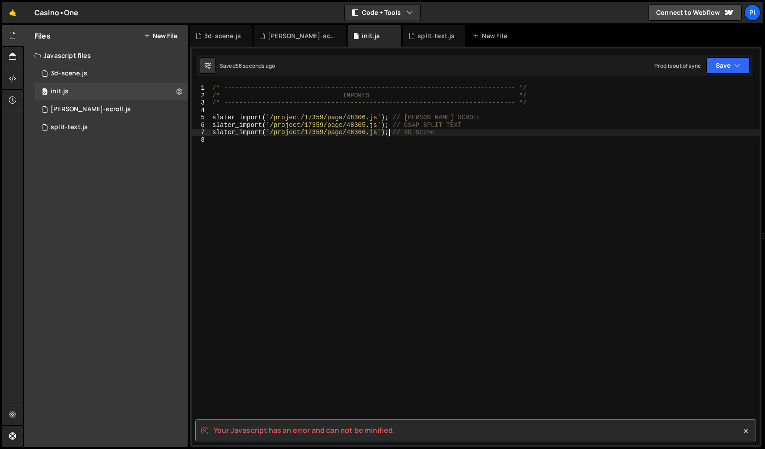
click at [390, 134] on div "/* ----------------------------------------------------------------------------…" at bounding box center [485, 271] width 549 height 375
type textarea "slater_import('/project/17359/page/48366.js'); // 3D Scene"
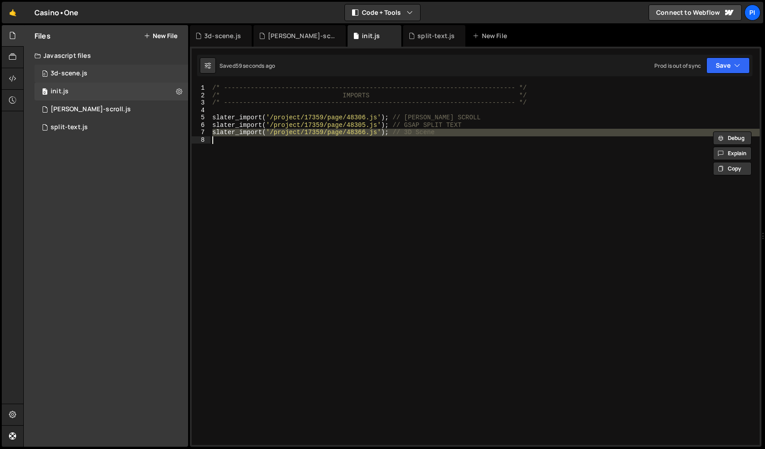
click at [74, 76] on div "3d-scene.js" at bounding box center [69, 73] width 37 height 8
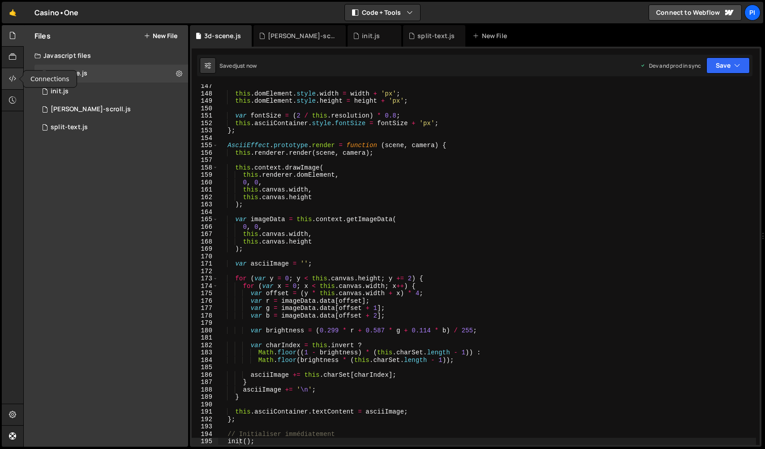
scroll to position [6142, 0]
click at [15, 76] on icon at bounding box center [12, 79] width 7 height 10
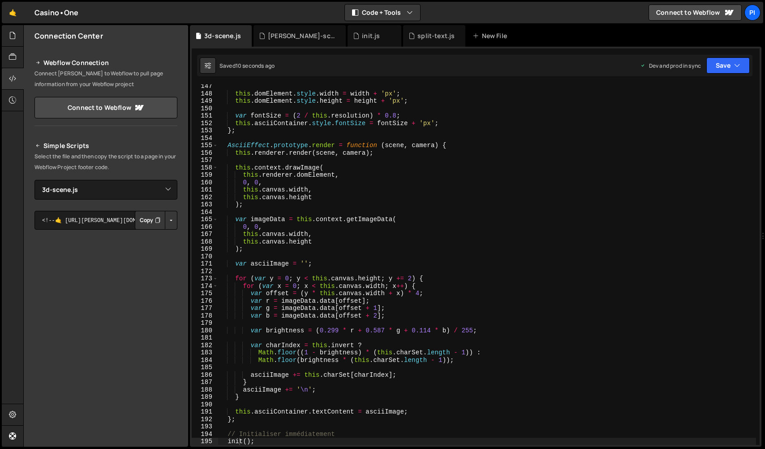
click at [170, 222] on button "Button group with nested dropdown" at bounding box center [171, 220] width 13 height 19
click at [161, 246] on link "Copy Production js" at bounding box center [140, 249] width 74 height 13
click at [8, 36] on div at bounding box center [13, 36] width 22 height 22
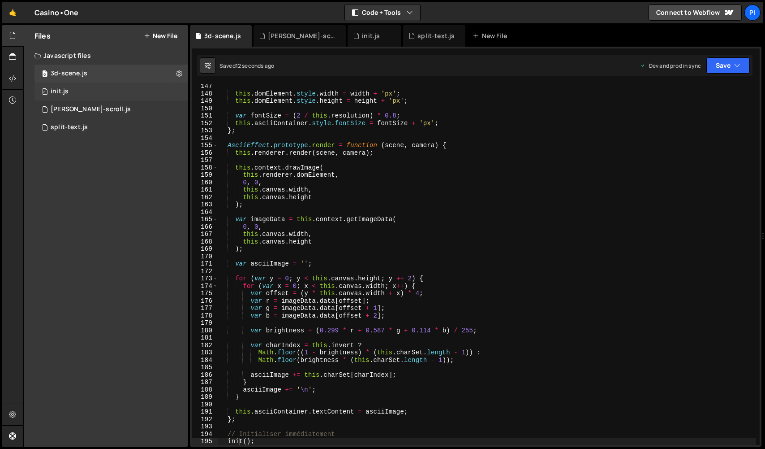
click at [74, 87] on div "0 init.js 0" at bounding box center [112, 91] width 154 height 18
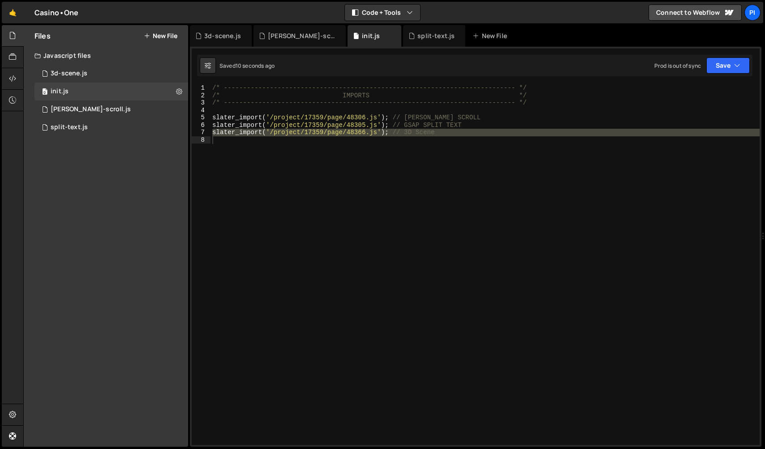
click at [552, 160] on div "/* ----------------------------------------------------------------------------…" at bounding box center [485, 264] width 549 height 360
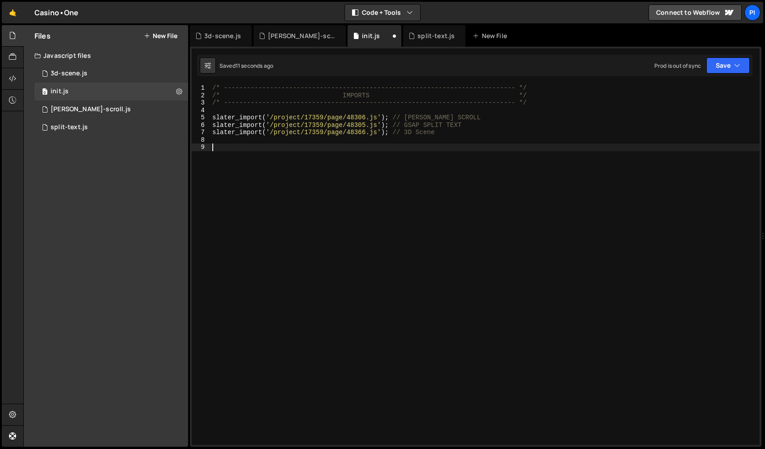
paste textarea "<script src="https://assets.slater.app/slater/17359/48366.js"></script>"
type textarea "<script src="https://assets.slater.app/slater/17359/48366.js"></script>"
click at [120, 72] on div "0 3d-scene.js 0" at bounding box center [112, 74] width 154 height 18
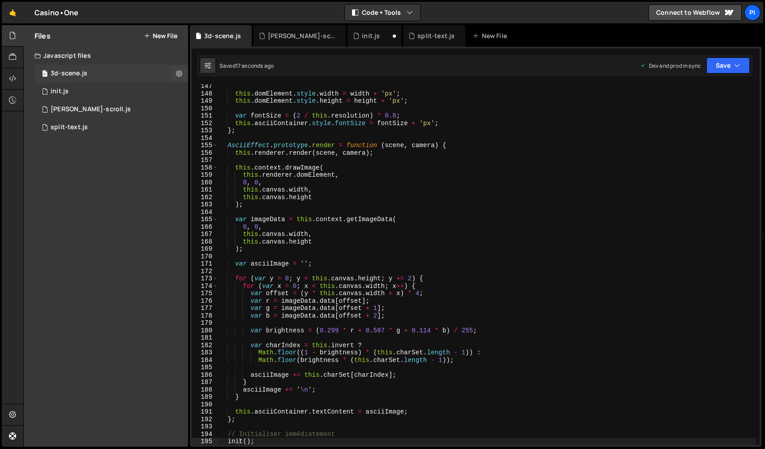
scroll to position [6142, 0]
click at [145, 92] on div "0 init.js 0" at bounding box center [112, 91] width 154 height 18
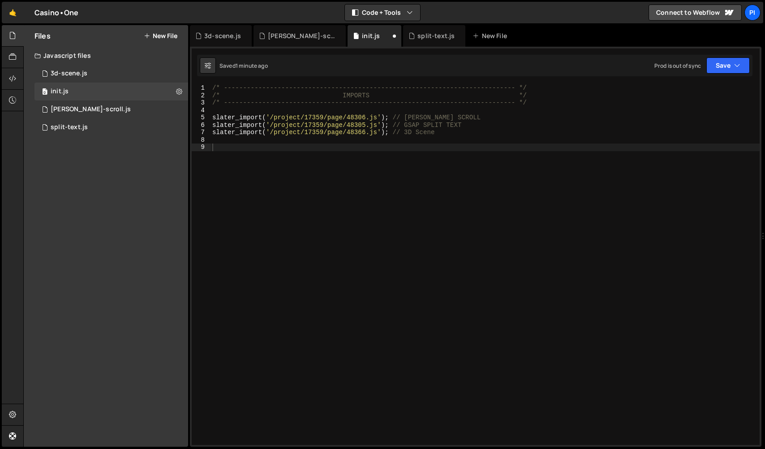
click at [302, 174] on div "/* ----------------------------------------------------------------------------…" at bounding box center [485, 271] width 549 height 375
type textarea "slater_import('/project/17359/page/48366.js'); // 3D Scene"
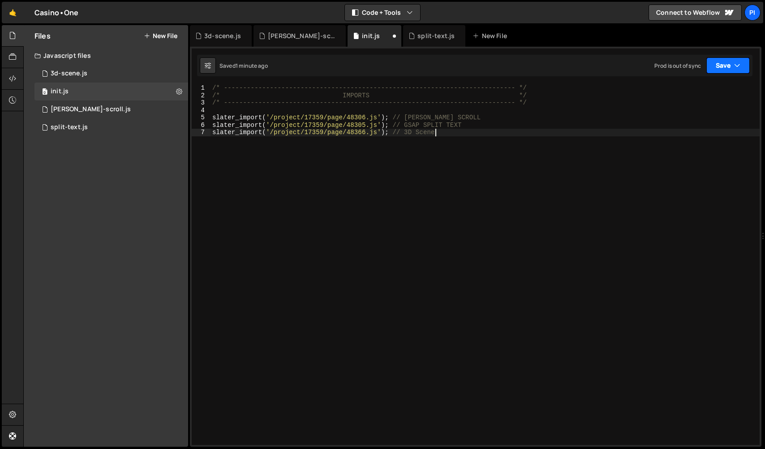
drag, startPoint x: 726, startPoint y: 69, endPoint x: 708, endPoint y: 108, distance: 42.9
click at [726, 69] on button "Save" at bounding box center [728, 65] width 43 height 16
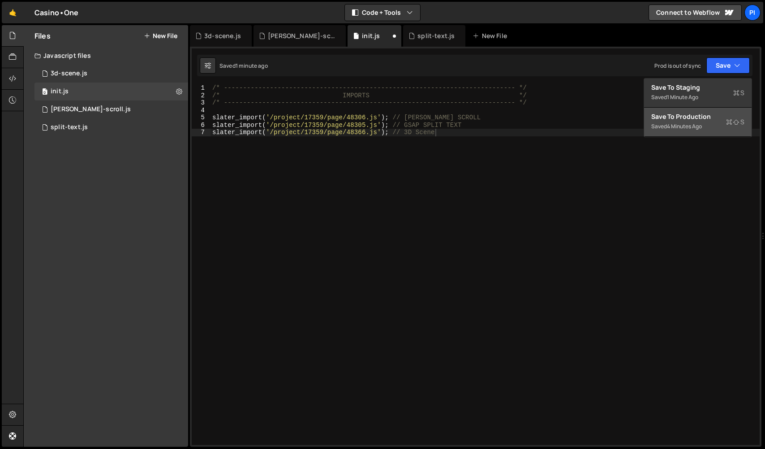
click at [705, 120] on div "Save to Production S" at bounding box center [698, 116] width 93 height 9
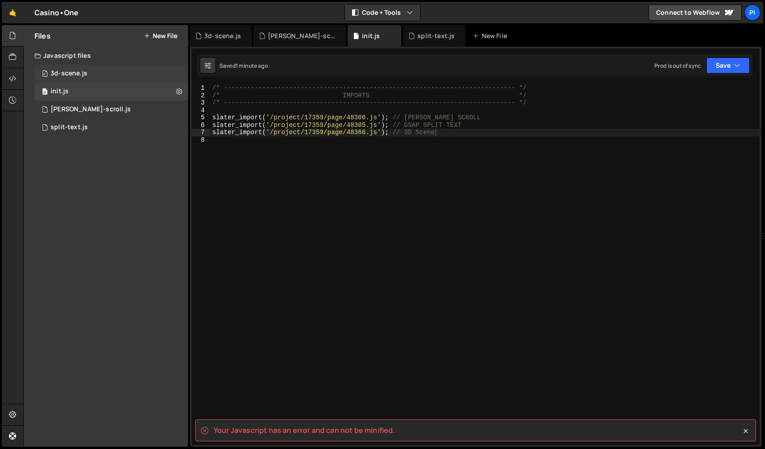
click at [89, 74] on div "0 3d-scene.js 0" at bounding box center [112, 74] width 154 height 18
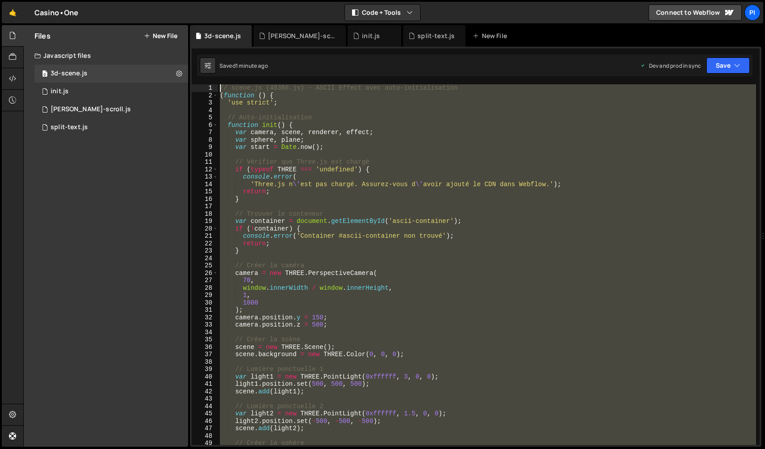
drag, startPoint x: 307, startPoint y: 363, endPoint x: 98, endPoint y: -22, distance: 438.2
click at [98, 0] on html "Projects [GEOGRAPHIC_DATA] Blog Pi Projects Your Teams Invite team member Accou…" at bounding box center [382, 224] width 765 height 449
paste textarea "}"
type textarea "}"
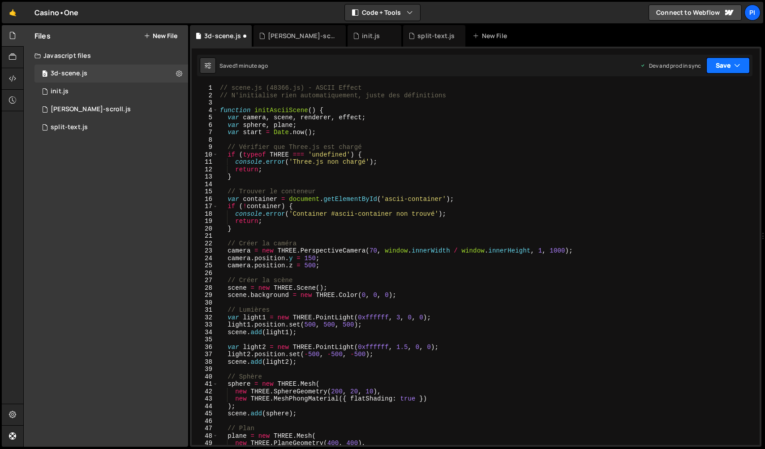
drag, startPoint x: 722, startPoint y: 71, endPoint x: 705, endPoint y: 110, distance: 43.0
click at [722, 71] on button "Save" at bounding box center [728, 65] width 43 height 16
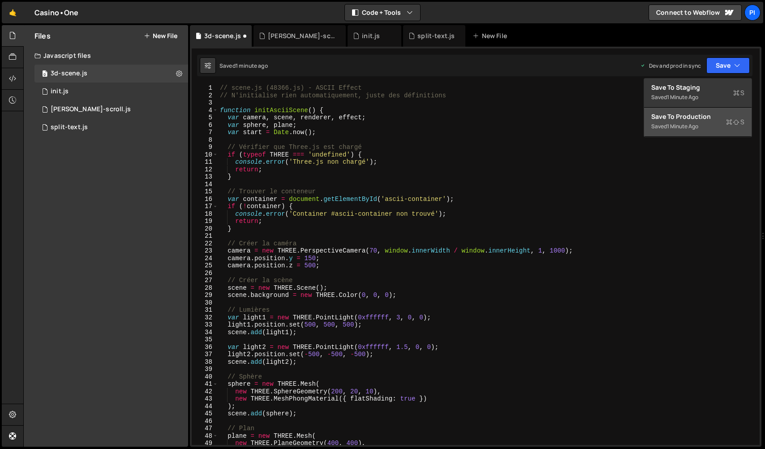
click at [704, 114] on div "Save to Production S" at bounding box center [698, 116] width 93 height 9
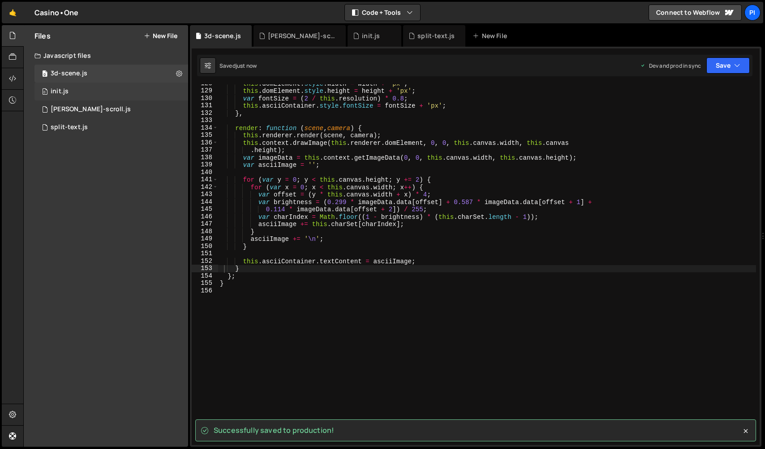
click at [85, 88] on div "0 init.js 0" at bounding box center [112, 91] width 154 height 18
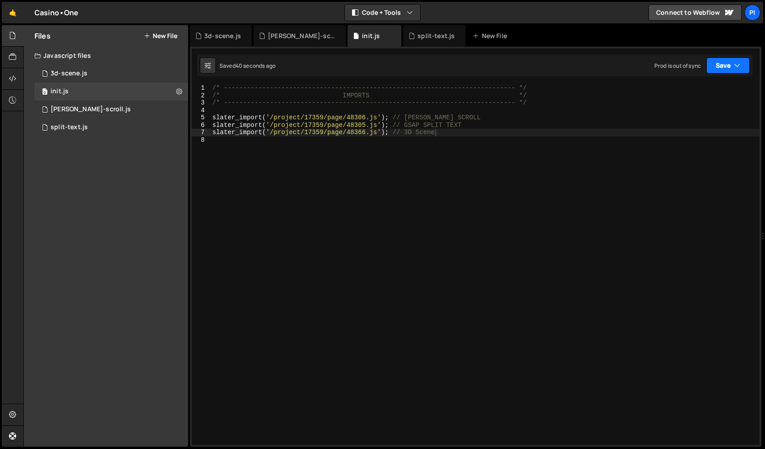
click at [731, 67] on button "Save" at bounding box center [728, 65] width 43 height 16
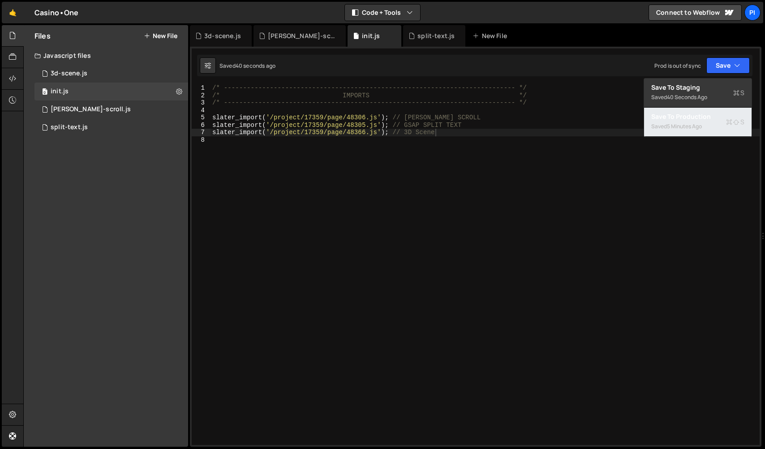
click at [712, 115] on div "Save to Production S" at bounding box center [698, 116] width 93 height 9
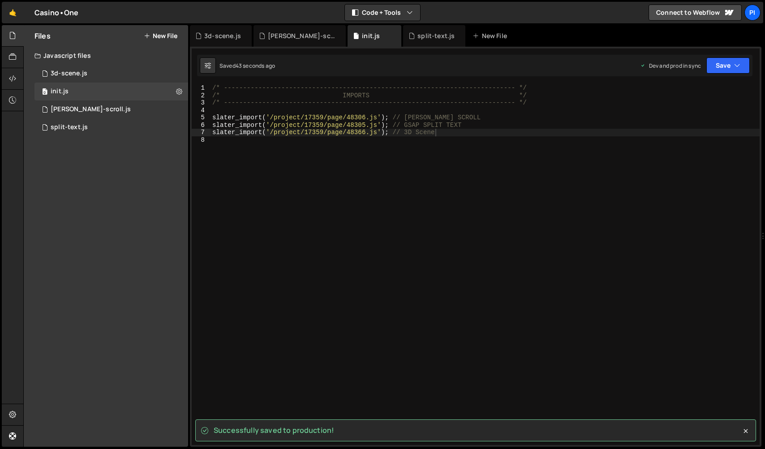
click at [447, 136] on div "/* ----------------------------------------------------------------------------…" at bounding box center [485, 271] width 549 height 375
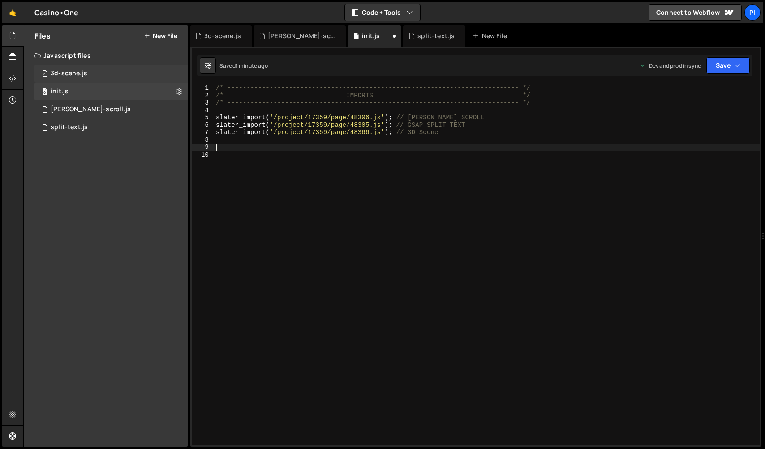
click at [87, 80] on div "0 3d-scene.js 0" at bounding box center [112, 74] width 154 height 18
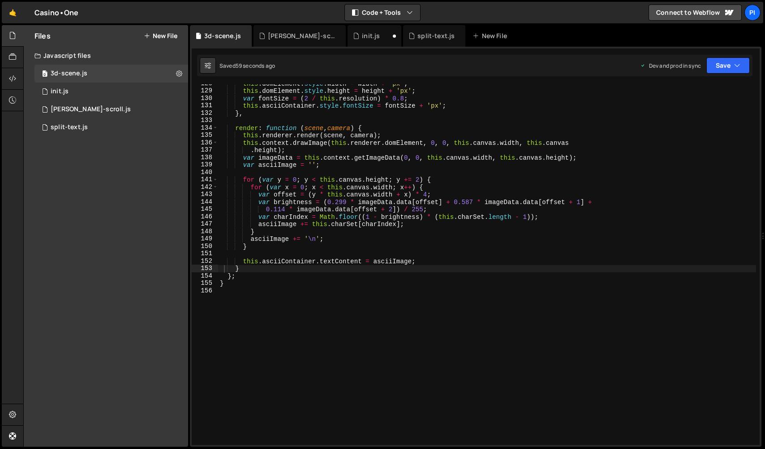
scroll to position [6142, 0]
click at [314, 318] on div "this . domElement . style . width = width + 'px' ; this . domElement . style . …" at bounding box center [487, 267] width 538 height 375
paste textarea "initAsciiScene()"
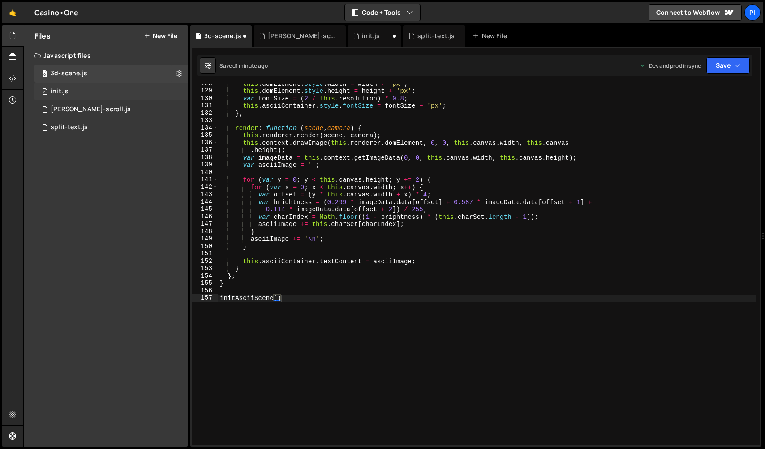
click at [69, 85] on div "0 init.js 0" at bounding box center [112, 91] width 154 height 18
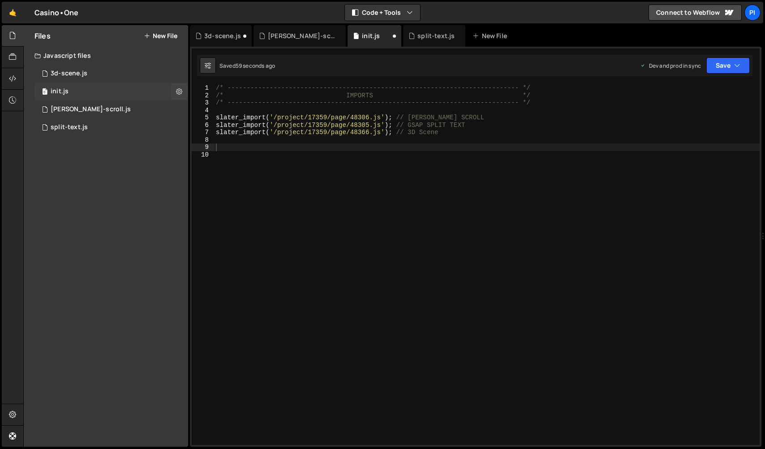
click at [70, 97] on div "0 init.js 0" at bounding box center [112, 91] width 154 height 18
click at [70, 105] on div "[PERSON_NAME]-scroll.js" at bounding box center [91, 109] width 80 height 8
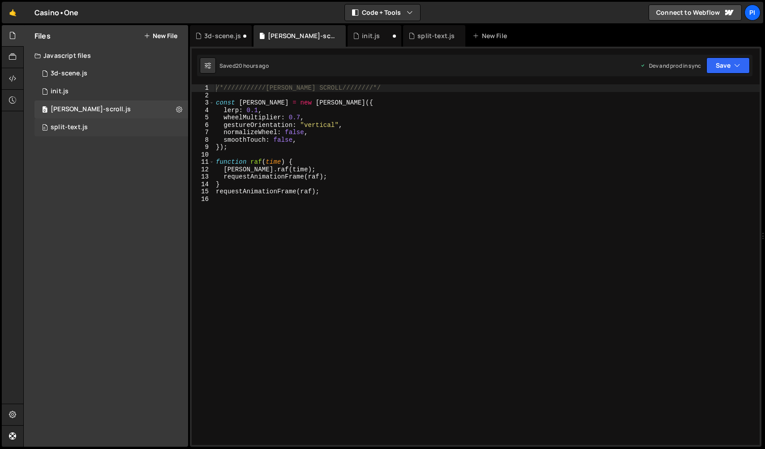
click at [68, 122] on div "0 split-text.js 0" at bounding box center [112, 127] width 154 height 18
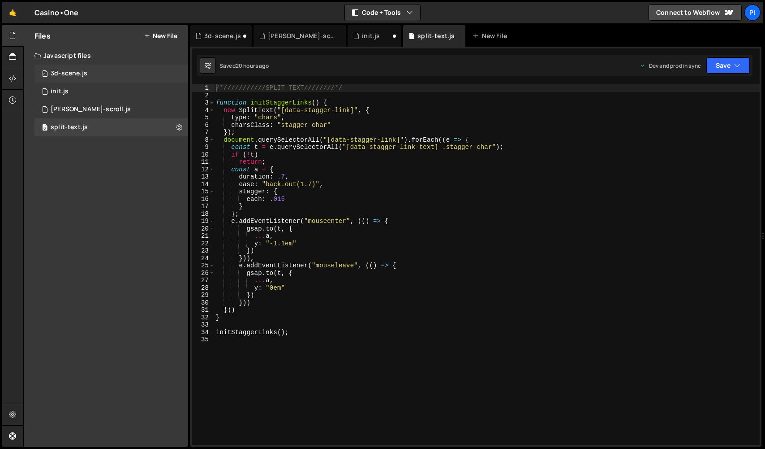
click at [80, 69] on div "3d-scene.js" at bounding box center [69, 73] width 37 height 8
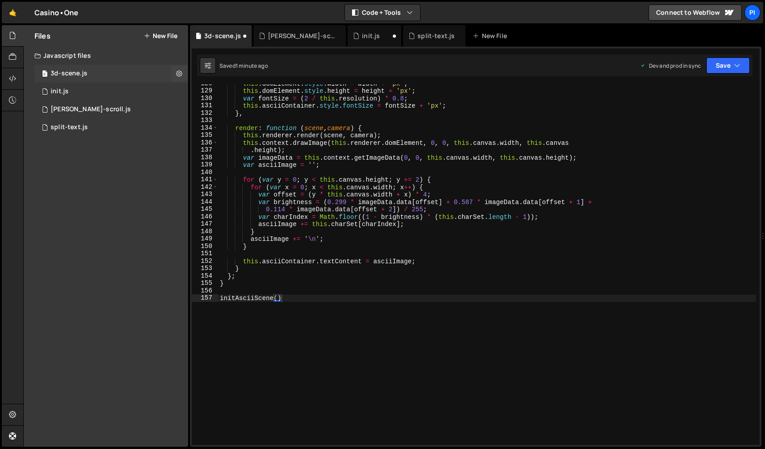
scroll to position [6142, 0]
click at [333, 303] on div "this . domElement . style . width = width + 'px' ; this . domElement . style . …" at bounding box center [487, 267] width 538 height 375
click at [724, 66] on button "Save" at bounding box center [728, 65] width 43 height 16
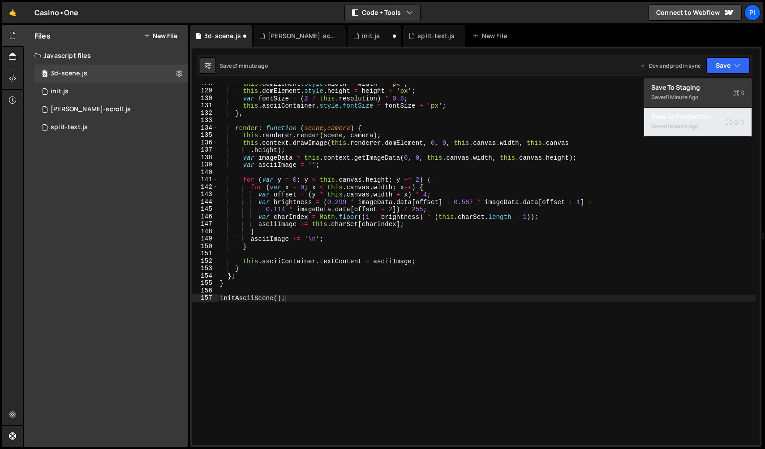
click at [707, 125] on button "Save to Production S Saved 1 minute ago" at bounding box center [698, 122] width 108 height 29
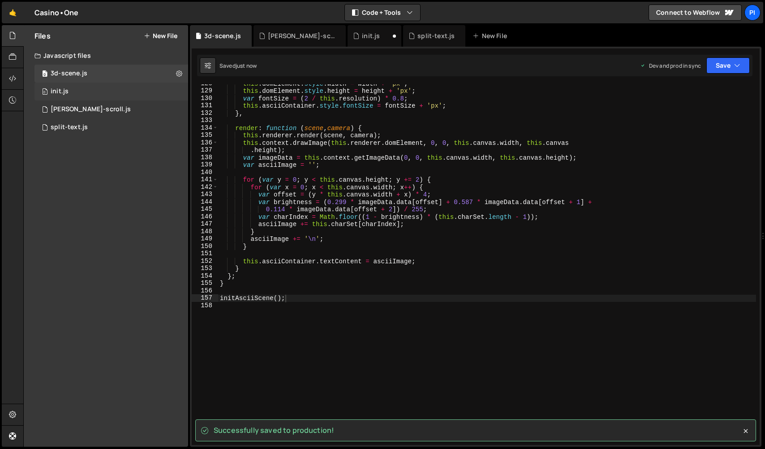
click at [55, 88] on div "init.js" at bounding box center [60, 91] width 18 height 8
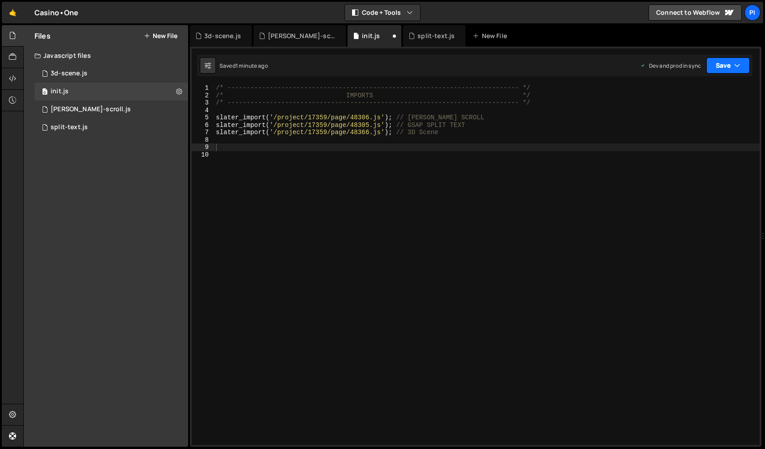
click at [743, 69] on button "Save" at bounding box center [728, 65] width 43 height 16
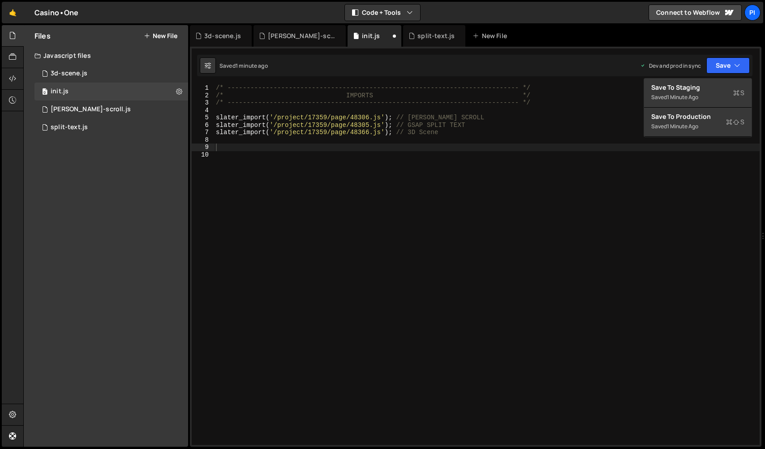
click at [692, 140] on div "/* ----------------------------------------------------------------------------…" at bounding box center [487, 271] width 546 height 375
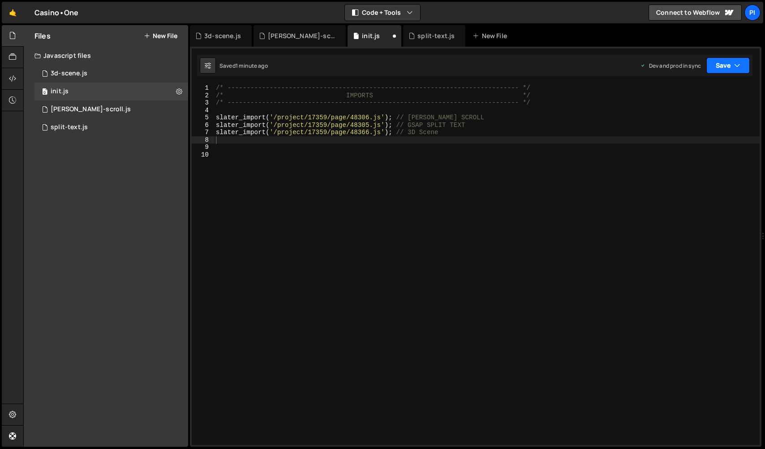
drag, startPoint x: 726, startPoint y: 70, endPoint x: 718, endPoint y: 99, distance: 29.2
click at [726, 70] on button "Save" at bounding box center [728, 65] width 43 height 16
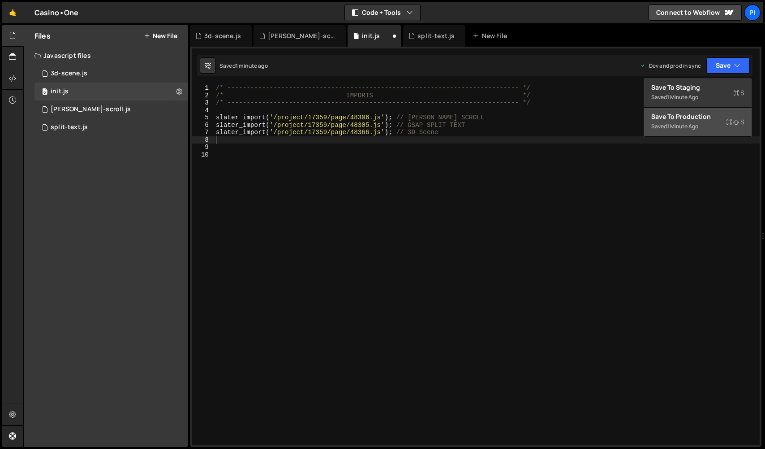
click at [713, 112] on div "Save to Production S" at bounding box center [698, 116] width 93 height 9
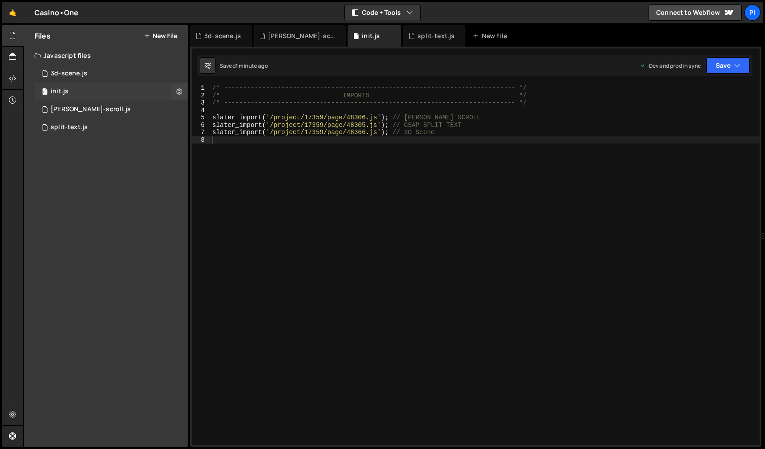
drag, startPoint x: 66, startPoint y: 73, endPoint x: 112, endPoint y: 93, distance: 50.8
click at [66, 73] on div "3d-scene.js" at bounding box center [69, 73] width 37 height 8
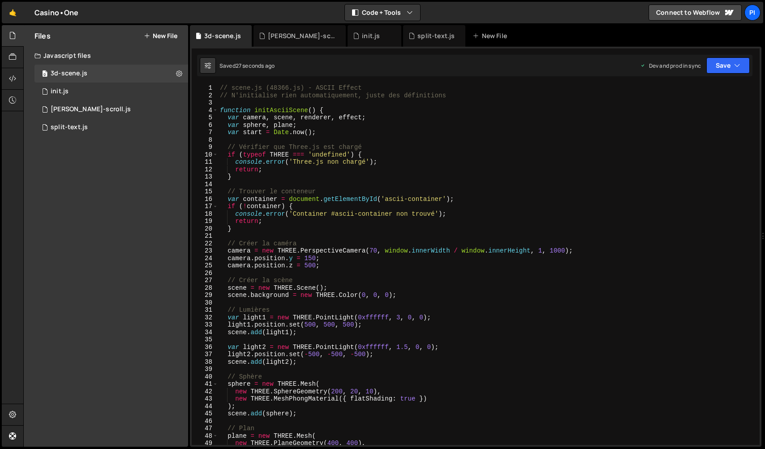
type textarea "var container = document.getElementById('ascii-container');"
drag, startPoint x: 435, startPoint y: 199, endPoint x: 386, endPoint y: 200, distance: 48.9
click at [386, 200] on div "// scene.js (48366.js) - ASCII Effect // N'initialise rien automatiquement, jus…" at bounding box center [487, 271] width 538 height 375
click at [76, 91] on div "0 init.js 0" at bounding box center [112, 91] width 154 height 18
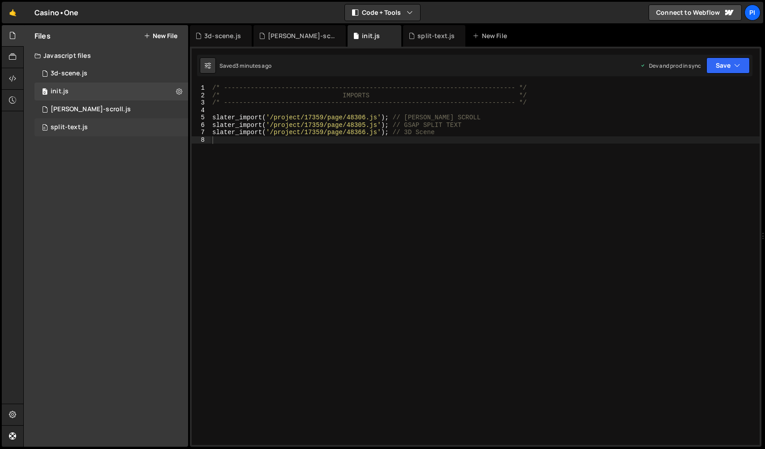
drag, startPoint x: 112, startPoint y: 127, endPoint x: 112, endPoint y: 121, distance: 6.7
click at [112, 127] on div "0 split-text.js 0" at bounding box center [112, 127] width 154 height 18
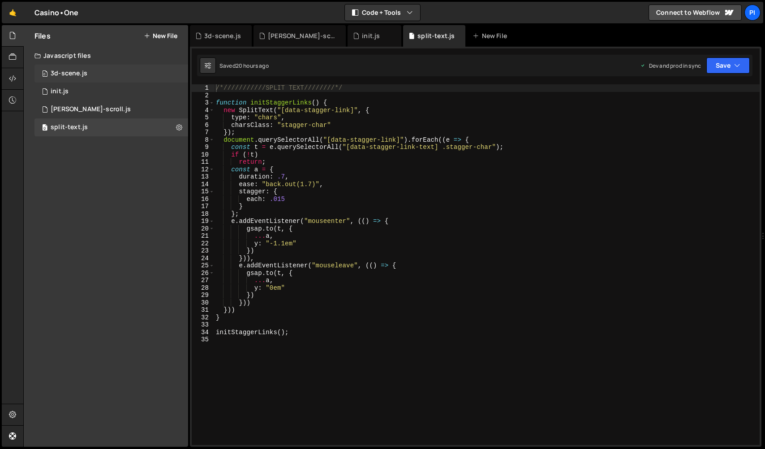
click at [108, 78] on div "0 3d-scene.js 0" at bounding box center [112, 74] width 154 height 18
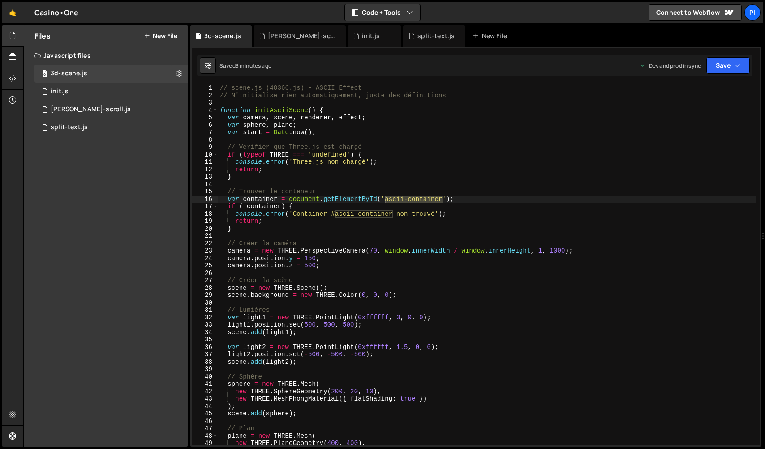
scroll to position [6142, 0]
click at [718, 63] on button "Save" at bounding box center [728, 65] width 43 height 16
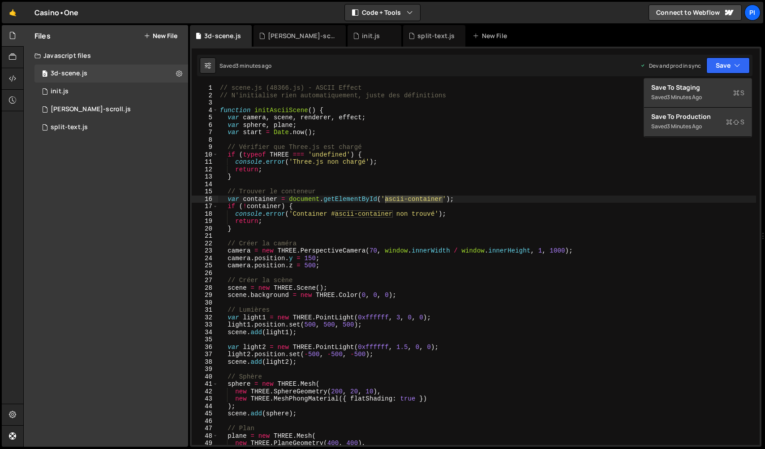
click at [687, 139] on div "// scene.js (48366.js) - ASCII Effect // N'initialise rien automatiquement, jus…" at bounding box center [487, 271] width 538 height 375
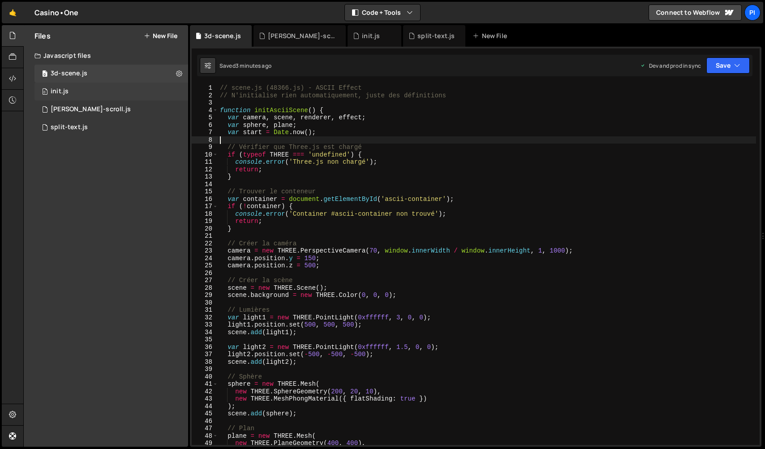
click at [51, 95] on div "0 init.js 0" at bounding box center [112, 91] width 154 height 18
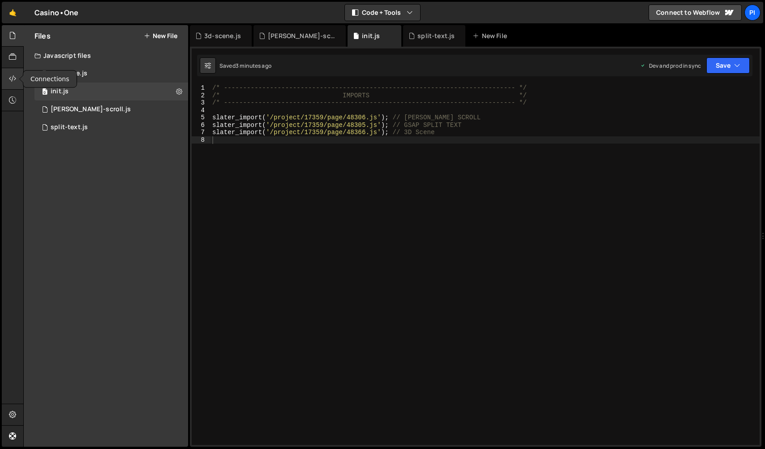
click at [20, 85] on div at bounding box center [13, 79] width 22 height 22
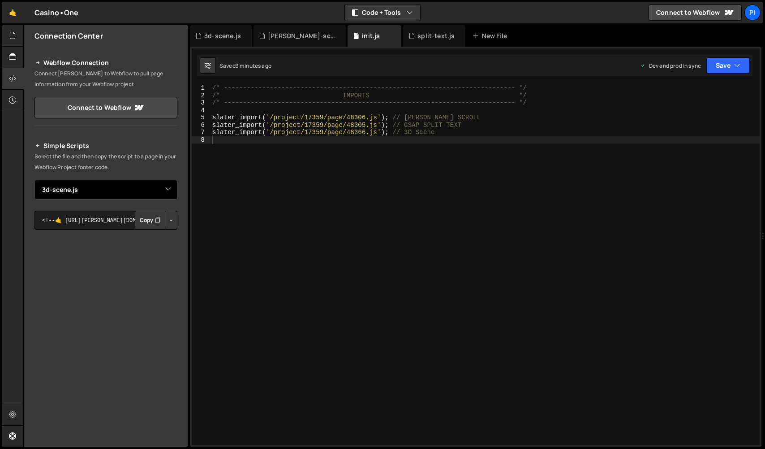
click at [128, 185] on select "Select File ascii-scene.js init.js lenis-scroll.js split-text.js 3d-scene.js" at bounding box center [106, 190] width 143 height 20
select select "48279"
click at [172, 225] on button "Button group with nested dropdown" at bounding box center [171, 220] width 13 height 19
click at [158, 247] on link "Copy Production Script" at bounding box center [133, 249] width 88 height 13
click at [10, 34] on icon at bounding box center [12, 35] width 7 height 10
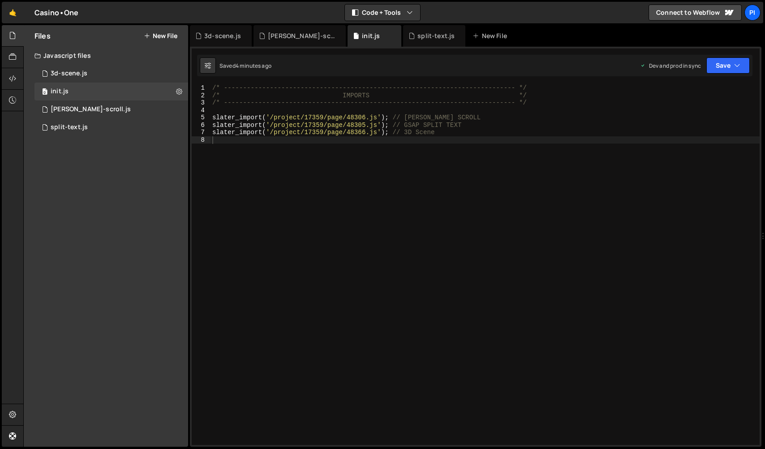
drag, startPoint x: 321, startPoint y: 162, endPoint x: 317, endPoint y: 161, distance: 4.7
click at [321, 162] on div "/* ----------------------------------------------------------------------------…" at bounding box center [485, 271] width 549 height 375
click at [100, 78] on div "0 3d-scene.js 0" at bounding box center [112, 74] width 154 height 18
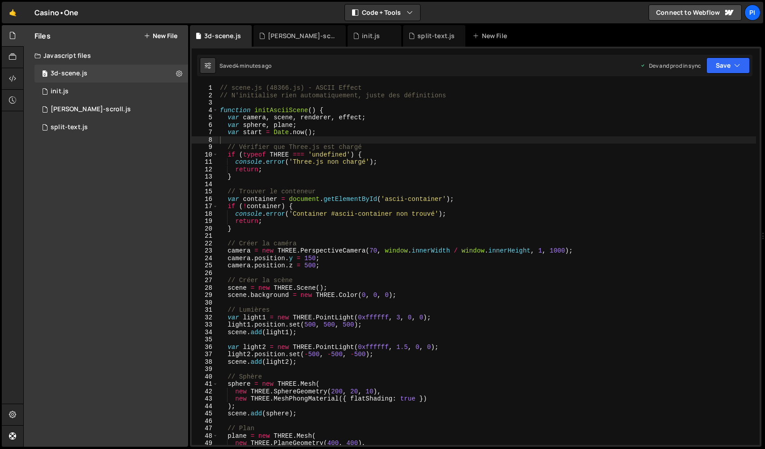
scroll to position [6142, 0]
click at [13, 84] on div at bounding box center [13, 79] width 22 height 22
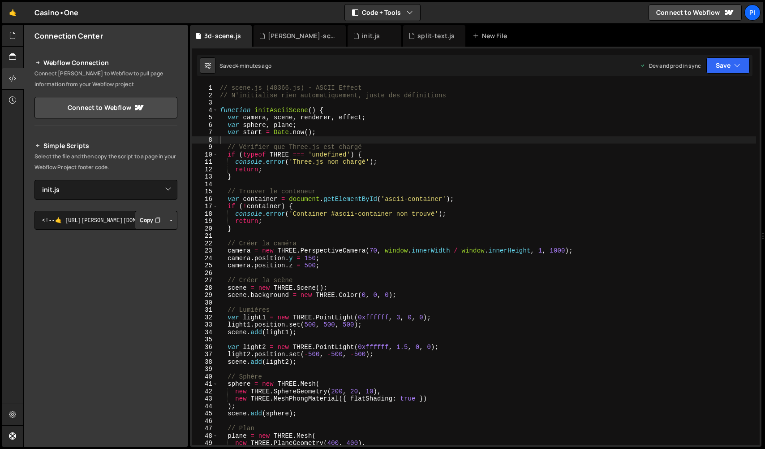
click at [172, 218] on button "Button group with nested dropdown" at bounding box center [171, 220] width 13 height 19
click at [159, 239] on link "Copy Staging Script" at bounding box center [133, 237] width 88 height 13
click at [17, 43] on div at bounding box center [13, 36] width 22 height 22
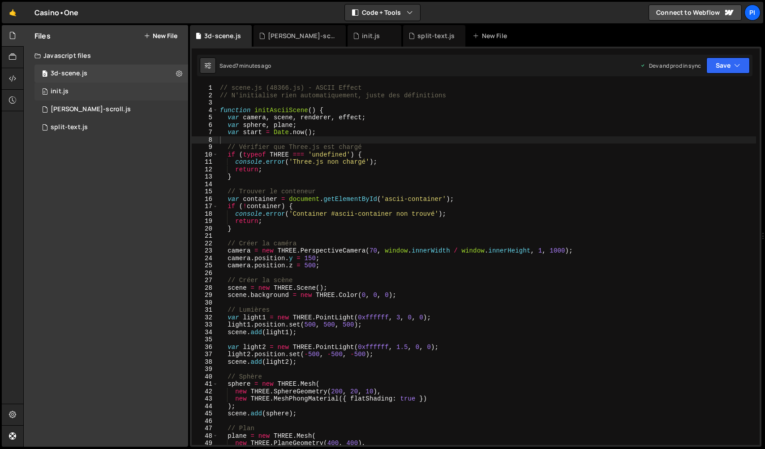
click at [62, 88] on div "init.js" at bounding box center [60, 91] width 18 height 8
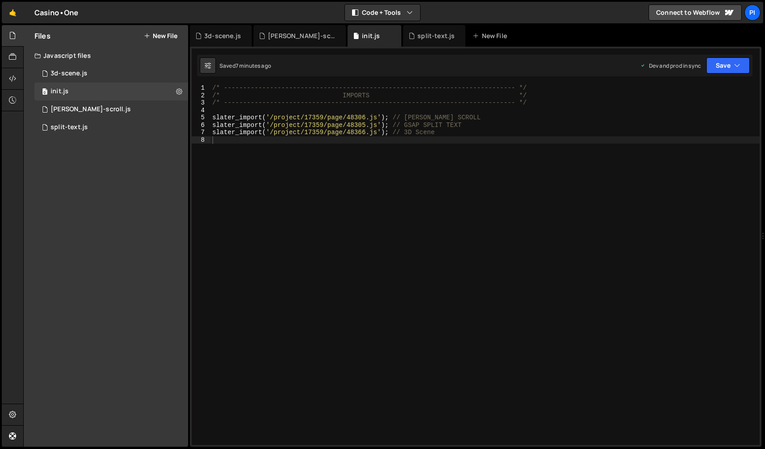
click at [447, 184] on div "/* ----------------------------------------------------------------------------…" at bounding box center [485, 271] width 549 height 375
paste textarea "console.log(THREE);"
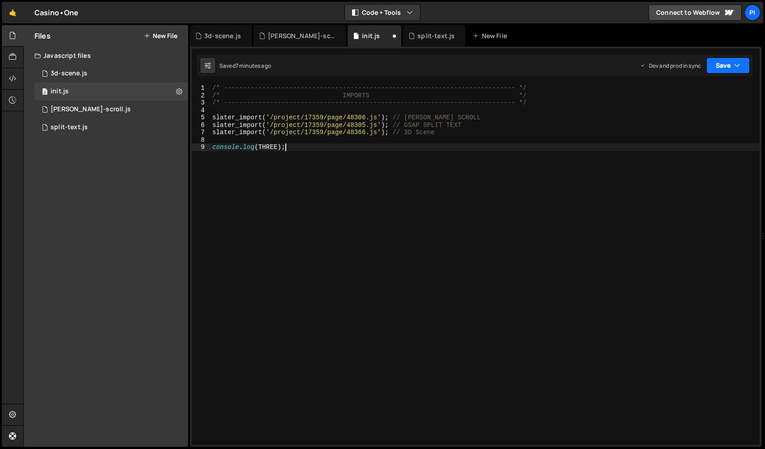
type textarea "console.log(THREE);"
drag, startPoint x: 741, startPoint y: 63, endPoint x: 703, endPoint y: 127, distance: 74.3
click at [741, 63] on button "Save" at bounding box center [728, 65] width 43 height 16
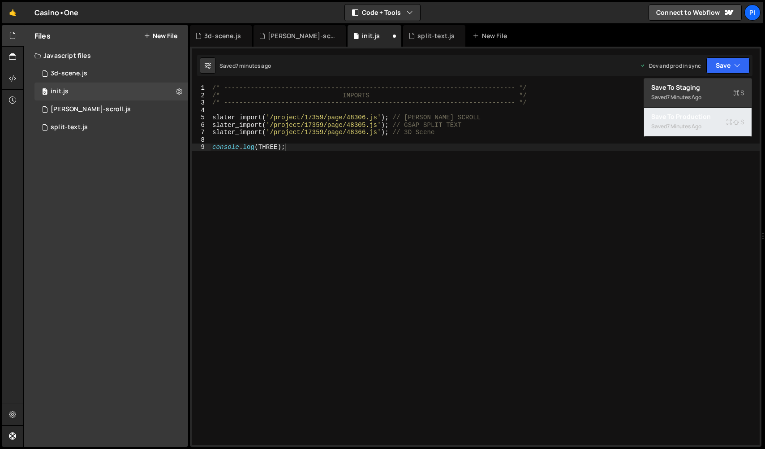
click at [702, 130] on div "Saved 7 minutes ago" at bounding box center [698, 126] width 93 height 11
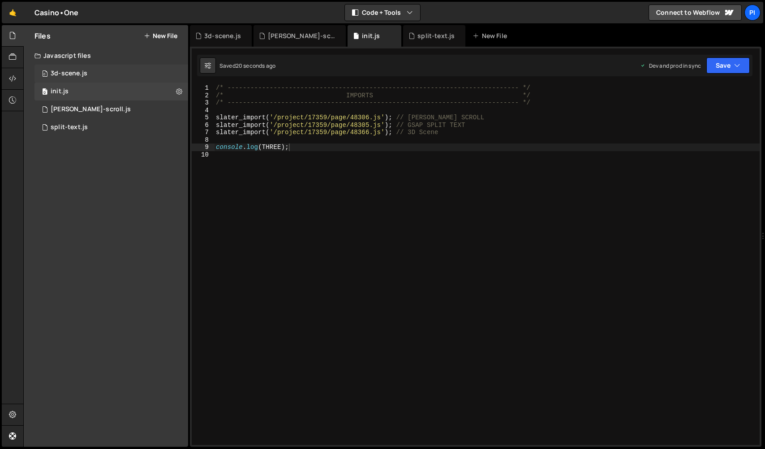
click at [139, 69] on div "0 3d-scene.js 0" at bounding box center [112, 74] width 154 height 18
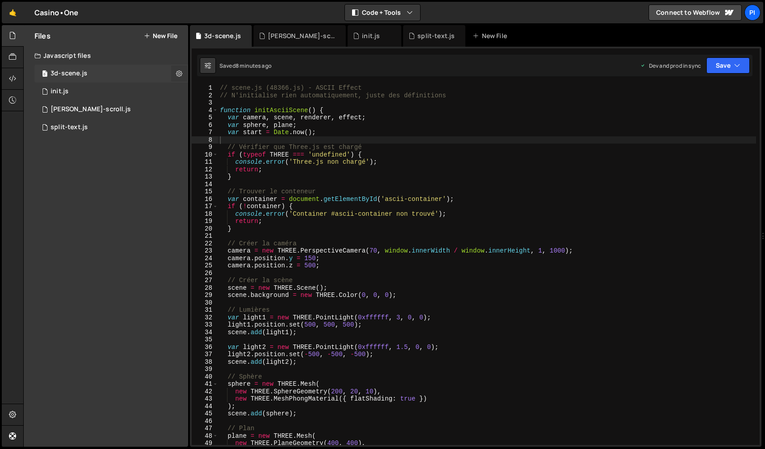
scroll to position [6142, 0]
click at [135, 89] on div "0 init.js 0" at bounding box center [112, 91] width 154 height 18
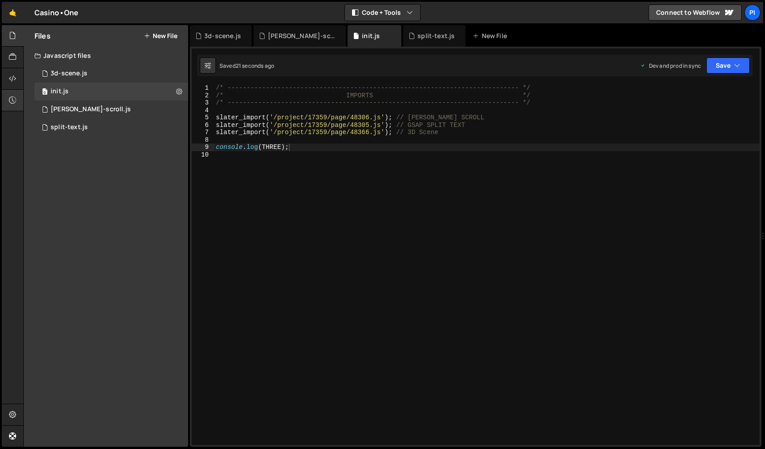
scroll to position [0, 0]
drag, startPoint x: 713, startPoint y: 62, endPoint x: 714, endPoint y: 75, distance: 12.7
click at [713, 63] on button "Save" at bounding box center [728, 65] width 43 height 16
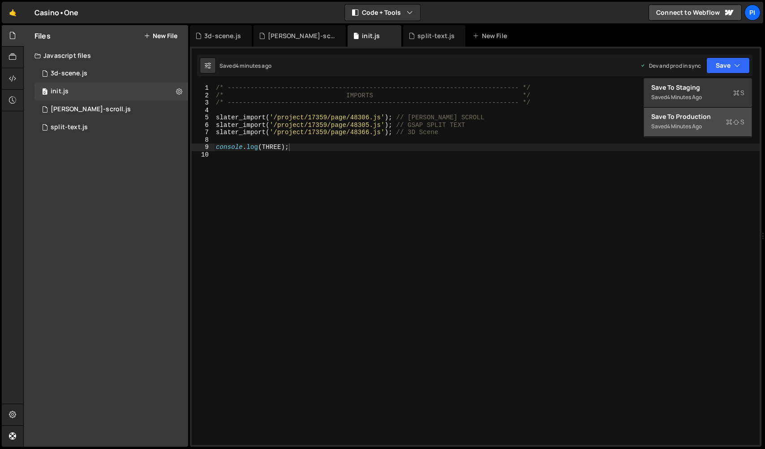
click at [696, 126] on div "4 minutes ago" at bounding box center [684, 126] width 35 height 8
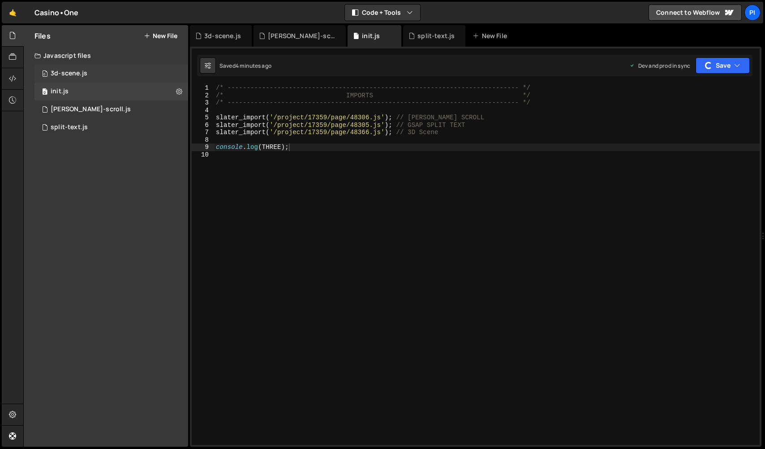
click at [60, 77] on div "3d-scene.js" at bounding box center [69, 73] width 37 height 8
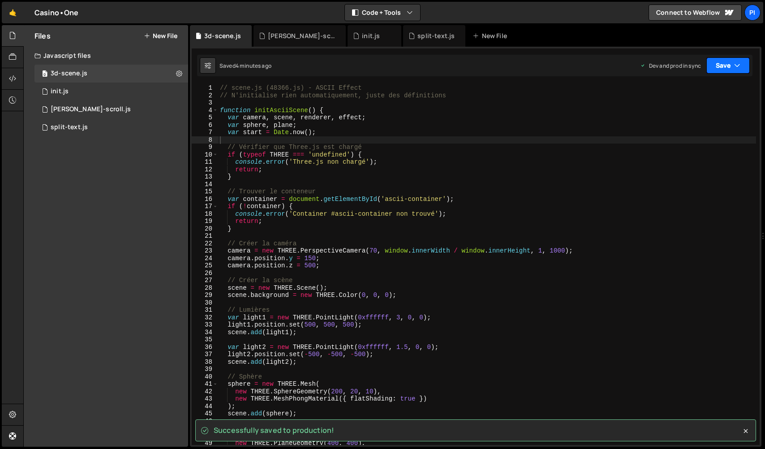
click at [745, 71] on button "Save" at bounding box center [728, 65] width 43 height 16
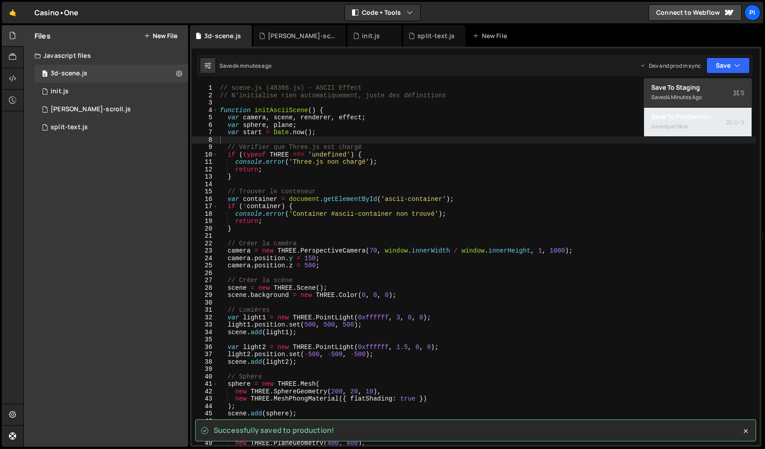
click at [700, 123] on button "Save to Production S Saved just now" at bounding box center [698, 122] width 108 height 29
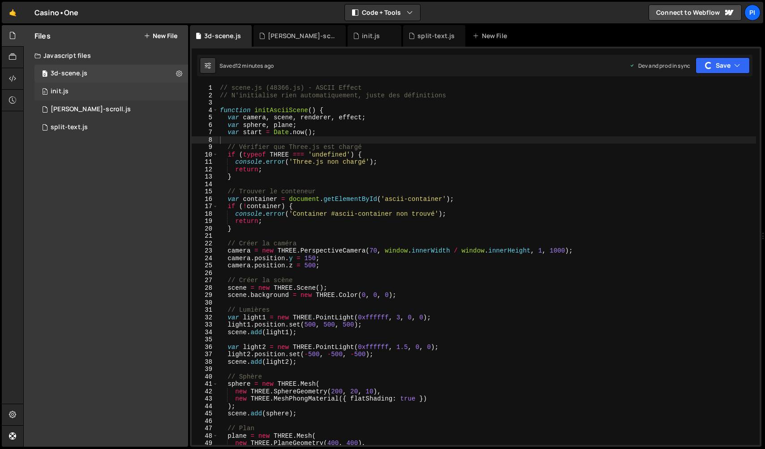
click at [103, 89] on div "0 init.js 0" at bounding box center [112, 91] width 154 height 18
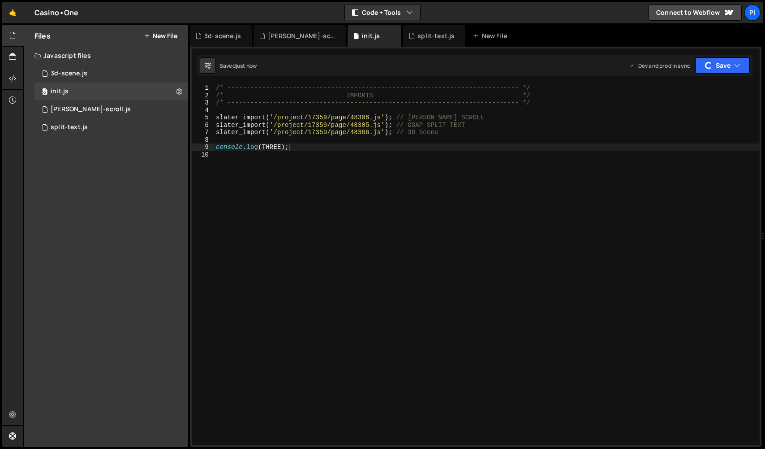
scroll to position [0, 0]
drag, startPoint x: 731, startPoint y: 72, endPoint x: 728, endPoint y: 81, distance: 9.5
click at [731, 72] on button "Save" at bounding box center [723, 65] width 54 height 16
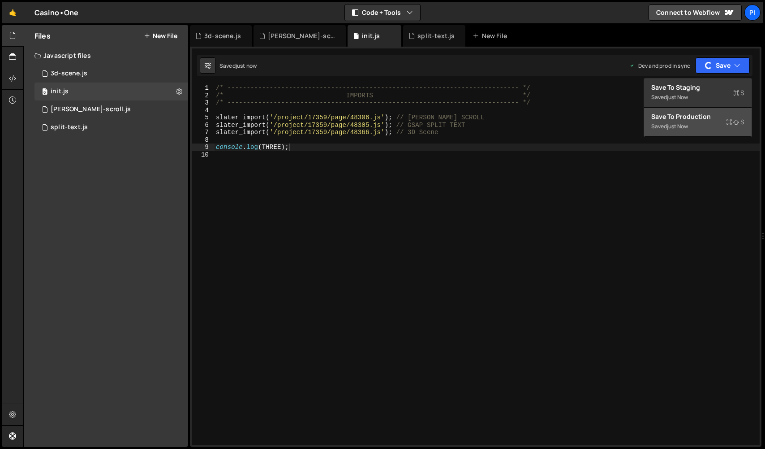
click at [714, 113] on div "Save to Production S" at bounding box center [698, 116] width 93 height 9
